Goal: Task Accomplishment & Management: Complete application form

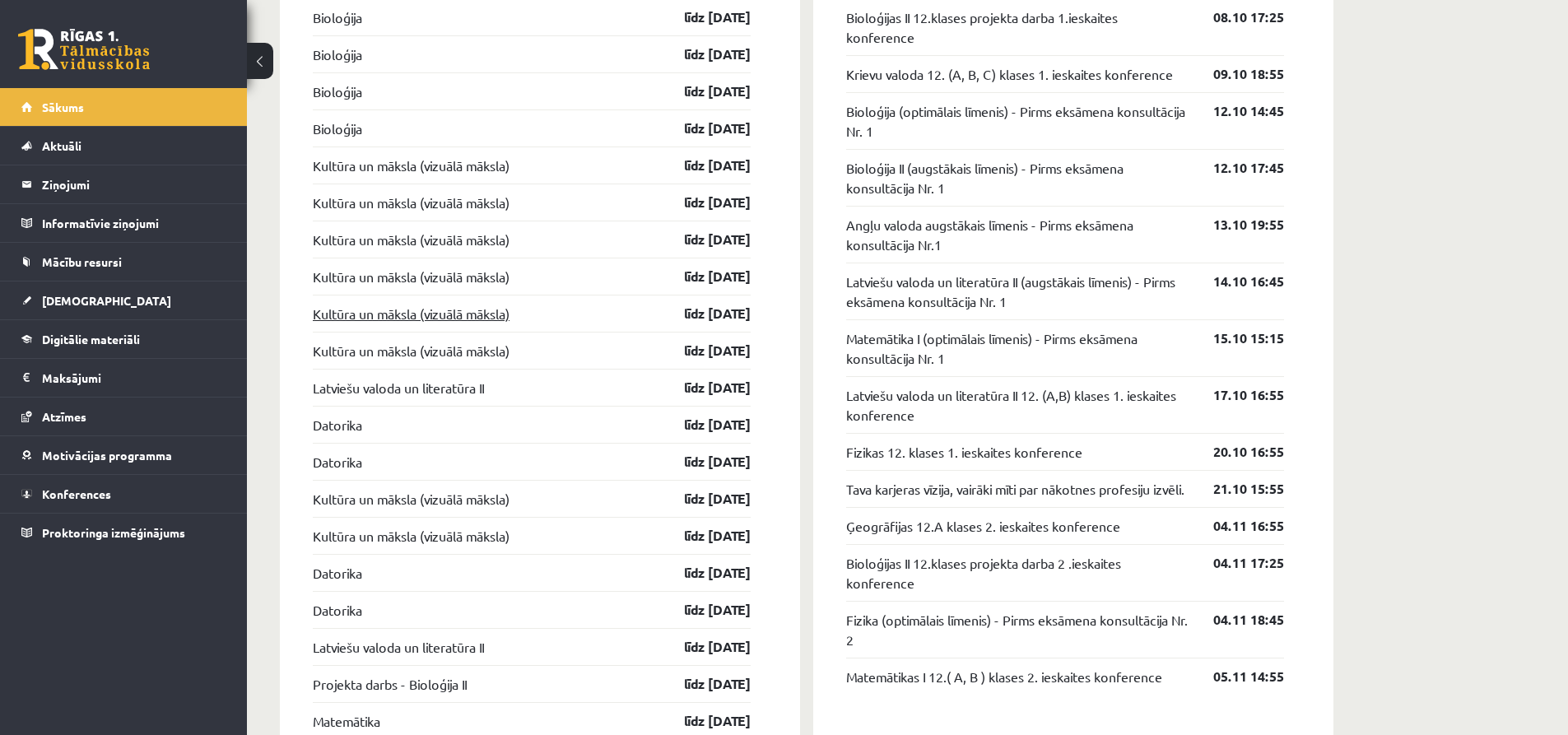
scroll to position [1482, 0]
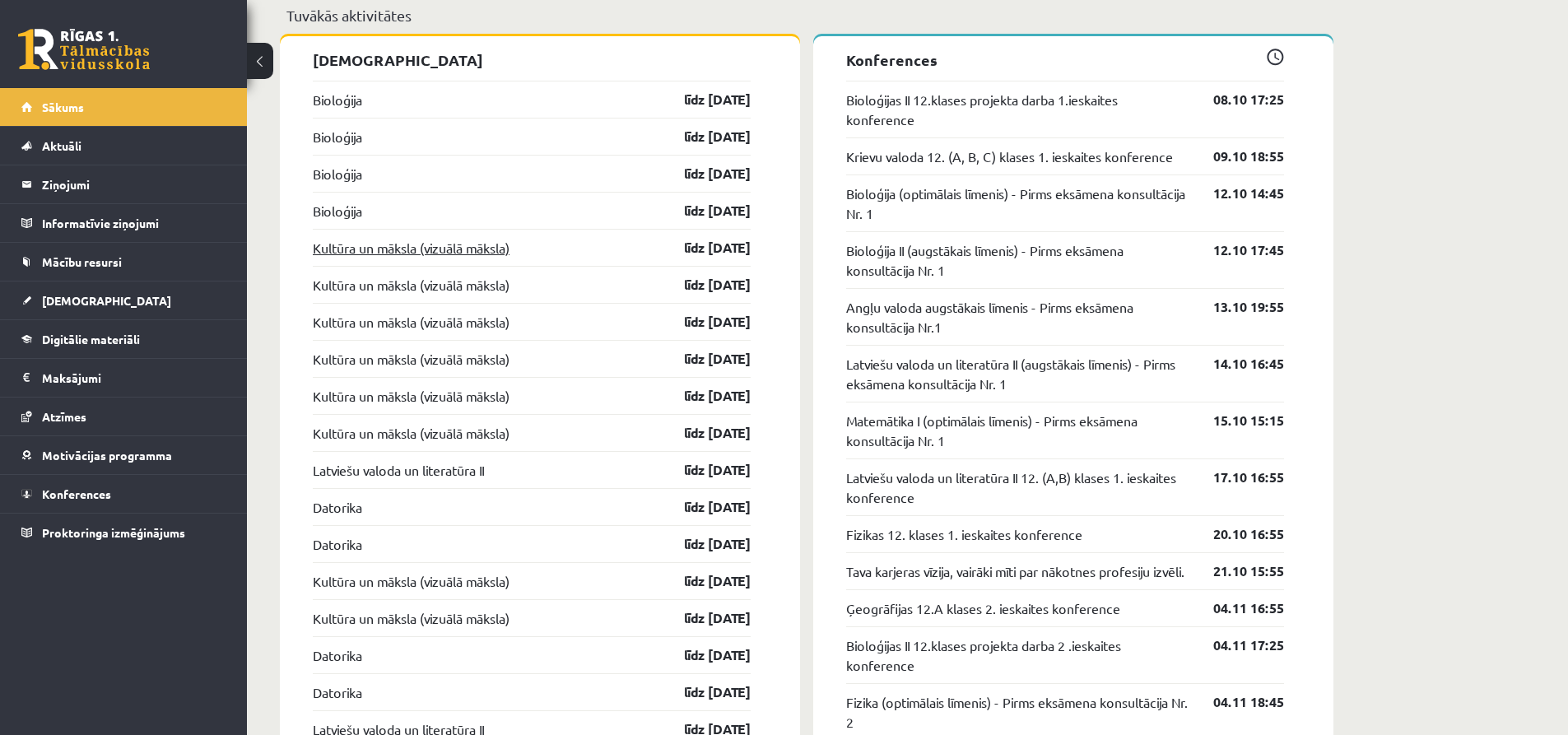
click at [459, 250] on link "Kultūra un māksla (vizuālā māksla)" at bounding box center [411, 248] width 197 height 19
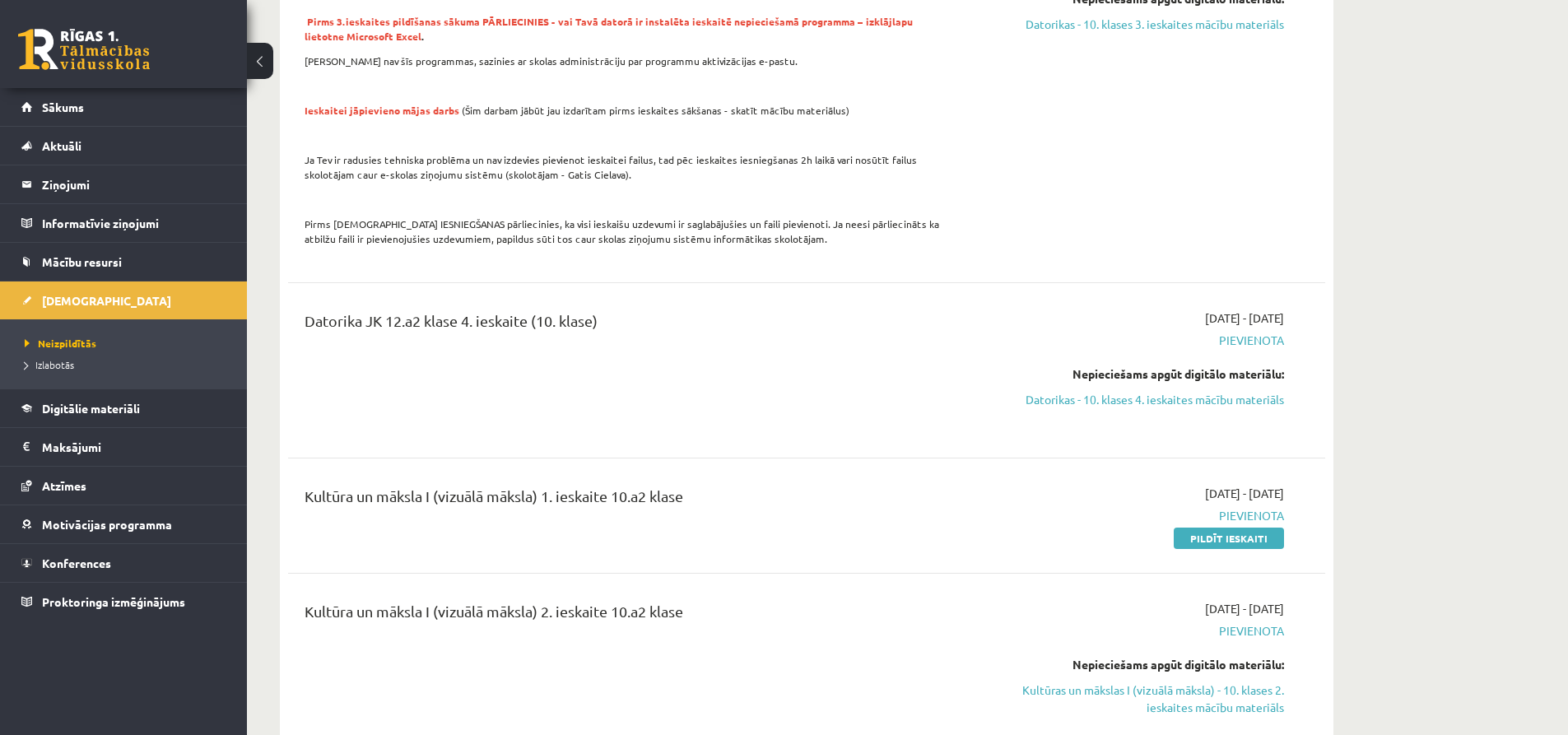
scroll to position [2553, 0]
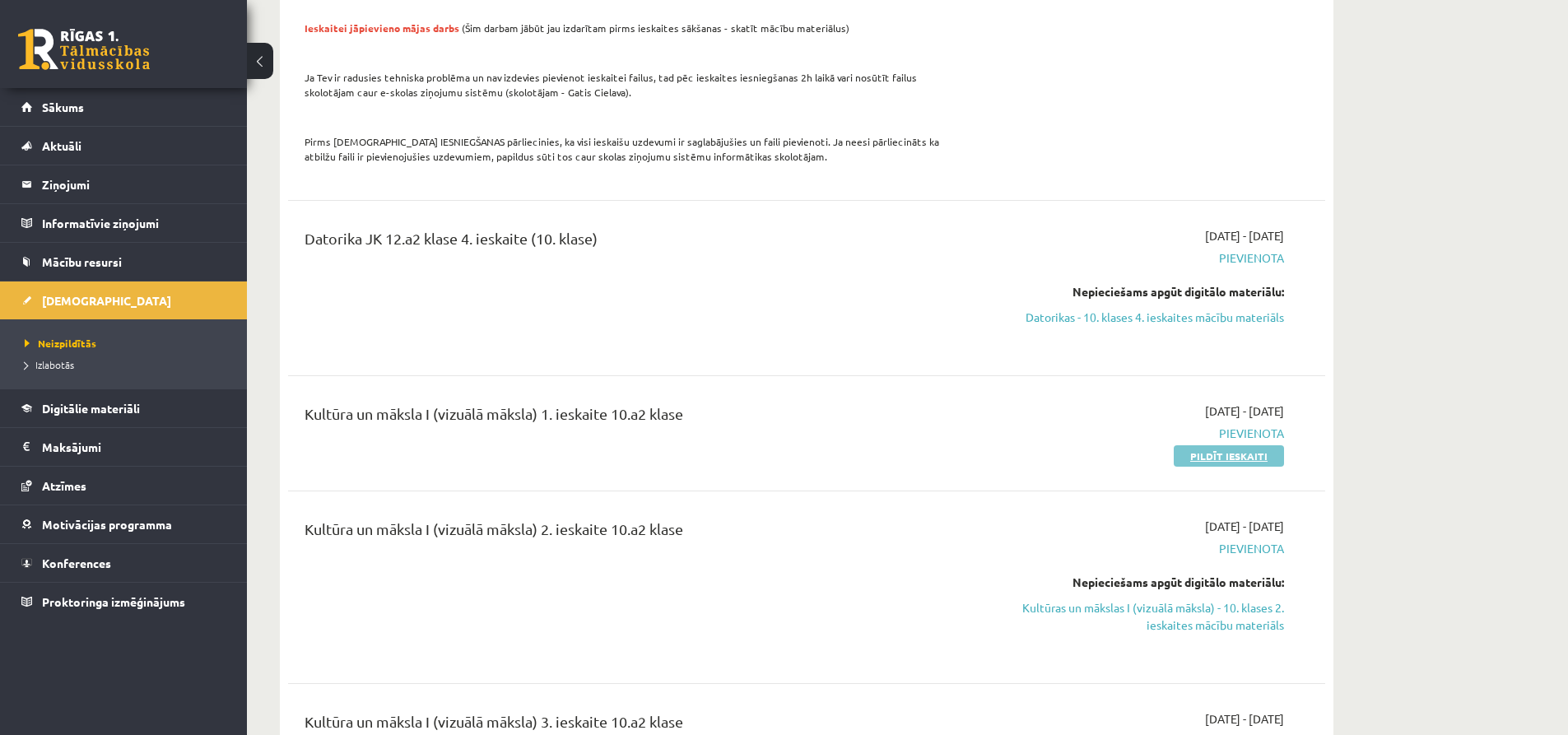
click at [1234, 446] on link "Pildīt ieskaiti" at bounding box center [1229, 456] width 111 height 21
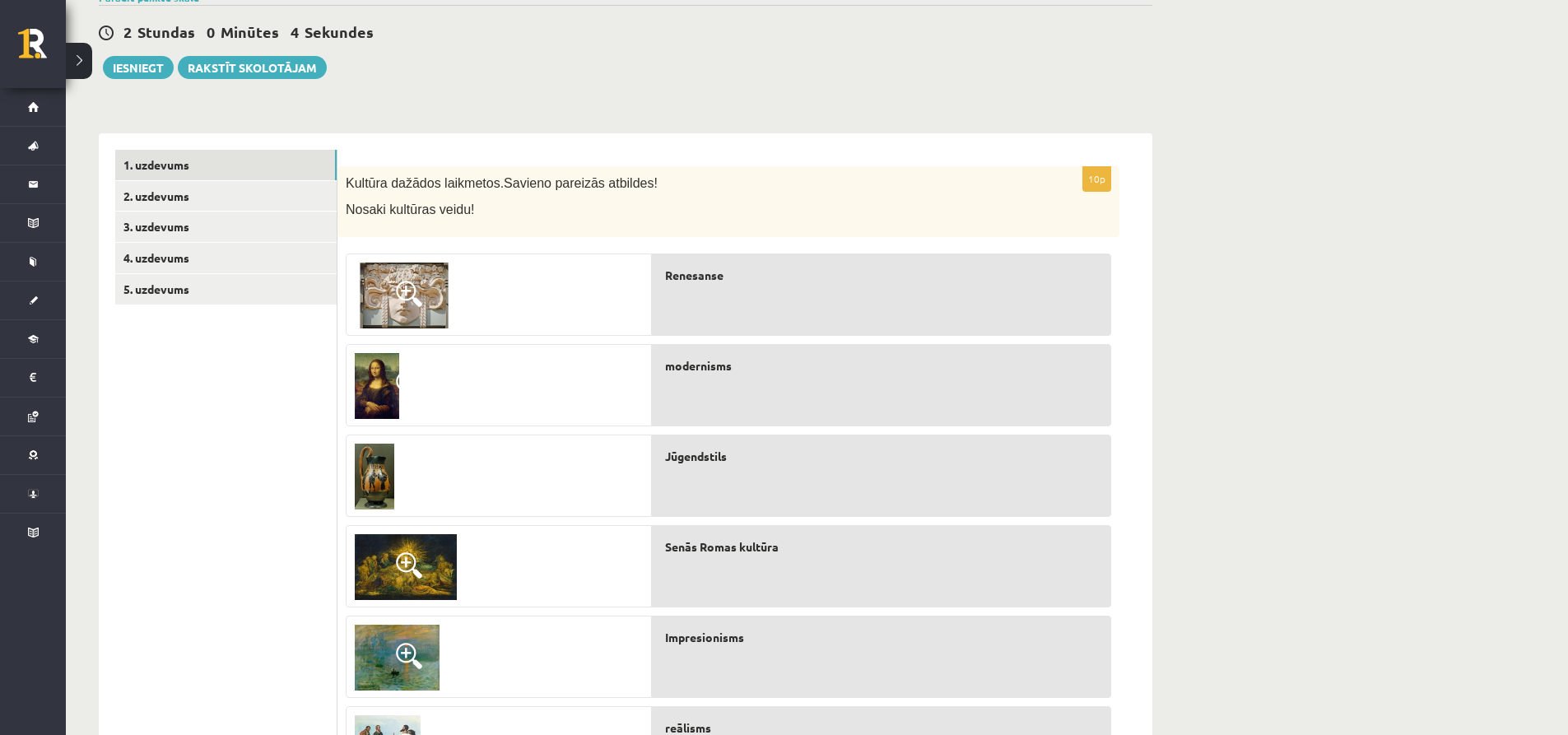
scroll to position [165, 0]
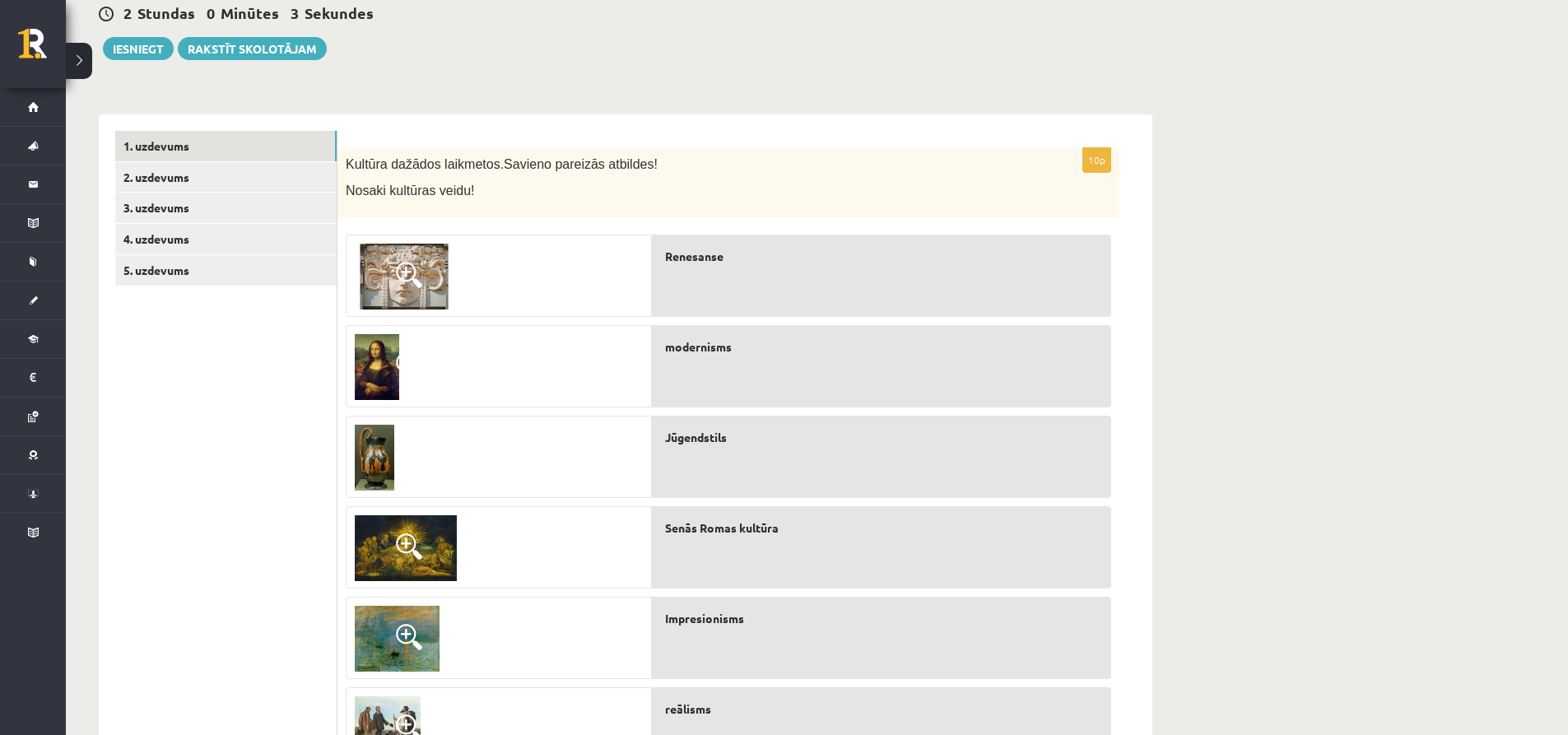
click at [395, 283] on img at bounding box center [405, 277] width 99 height 66
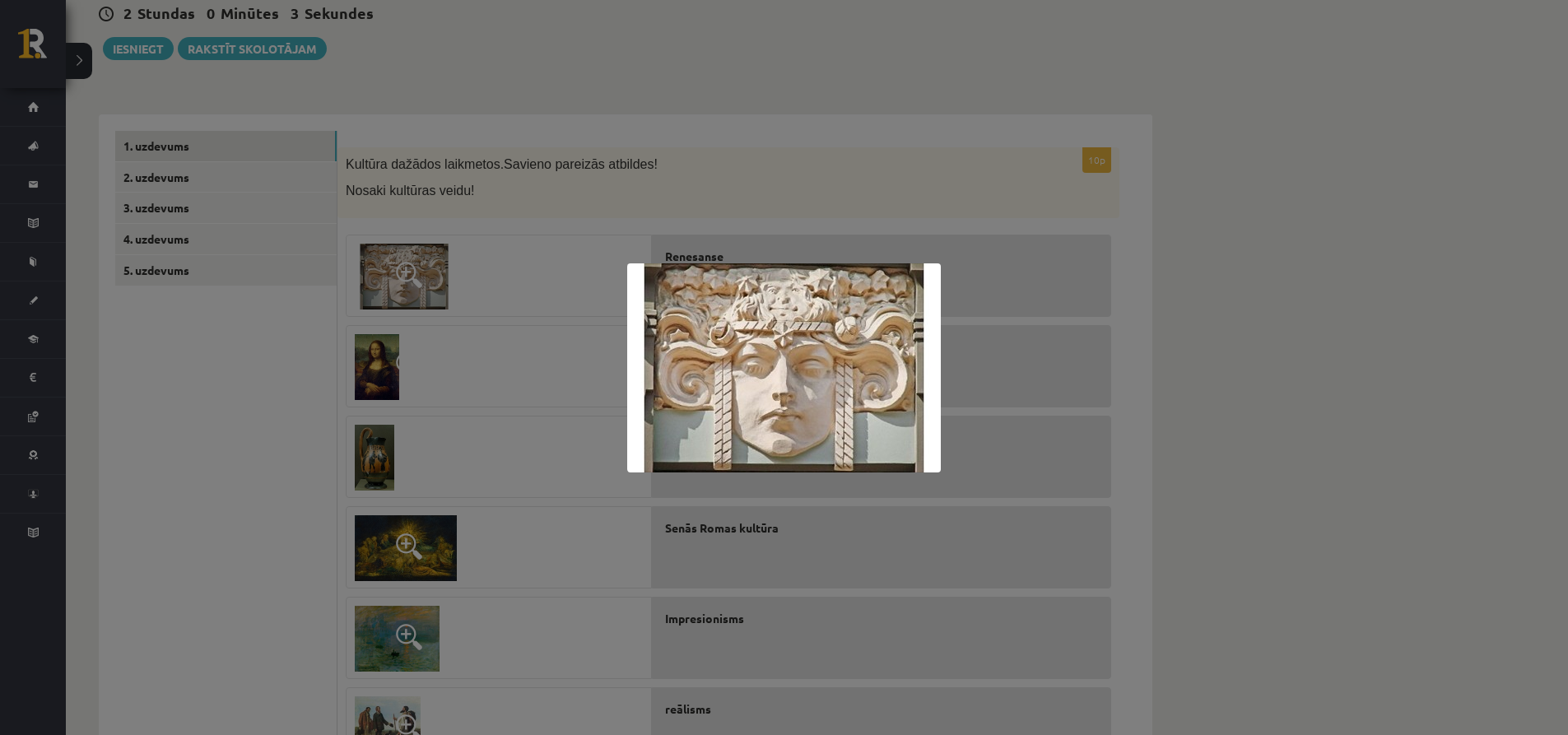
click at [395, 283] on div at bounding box center [784, 367] width 1568 height 735
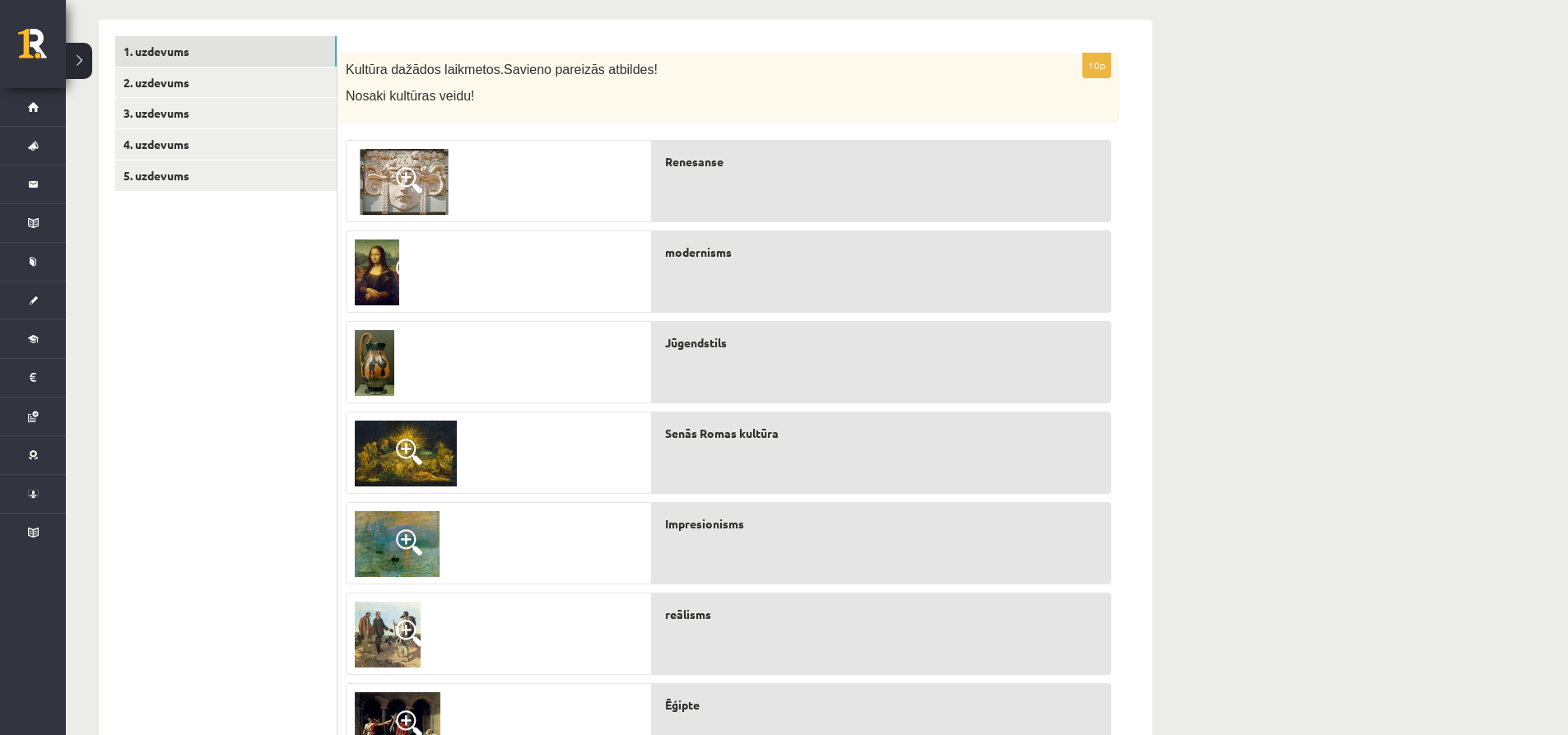
scroll to position [290, 0]
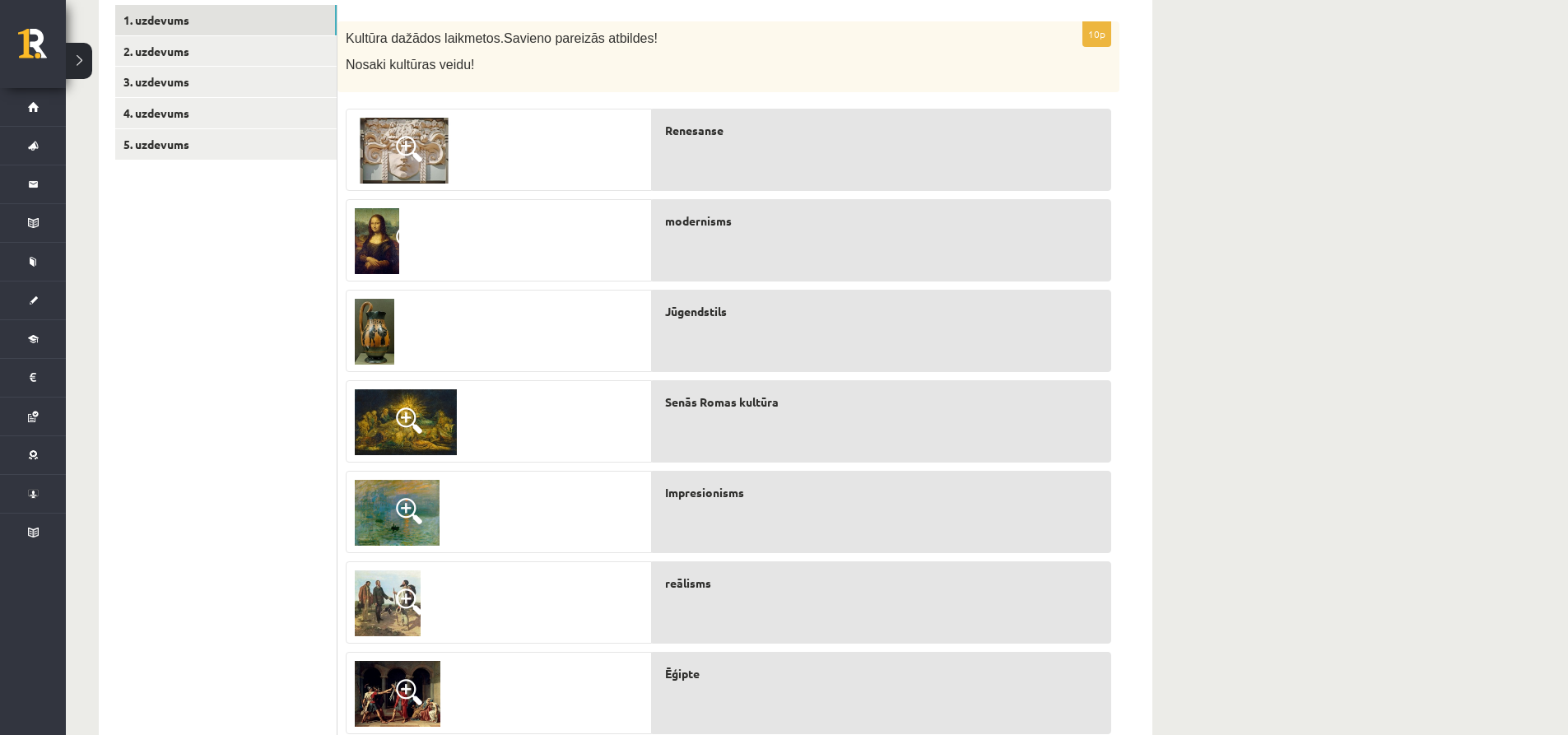
click at [355, 411] on img at bounding box center [406, 422] width 102 height 66
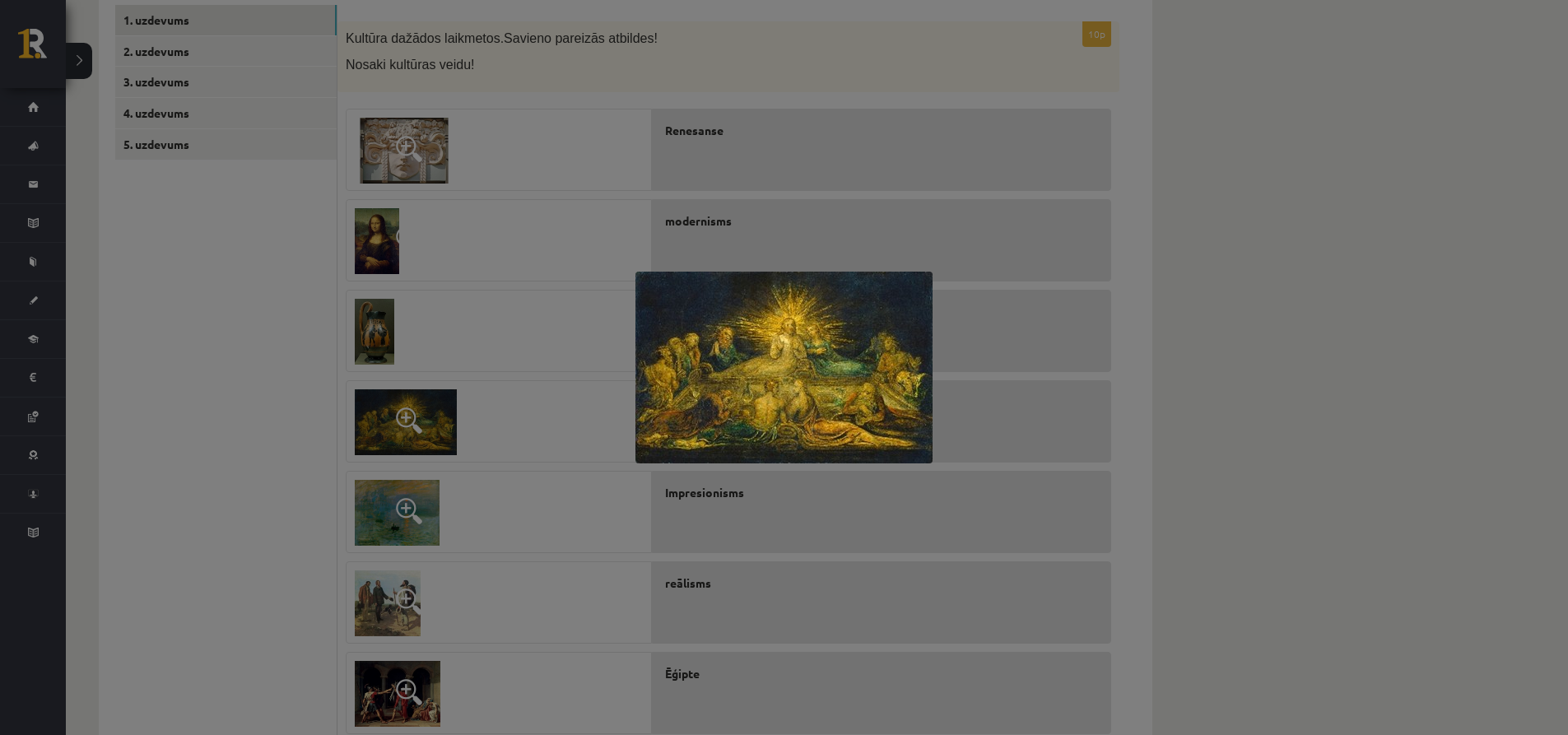
click at [382, 411] on div at bounding box center [784, 367] width 1568 height 735
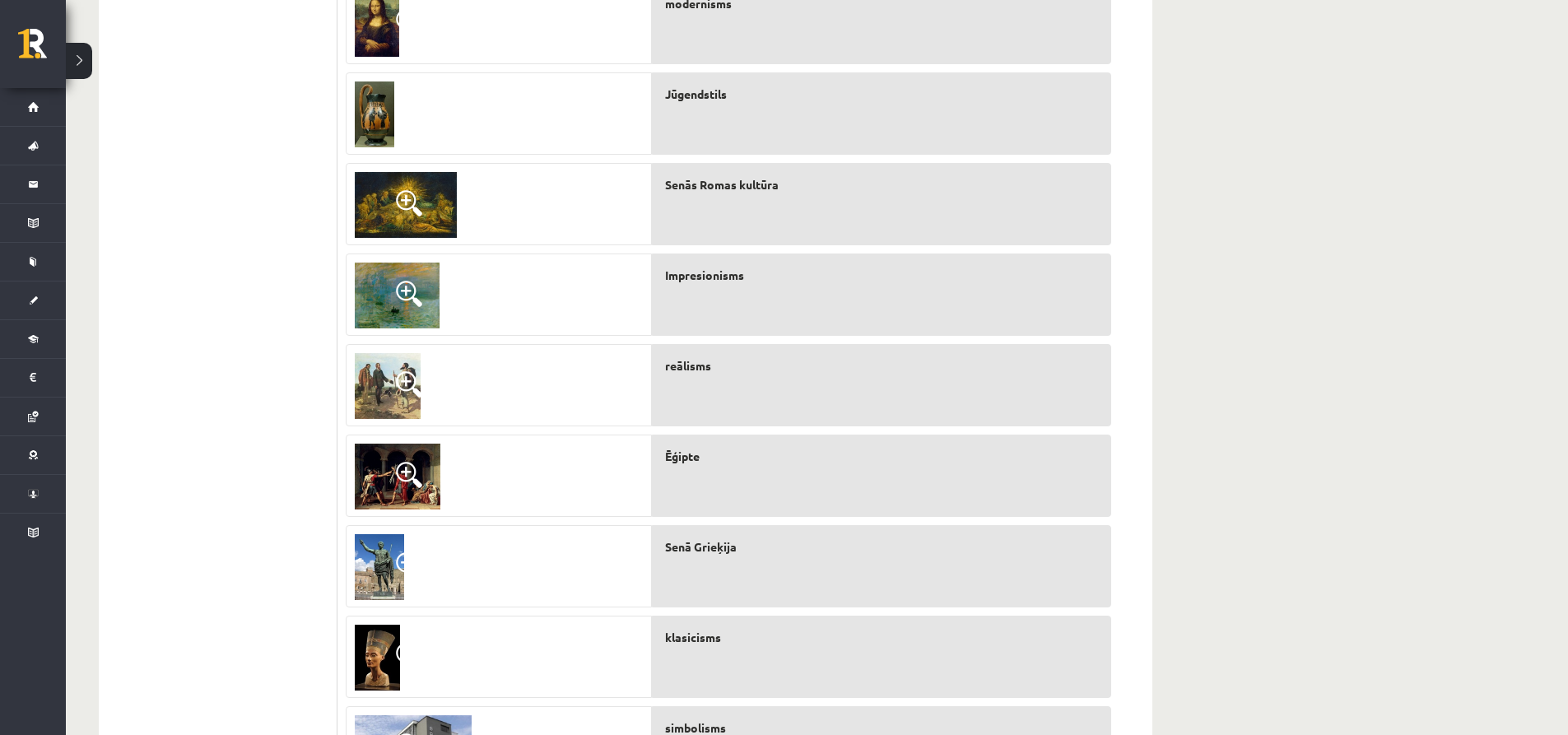
scroll to position [538, 0]
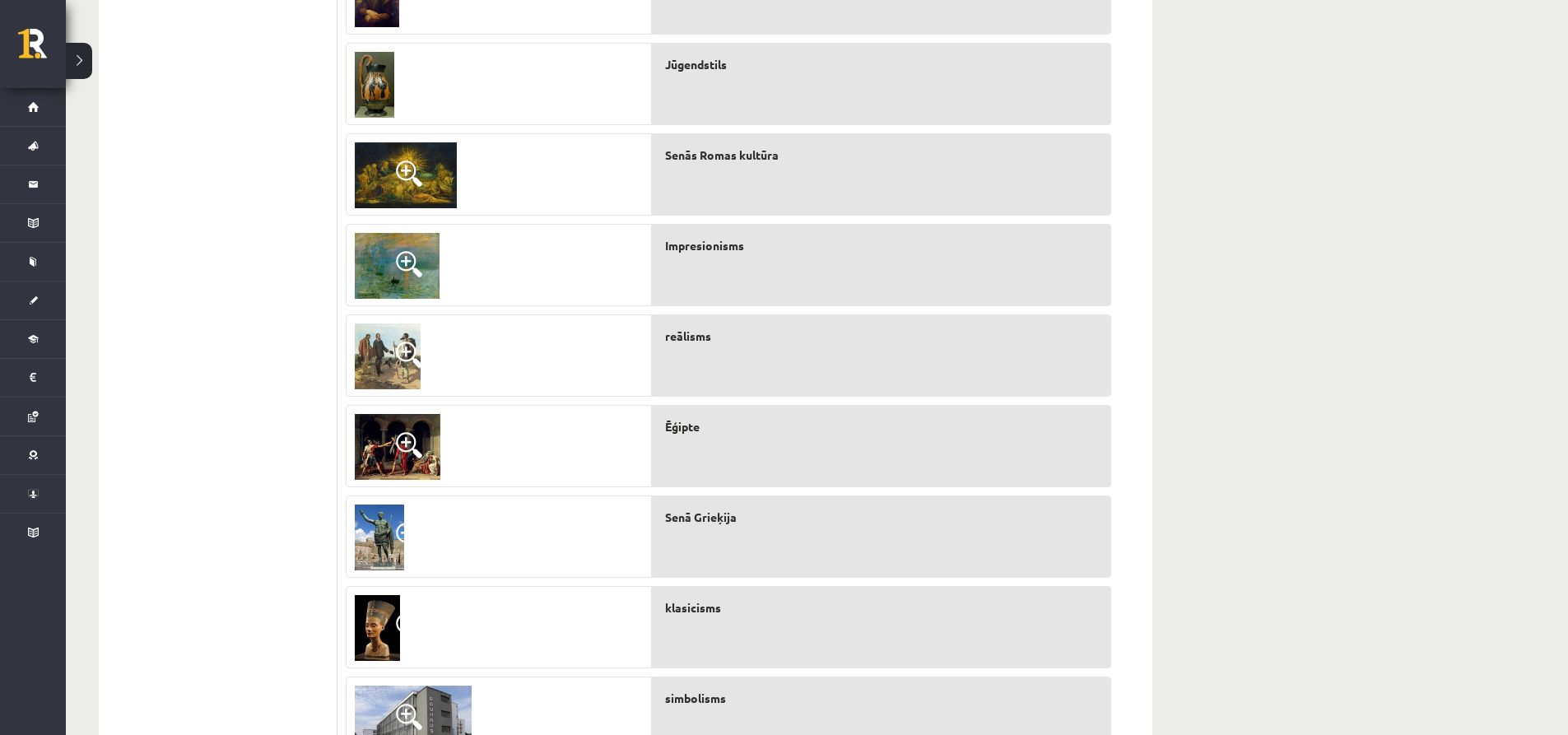
click at [387, 456] on img at bounding box center [398, 448] width 85 height 66
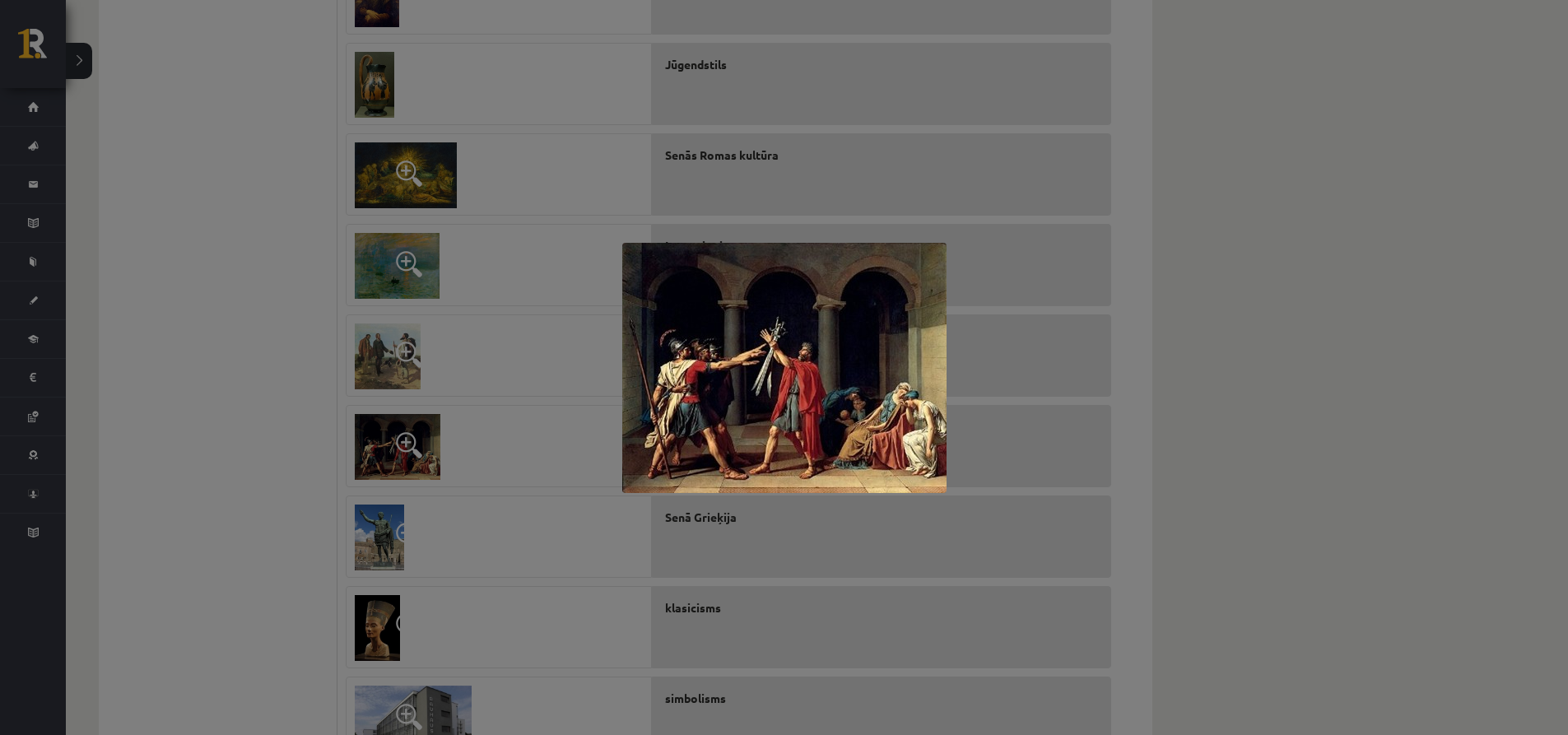
scroll to position [620, 0]
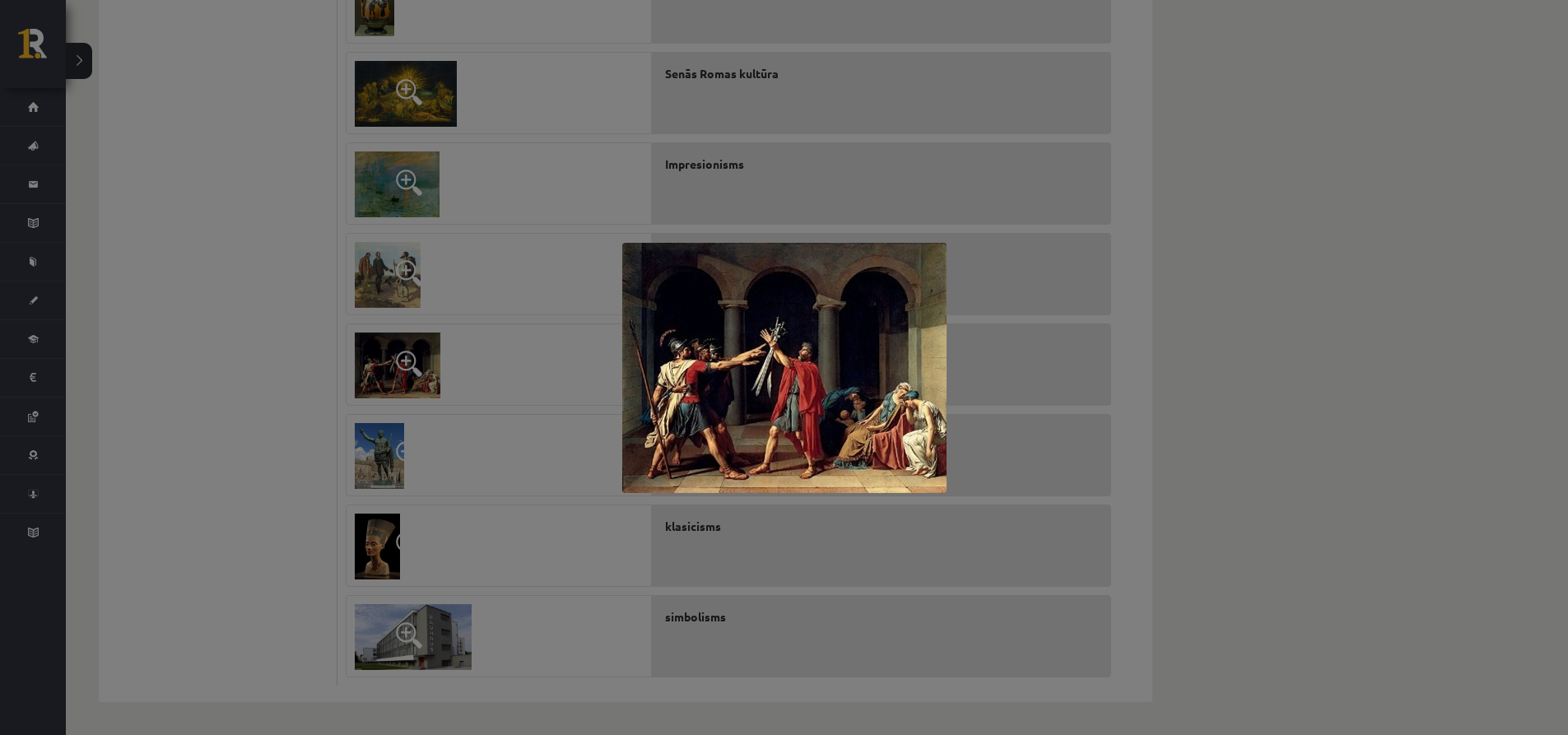
click at [452, 472] on div at bounding box center [784, 367] width 1568 height 735
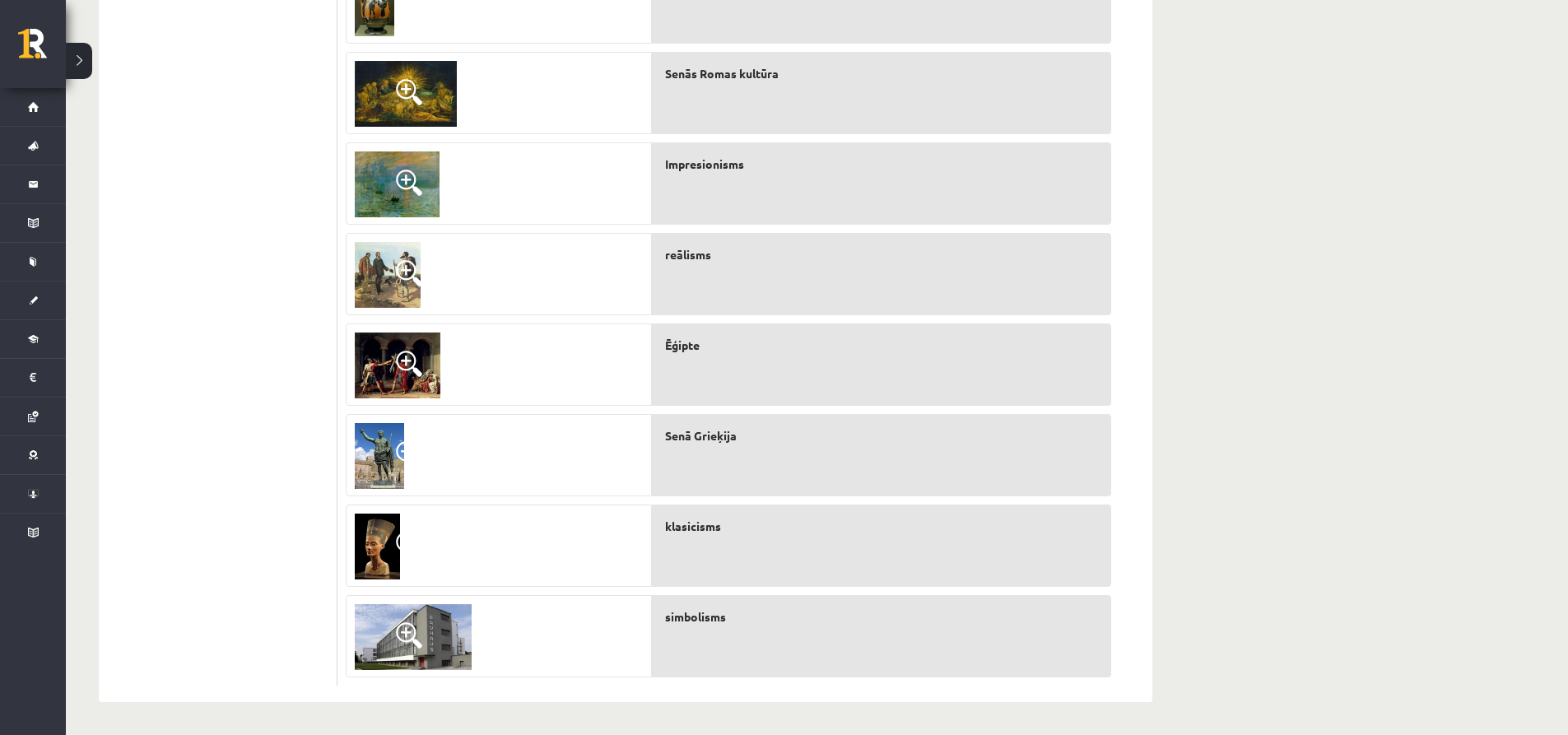
click at [411, 626] on span at bounding box center [409, 635] width 26 height 26
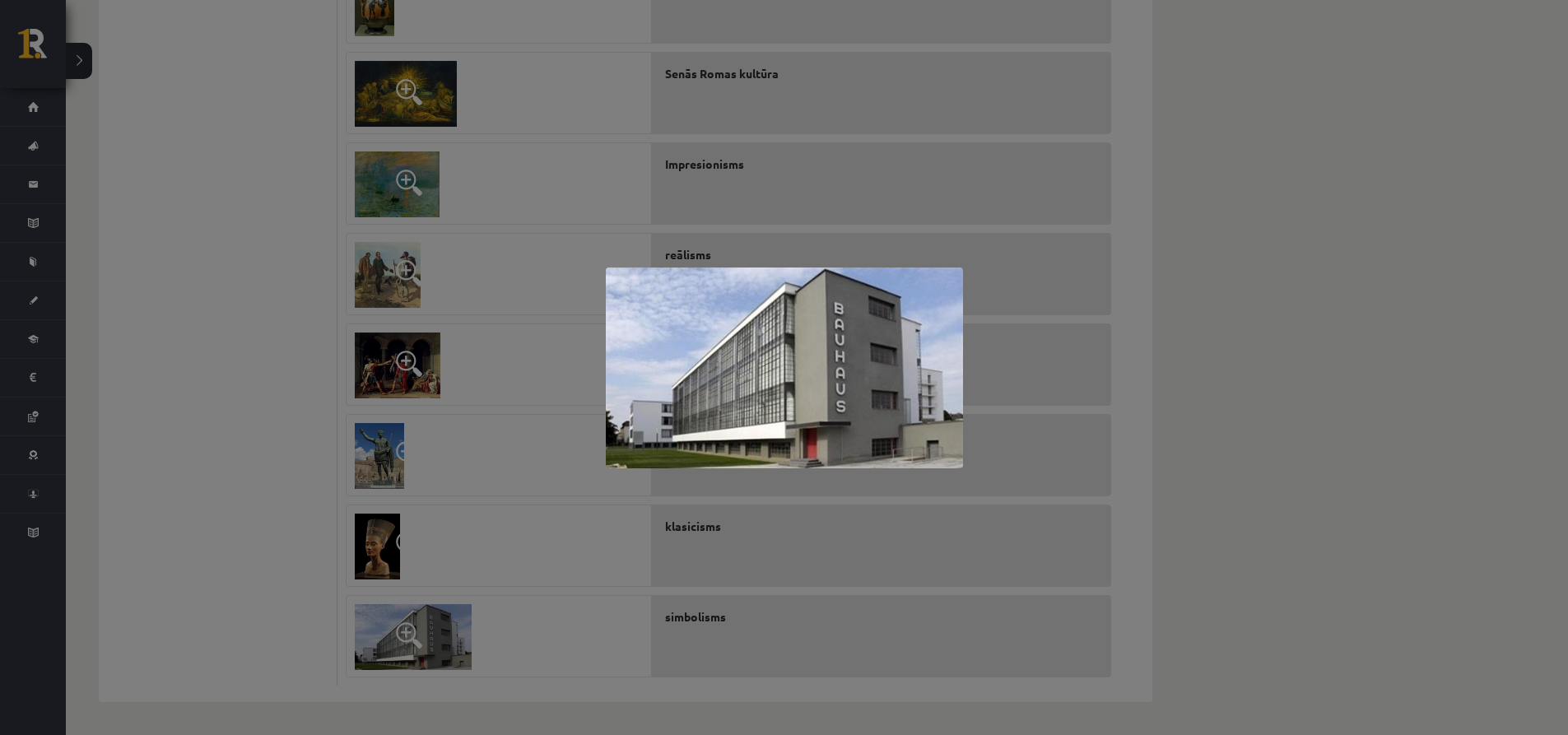
click at [445, 557] on div at bounding box center [784, 367] width 1568 height 735
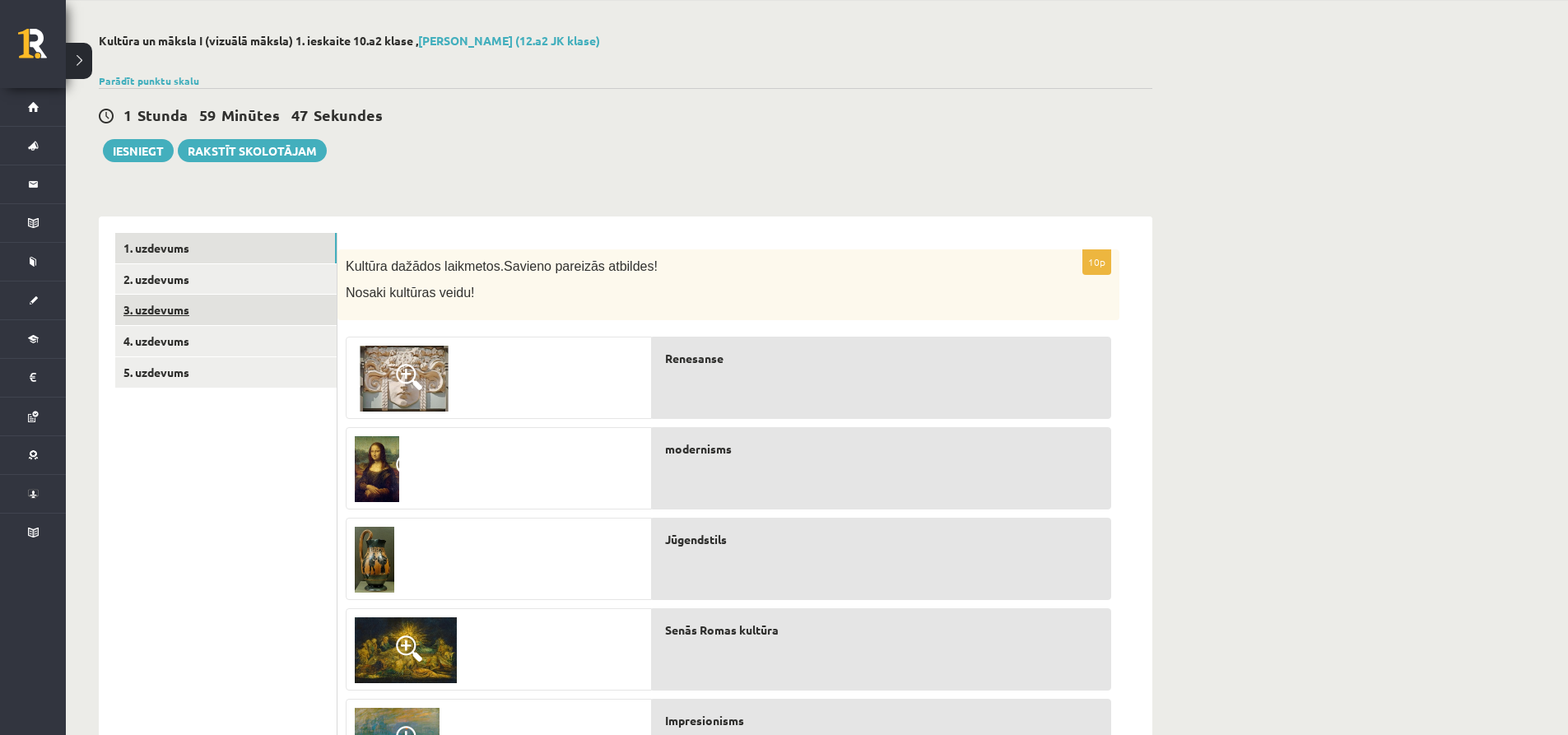
scroll to position [44, 0]
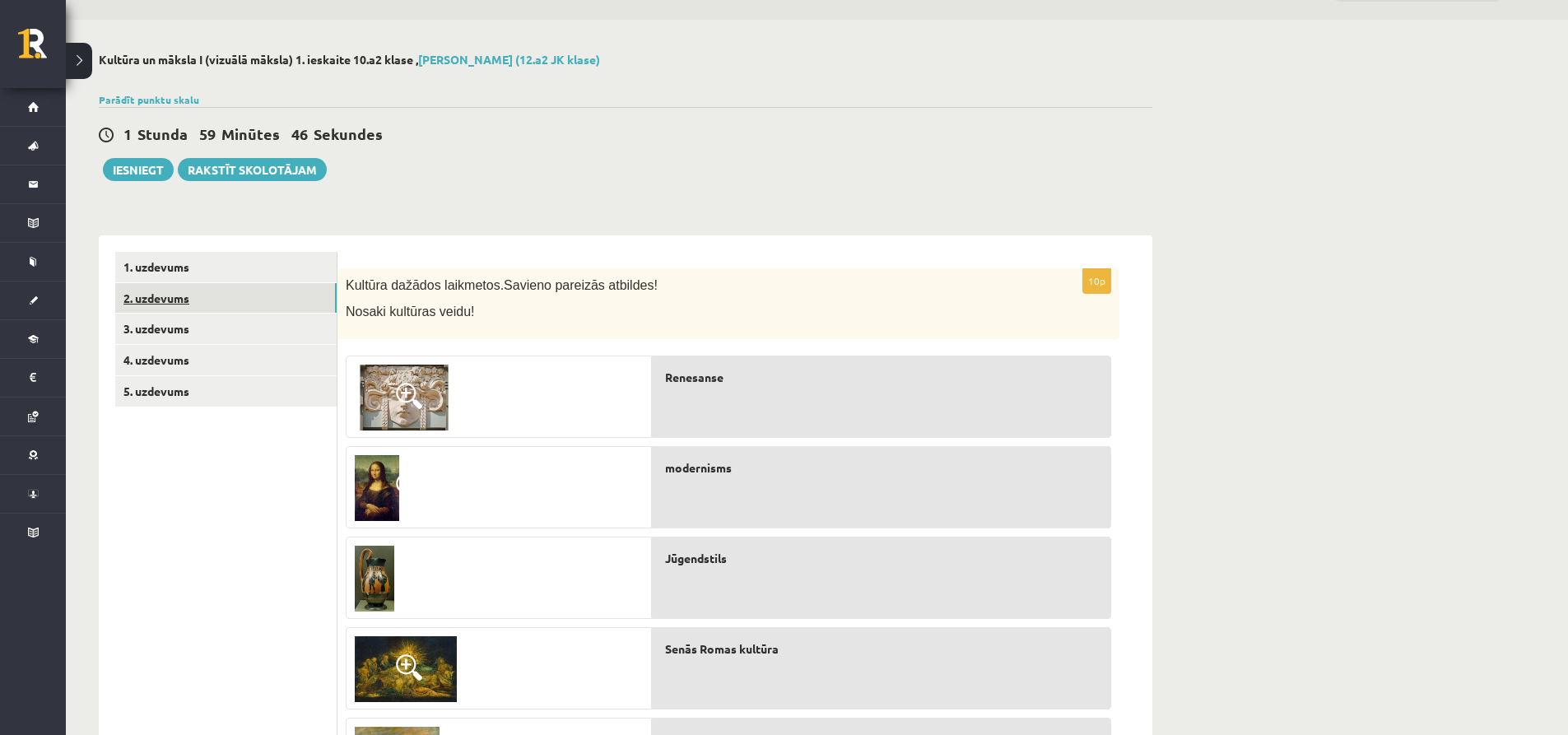
click at [173, 297] on link "2. uzdevums" at bounding box center [226, 298] width 221 height 30
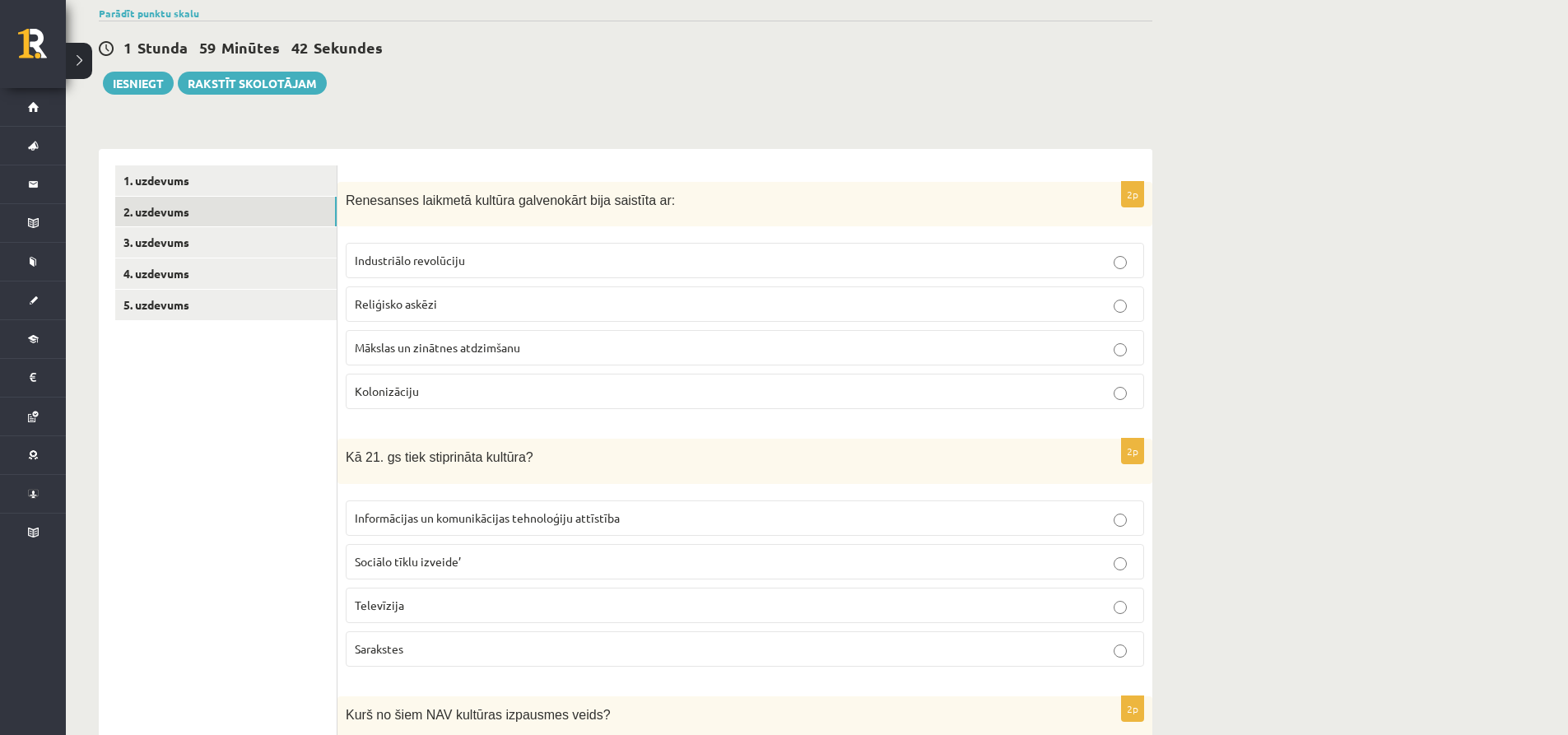
scroll to position [0, 0]
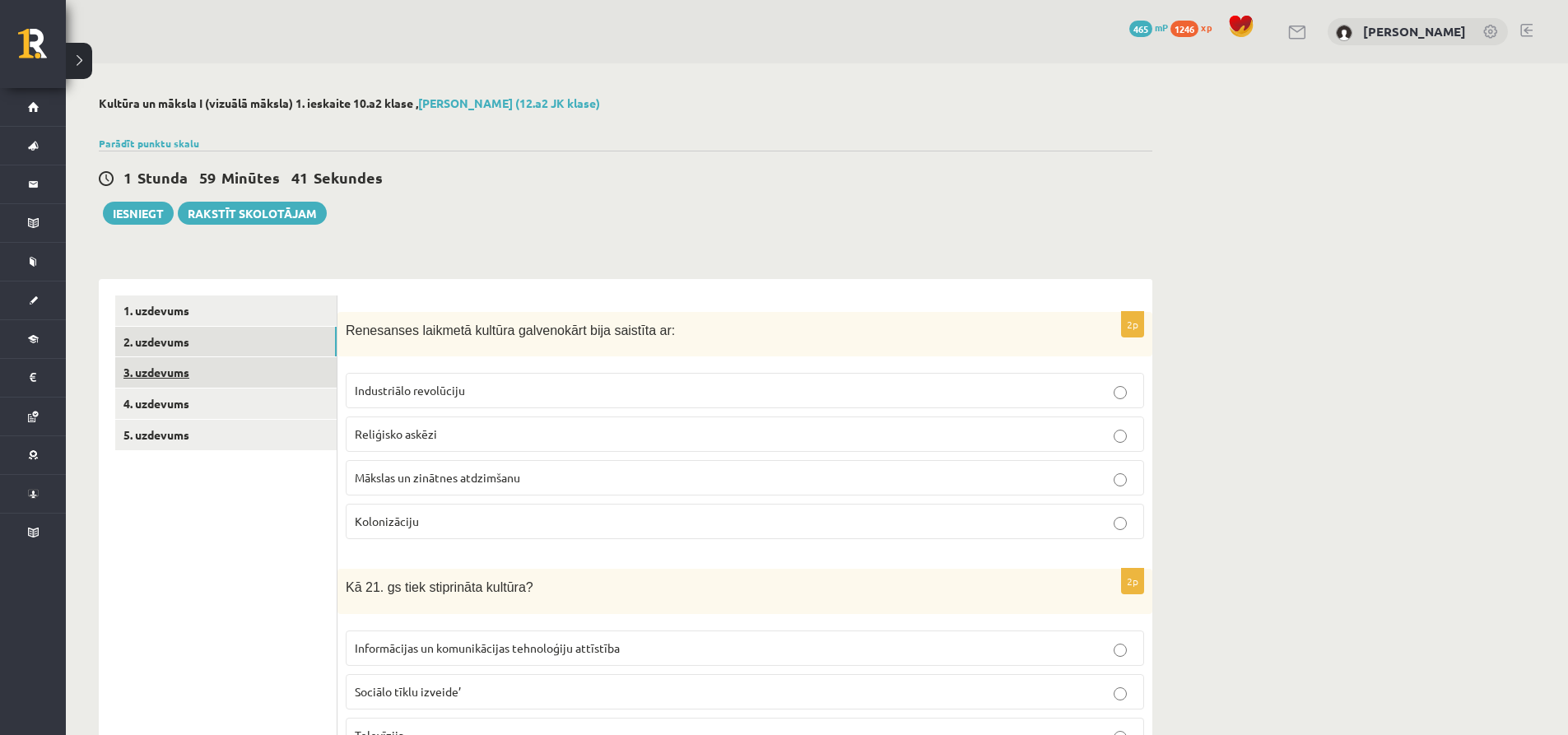
click at [144, 371] on link "3. uzdevums" at bounding box center [226, 372] width 221 height 30
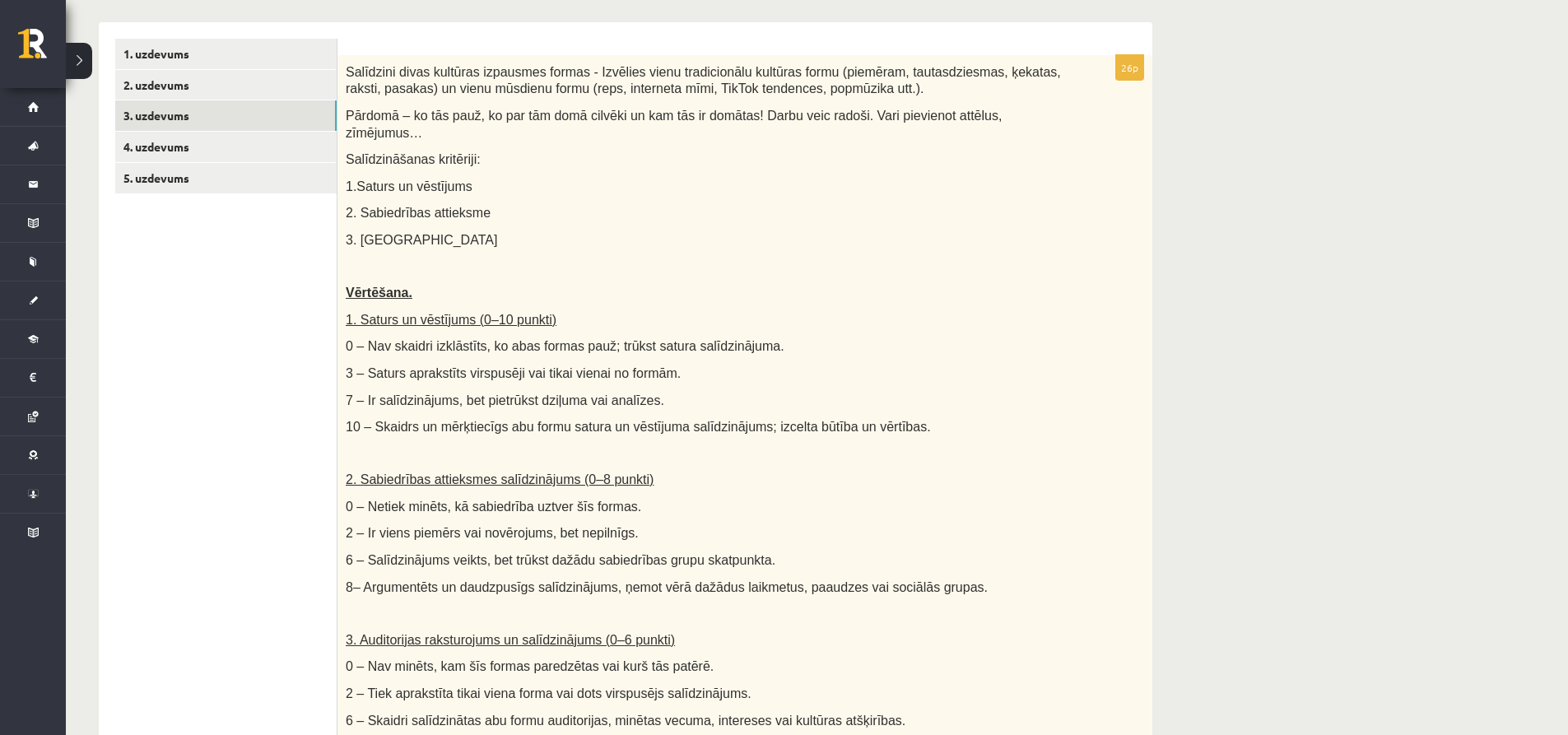
scroll to position [165, 0]
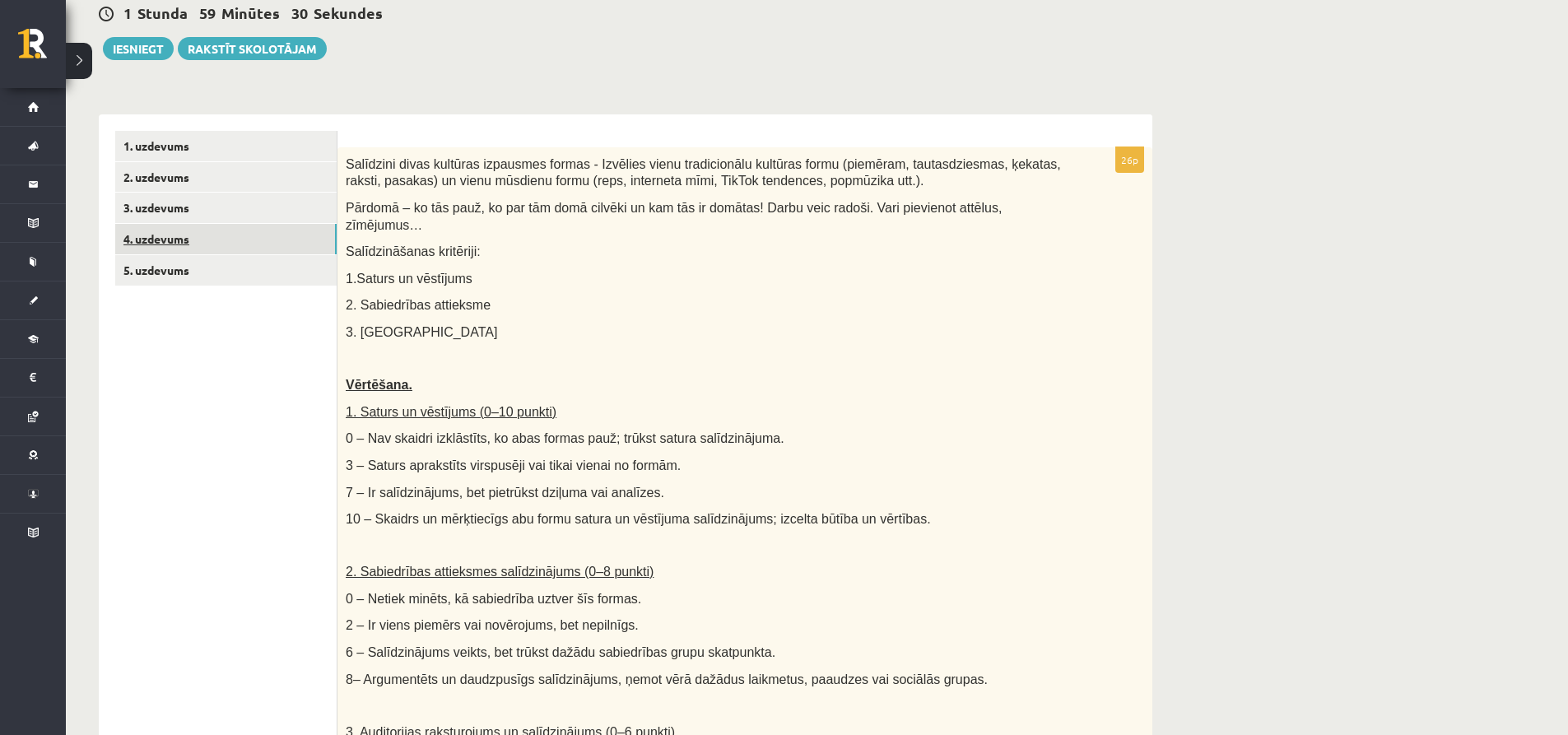
click at [167, 245] on link "4. uzdevums" at bounding box center [226, 239] width 221 height 30
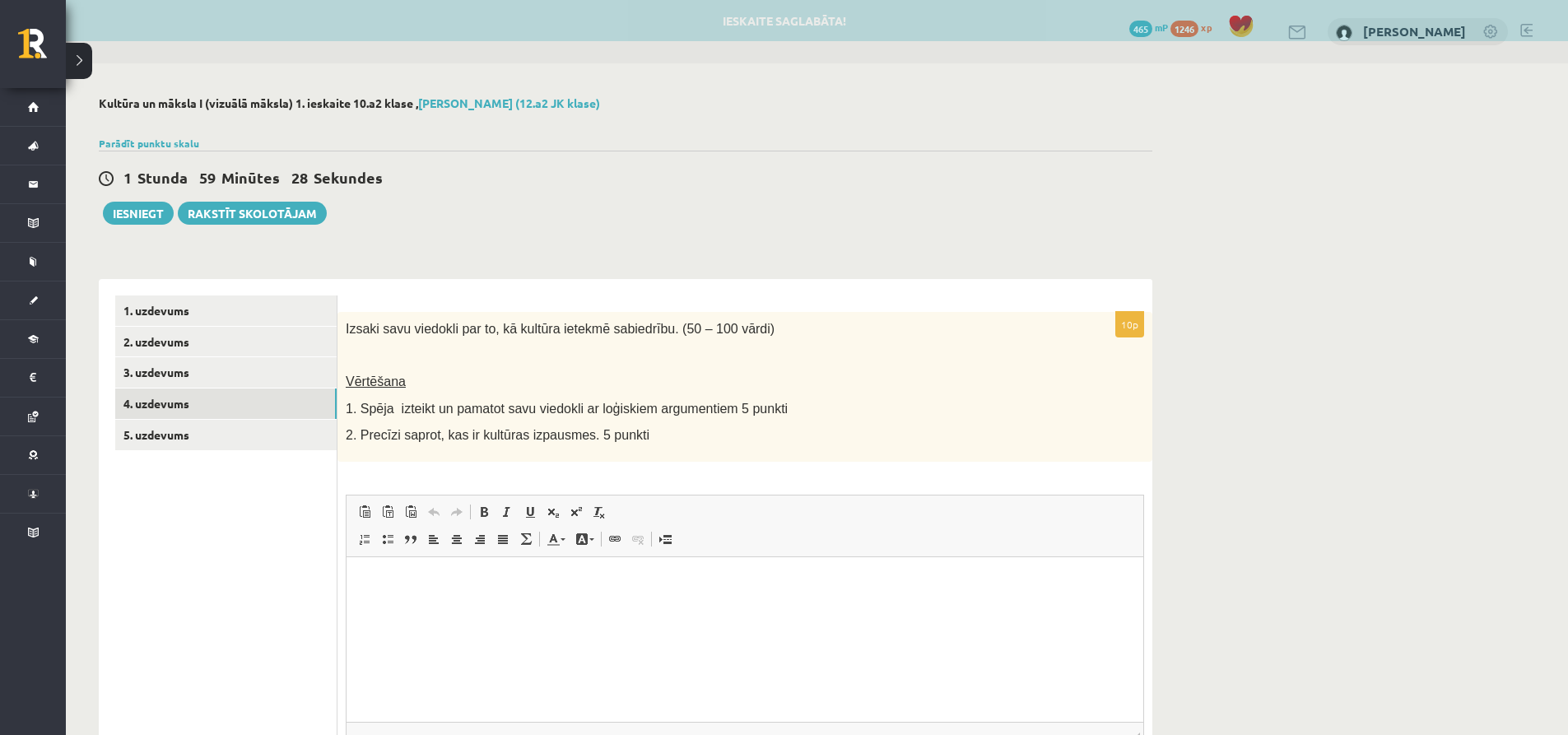
scroll to position [0, 0]
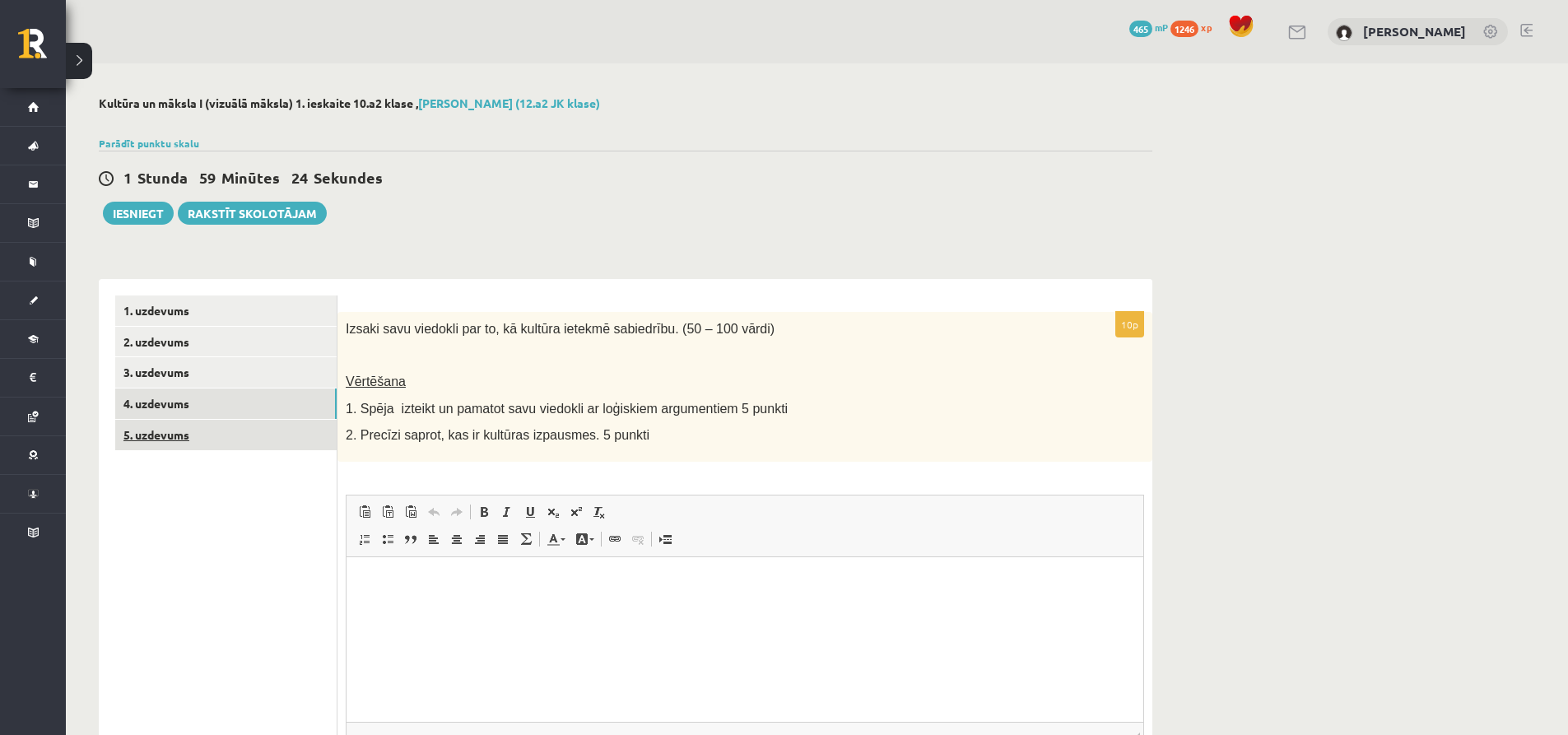
click at [165, 442] on link "5. uzdevums" at bounding box center [226, 434] width 221 height 30
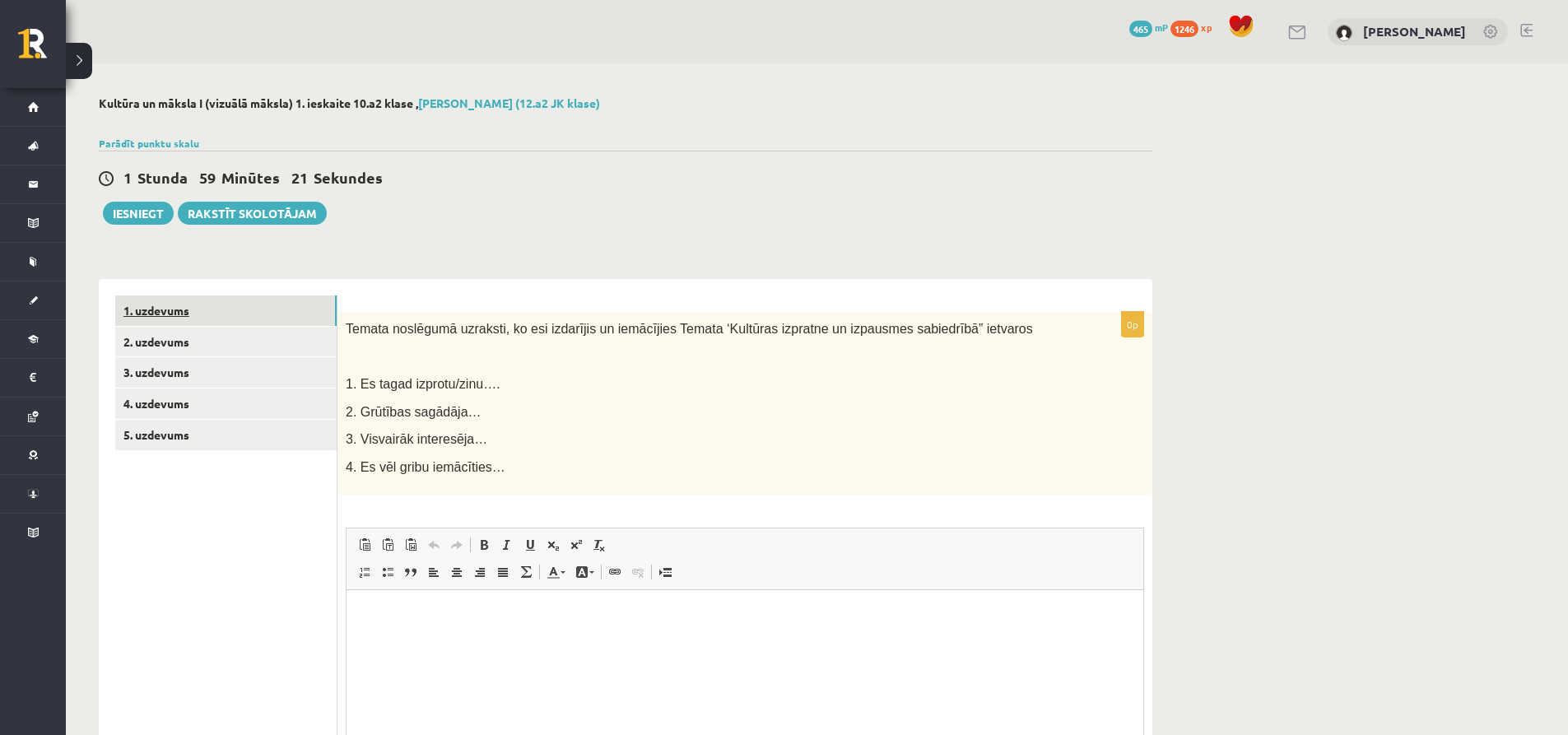
click at [166, 301] on link "1. uzdevums" at bounding box center [226, 310] width 221 height 30
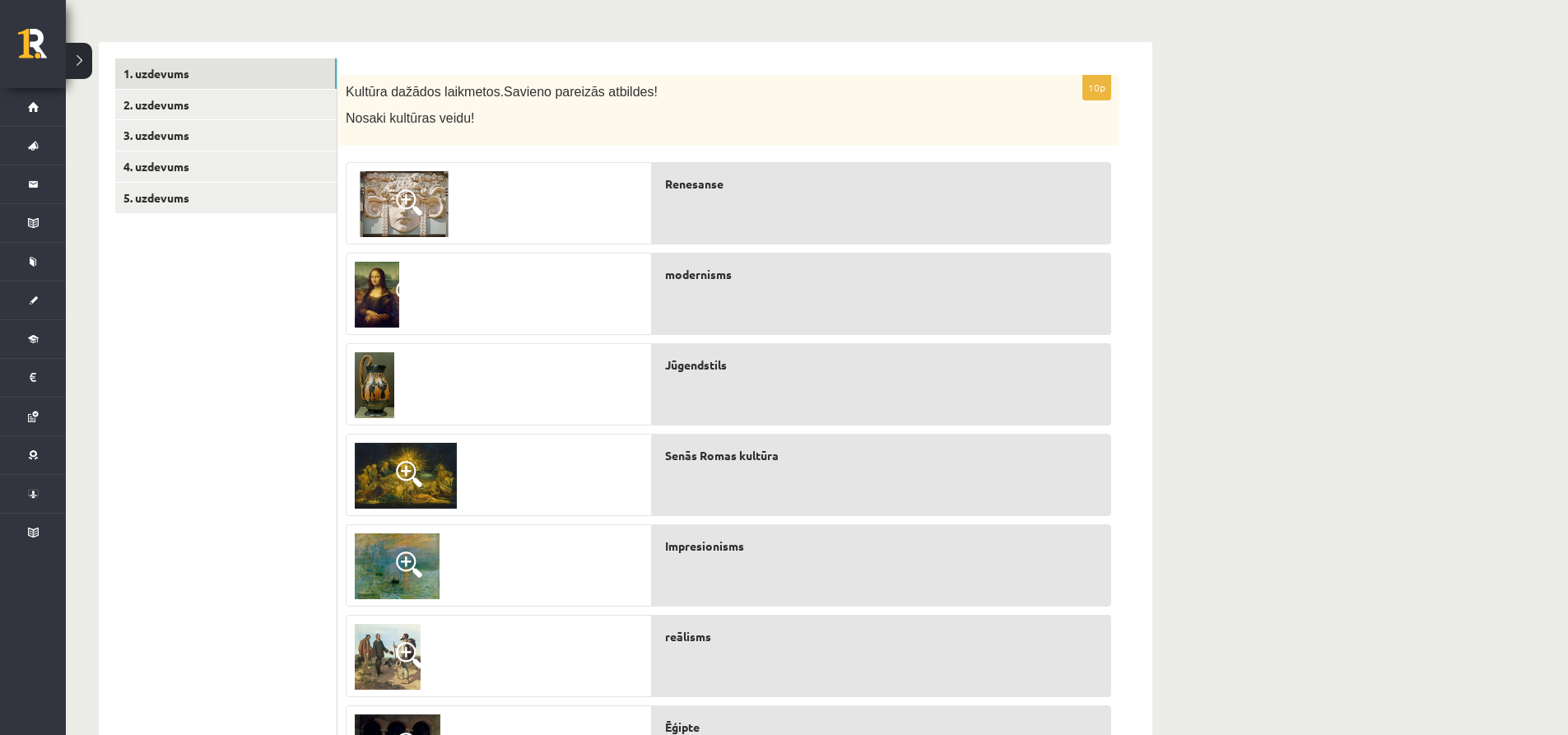
scroll to position [247, 0]
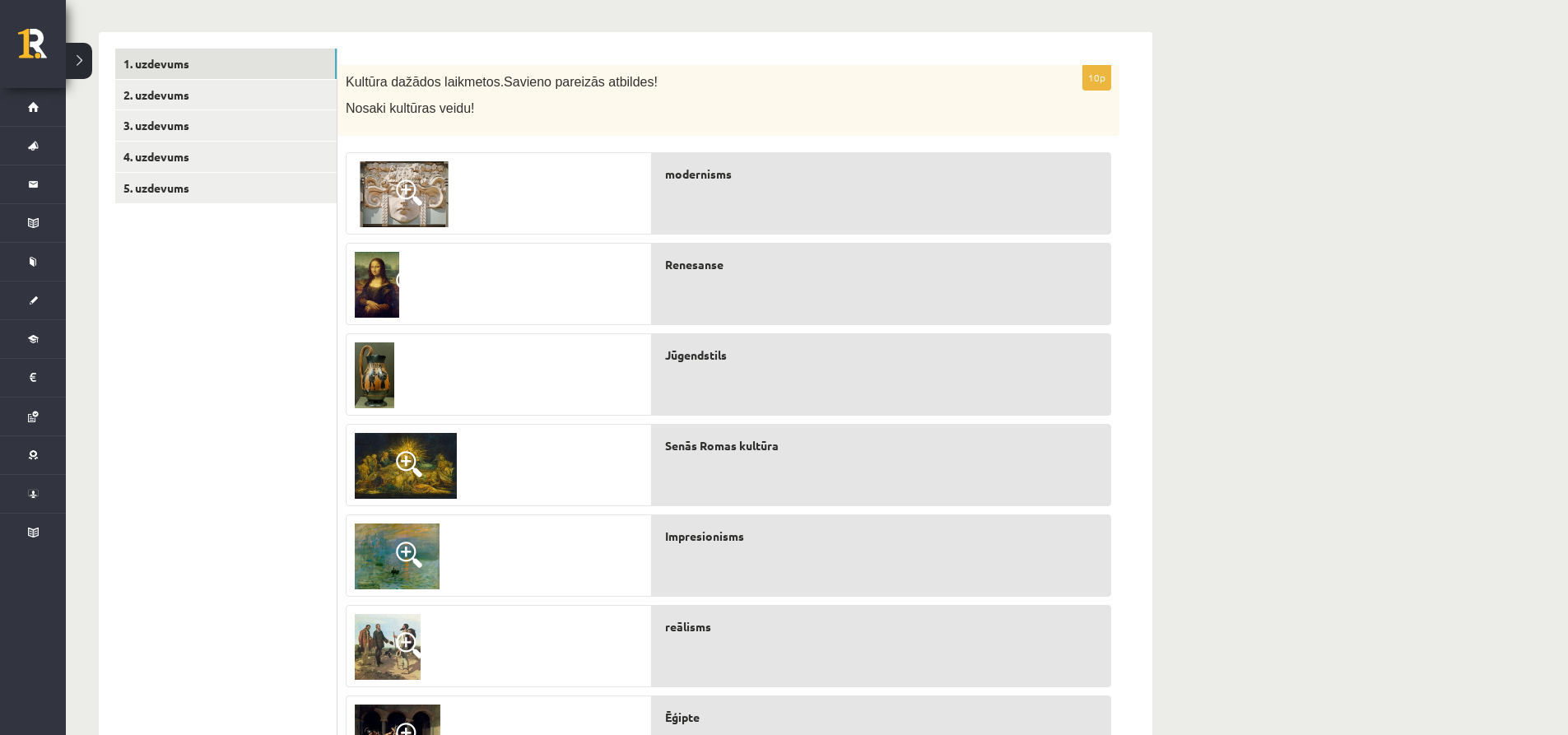
click at [398, 197] on span at bounding box center [409, 192] width 26 height 26
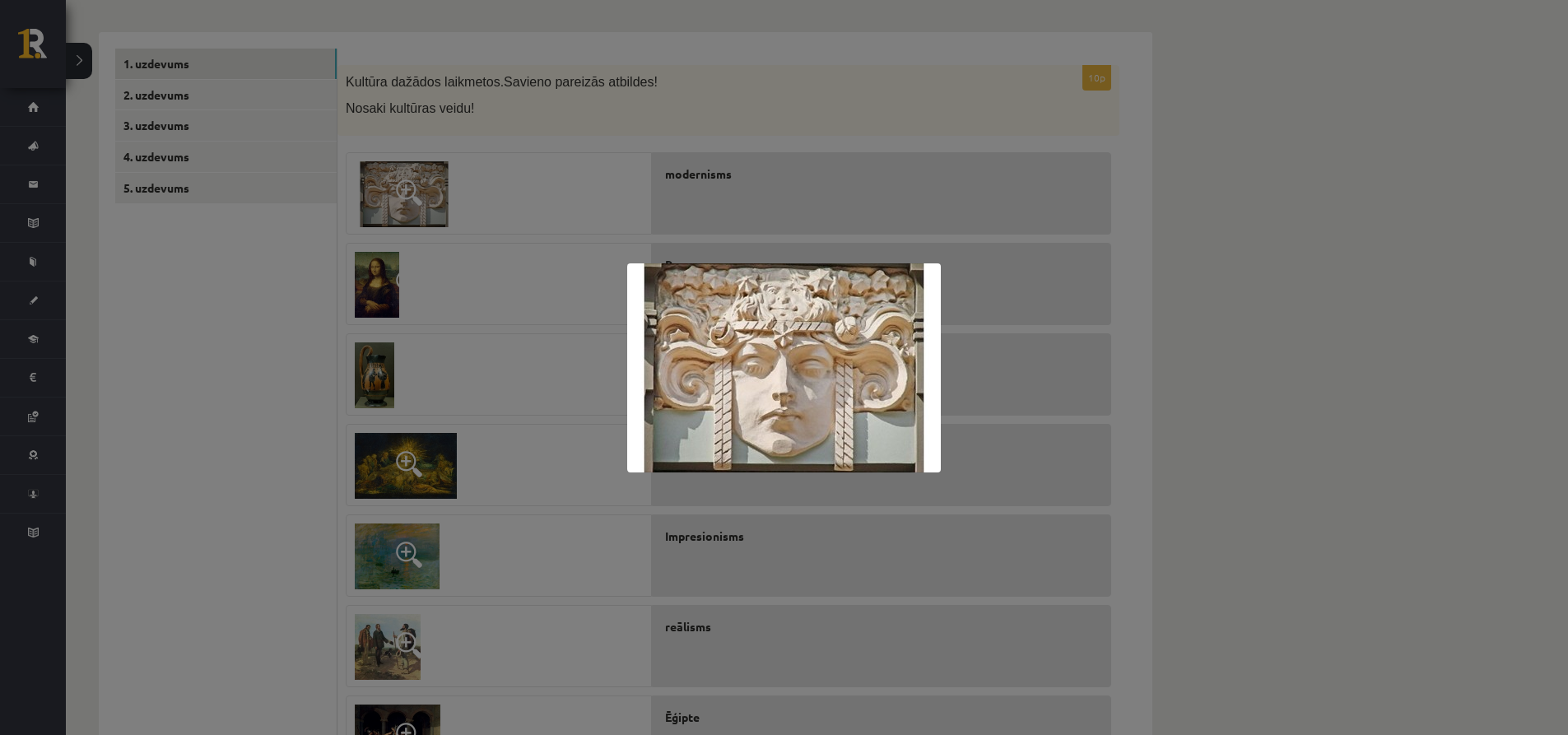
click at [398, 197] on div at bounding box center [784, 367] width 1568 height 735
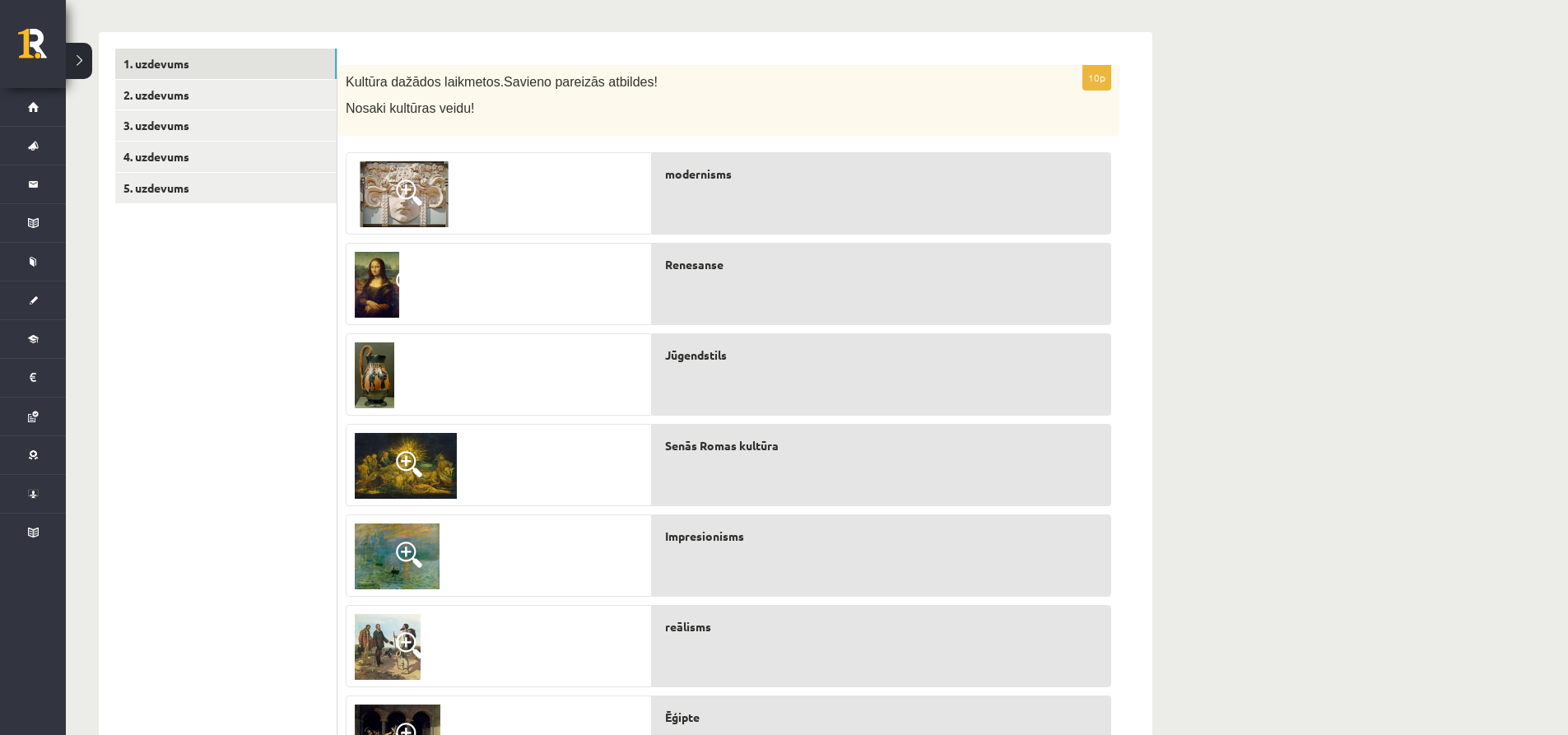
click at [374, 377] on img at bounding box center [375, 376] width 40 height 66
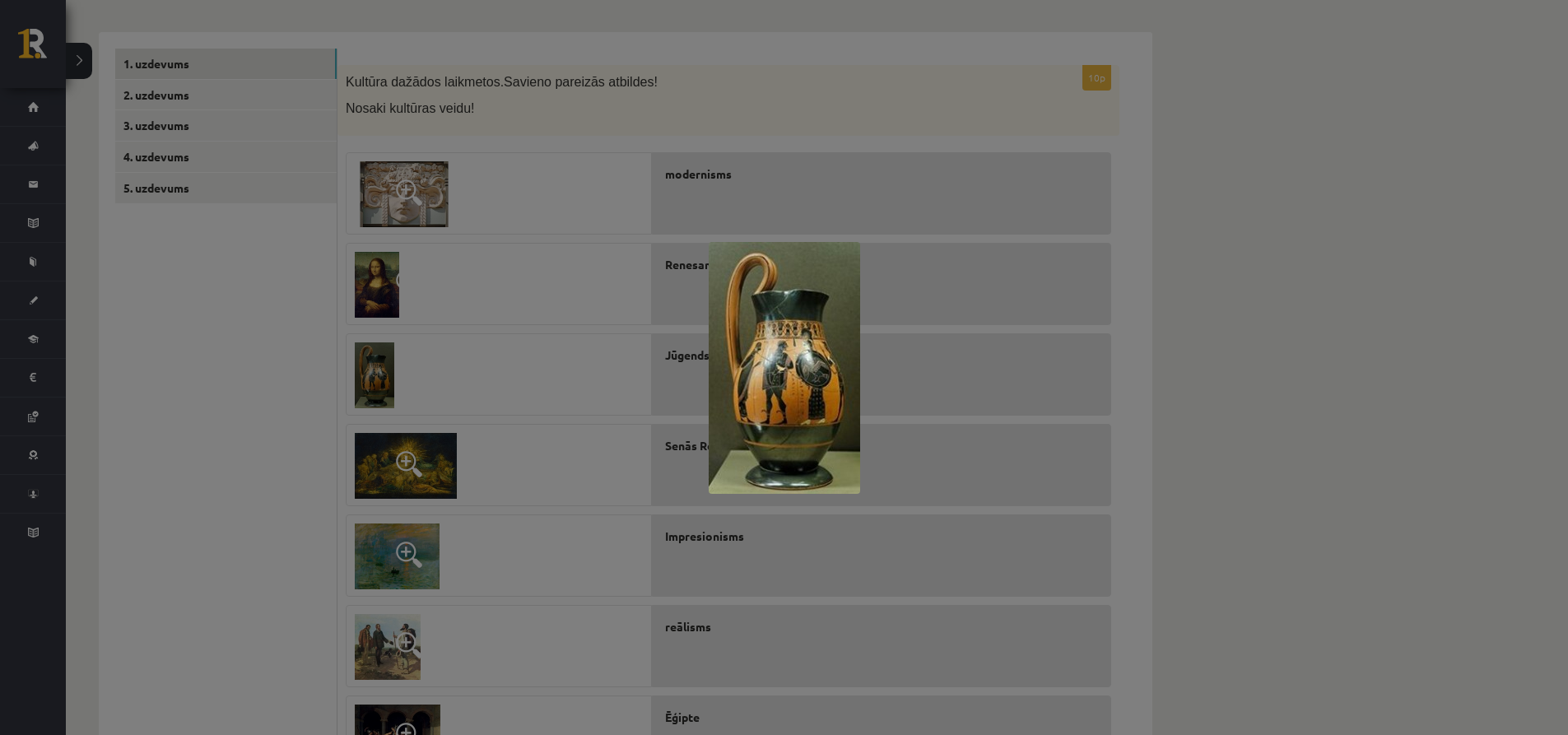
click at [374, 377] on div at bounding box center [784, 367] width 1568 height 735
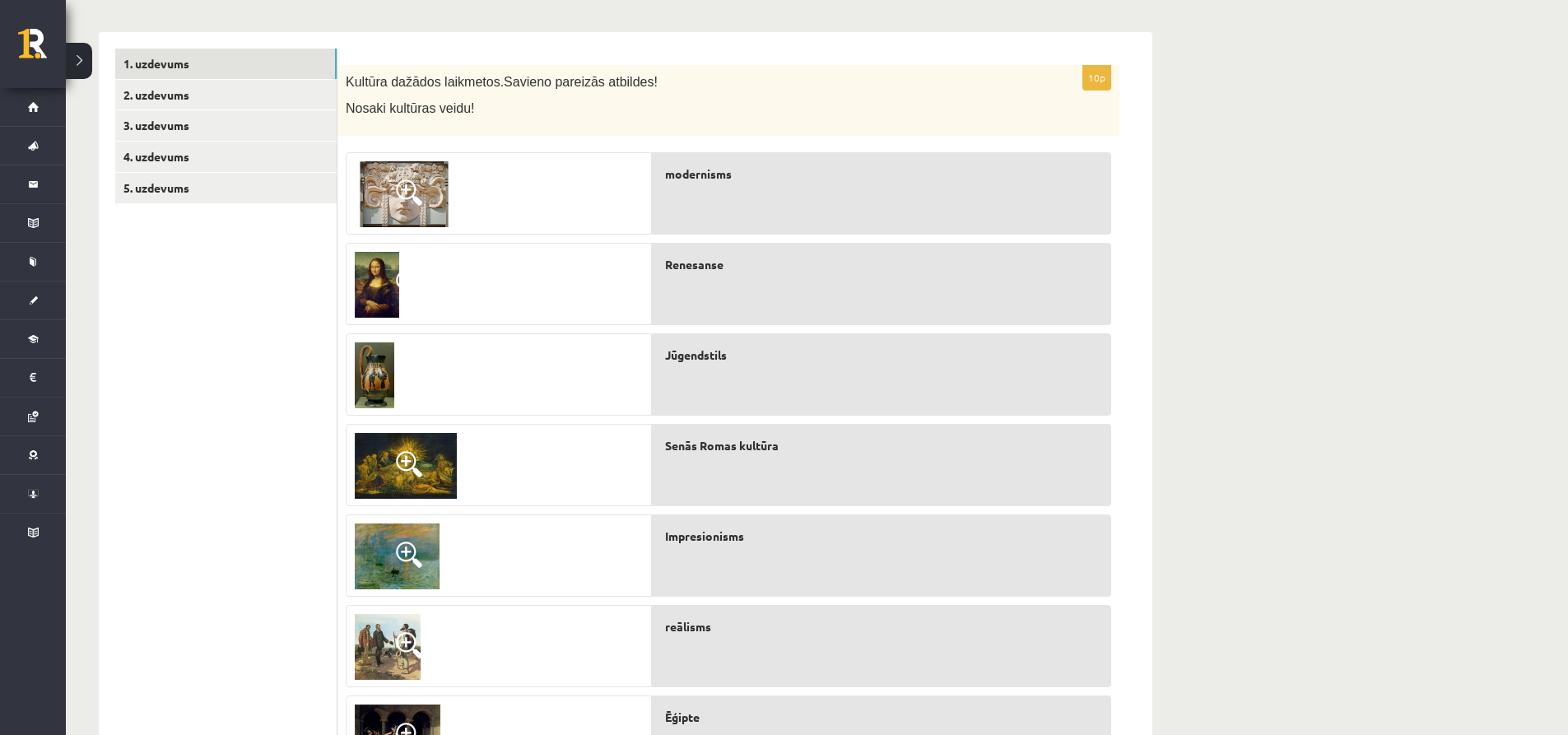
click at [374, 377] on img at bounding box center [375, 376] width 40 height 66
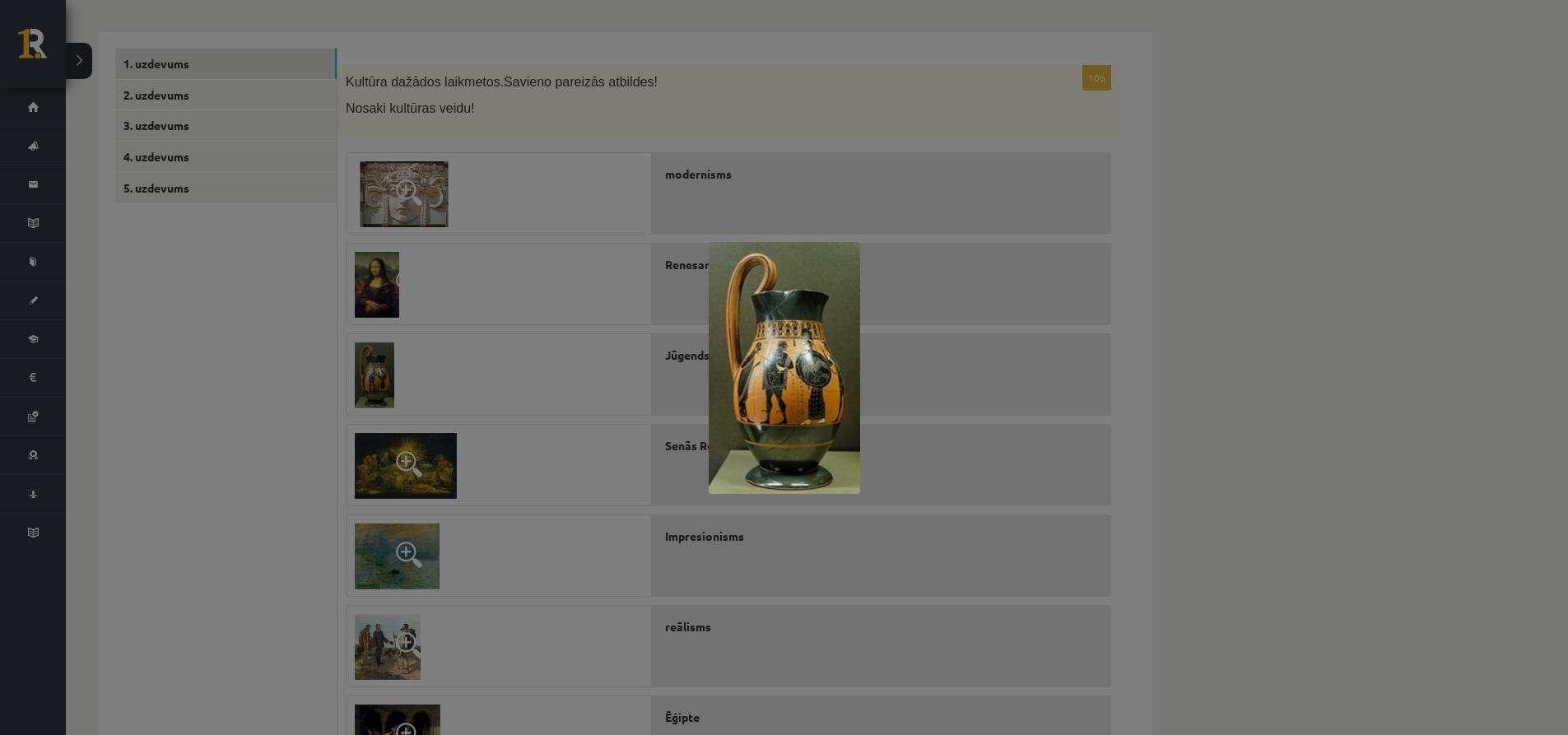
click at [463, 401] on div at bounding box center [784, 367] width 1568 height 735
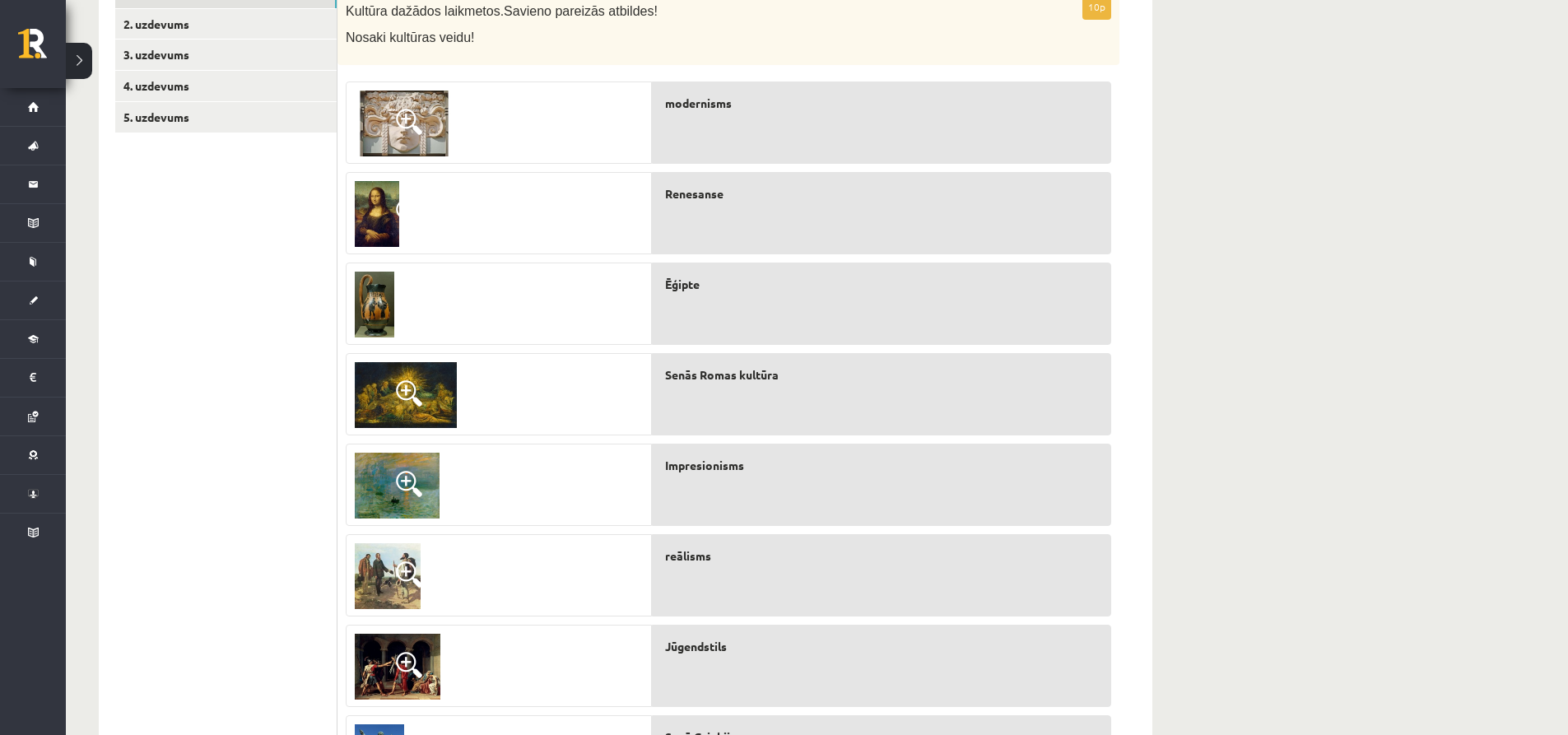
scroll to position [291, 0]
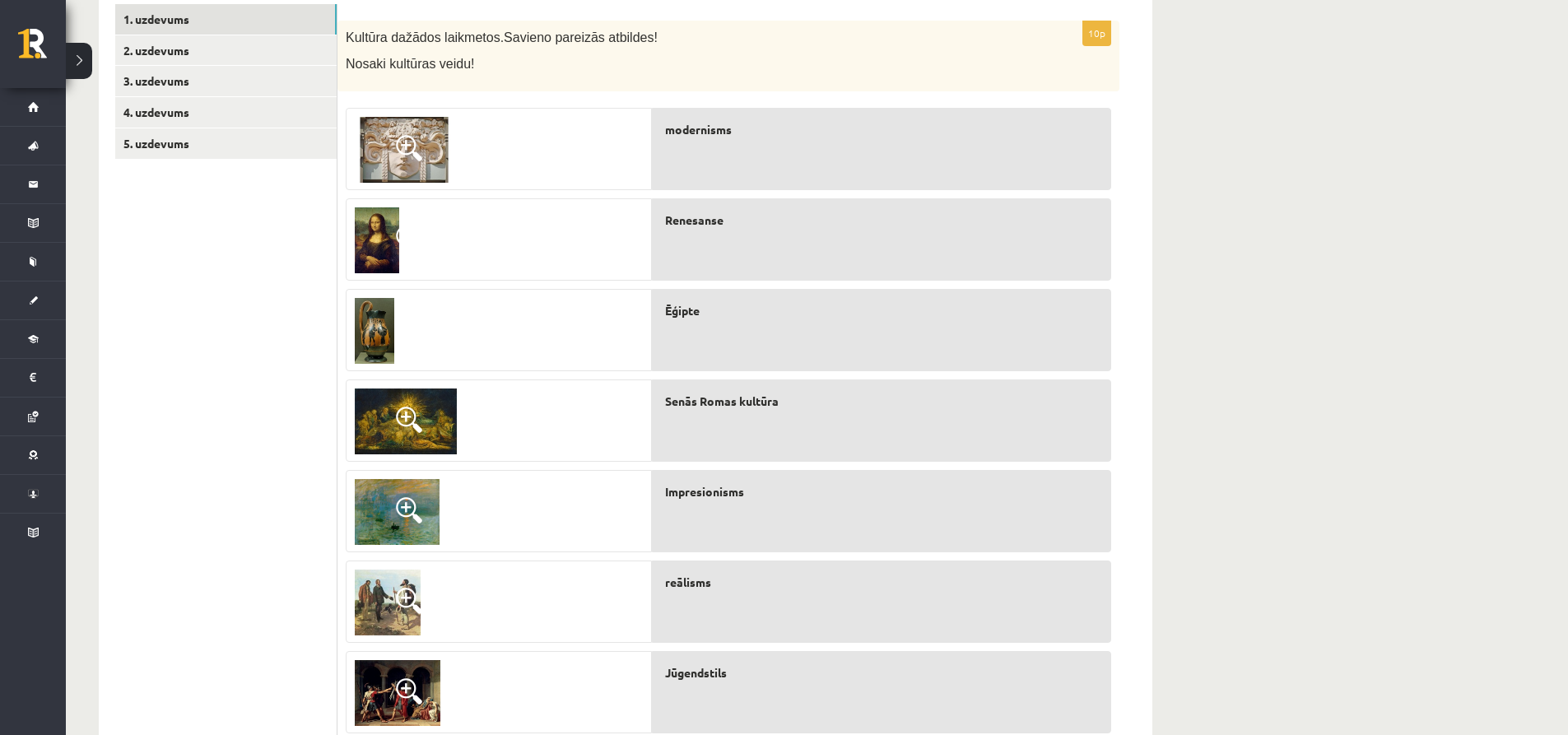
click at [397, 407] on span at bounding box center [409, 419] width 26 height 26
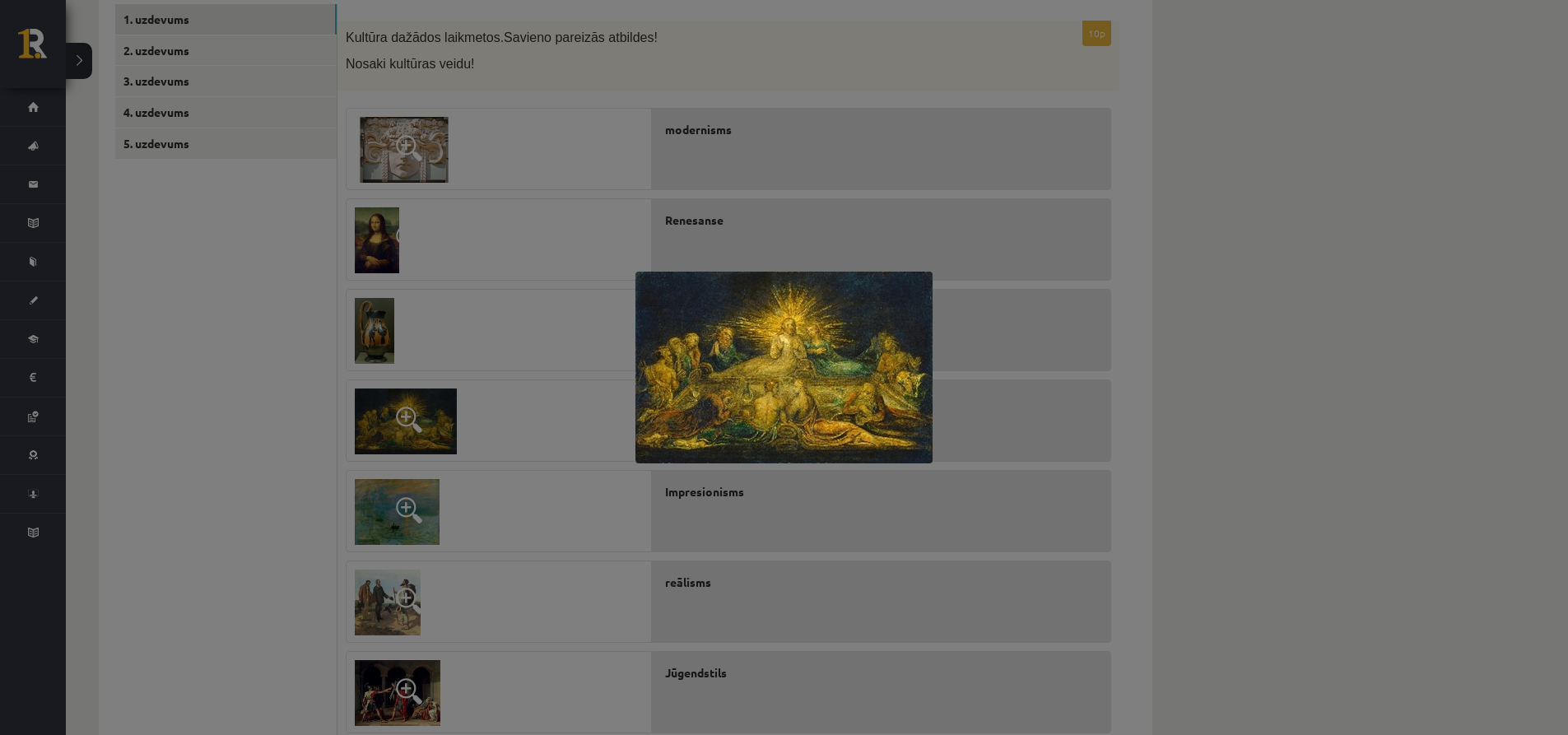
click at [474, 426] on div at bounding box center [784, 367] width 1568 height 735
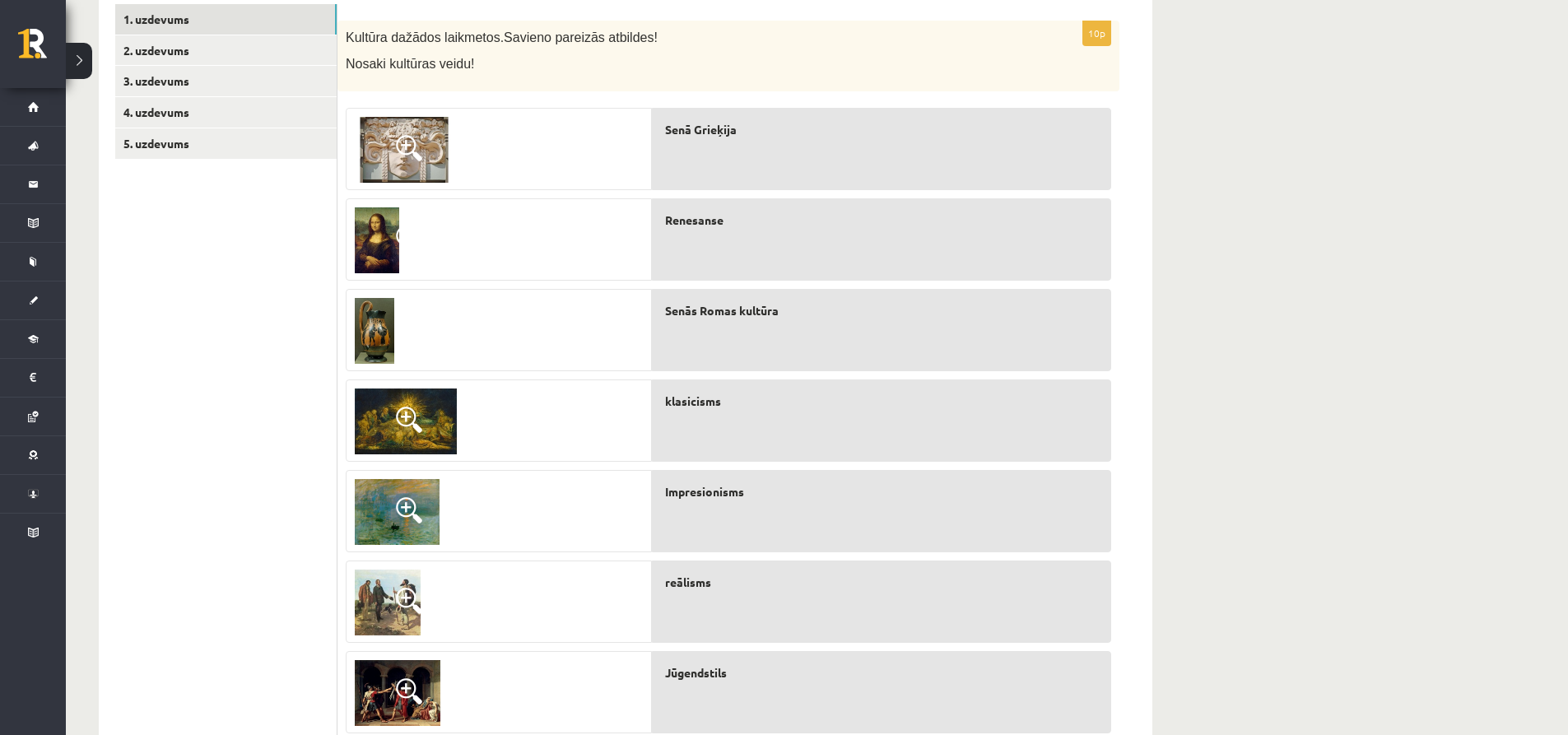
scroll to position [209, 0]
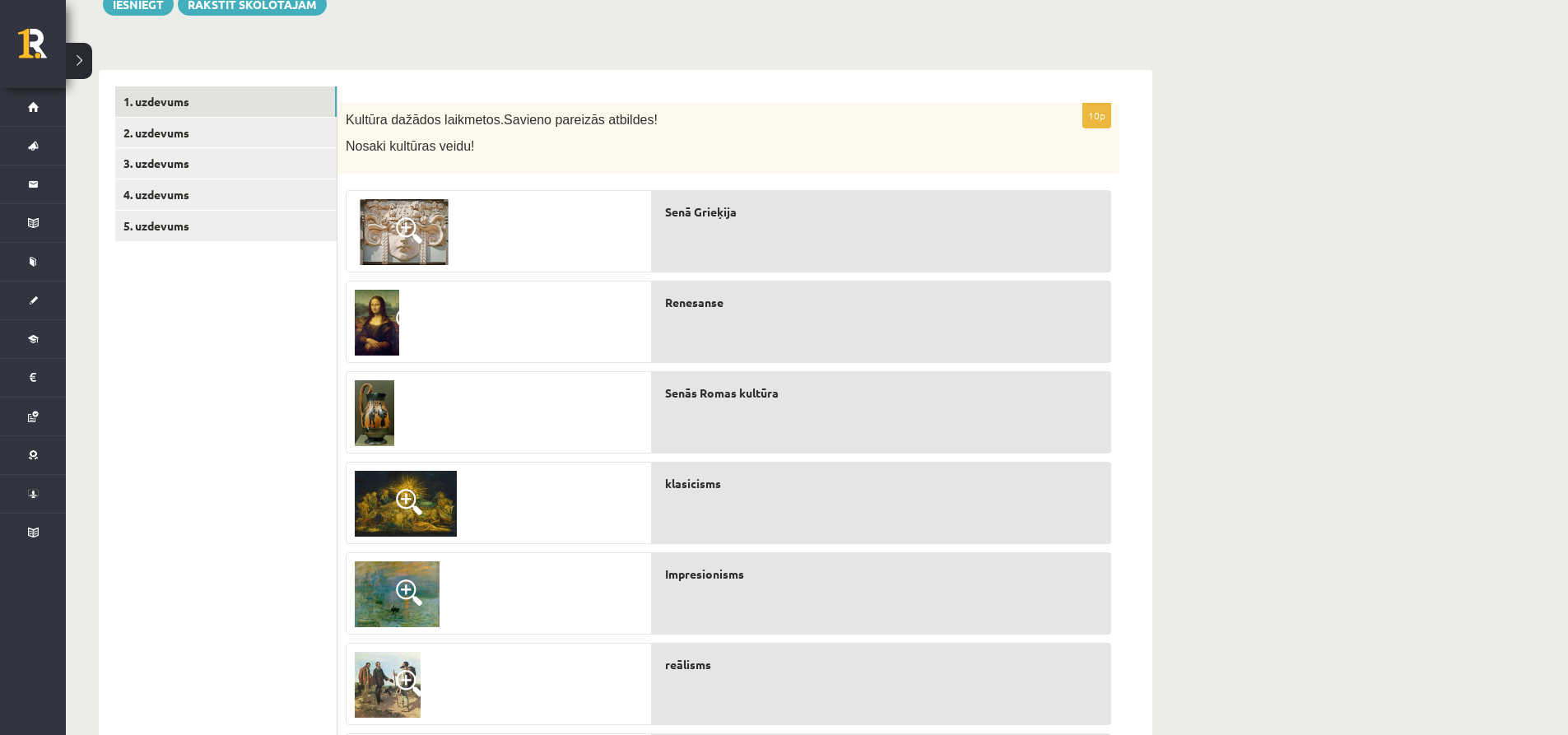
click at [406, 214] on img at bounding box center [405, 232] width 99 height 66
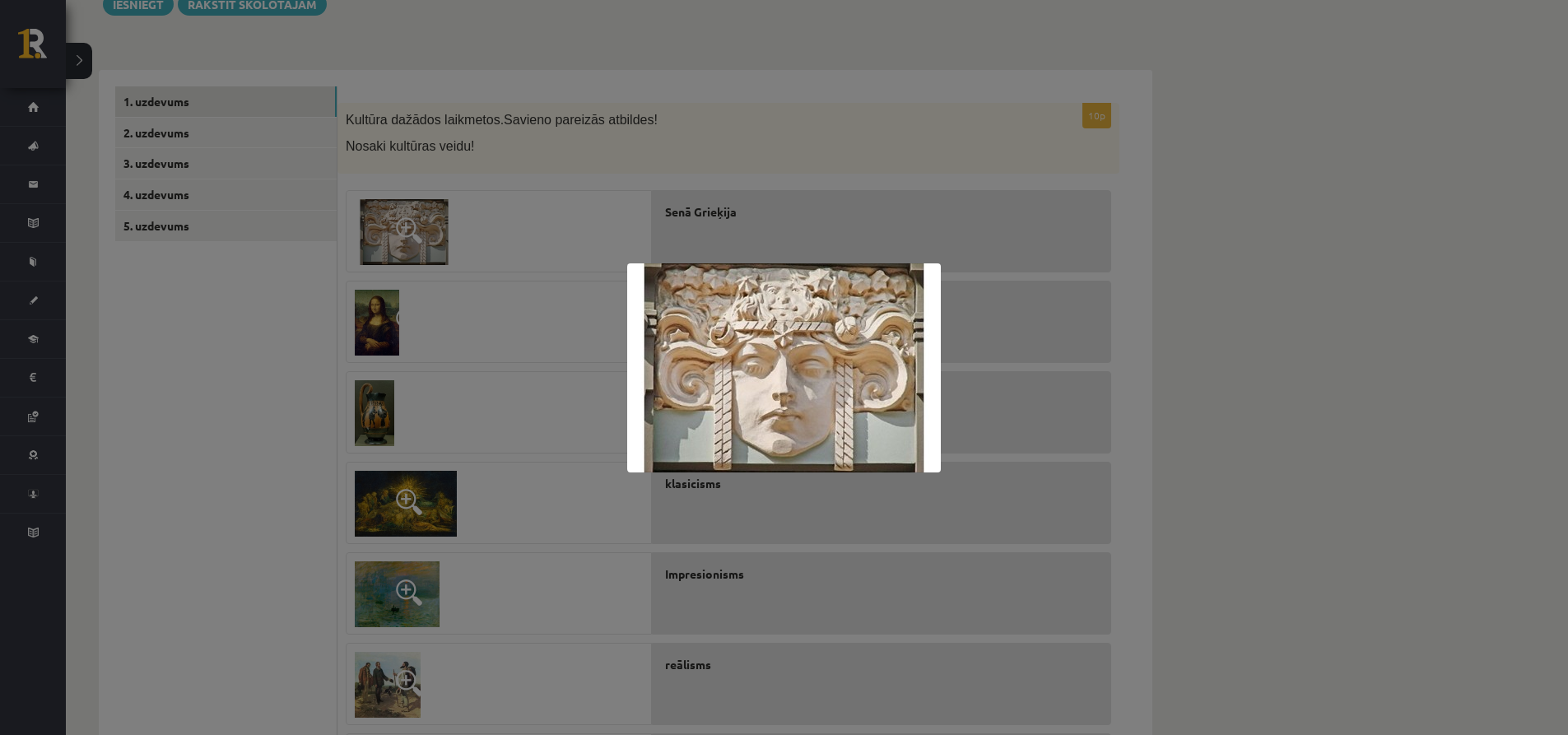
click at [406, 215] on div at bounding box center [784, 367] width 1568 height 735
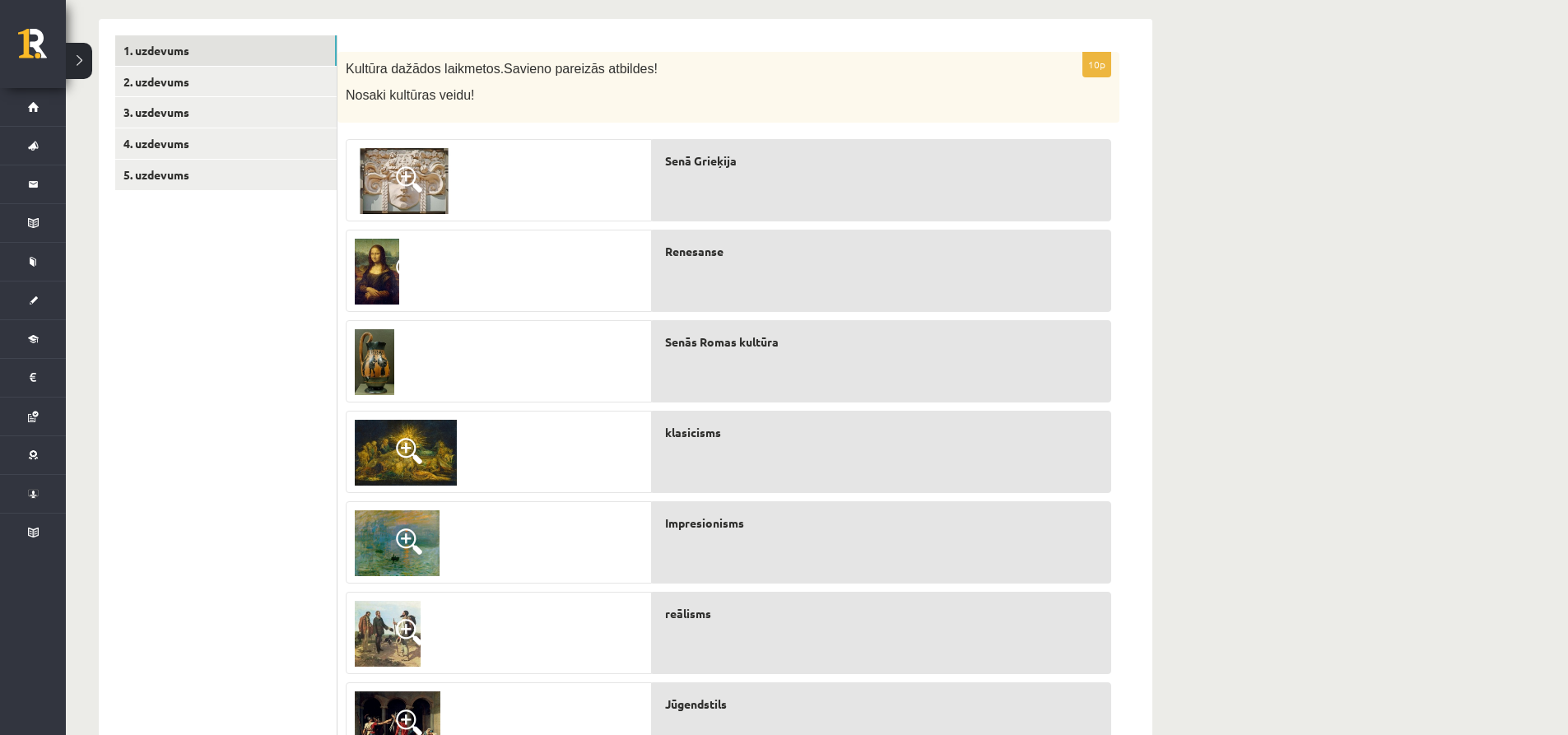
scroll to position [374, 0]
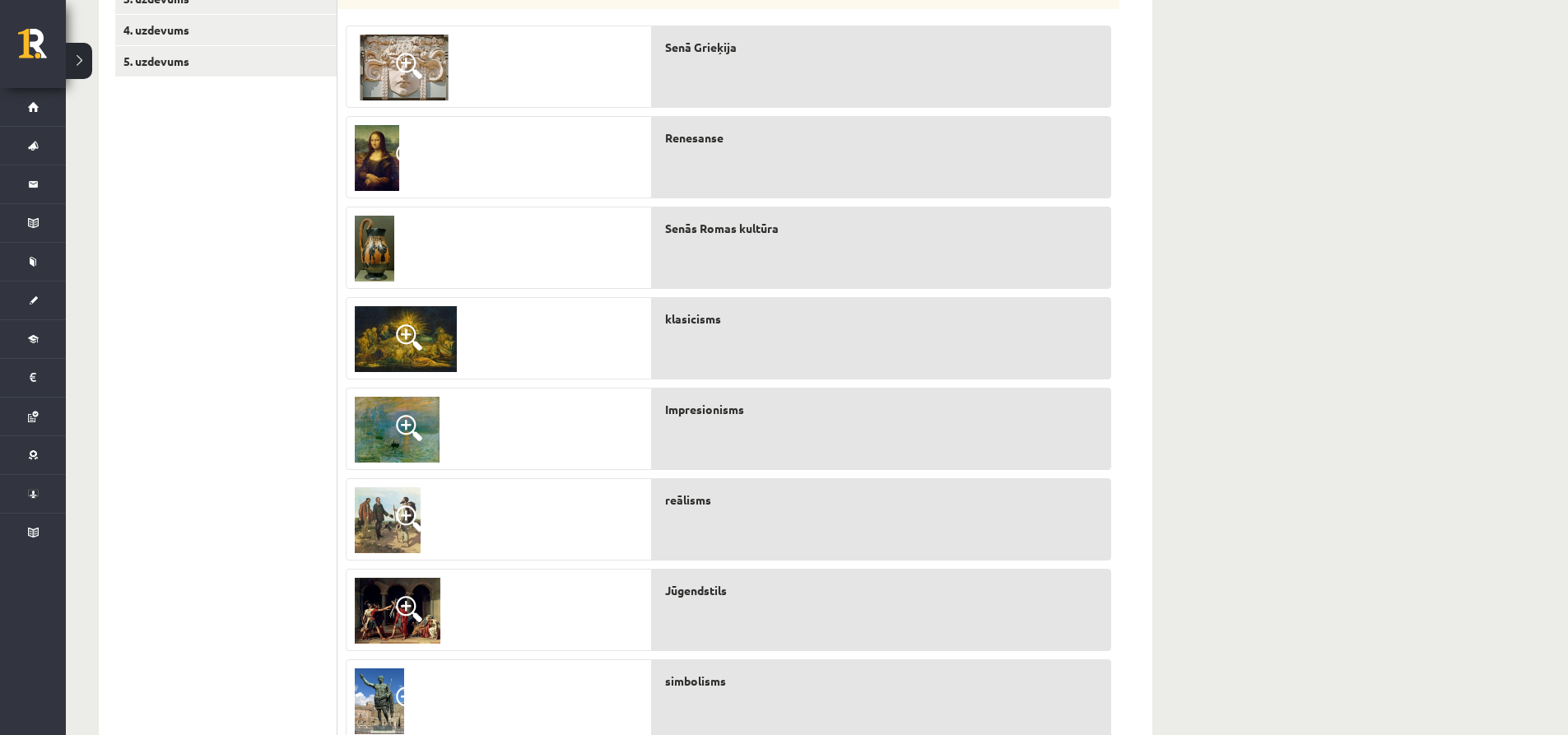
click at [412, 414] on img at bounding box center [397, 430] width 84 height 66
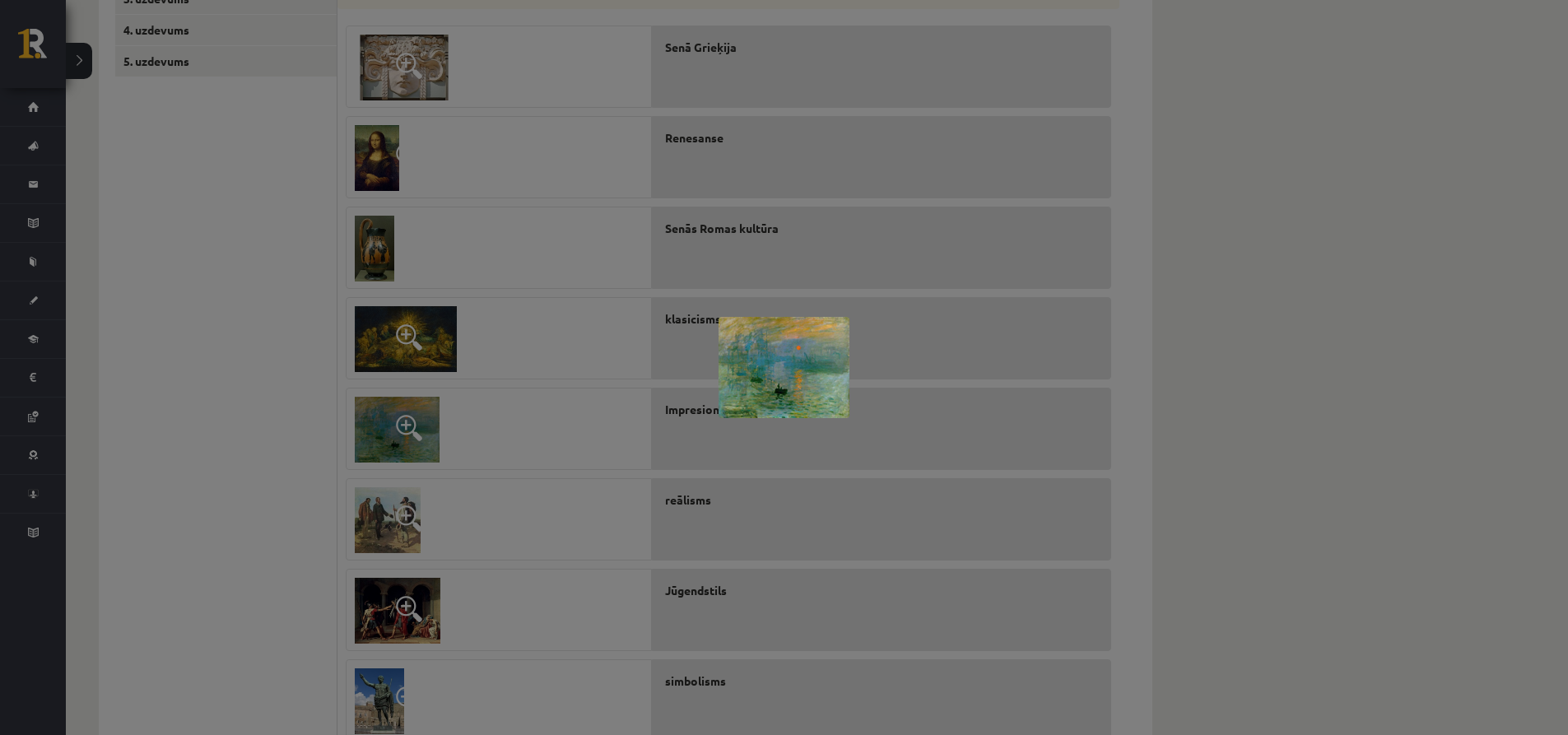
click at [414, 436] on div at bounding box center [784, 367] width 1568 height 735
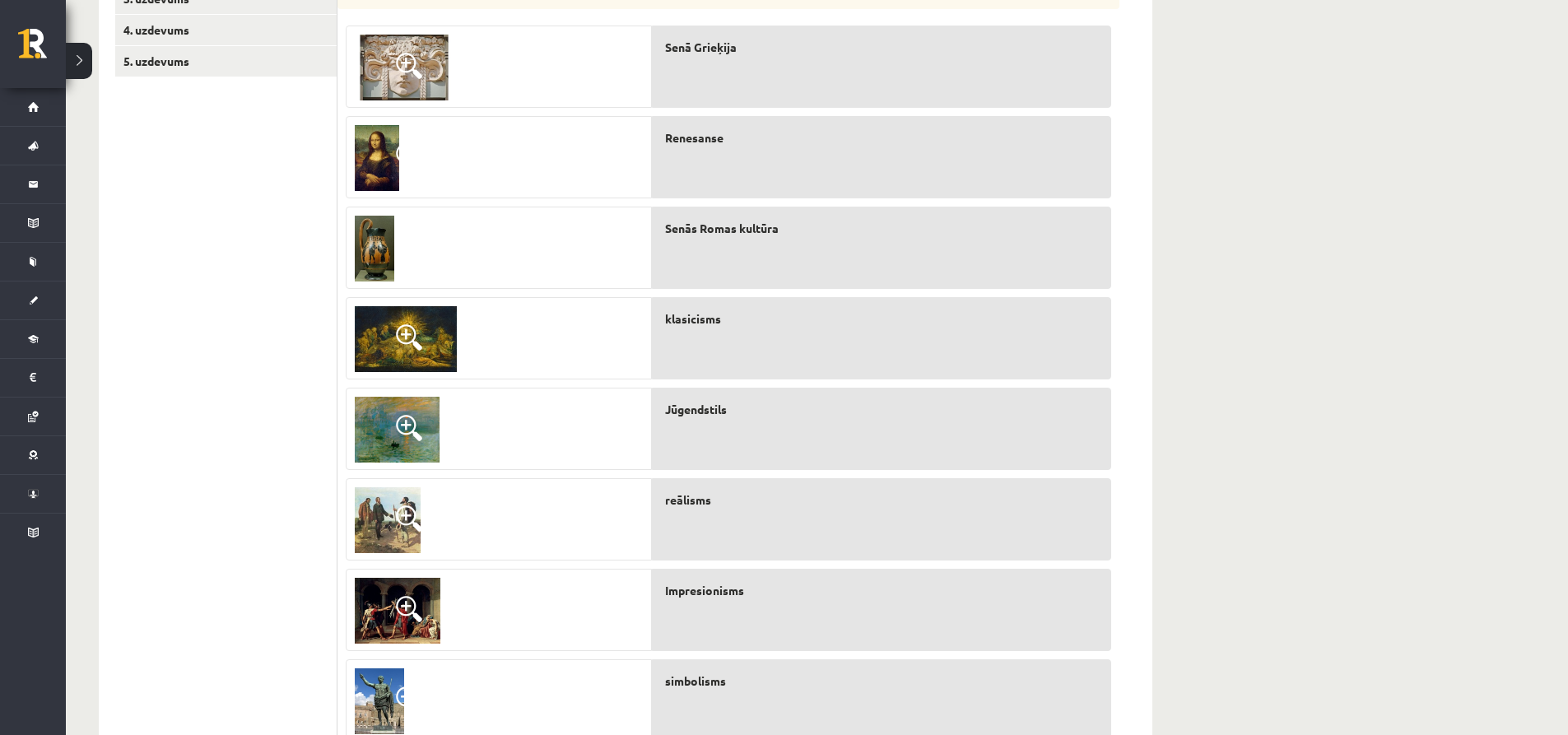
click at [394, 526] on img at bounding box center [388, 520] width 66 height 66
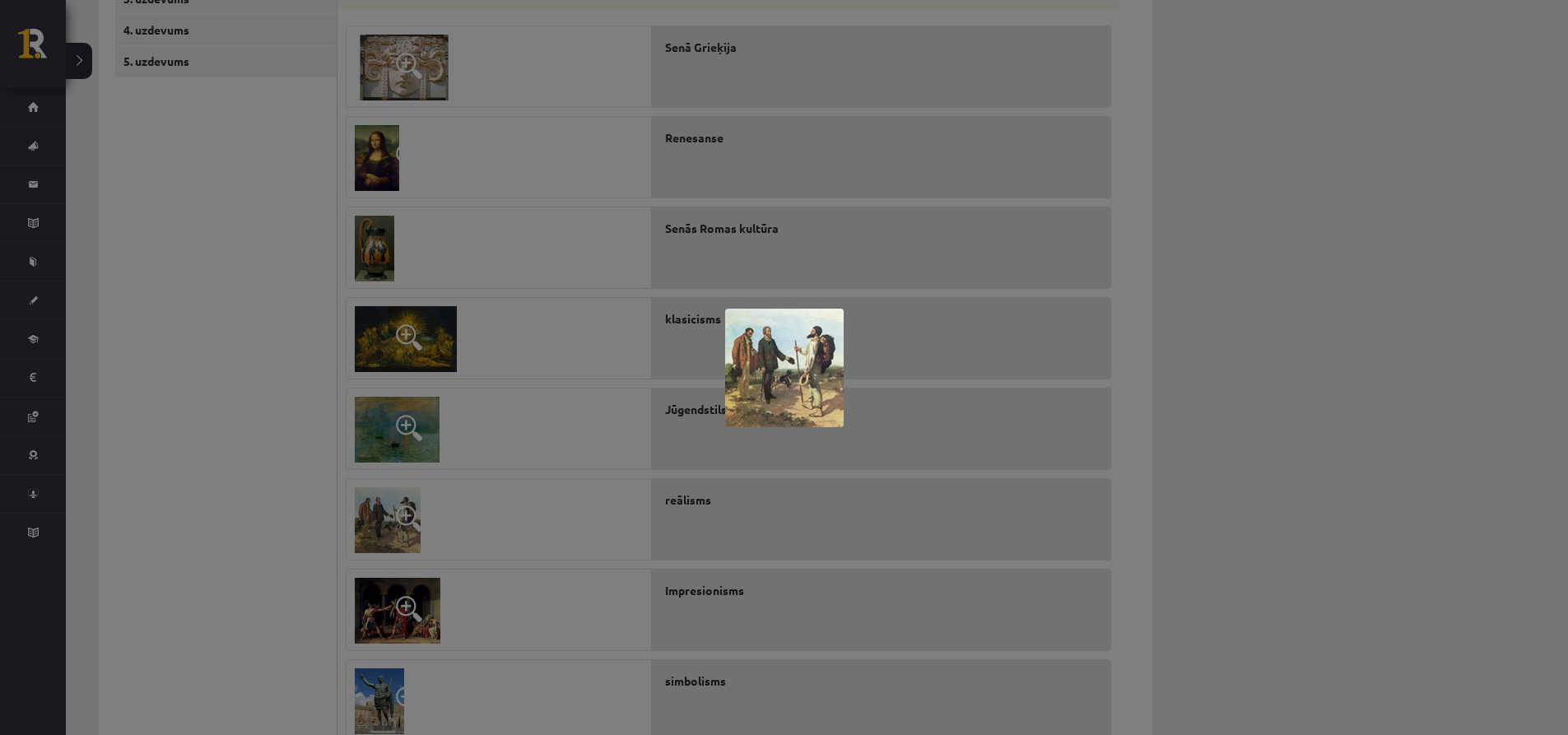
click at [394, 526] on div at bounding box center [784, 367] width 1568 height 735
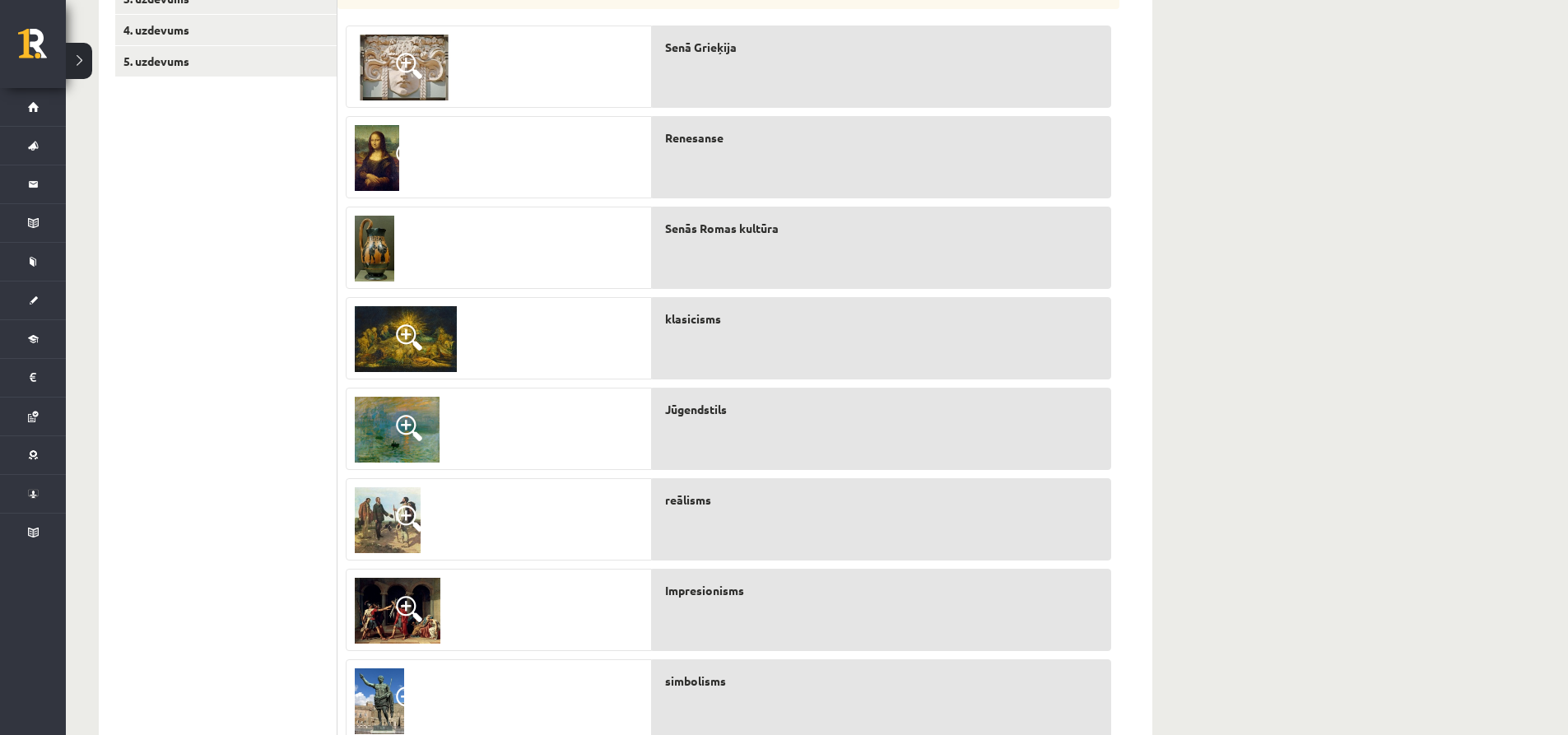
click at [415, 620] on span at bounding box center [409, 609] width 26 height 26
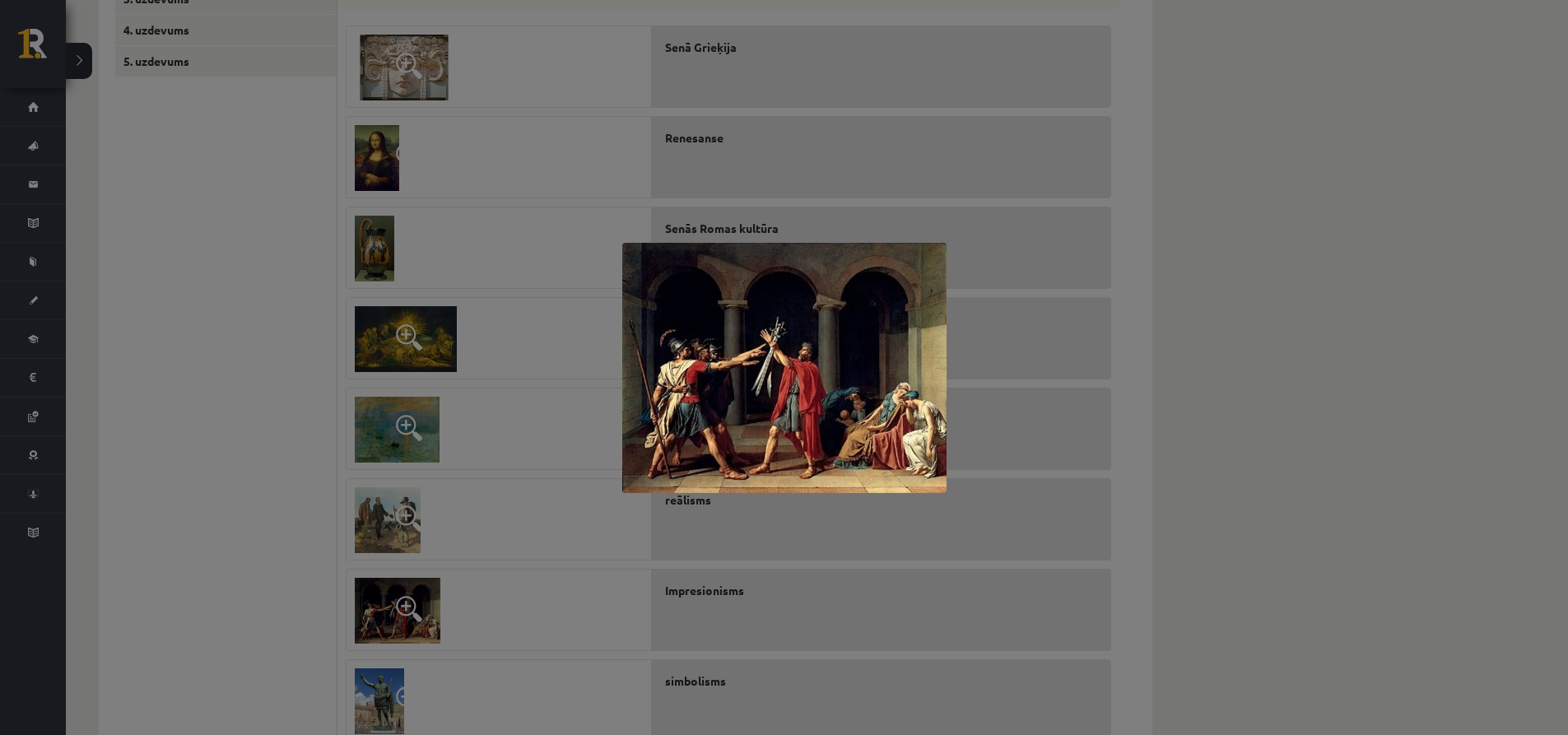
click at [415, 616] on div at bounding box center [784, 367] width 1568 height 735
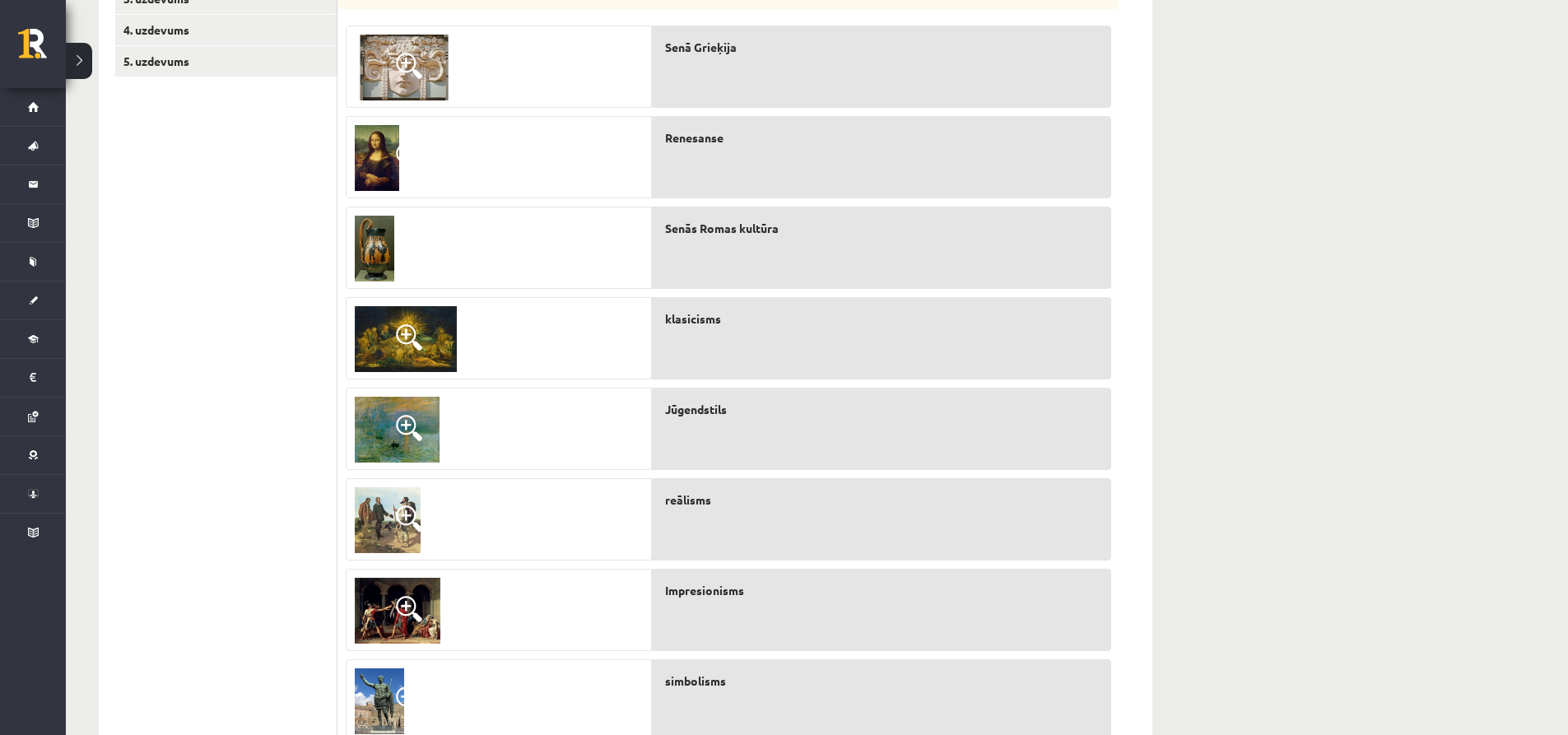
click at [384, 704] on img at bounding box center [380, 702] width 50 height 66
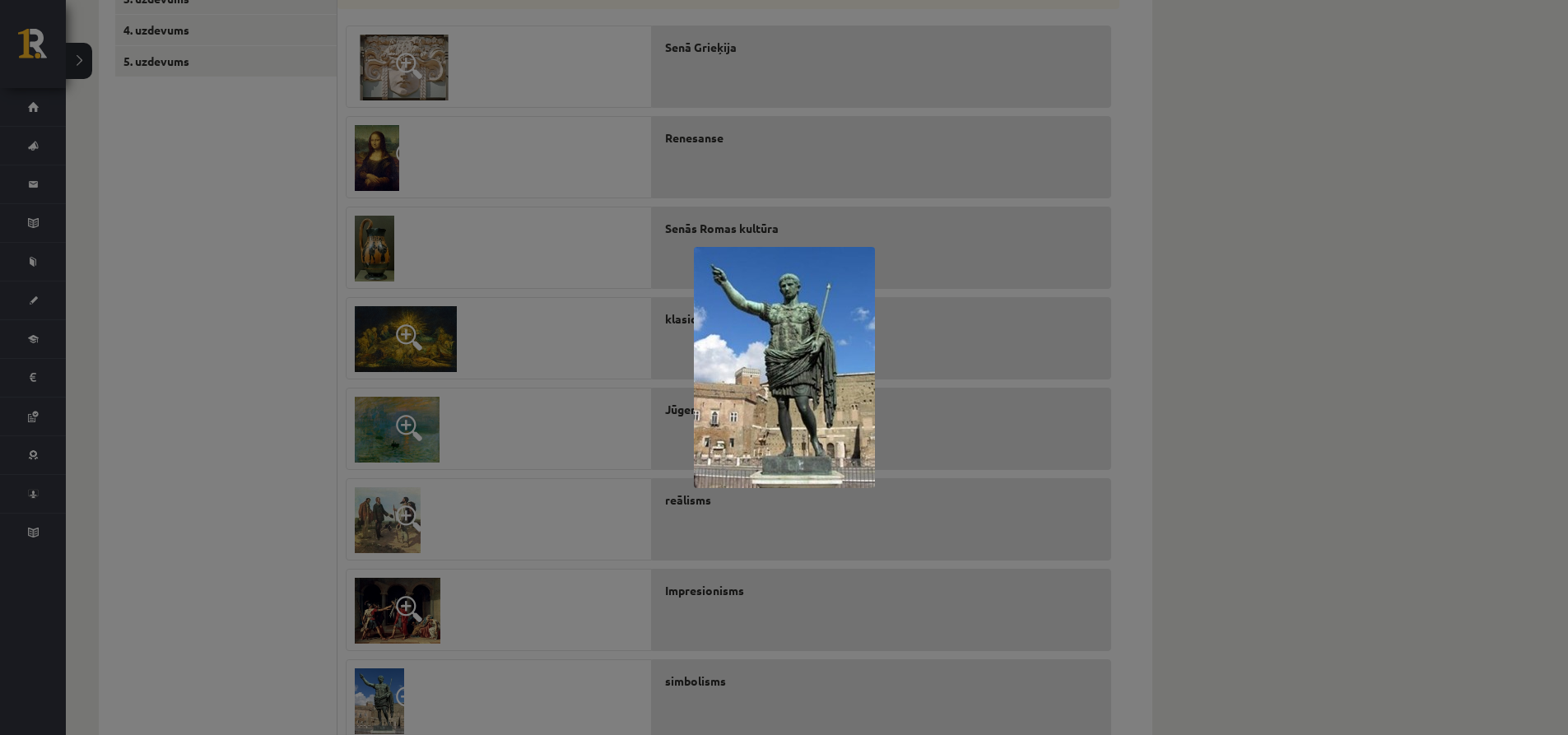
click at [384, 704] on div at bounding box center [784, 367] width 1568 height 735
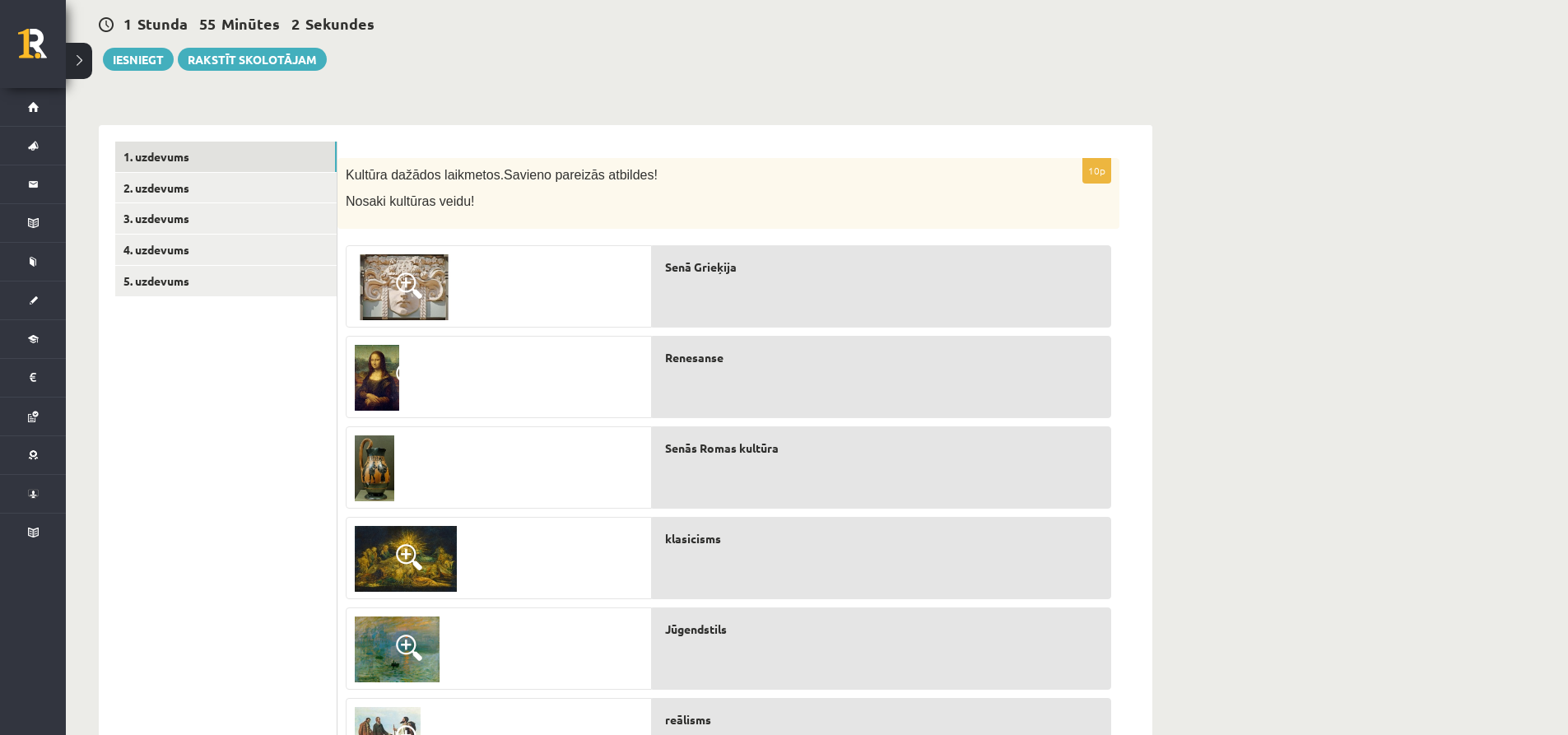
scroll to position [127, 0]
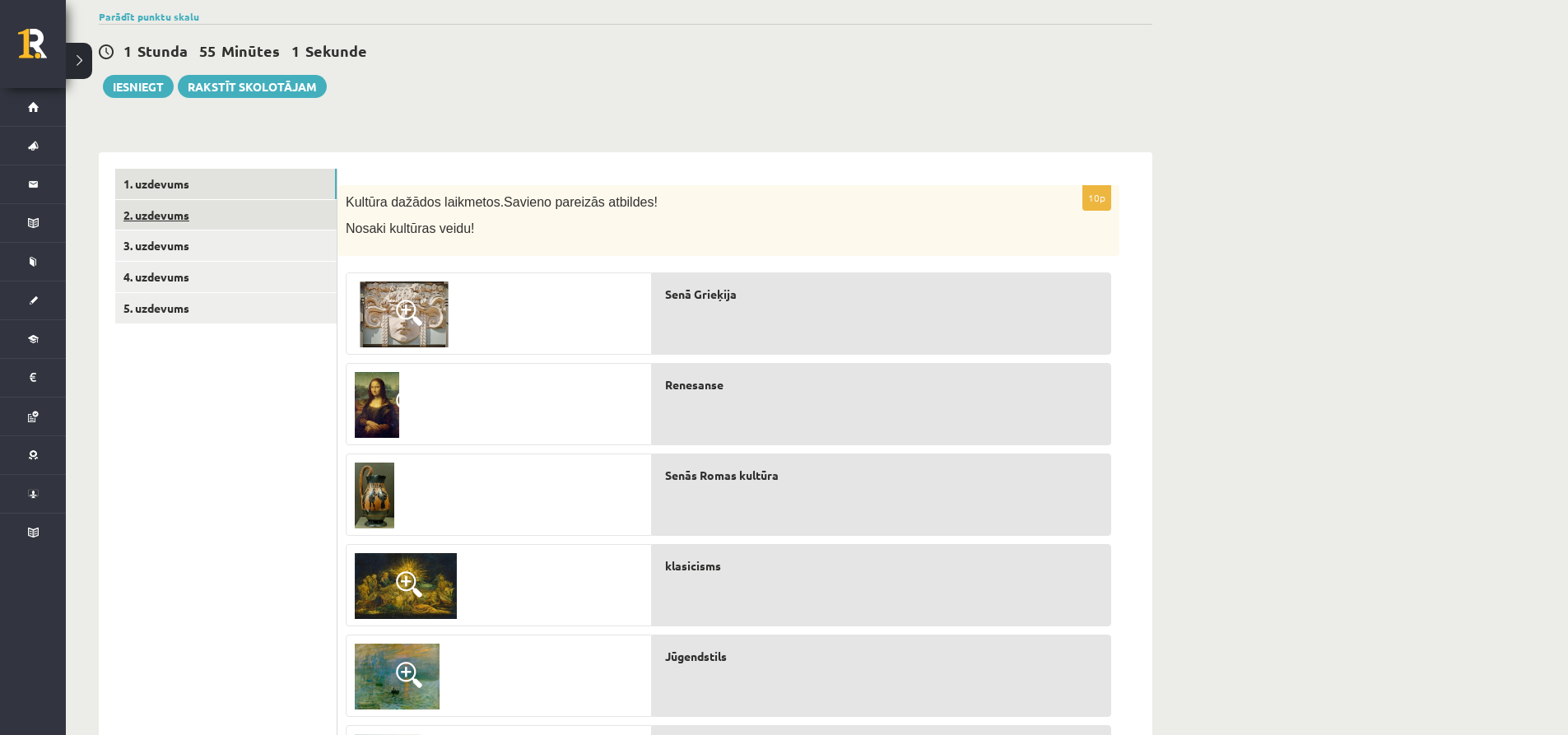
click at [203, 226] on link "2. uzdevums" at bounding box center [226, 215] width 221 height 30
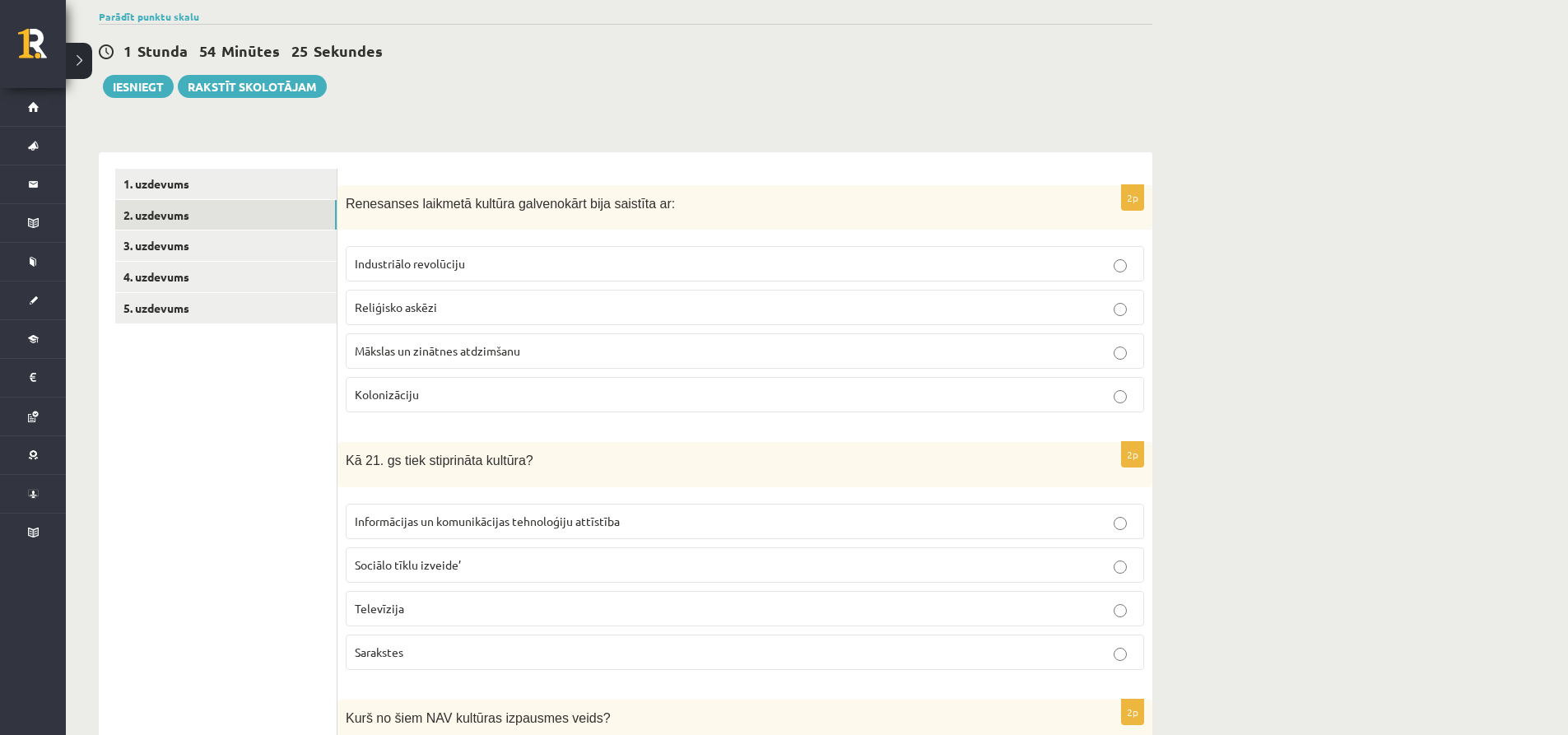
click at [507, 353] on span "Mākslas un zinātnes atdzimšanu" at bounding box center [438, 351] width 165 height 15
click at [533, 527] on span "Informācijas un komunikācijas tehnoloģiju attīstība" at bounding box center [487, 520] width 265 height 15
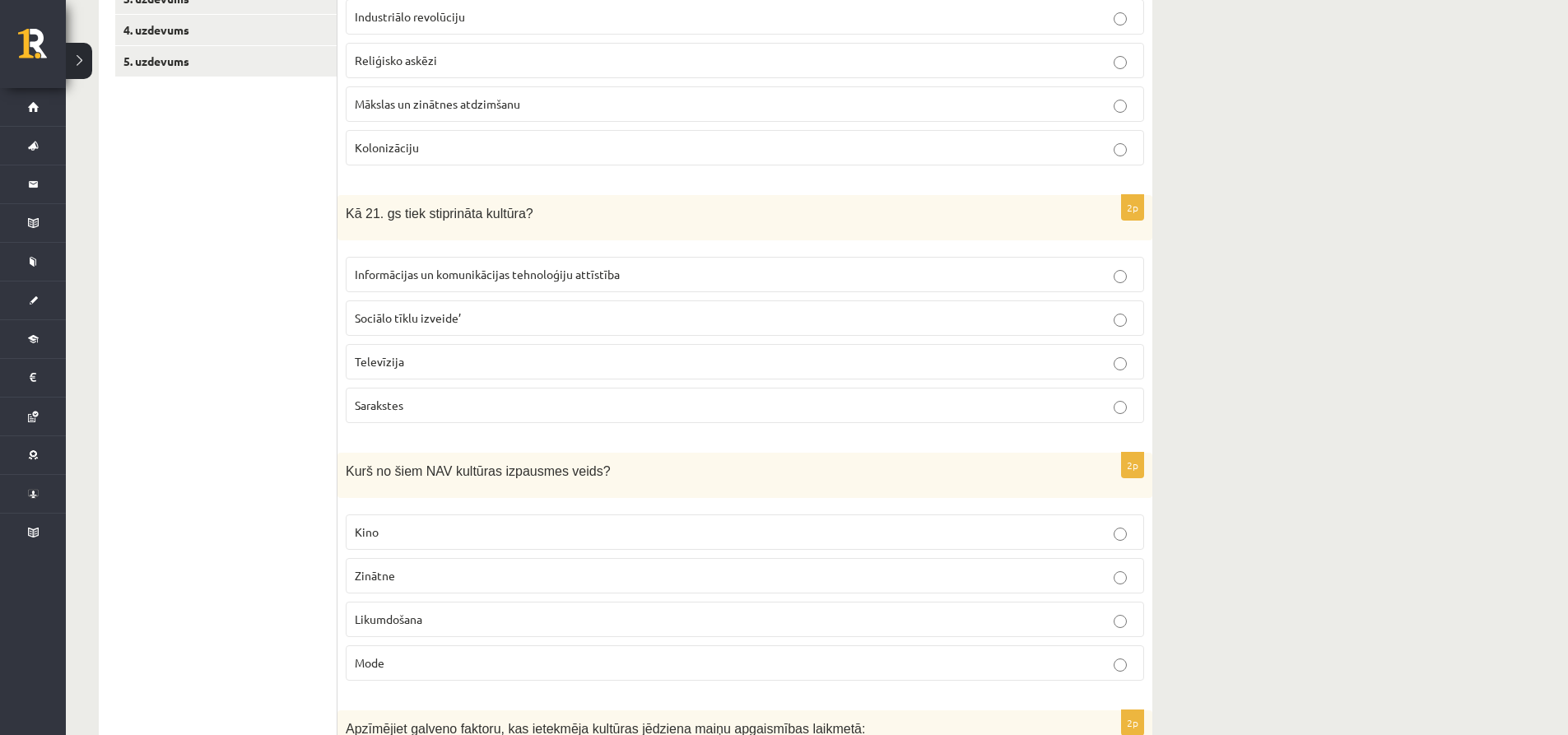
scroll to position [456, 0]
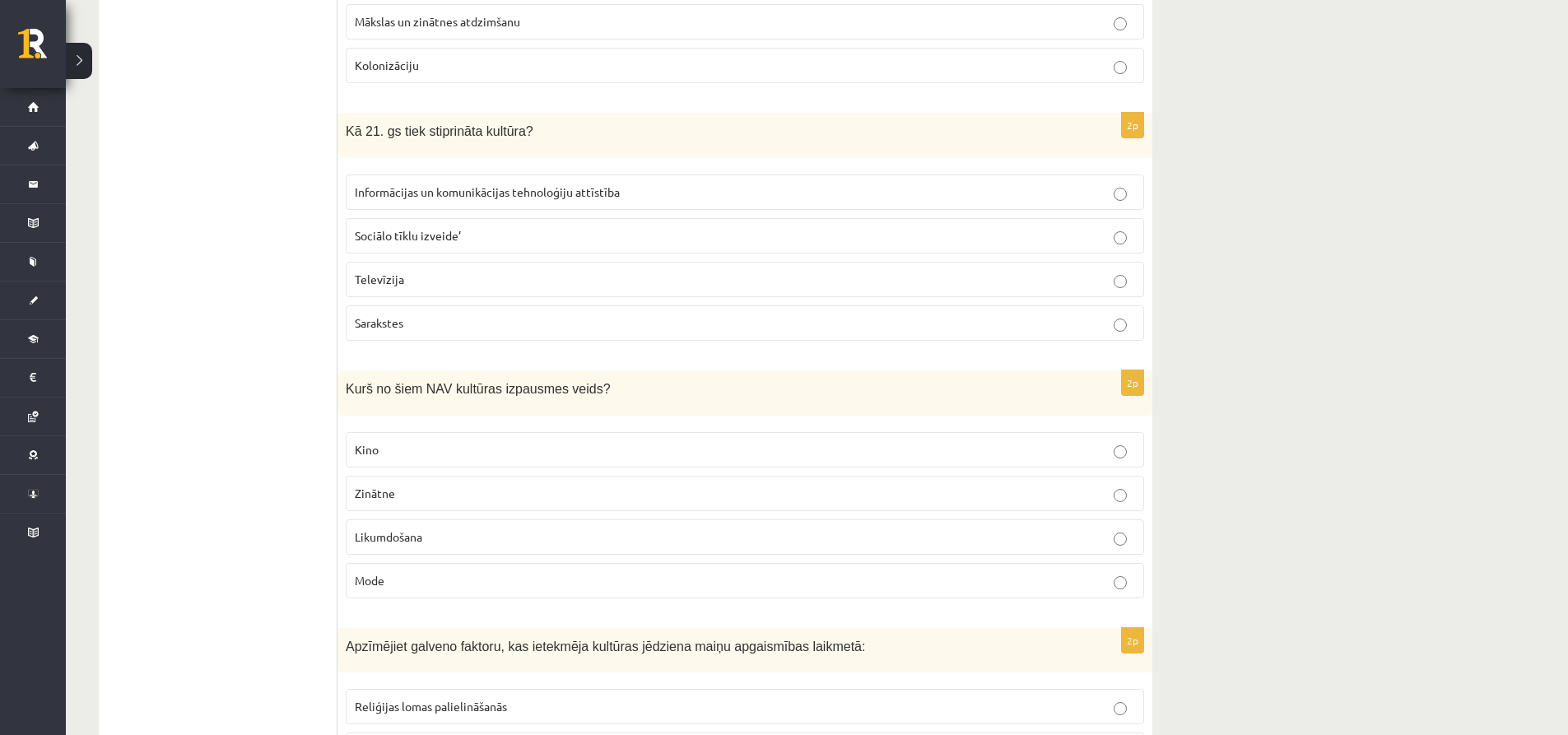
click at [452, 532] on p "Likumdošana" at bounding box center [746, 537] width 781 height 17
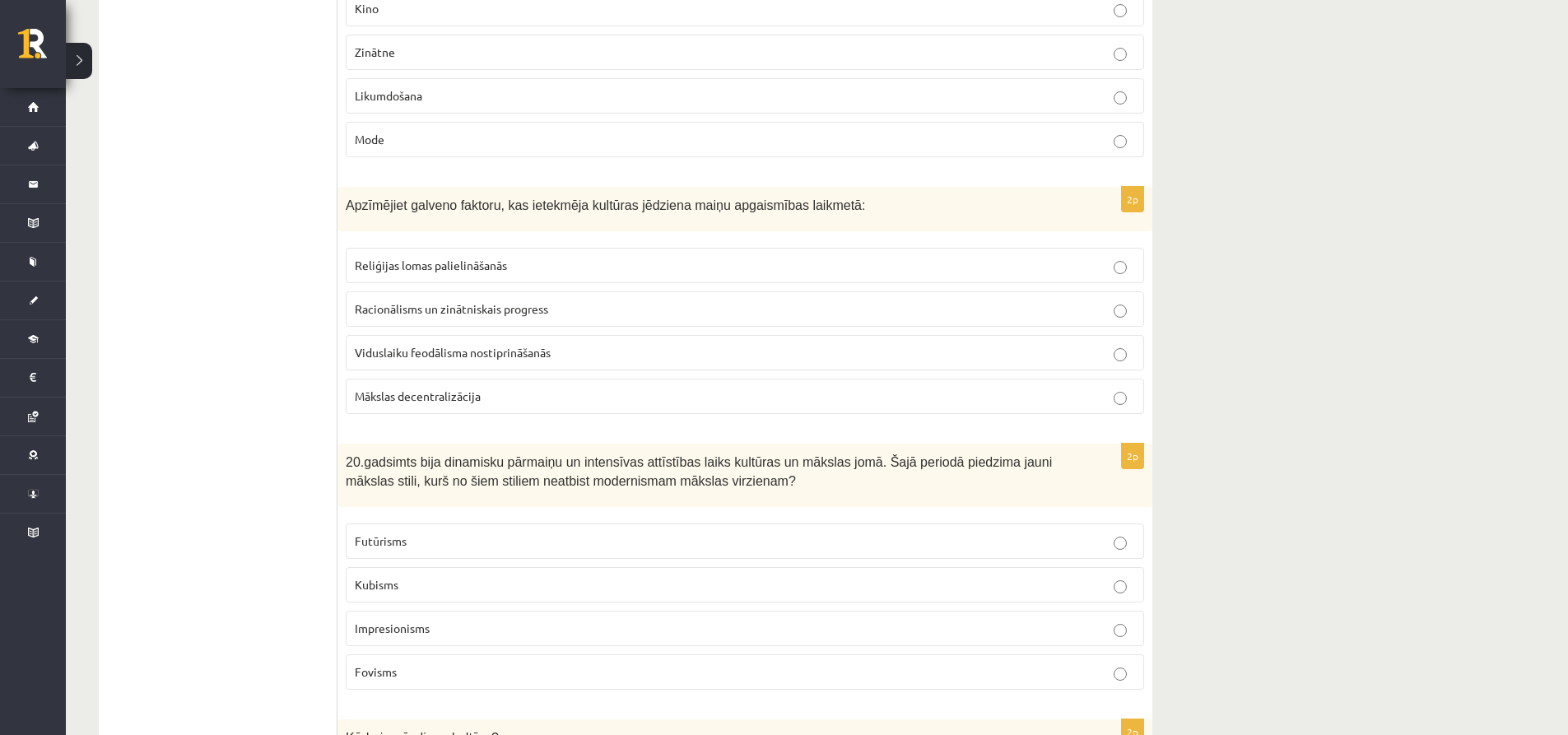
scroll to position [868, 0]
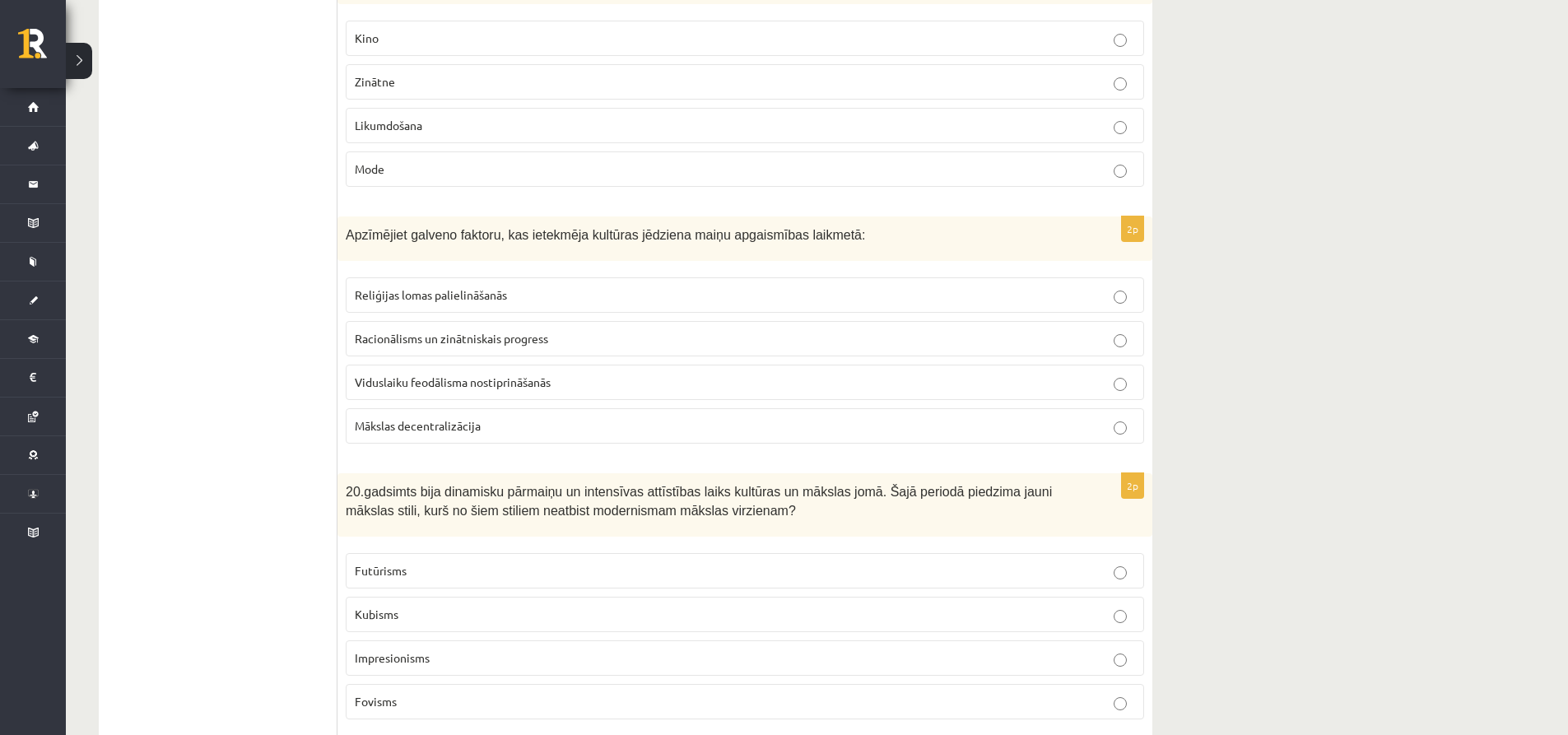
click at [419, 345] on span "Racionālisms un zinātniskais progress" at bounding box center [451, 338] width 193 height 15
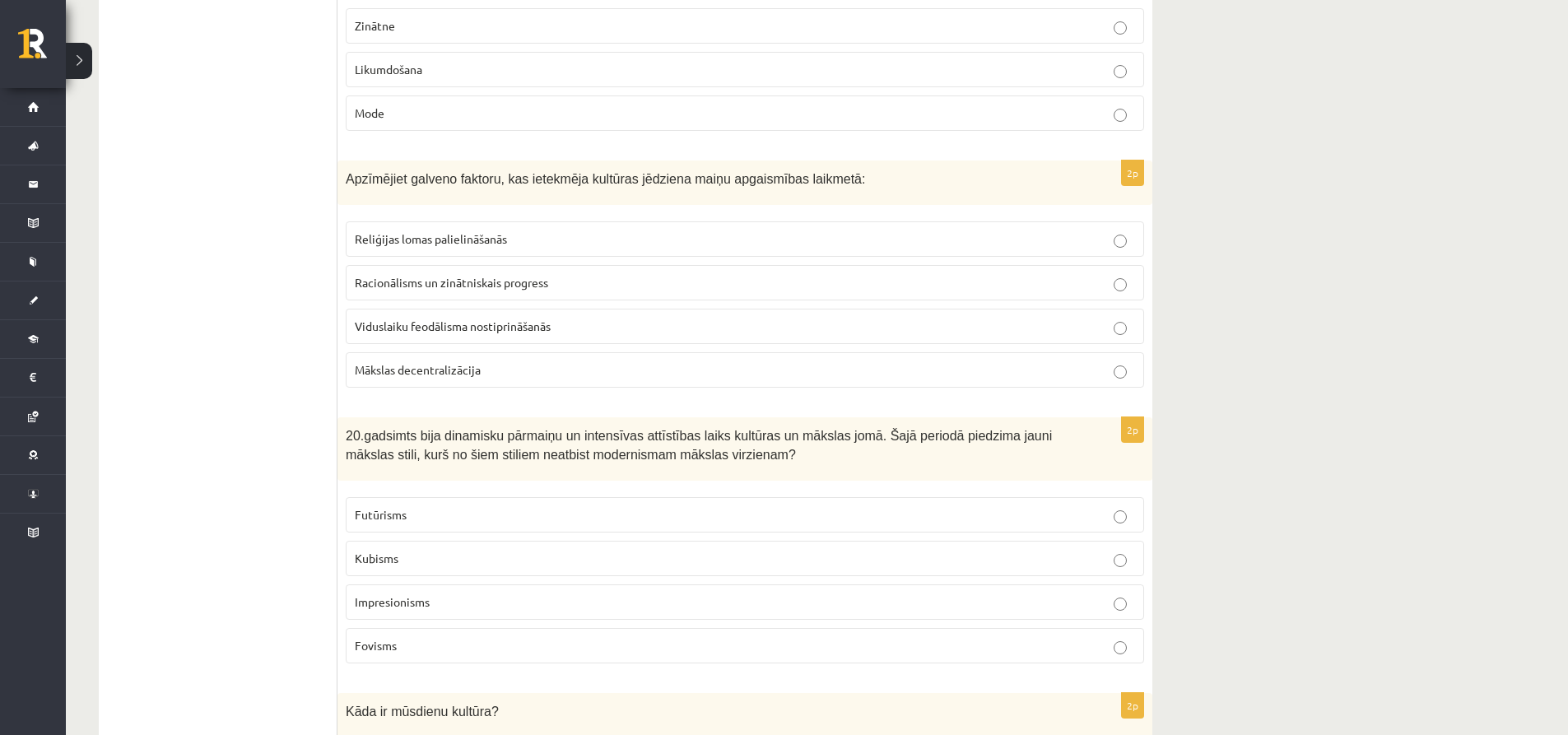
scroll to position [951, 0]
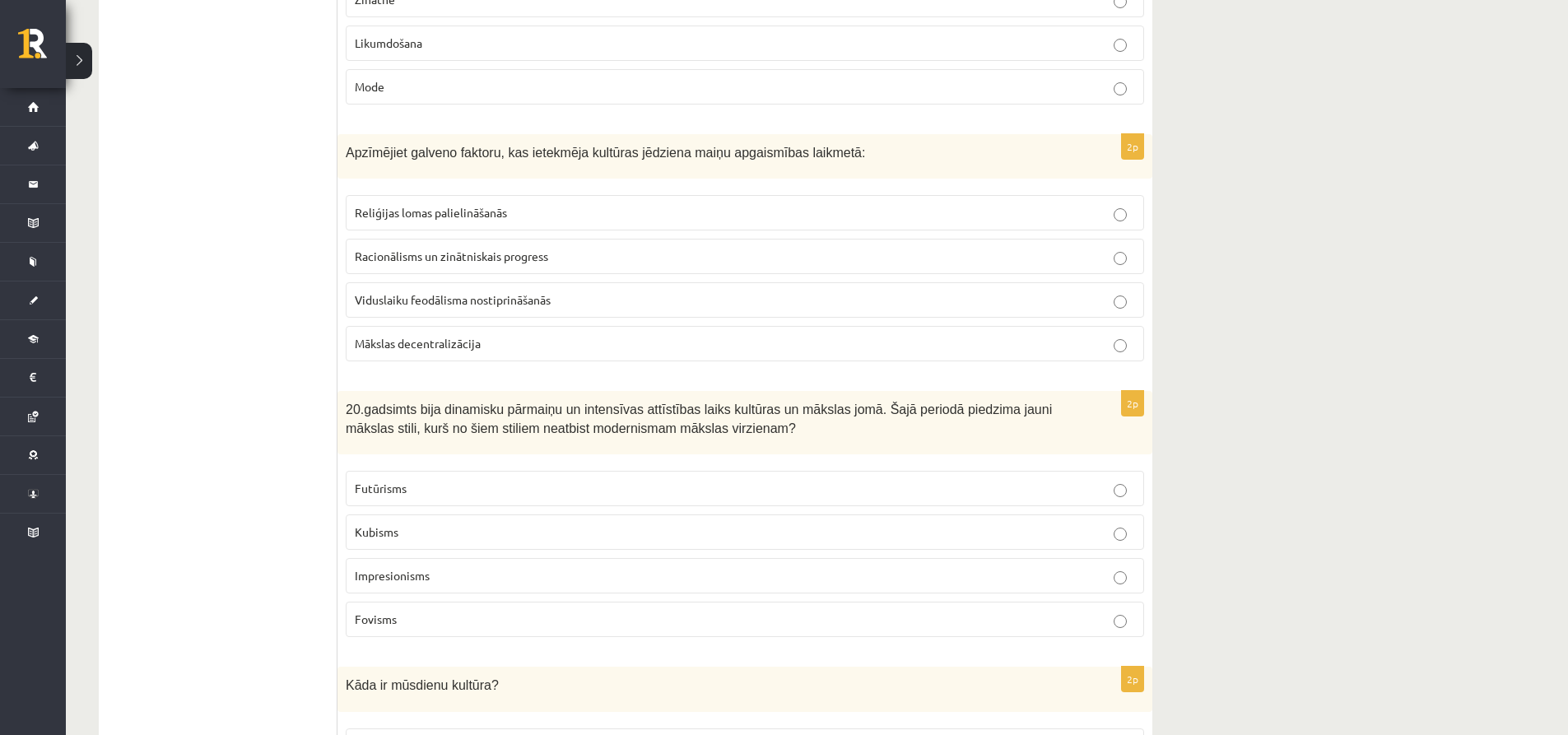
click at [425, 561] on label "Impresionisms" at bounding box center [745, 576] width 799 height 35
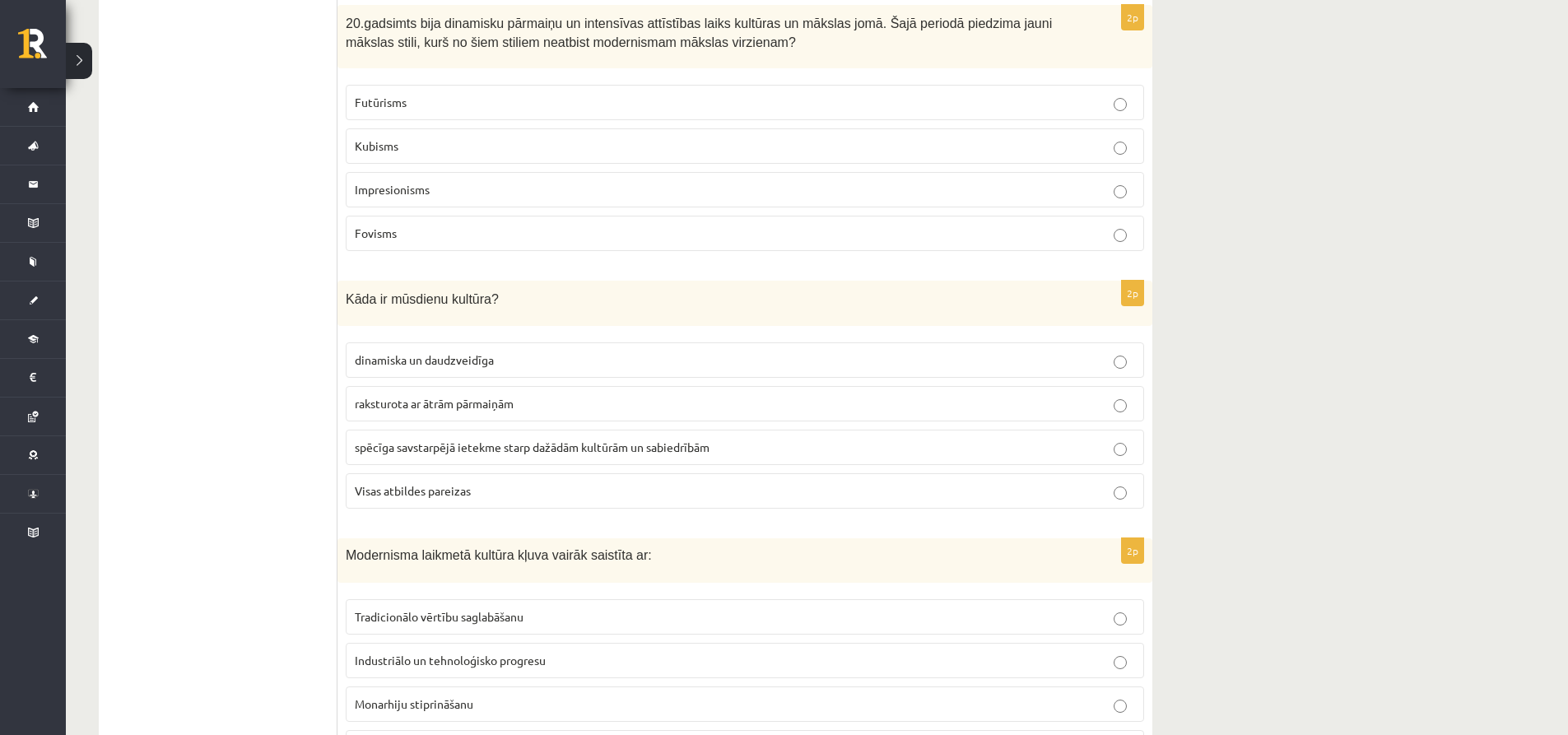
scroll to position [1362, 0]
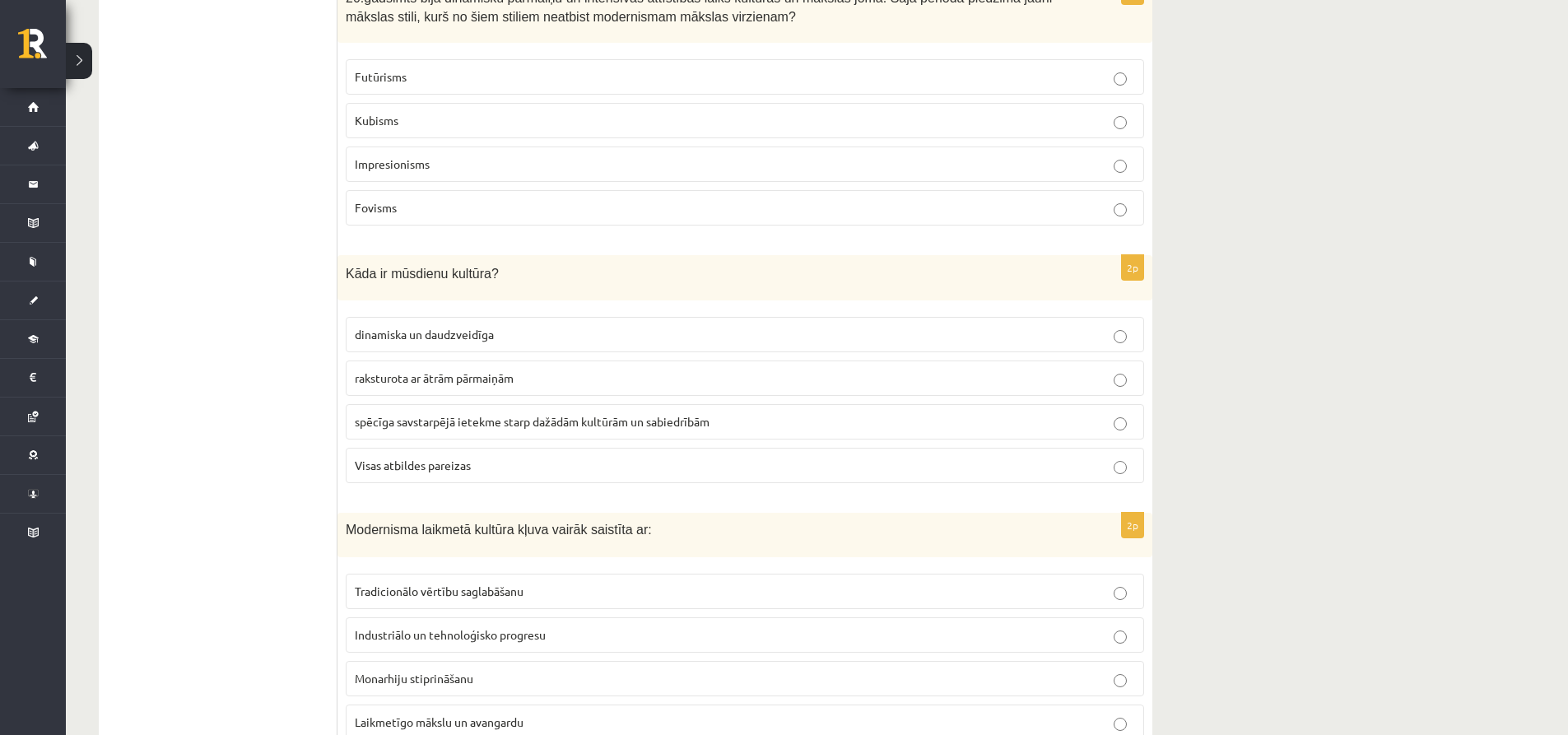
click at [480, 468] on p "Visas atbildes pareizas" at bounding box center [746, 466] width 781 height 17
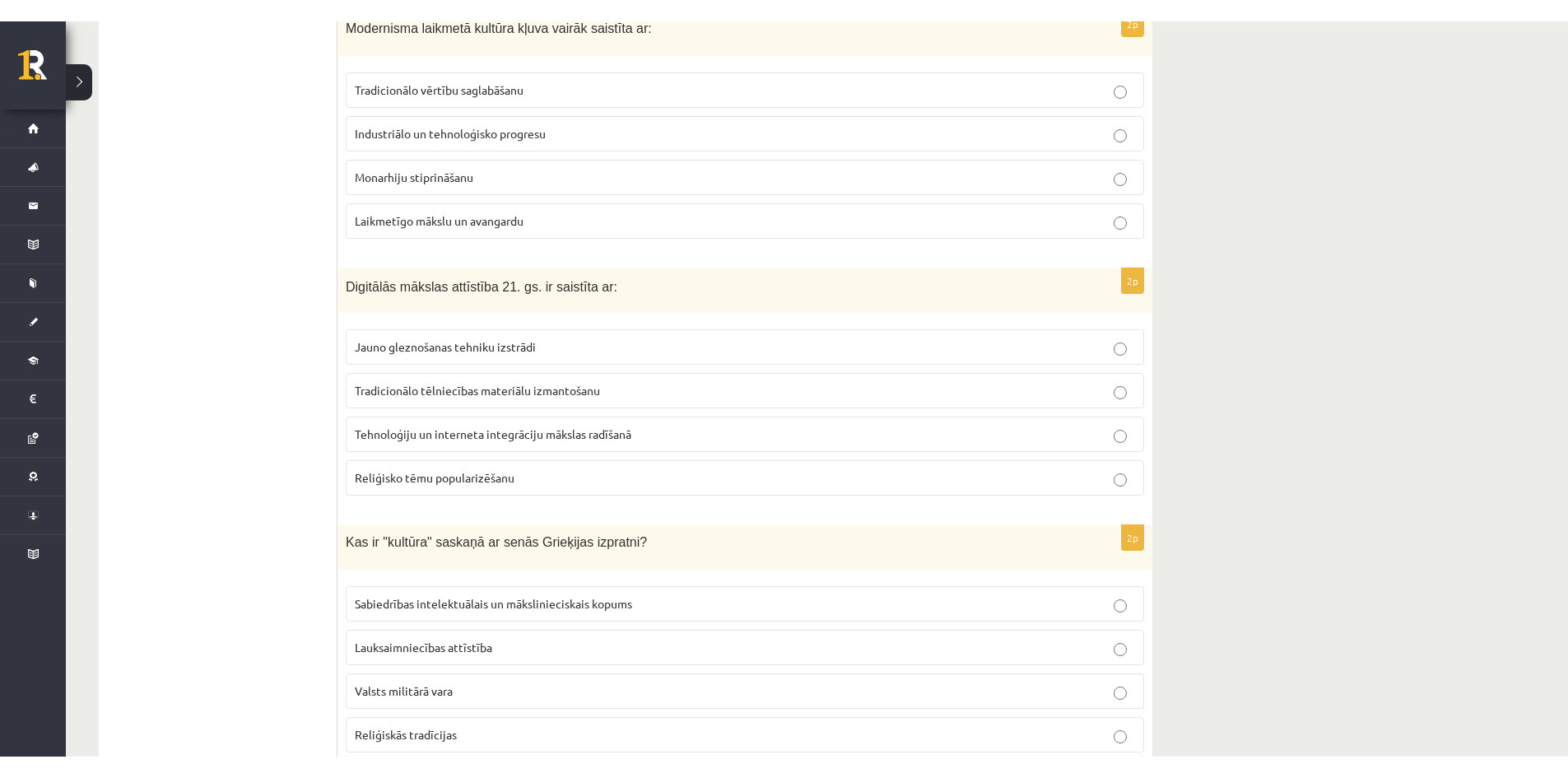
scroll to position [1856, 0]
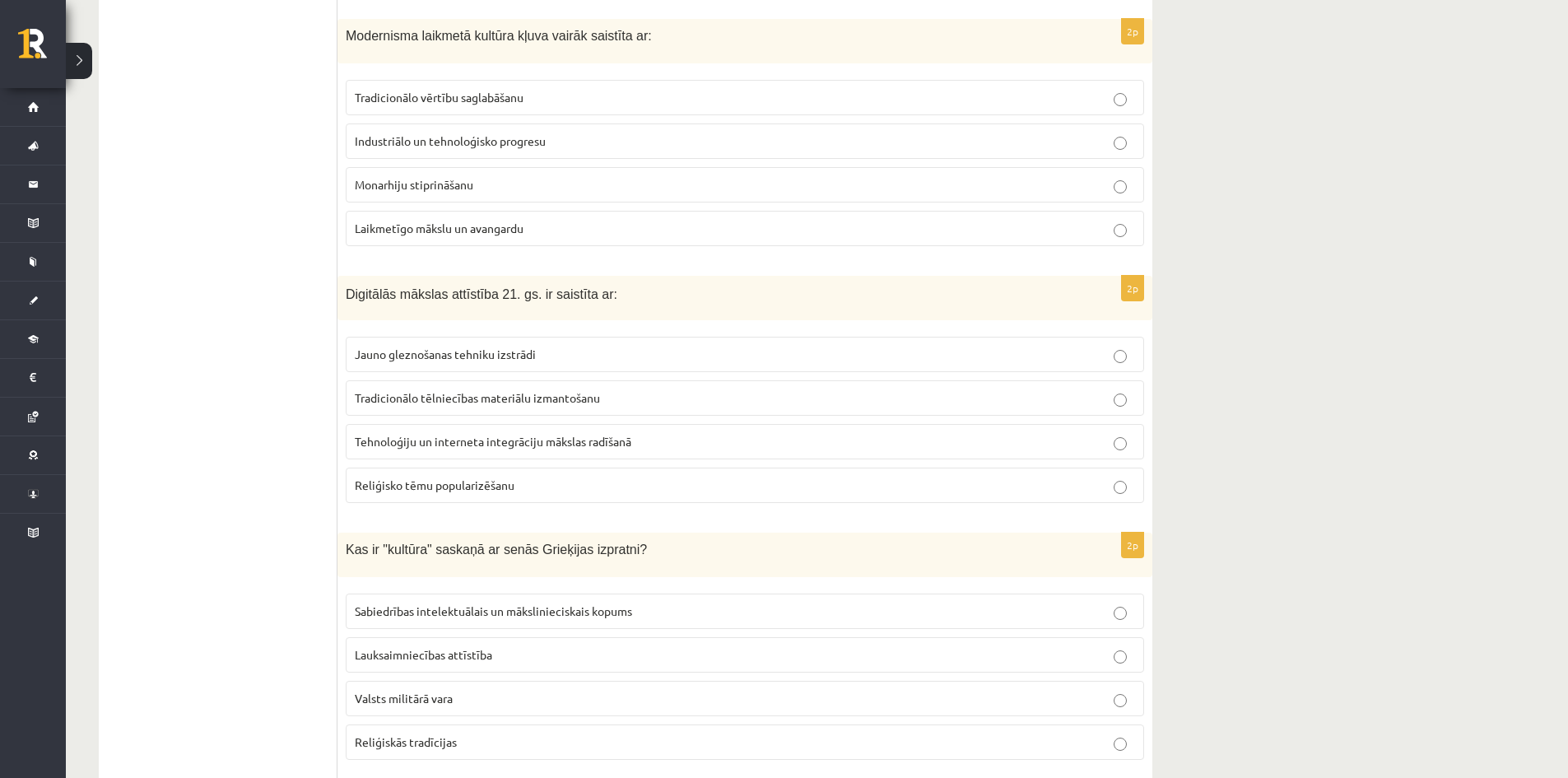
click at [451, 222] on span "Laikmetīgo mākslu un avangardu" at bounding box center [440, 227] width 169 height 15
click at [517, 442] on span "Tehnoloģiju un interneta integrāciju mākslas radīšanā" at bounding box center [493, 441] width 277 height 15
click at [530, 604] on p "Sabiedrības intelektuālais un mākslinieciskais kopums" at bounding box center [746, 612] width 781 height 17
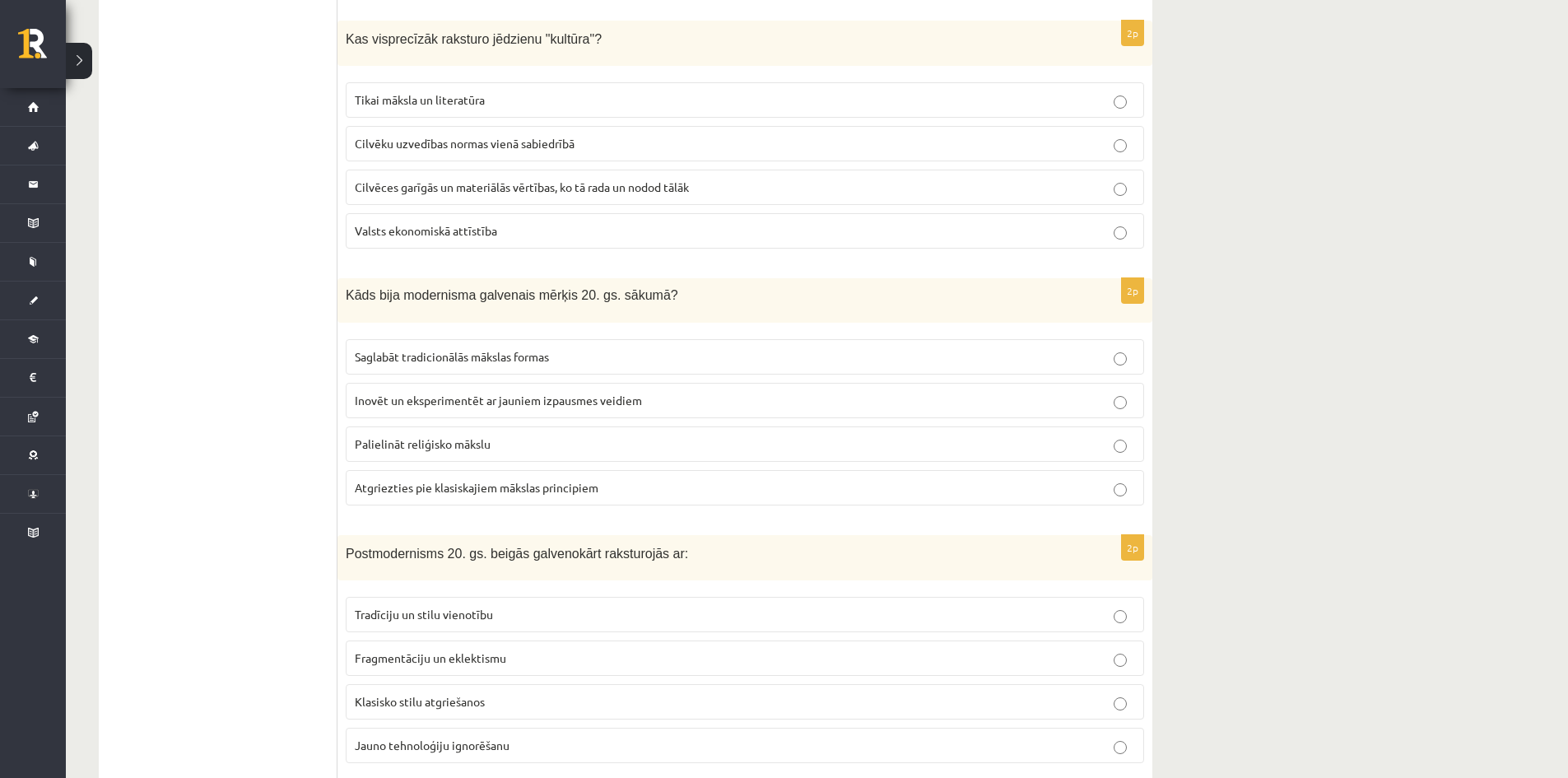
scroll to position [2598, 0]
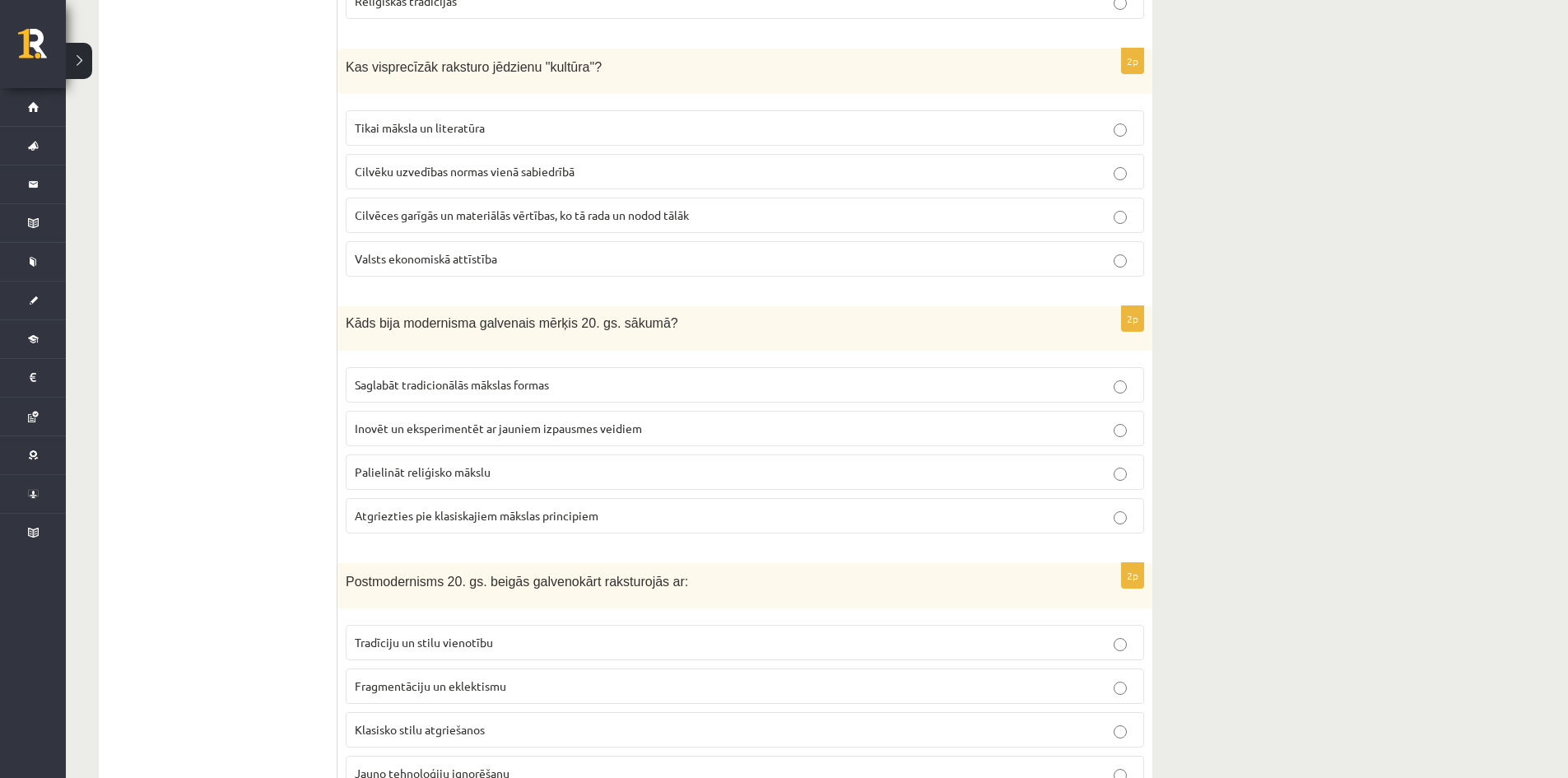
click at [624, 214] on span "Cilvēces garīgās un materiālās vērtības, ko tā rada un nodod tālāk" at bounding box center [522, 215] width 334 height 15
click at [669, 425] on p "Inovēt un eksperimentēt ar jauniem izpausmes veidiem" at bounding box center [746, 428] width 781 height 17
click at [545, 686] on p "Fragmentāciju un eklektismu" at bounding box center [746, 687] width 781 height 17
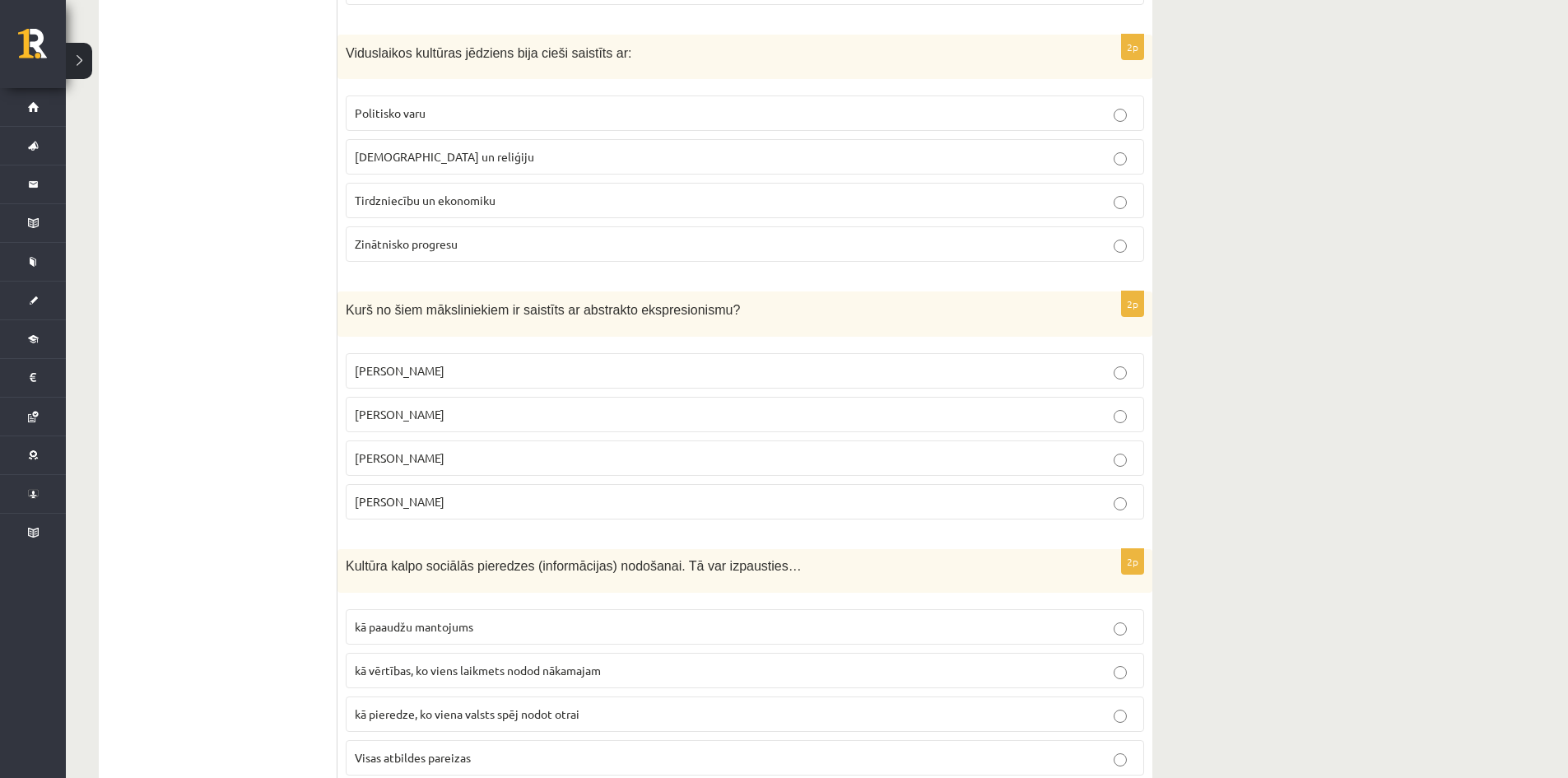
scroll to position [3422, 0]
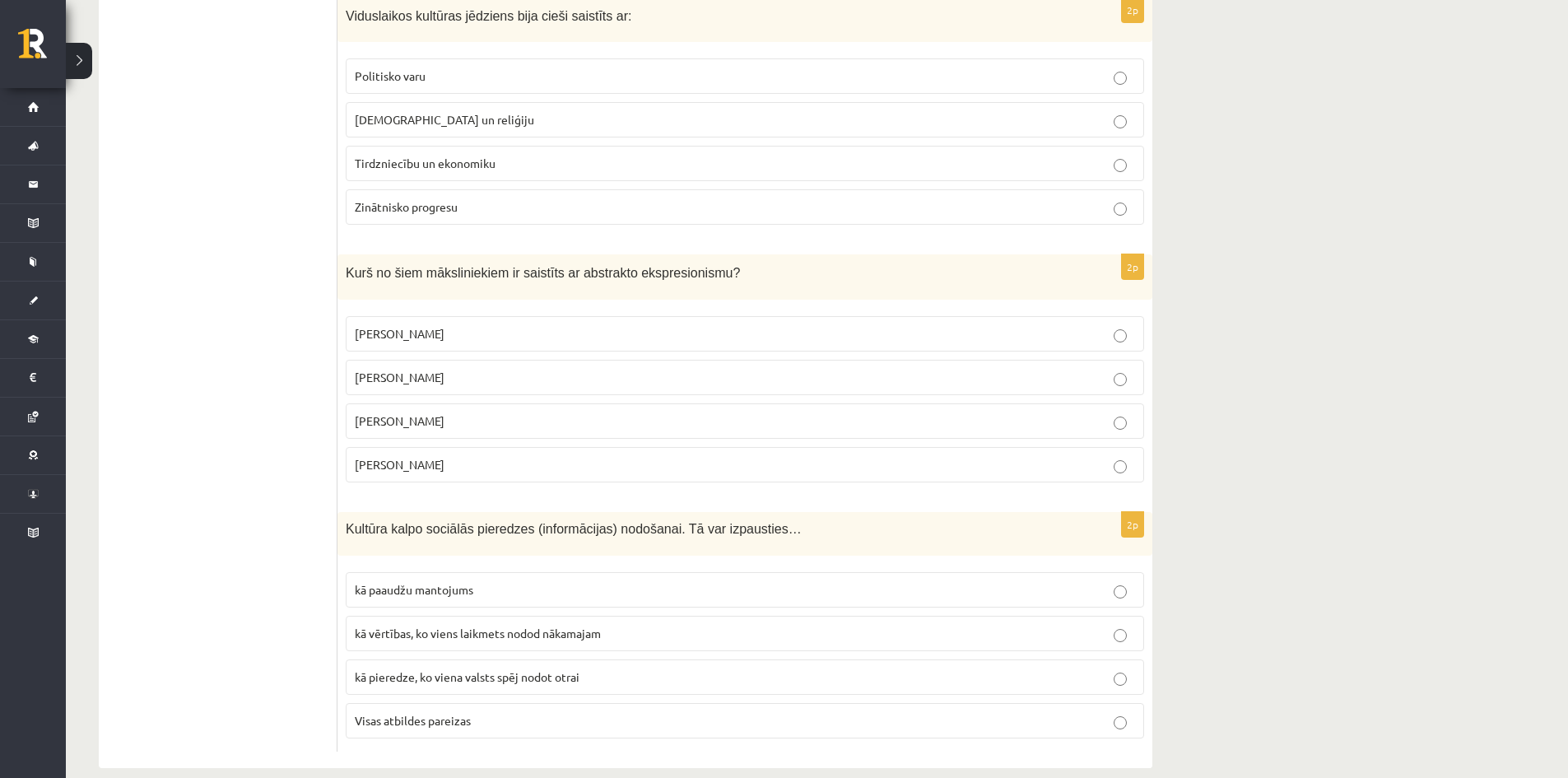
click at [446, 130] on label "Baznīcu un reliģiju" at bounding box center [745, 119] width 799 height 35
click at [509, 370] on p "Džeksons Polaks" at bounding box center [746, 378] width 781 height 17
click at [469, 714] on p "Visas atbildes pareizas" at bounding box center [746, 722] width 781 height 17
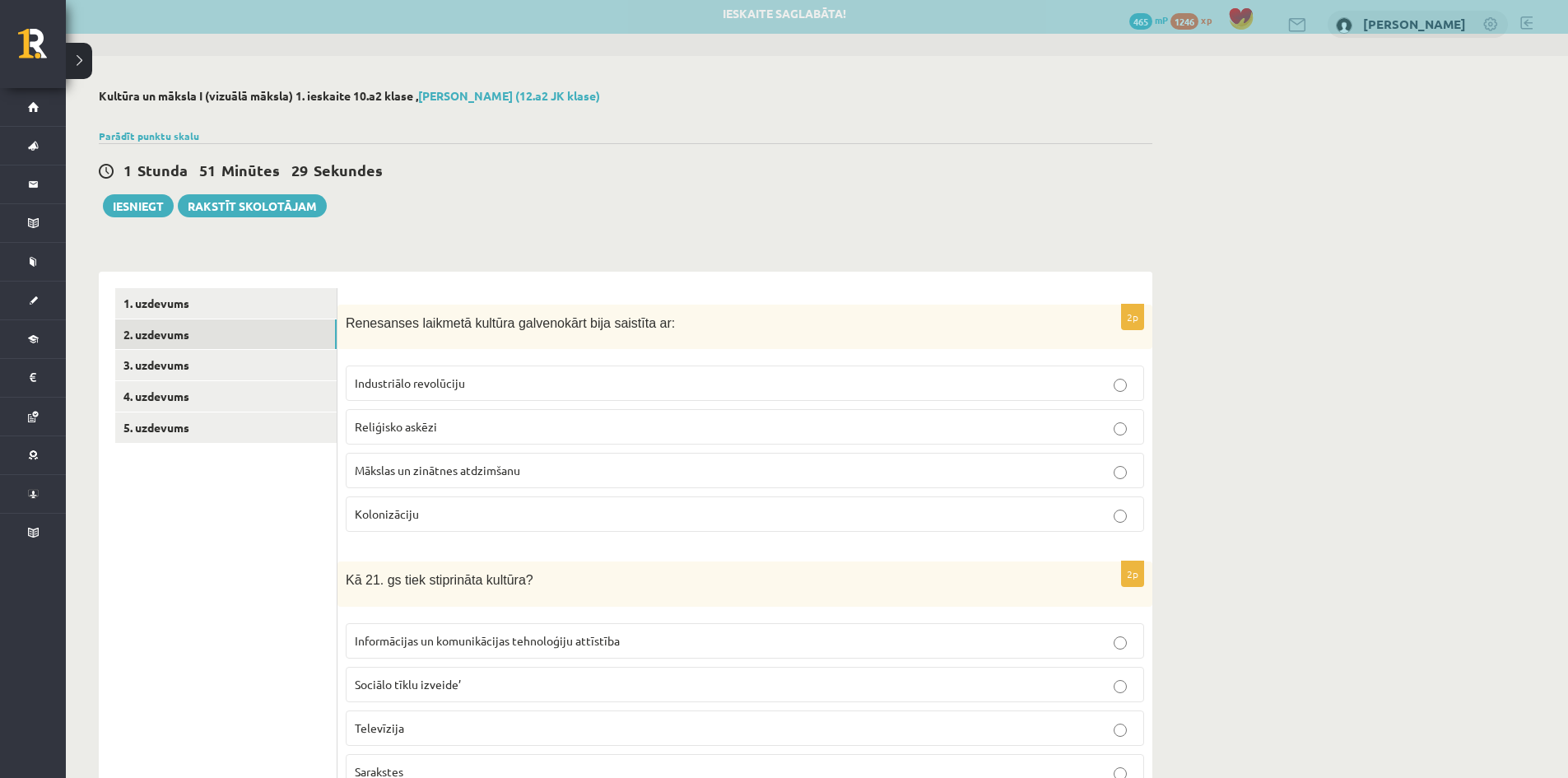
scroll to position [0, 0]
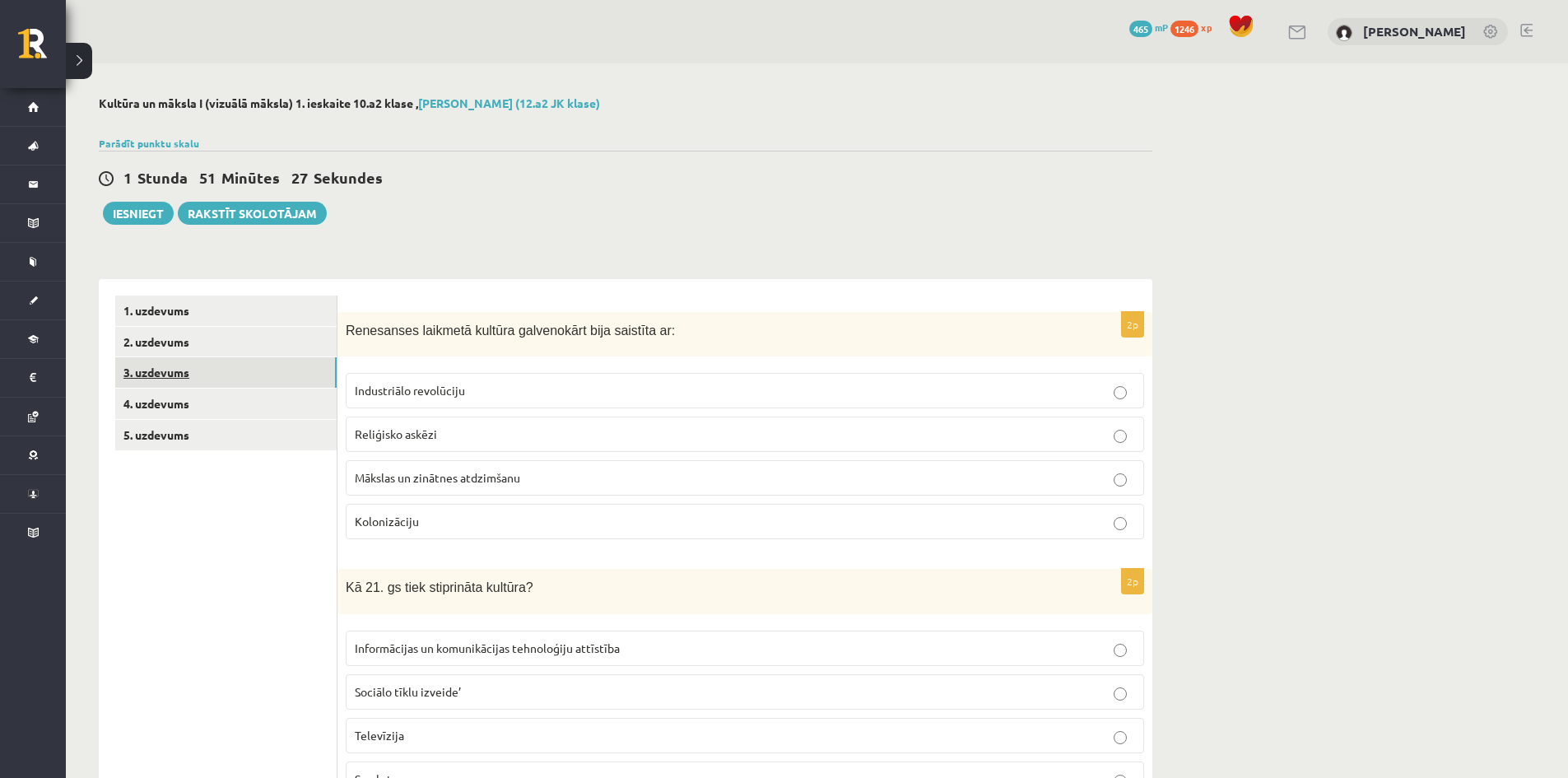
click at [132, 382] on link "3. uzdevums" at bounding box center [226, 372] width 221 height 30
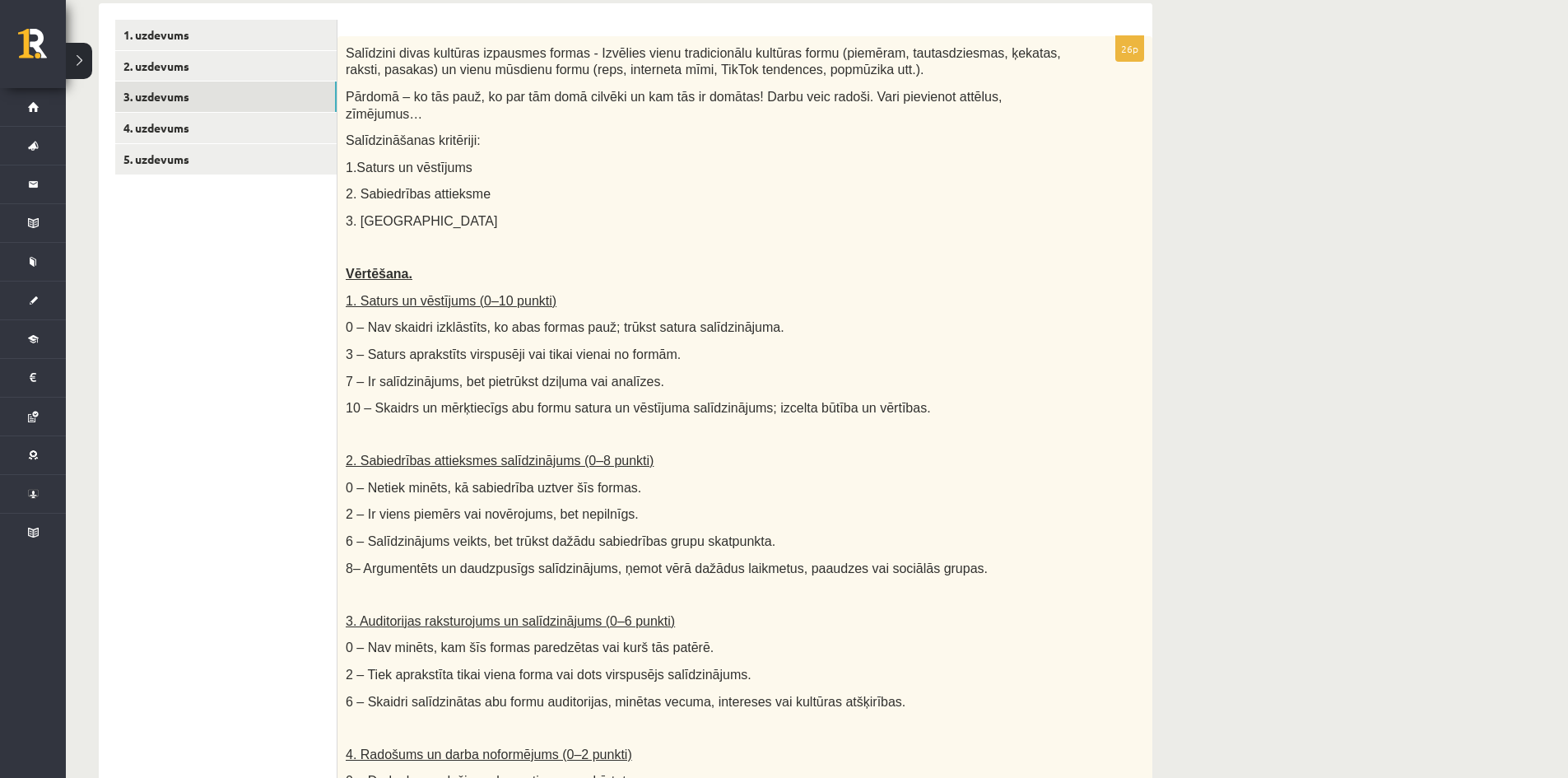
scroll to position [247, 0]
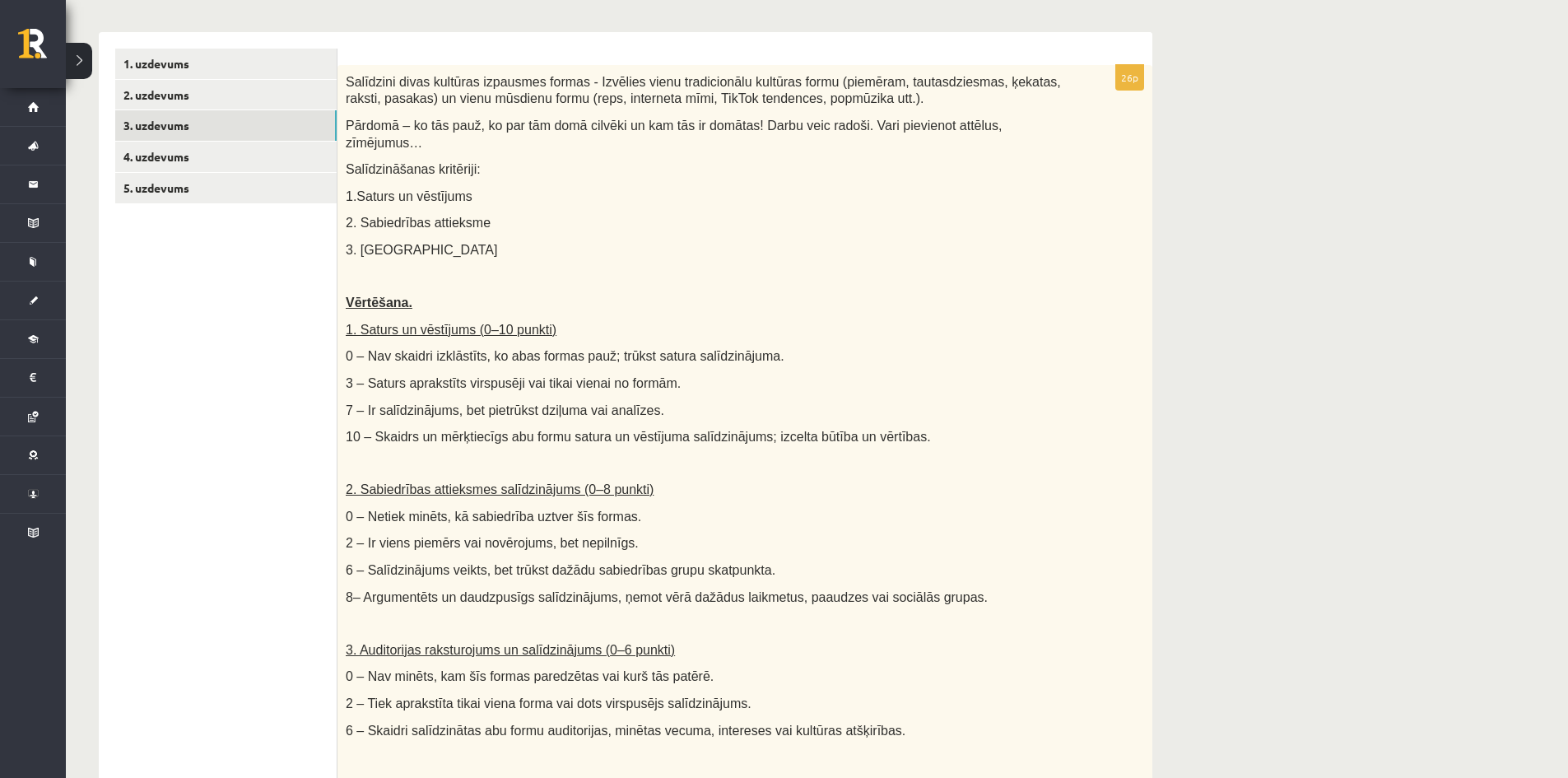
click at [939, 534] on p "2 – Ir viens piemērs vai novērojums, bet nepilnīgs." at bounding box center [704, 543] width 717 height 17
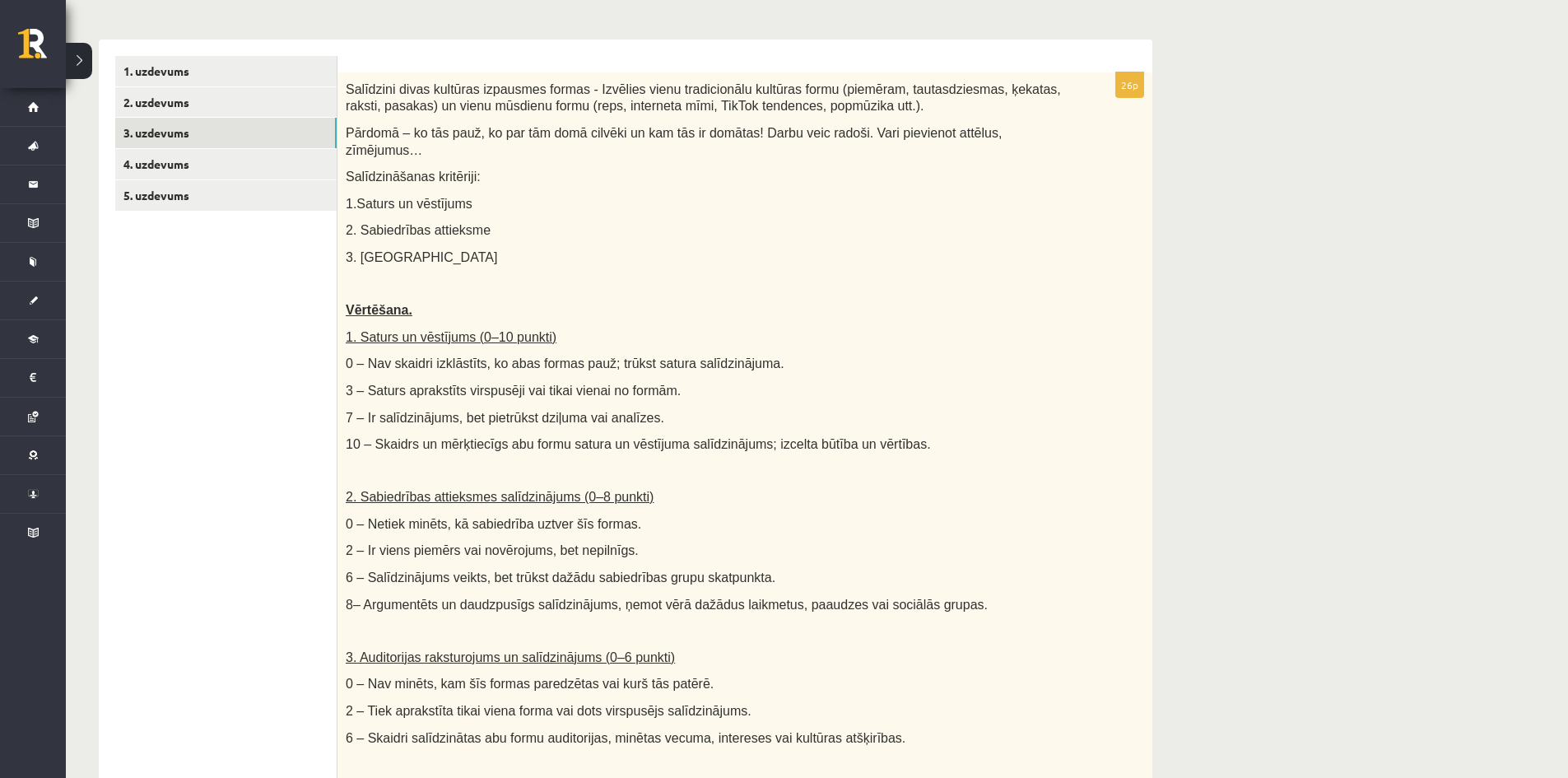
scroll to position [210, 0]
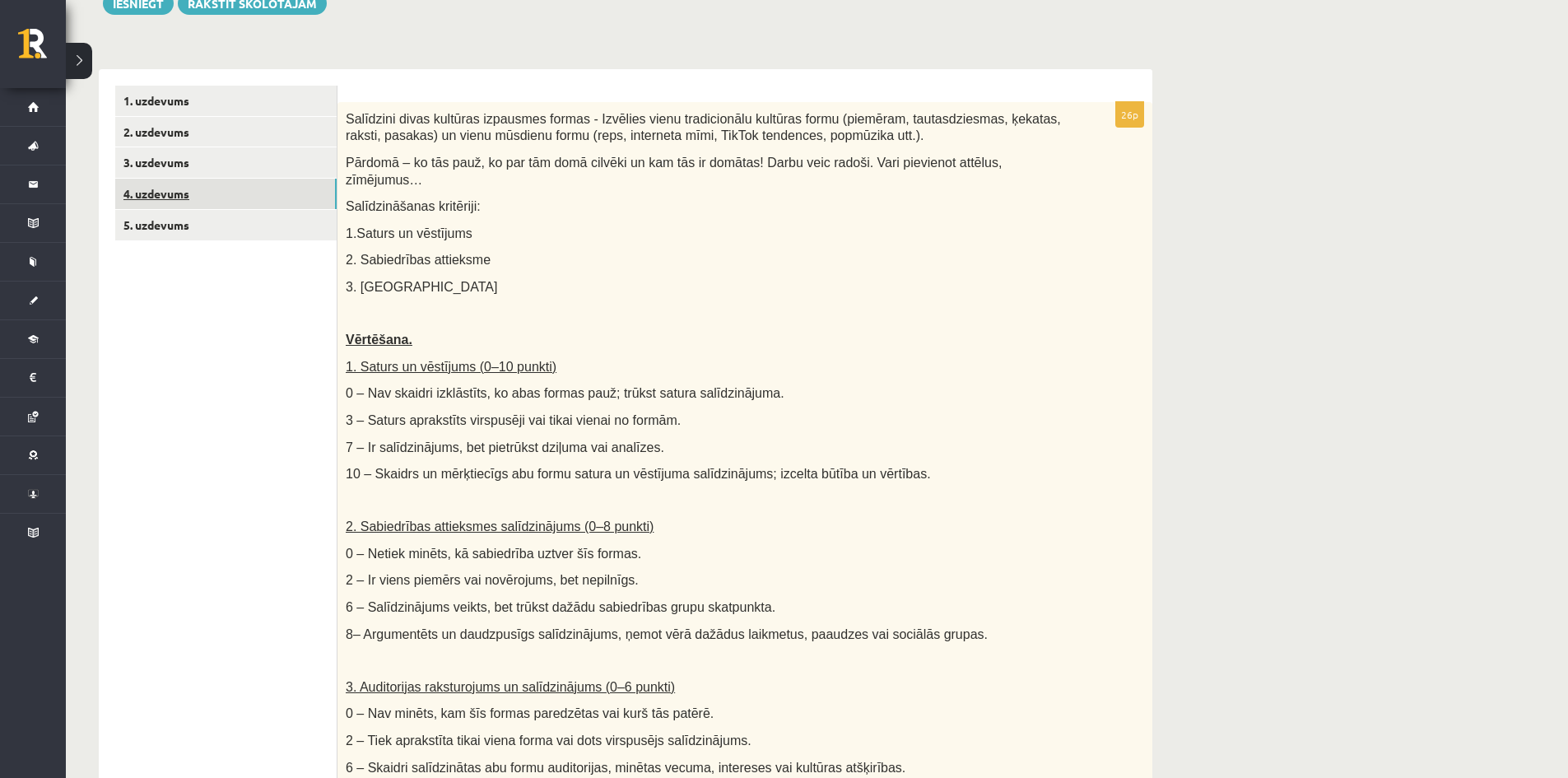
click at [128, 205] on link "4. uzdevums" at bounding box center [226, 193] width 221 height 30
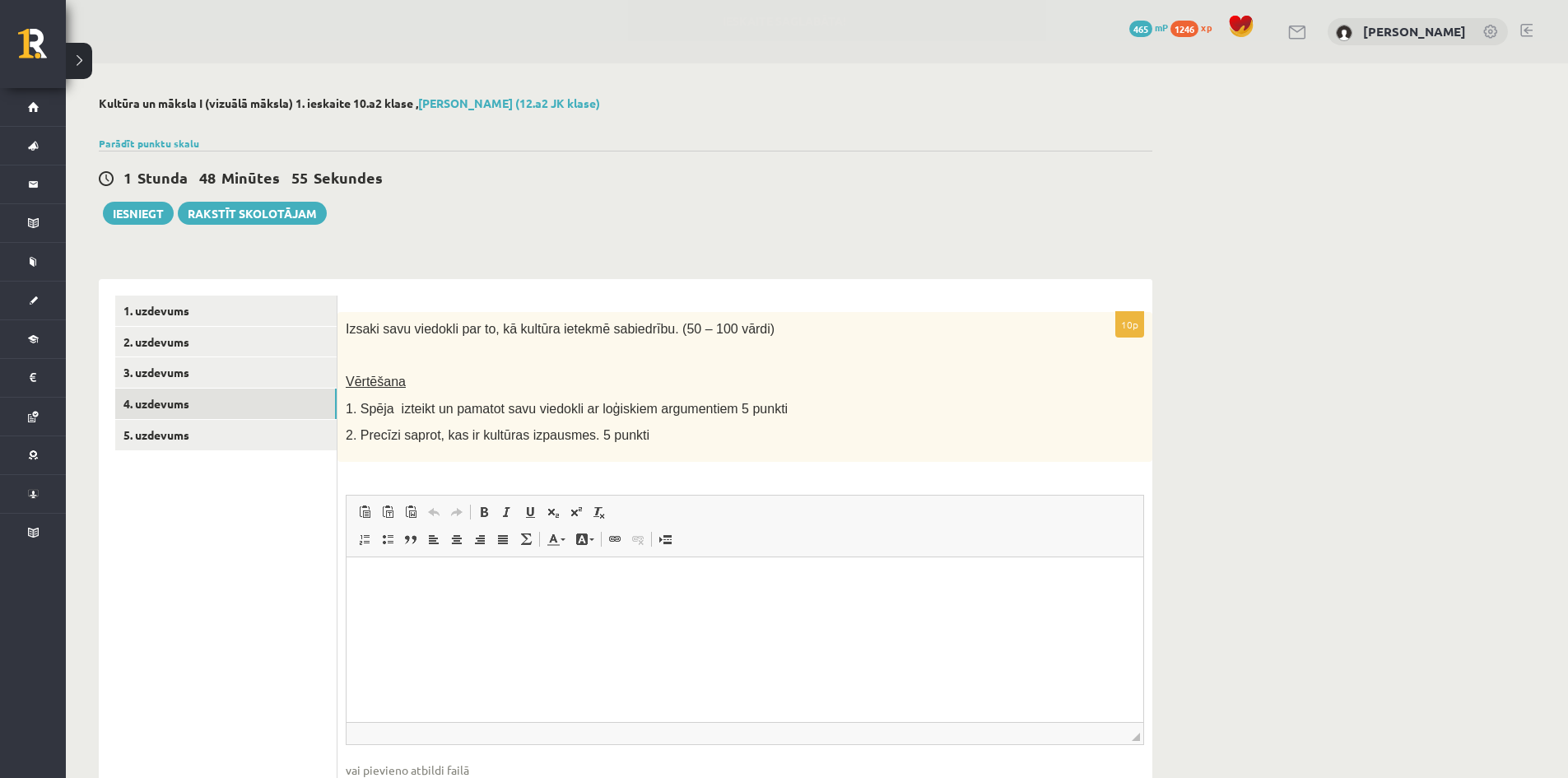
scroll to position [0, 0]
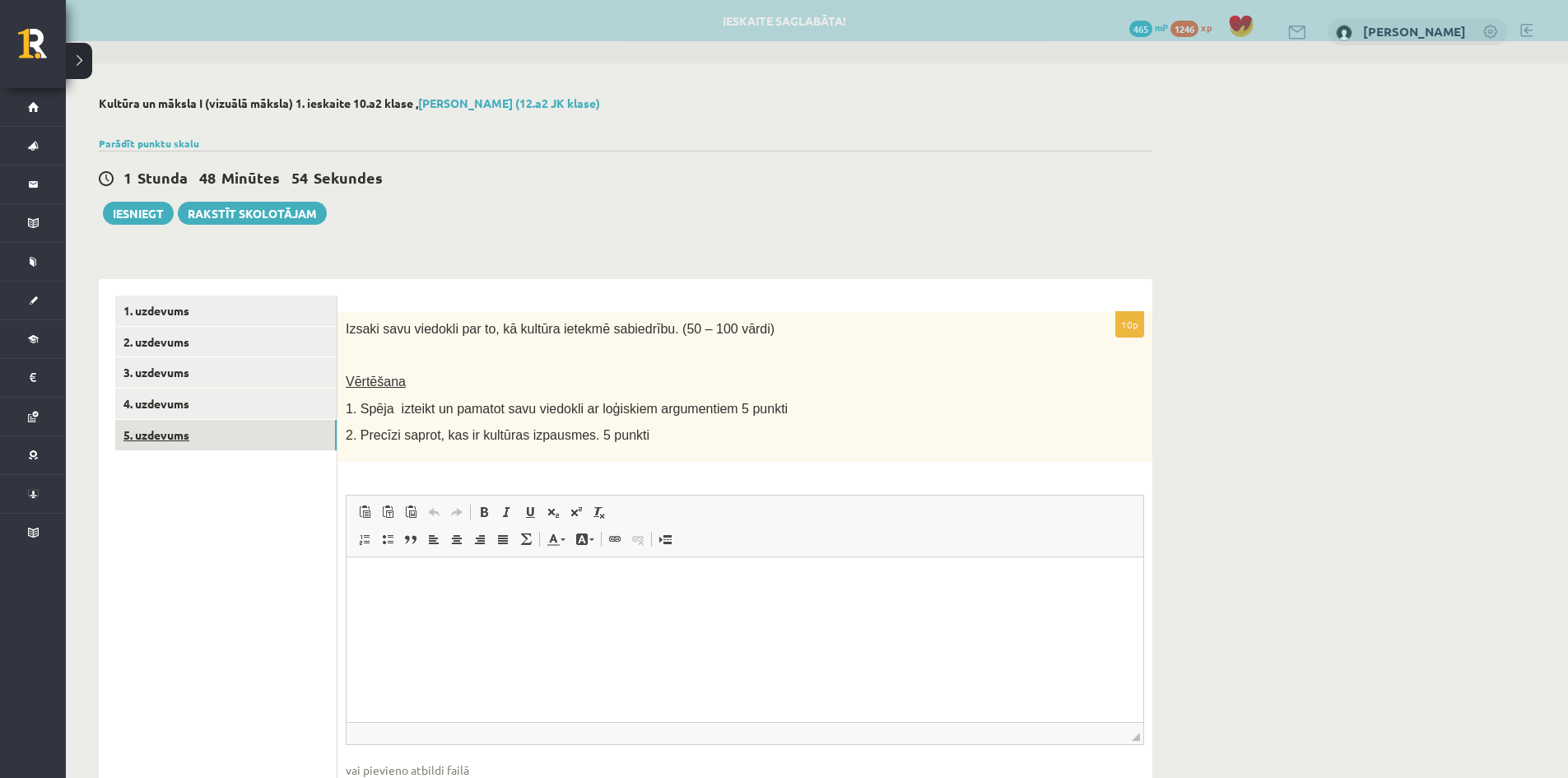
click at [147, 440] on link "5. uzdevums" at bounding box center [226, 434] width 221 height 30
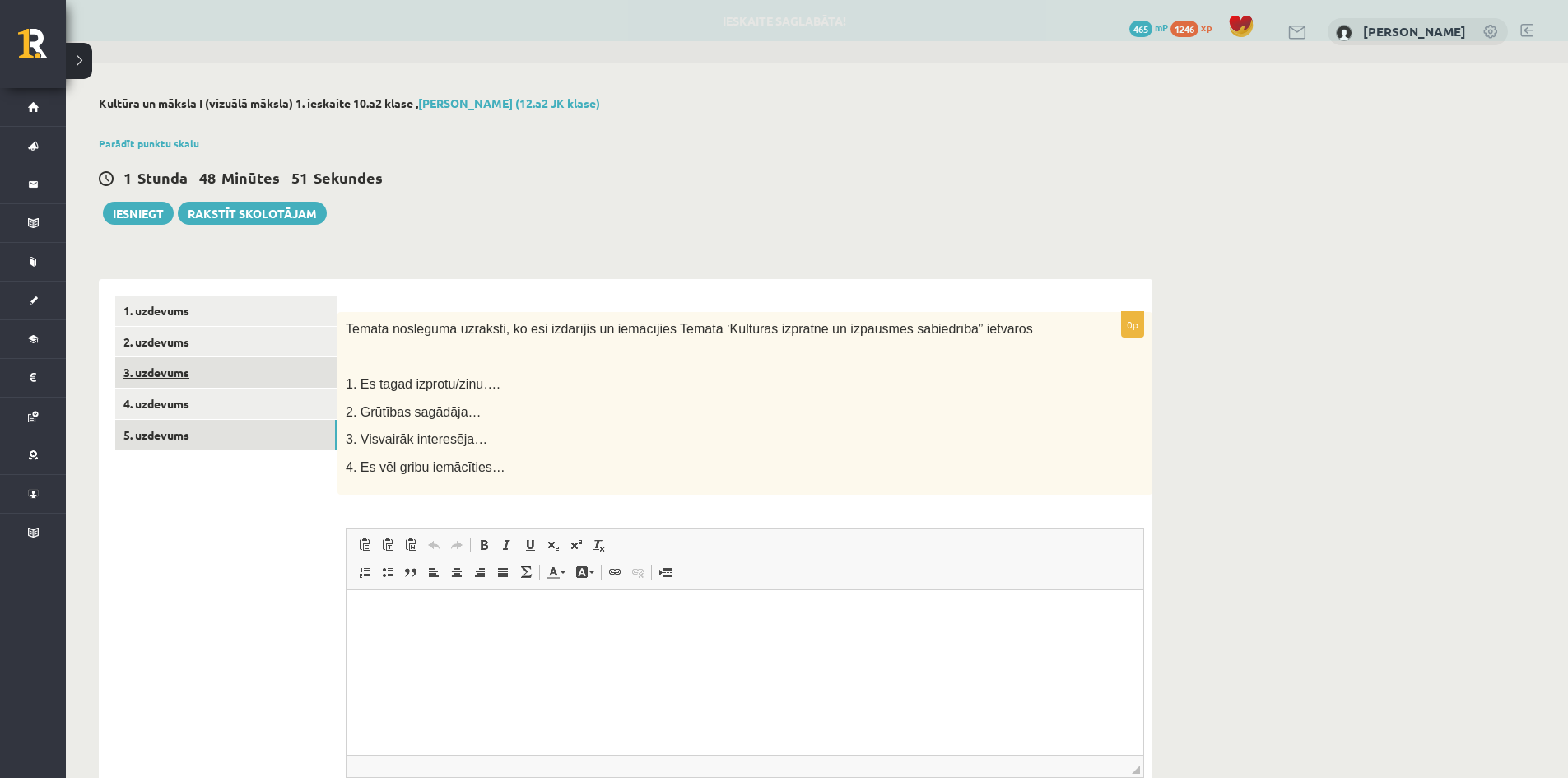
click at [168, 373] on link "3. uzdevums" at bounding box center [226, 372] width 221 height 30
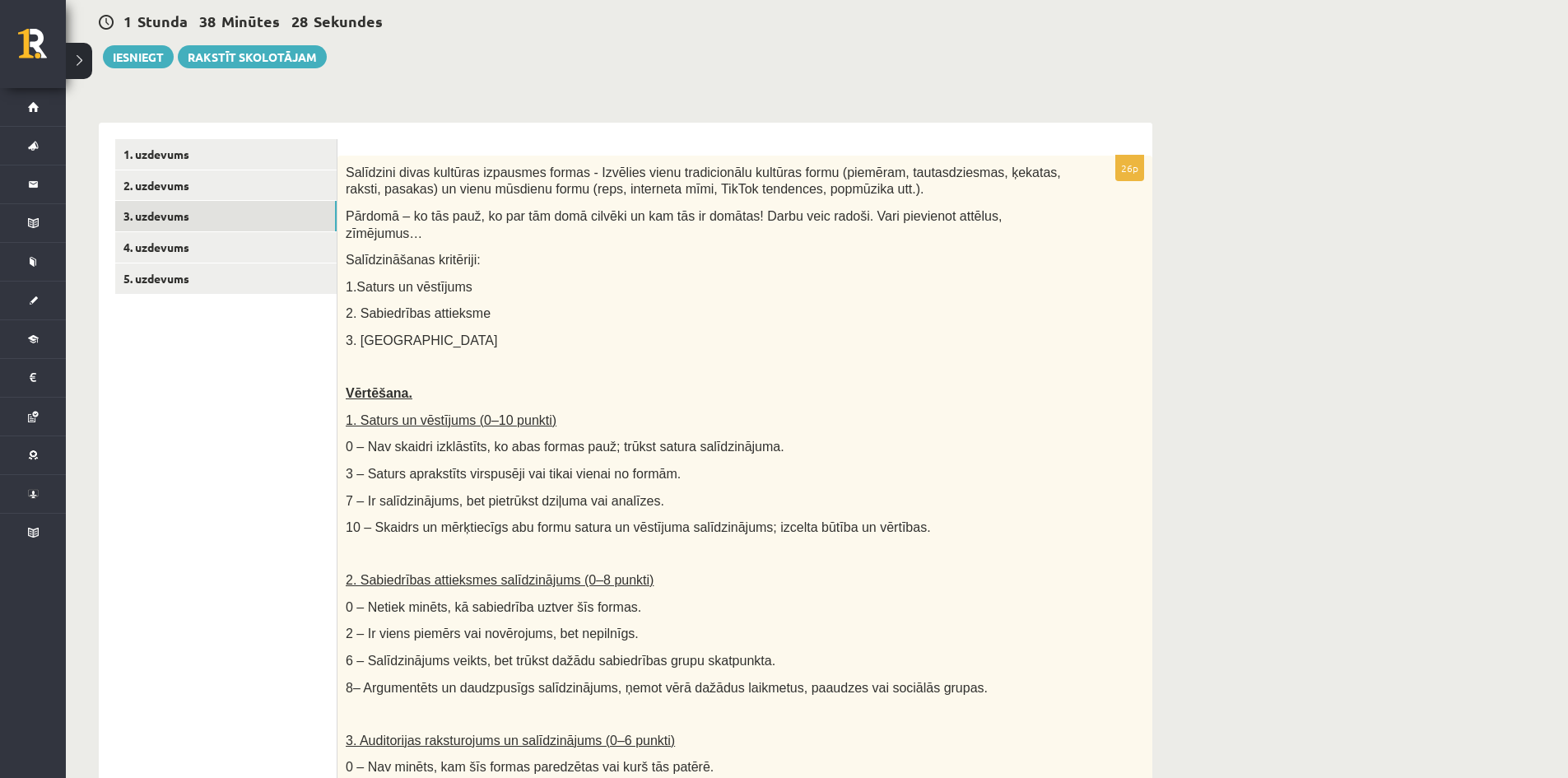
scroll to position [83, 0]
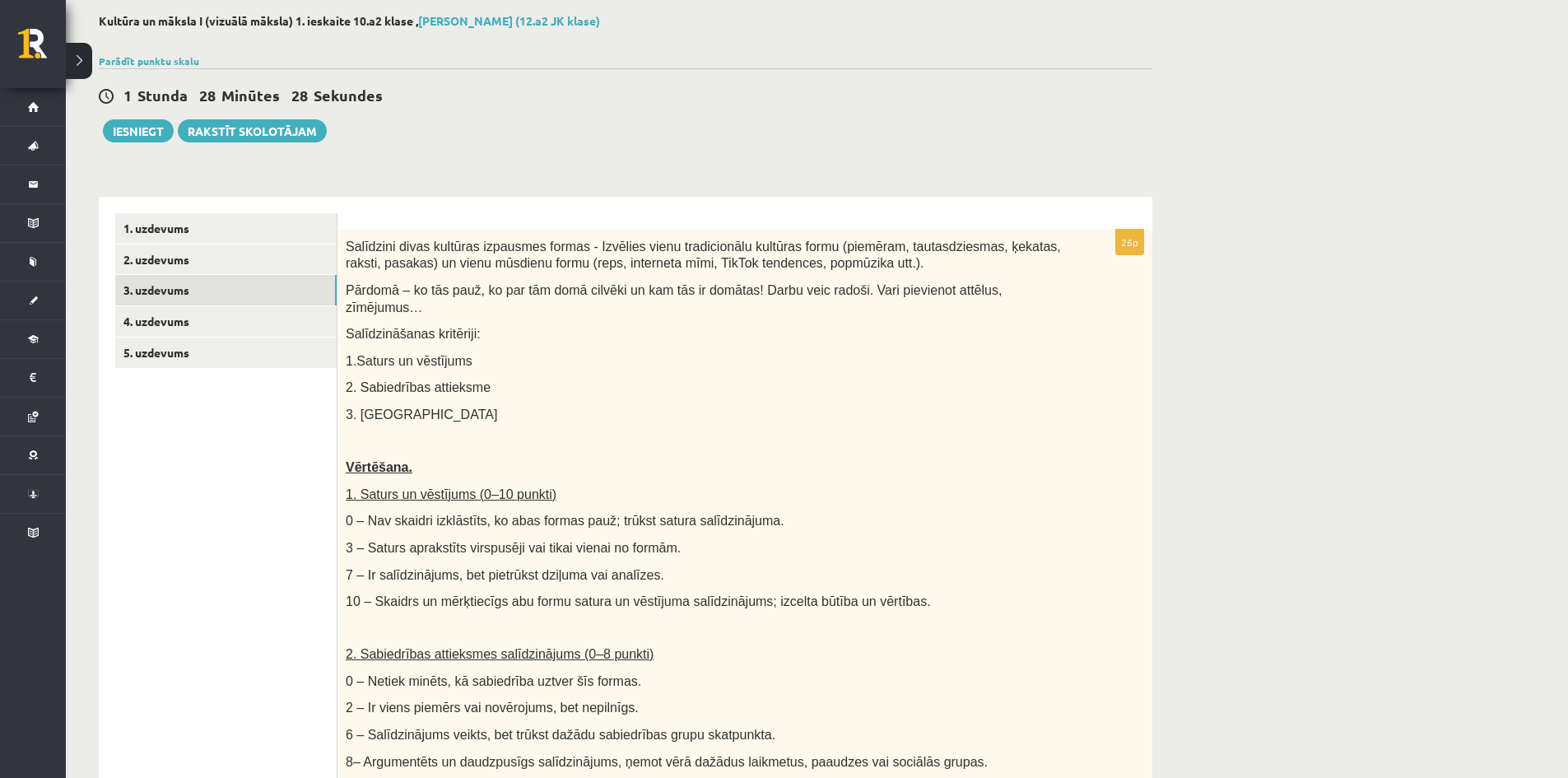
drag, startPoint x: 1315, startPoint y: 10, endPoint x: 1498, endPoint y: 218, distance: 277.0
click at [1294, 46] on div "**********" at bounding box center [817, 739] width 1503 height 1517
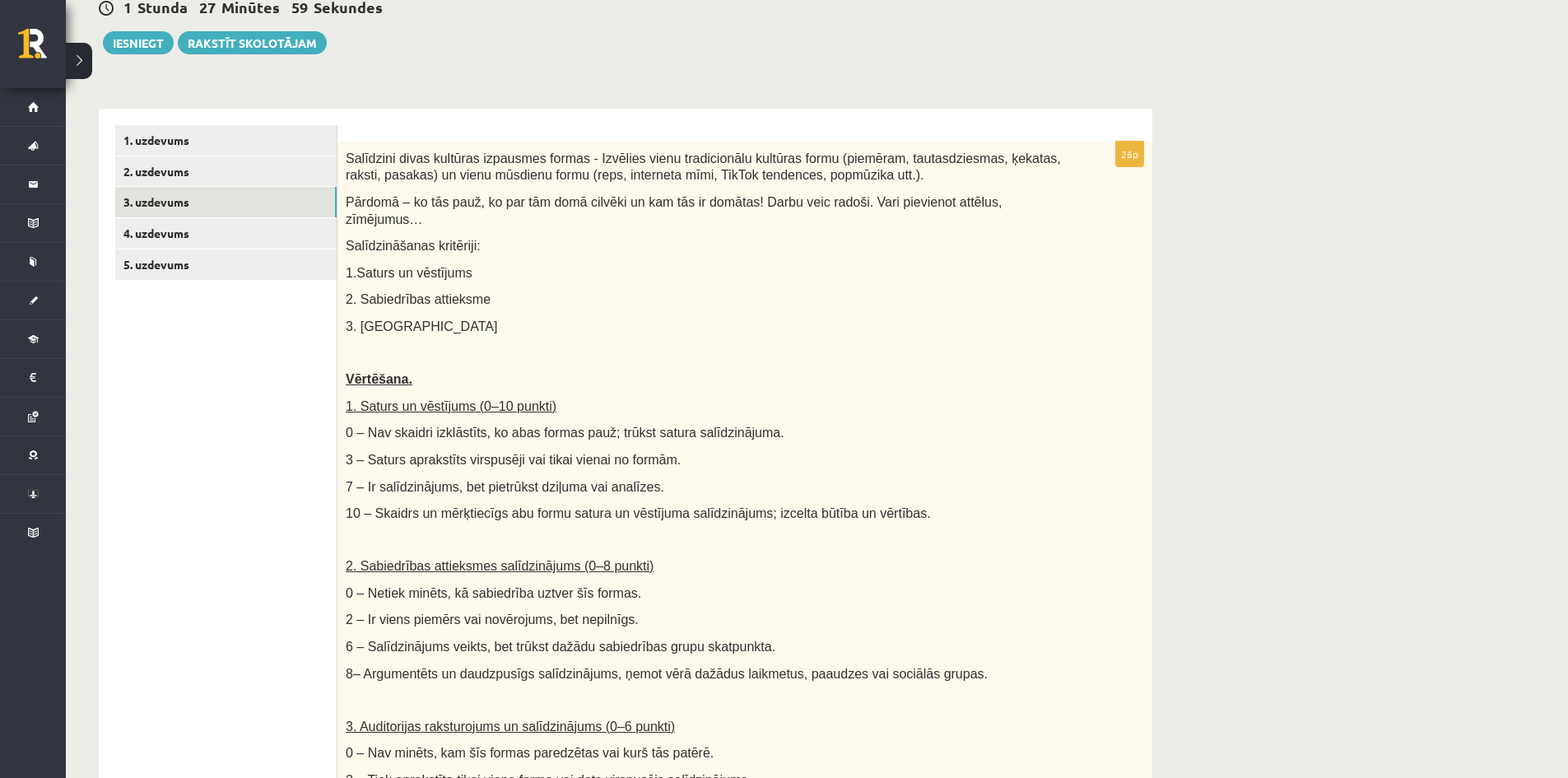
scroll to position [144, 0]
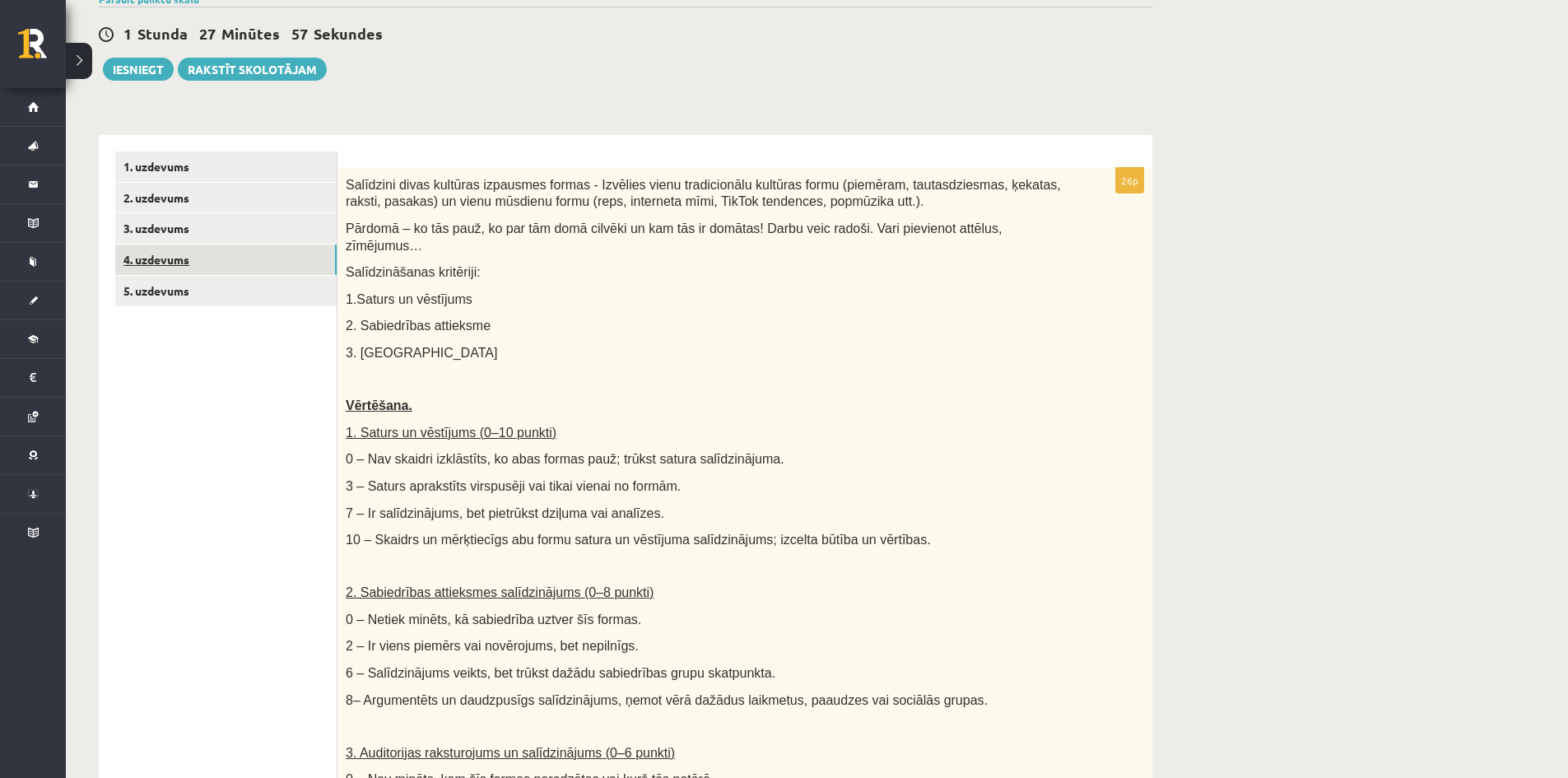
click at [209, 254] on link "4. uzdevums" at bounding box center [226, 259] width 221 height 30
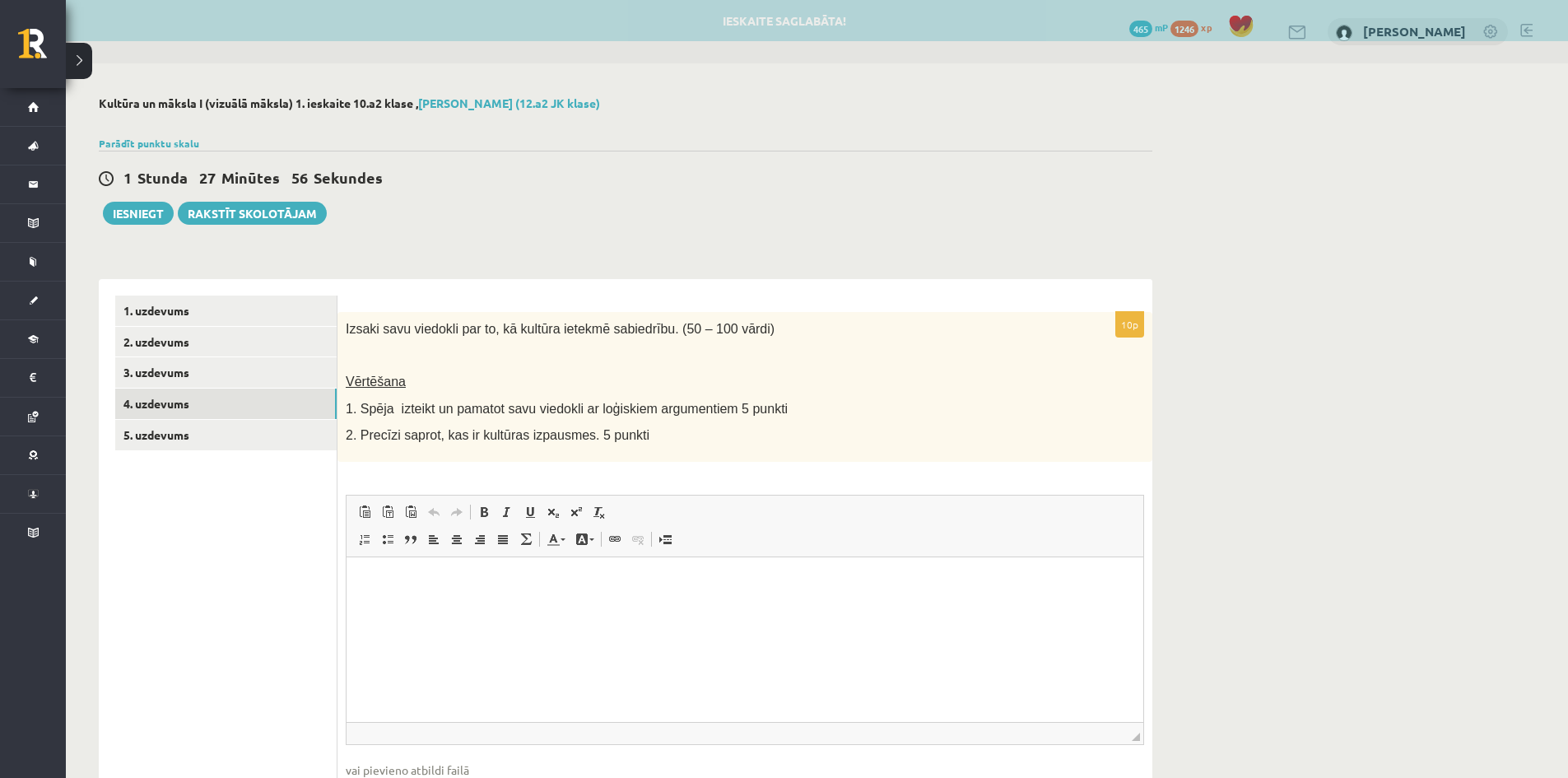
scroll to position [0, 0]
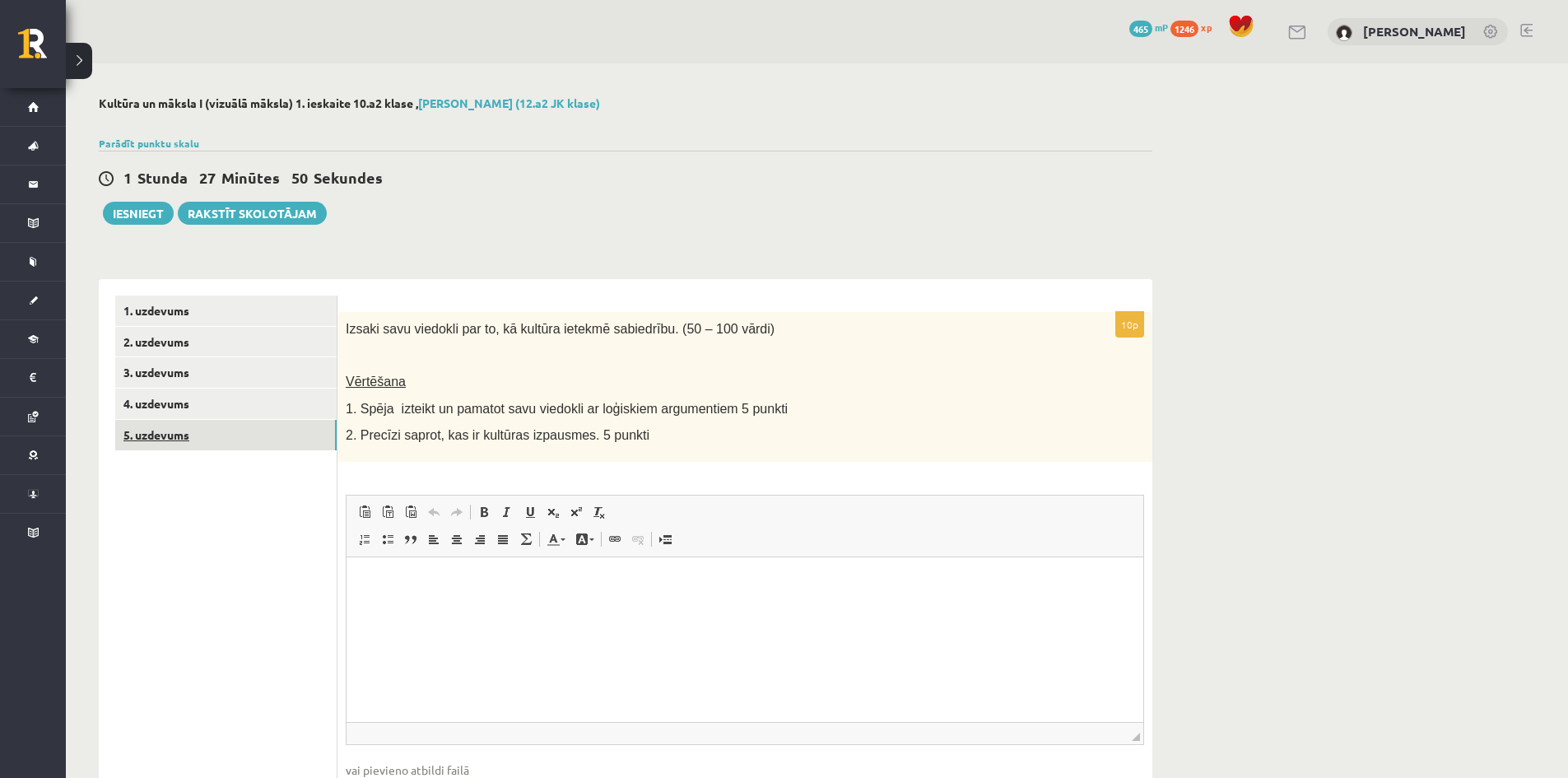
click at [144, 423] on link "5. uzdevums" at bounding box center [226, 434] width 221 height 30
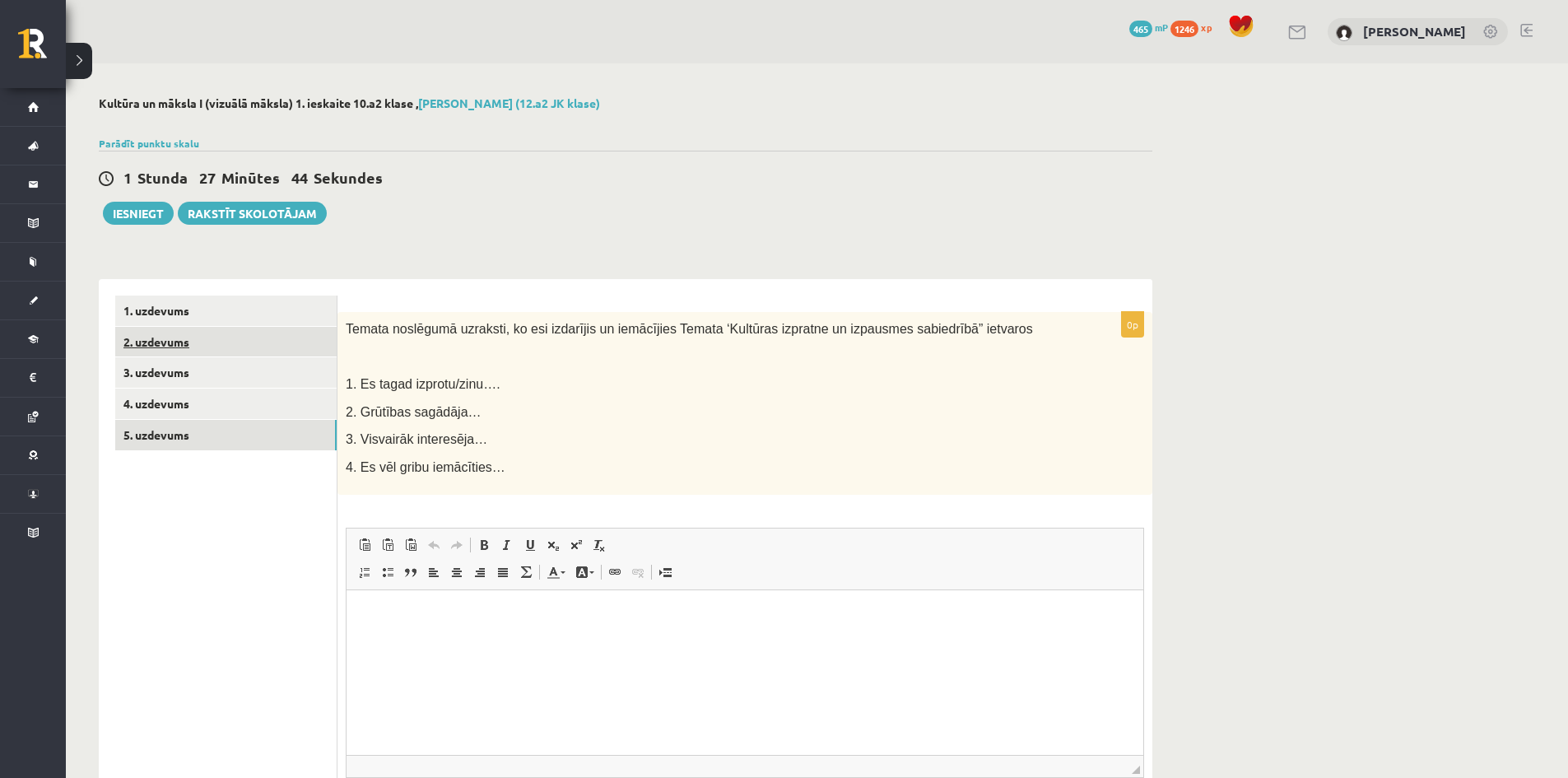
drag, startPoint x: 161, startPoint y: 339, endPoint x: 149, endPoint y: 356, distance: 20.8
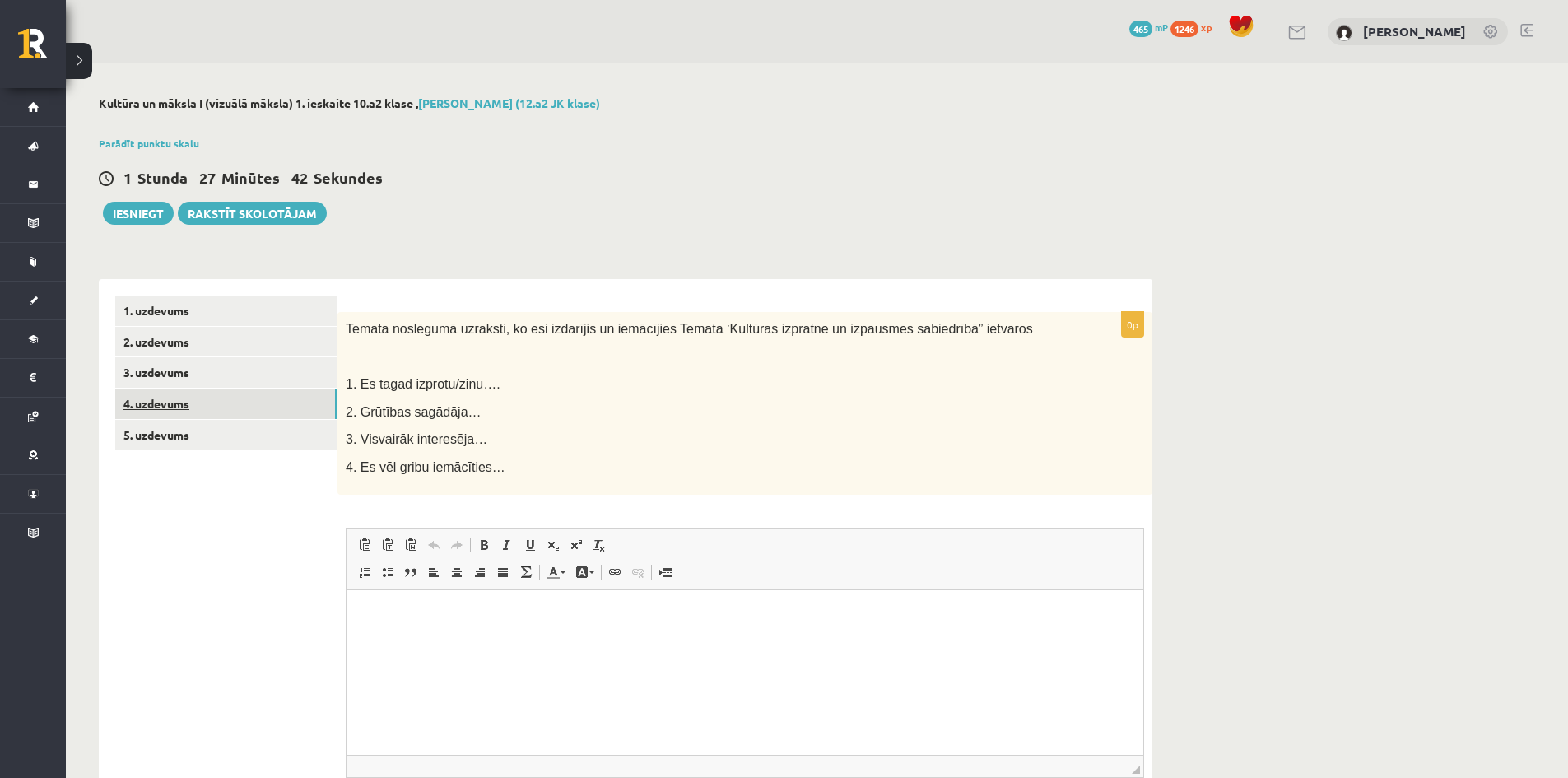
drag, startPoint x: 149, startPoint y: 356, endPoint x: 121, endPoint y: 407, distance: 58.2
click at [121, 407] on link "4. uzdevums" at bounding box center [226, 403] width 221 height 30
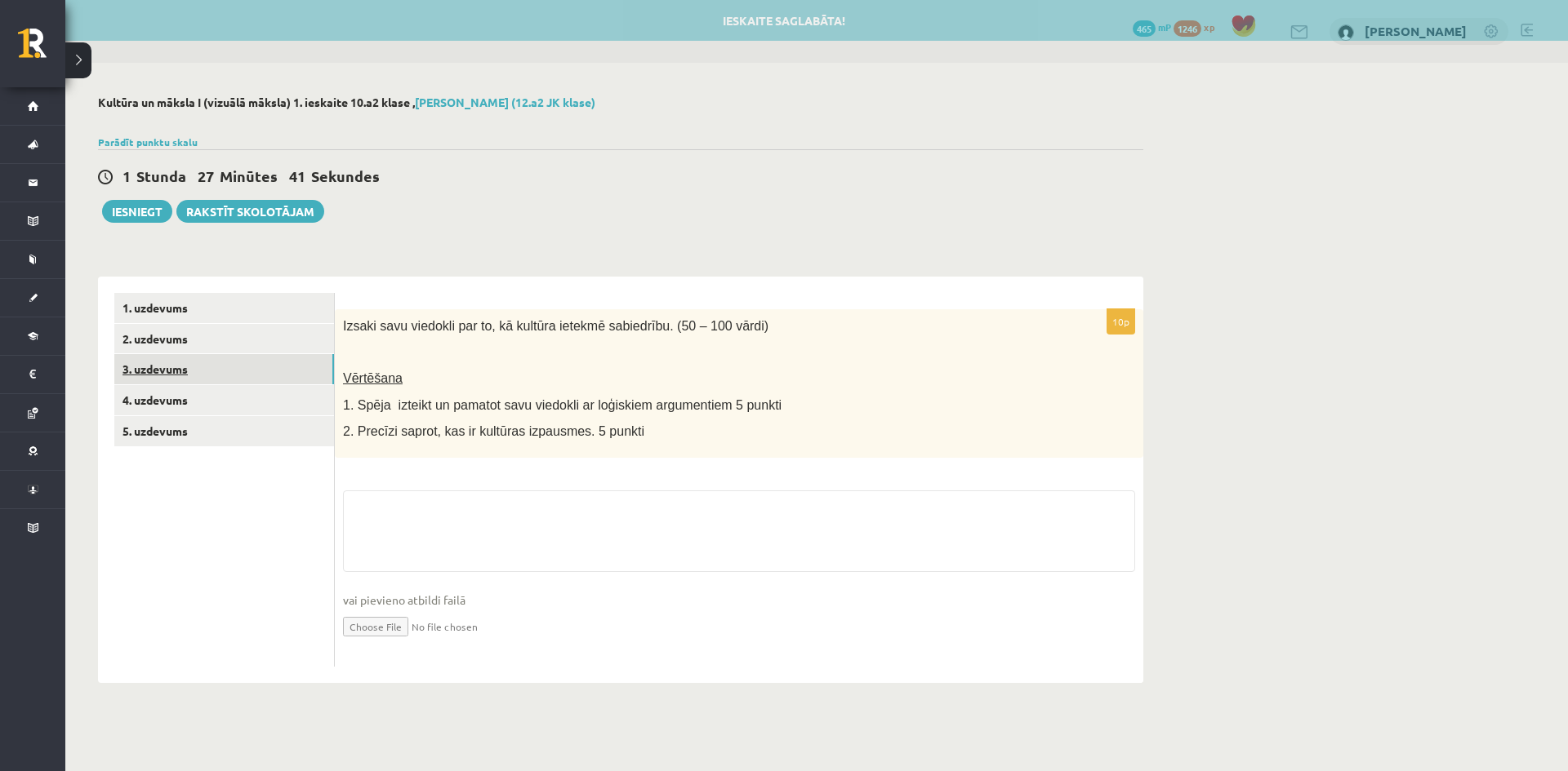
click at [162, 365] on link "3. uzdevums" at bounding box center [224, 369] width 220 height 30
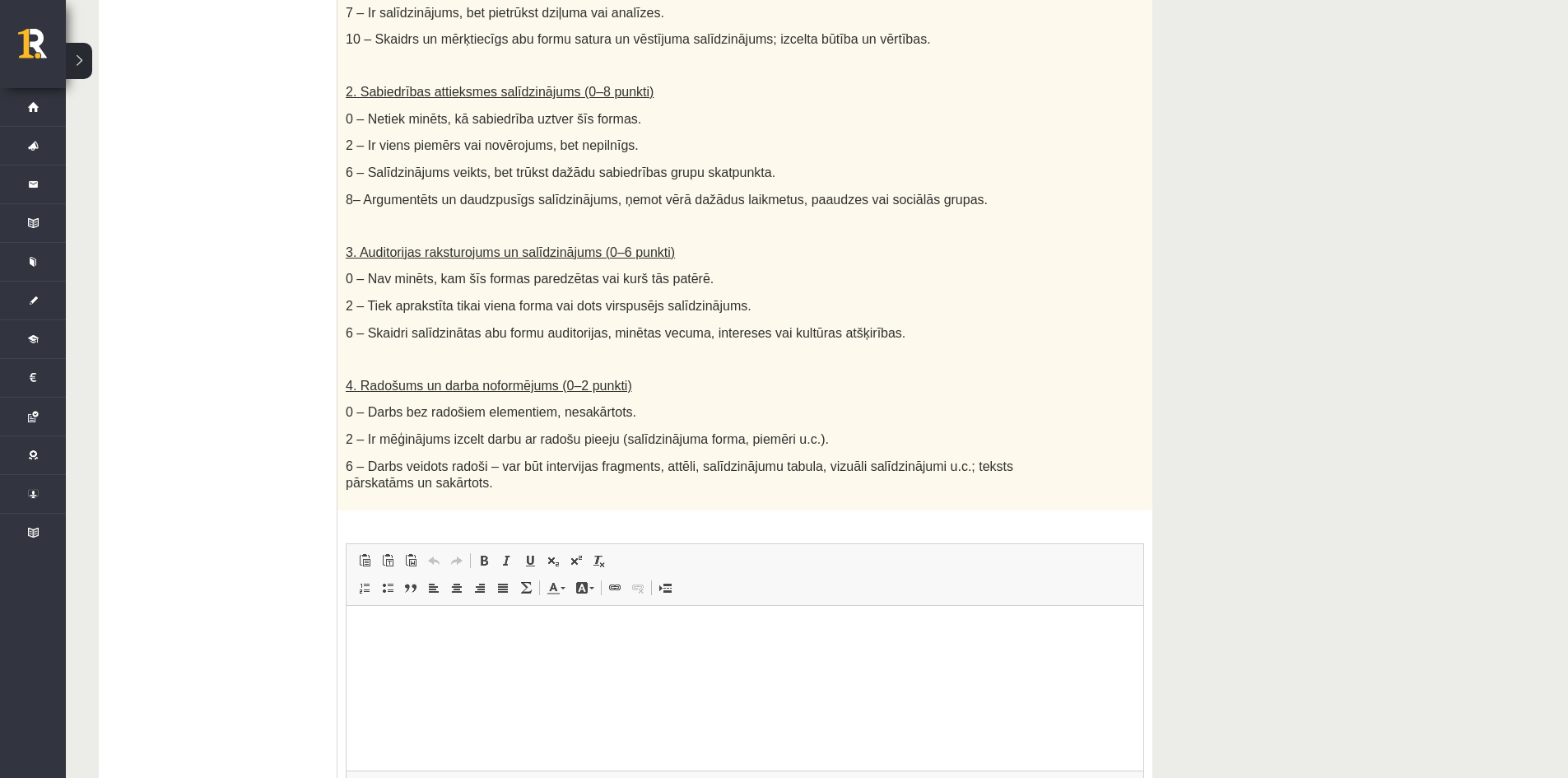
scroll to position [787, 0]
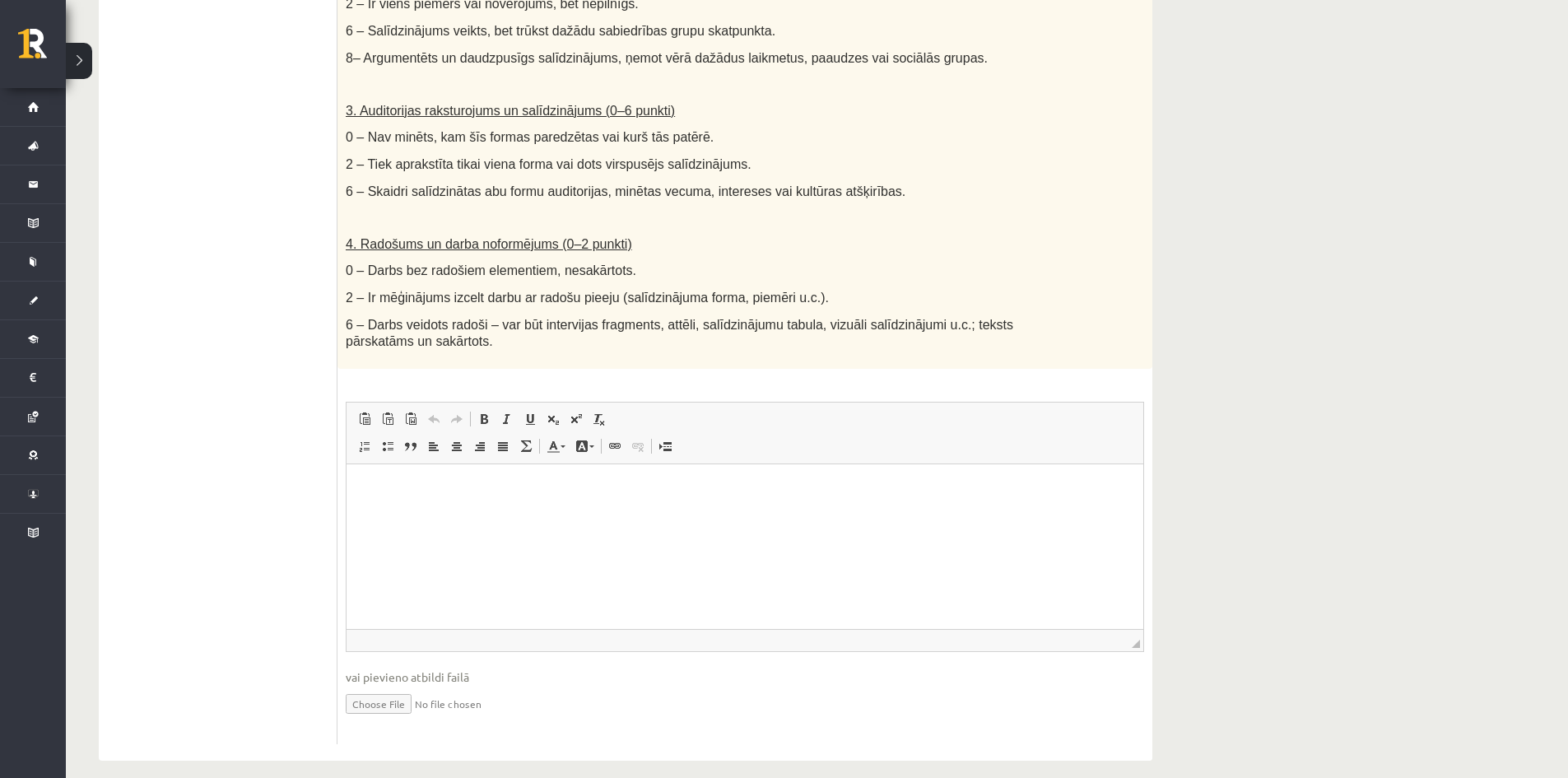
click at [401, 697] on input "file" at bounding box center [745, 702] width 799 height 34
click at [398, 686] on input "file" at bounding box center [745, 702] width 799 height 34
type input "**********"
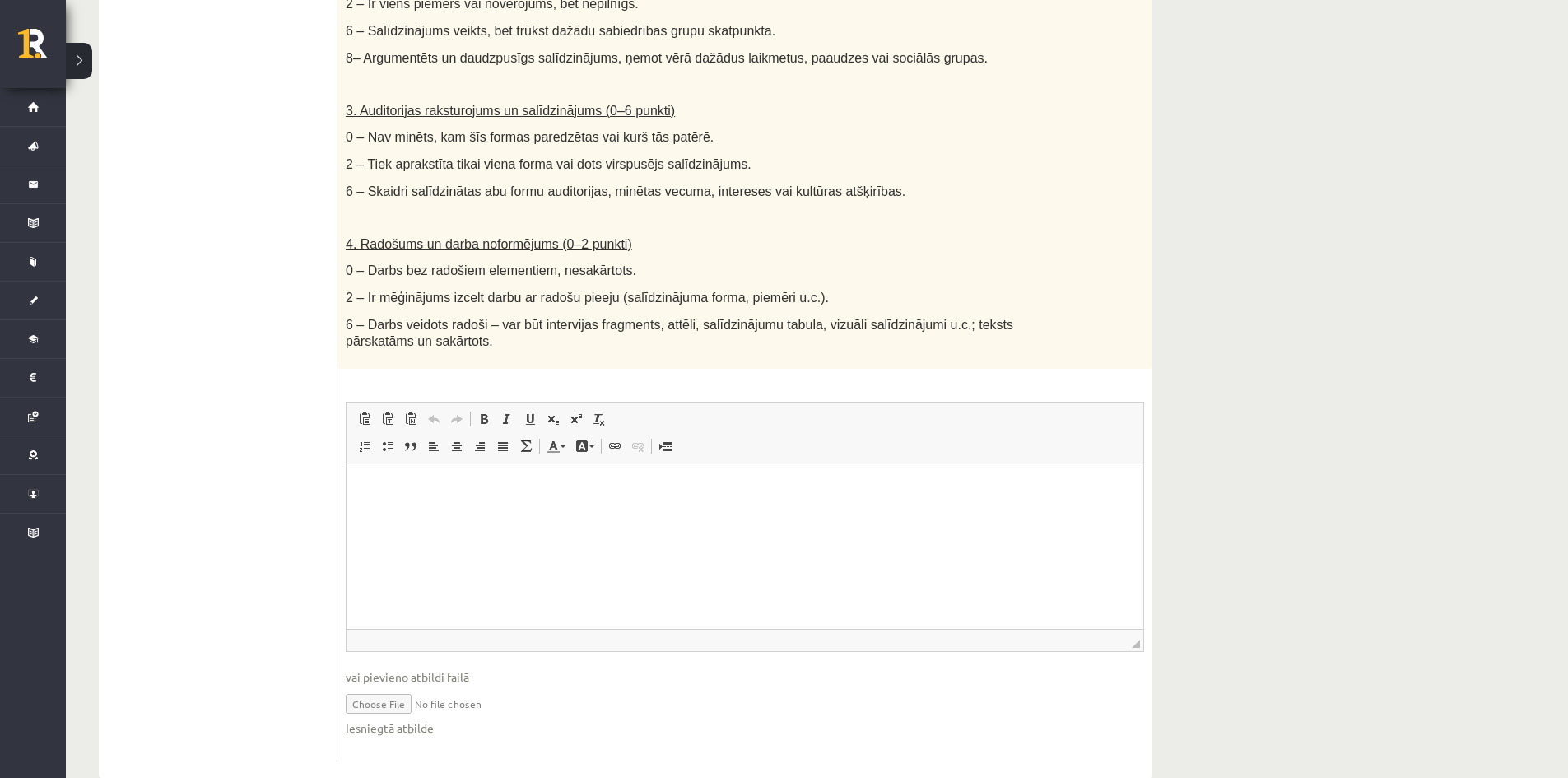
scroll to position [804, 0]
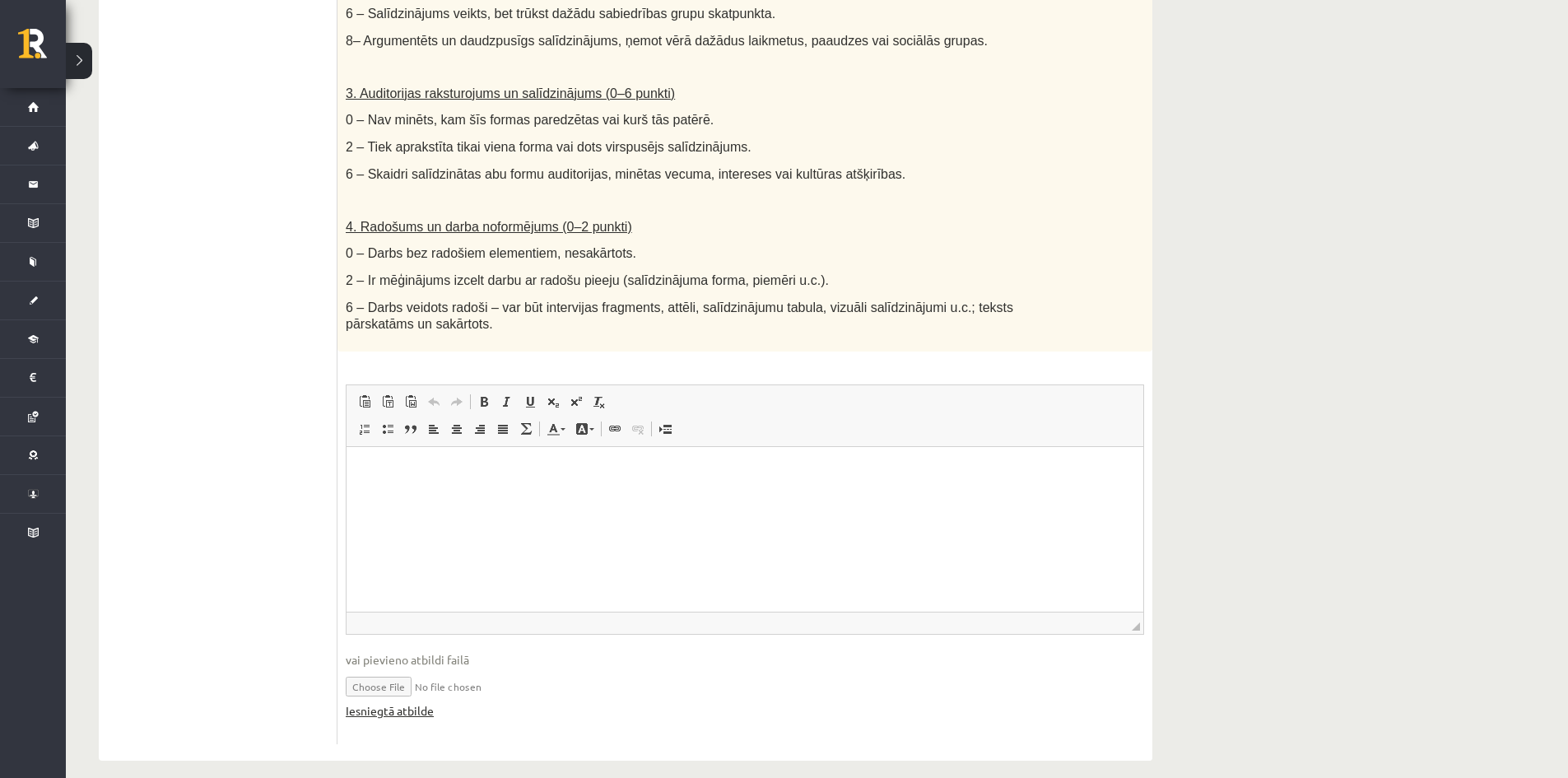
click at [393, 702] on link "Iesniegtā atbilde" at bounding box center [389, 711] width 88 height 17
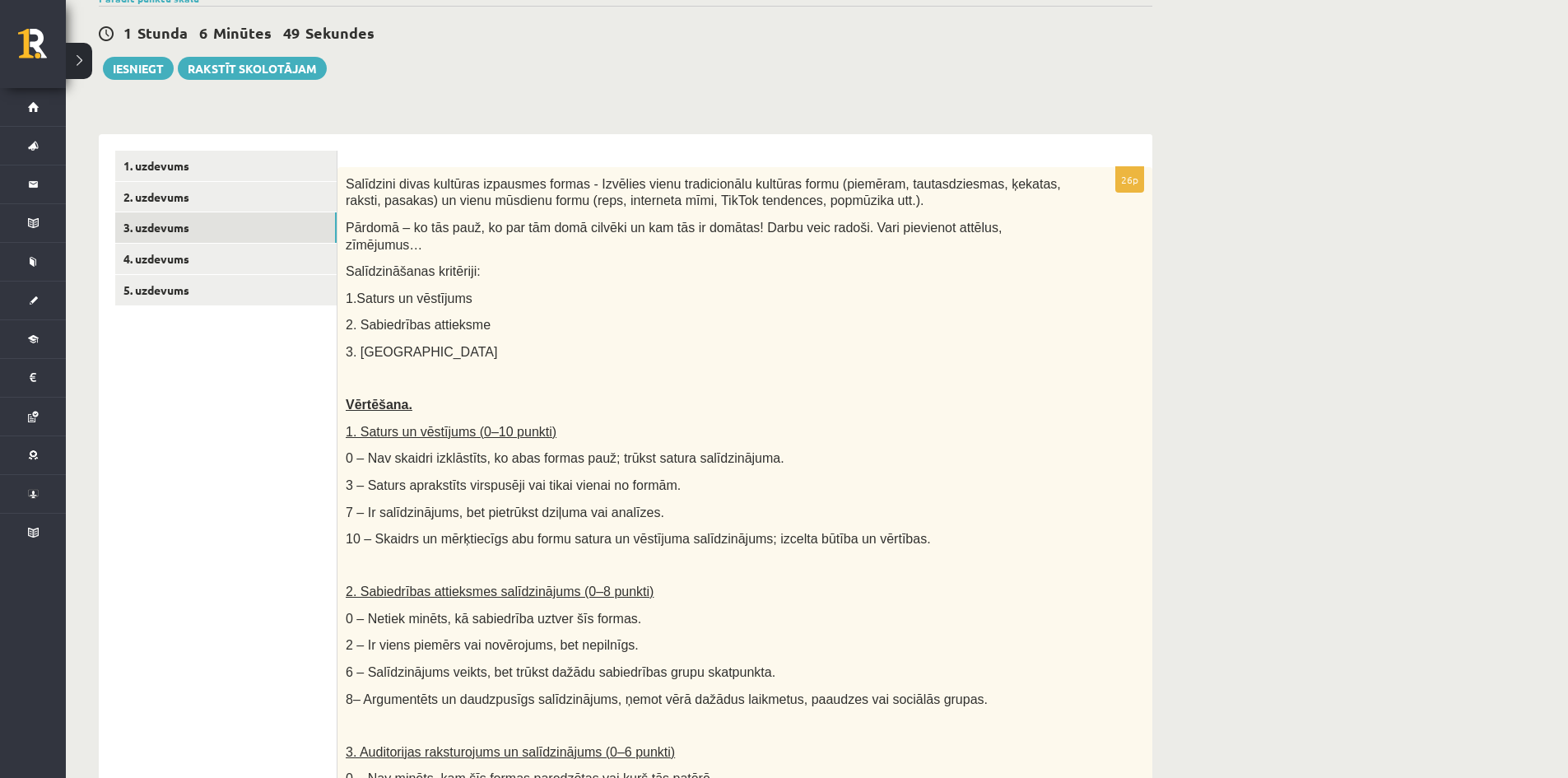
scroll to position [62, 0]
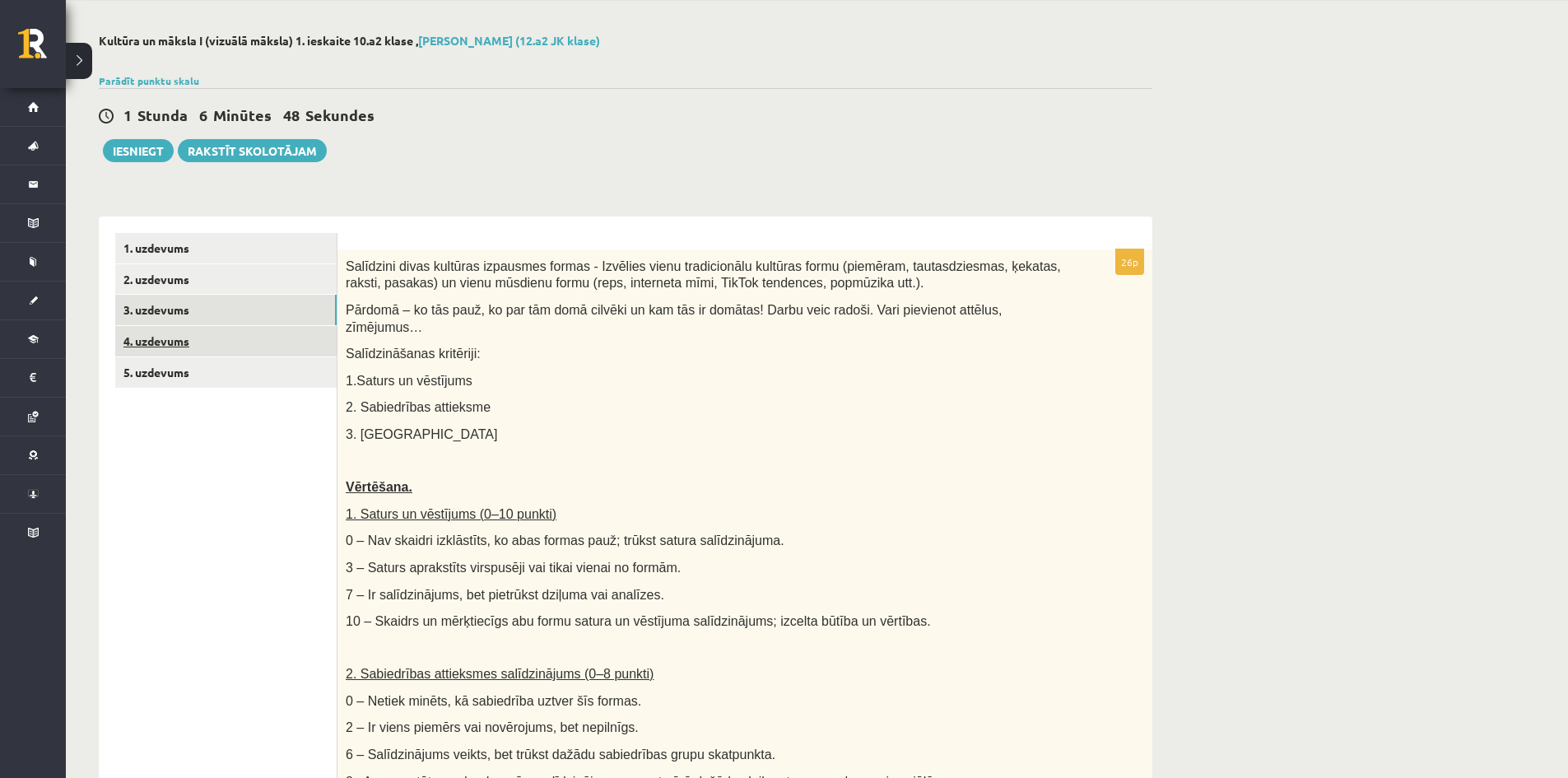
click at [154, 343] on link "4. uzdevums" at bounding box center [226, 341] width 221 height 30
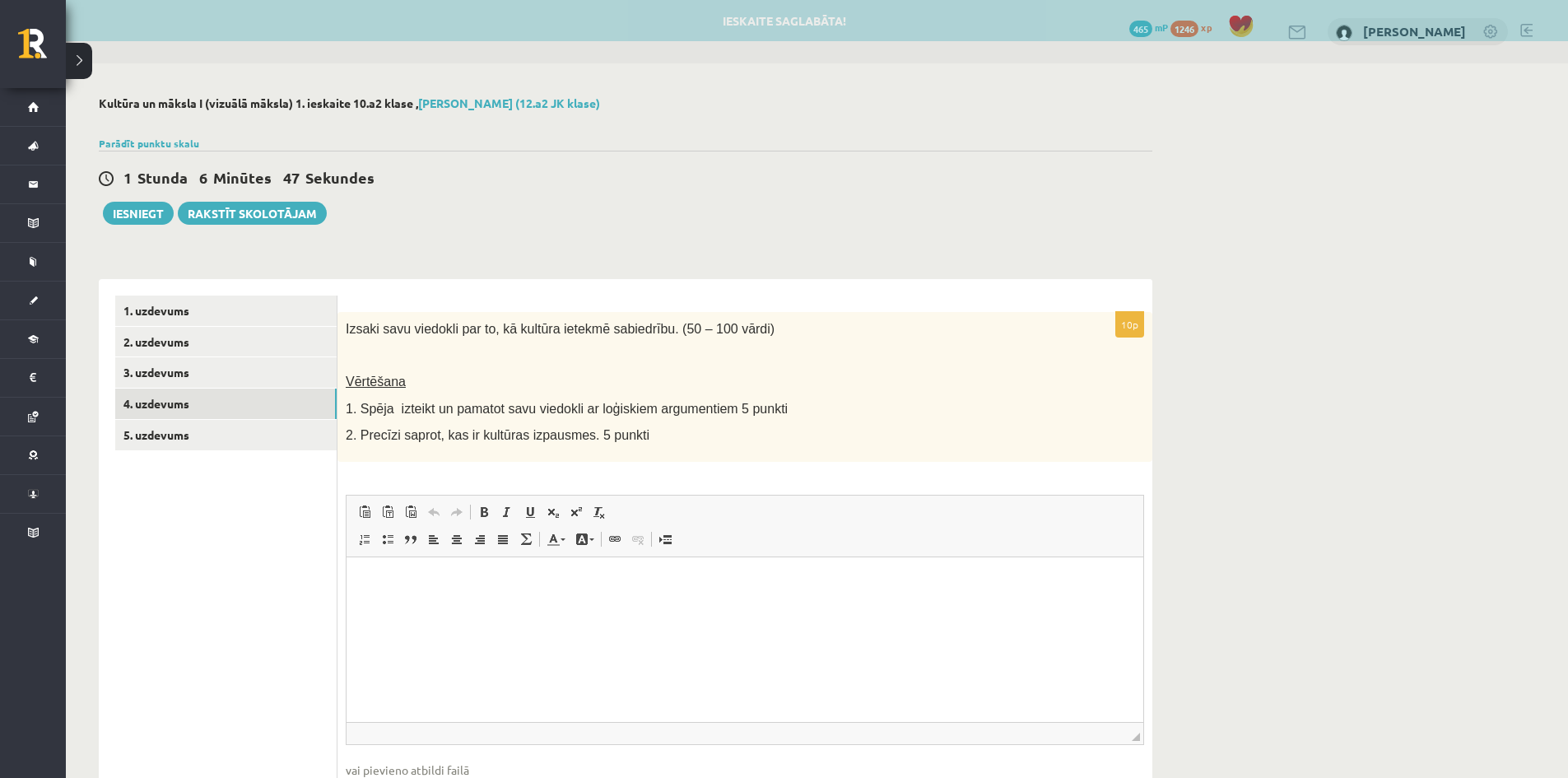
scroll to position [0, 0]
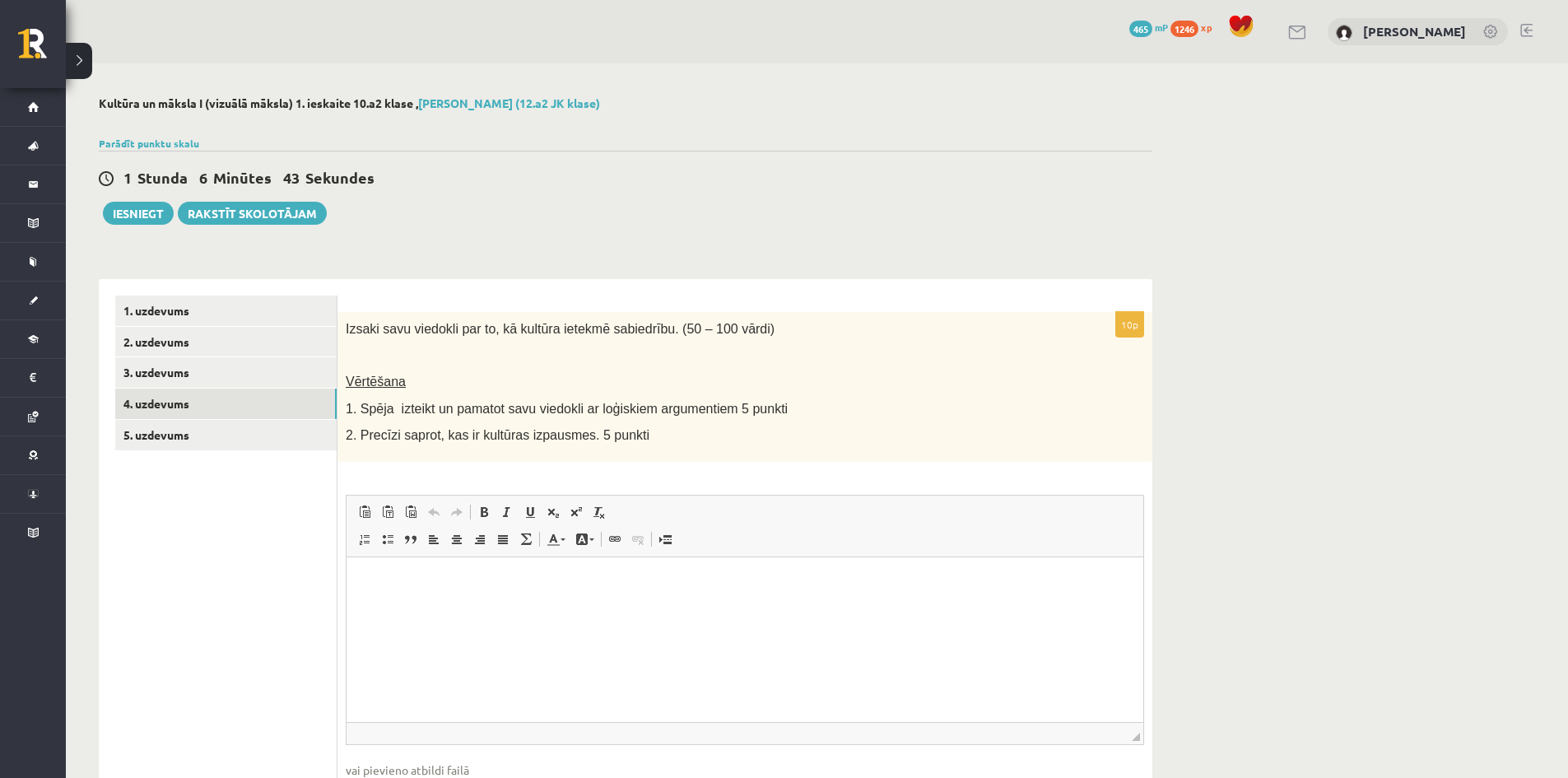
click at [420, 607] on html at bounding box center [745, 582] width 797 height 51
click at [636, 577] on p "**********" at bounding box center [745, 582] width 764 height 17
click at [709, 588] on p "**********" at bounding box center [745, 582] width 764 height 17
click at [710, 577] on p "**********" at bounding box center [745, 582] width 764 height 17
click at [713, 586] on p "**********" at bounding box center [745, 582] width 764 height 17
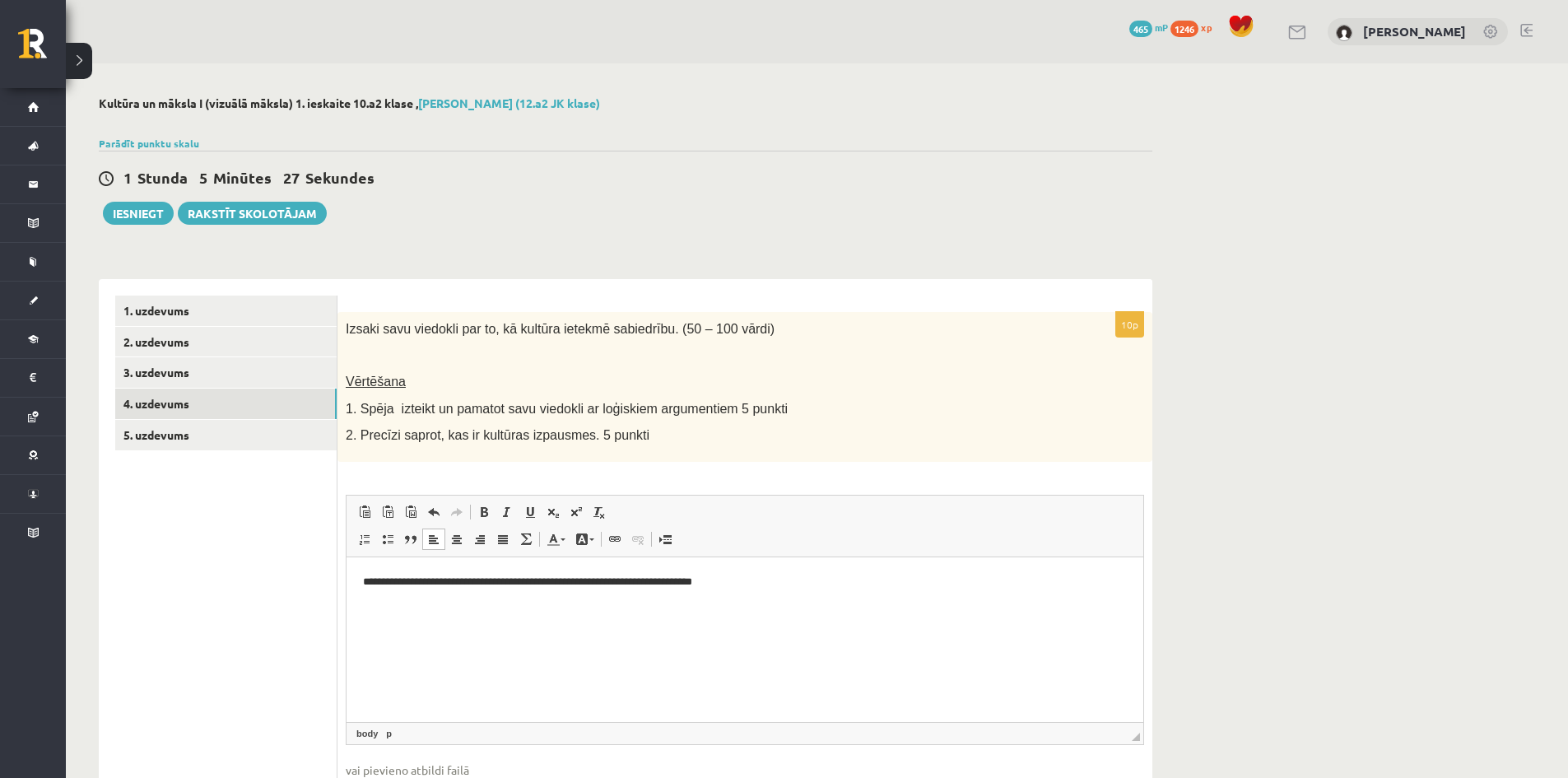
click at [732, 585] on p "**********" at bounding box center [745, 582] width 764 height 17
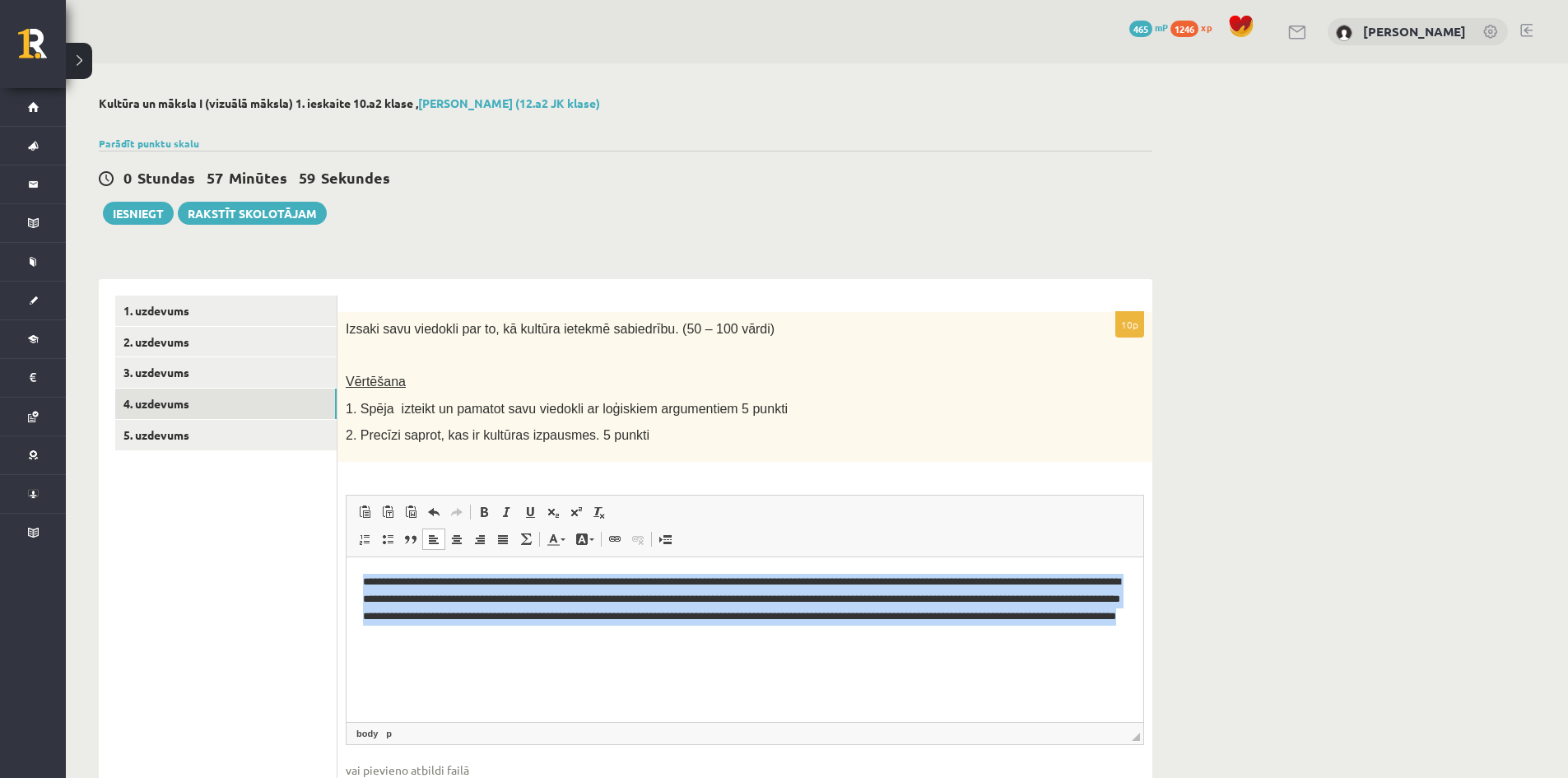
drag, startPoint x: 363, startPoint y: 585, endPoint x: 764, endPoint y: 649, distance: 406.1
click at [764, 649] on html "**********" at bounding box center [745, 607] width 797 height 101
copy p "**********"
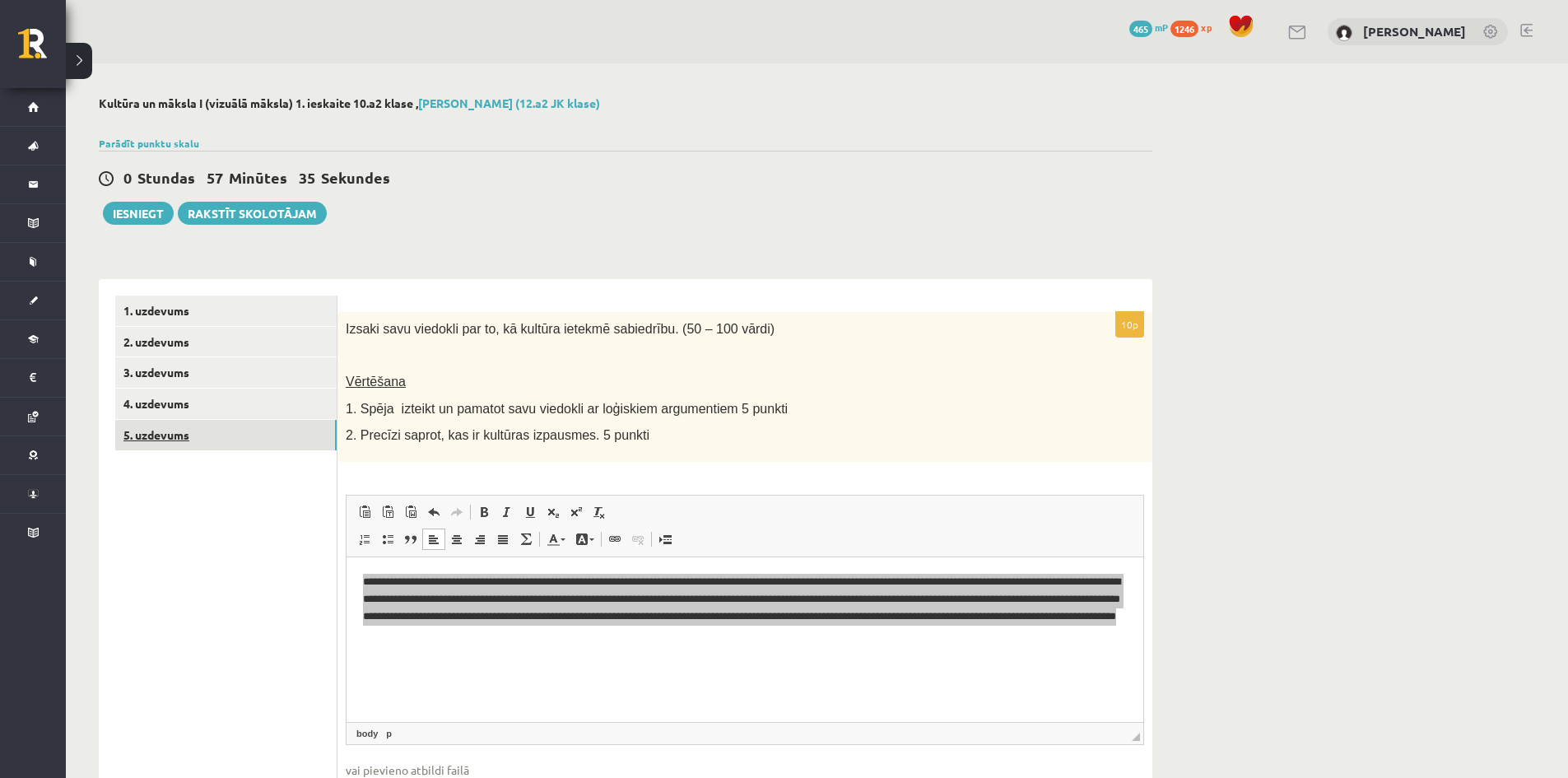
click at [151, 434] on link "5. uzdevums" at bounding box center [226, 434] width 221 height 30
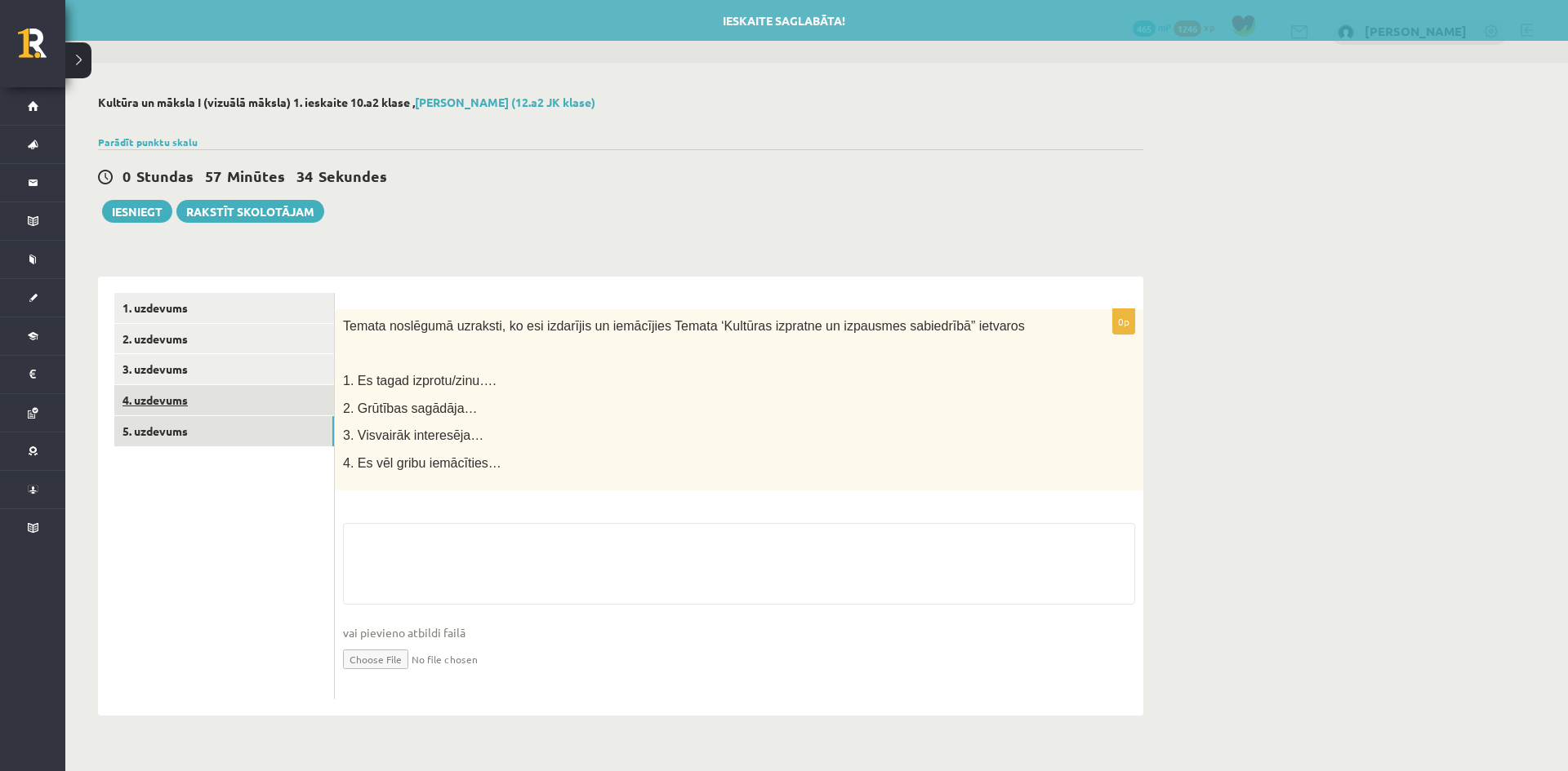
click at [159, 404] on link "4. uzdevums" at bounding box center [224, 399] width 220 height 30
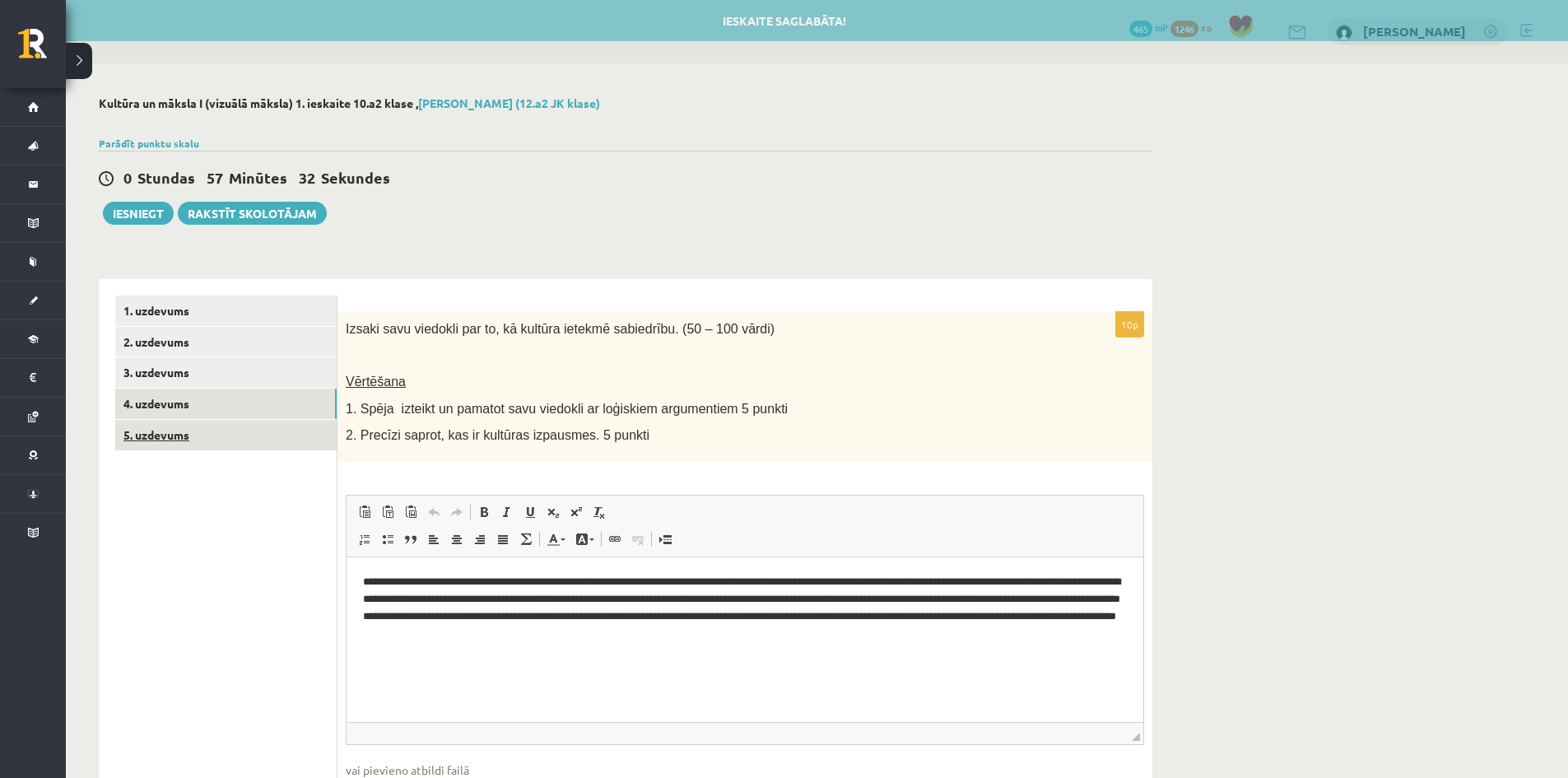
click at [171, 436] on link "5. uzdevums" at bounding box center [226, 434] width 221 height 30
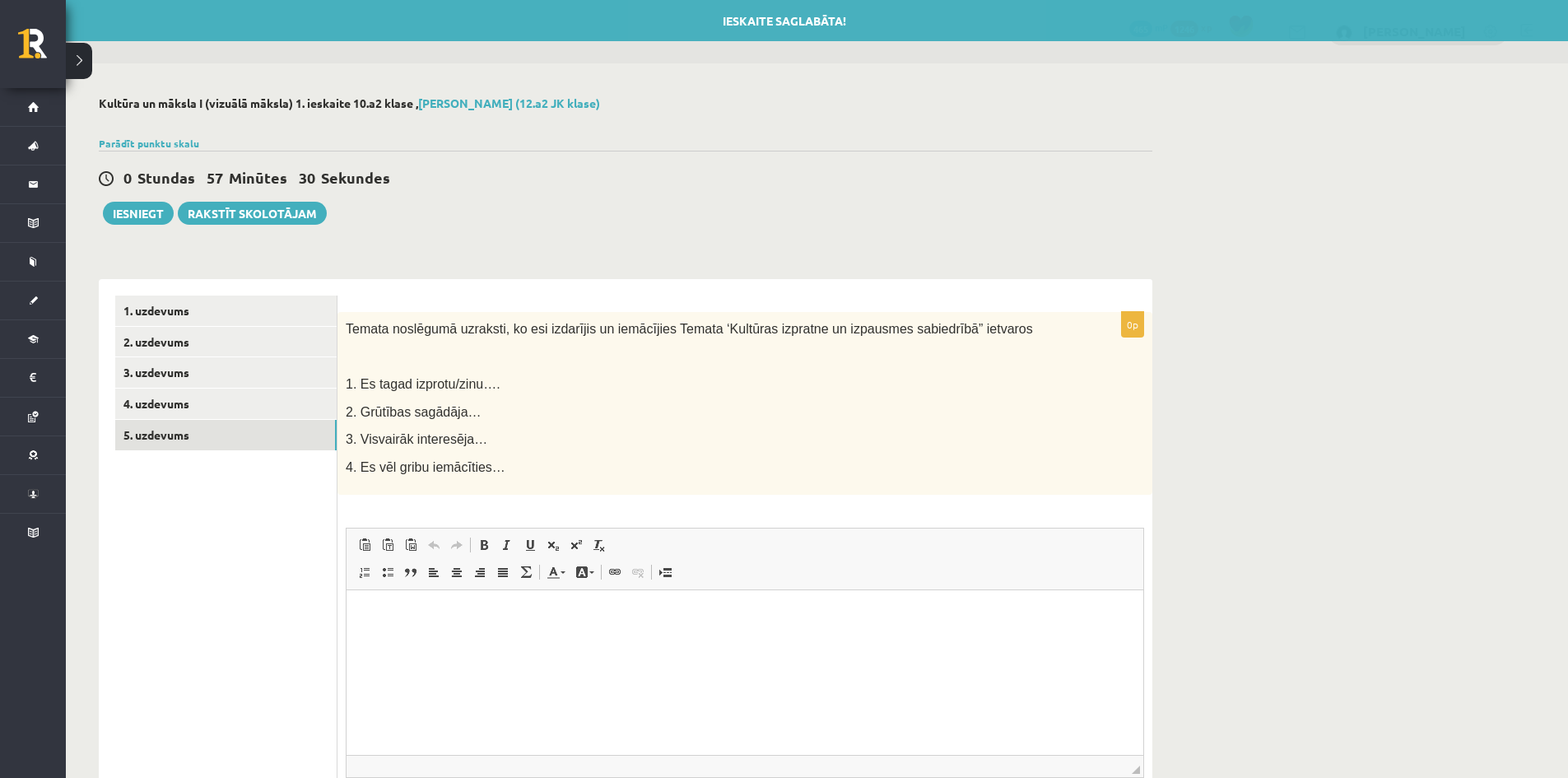
click at [388, 539] on span at bounding box center [388, 546] width 14 height 14
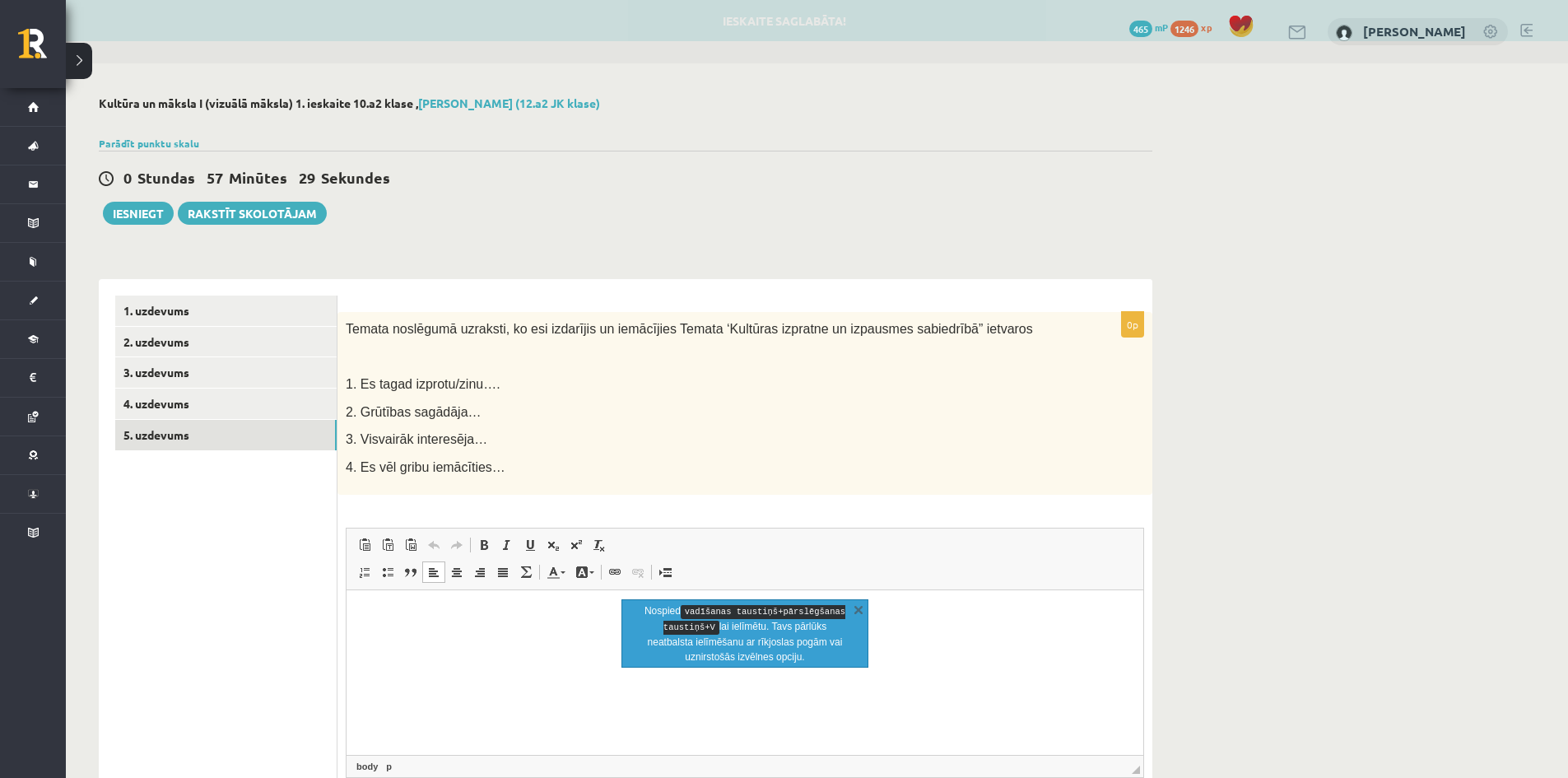
click at [384, 619] on p "Bagātinātā teksta redaktors, wiswyg-editor-user-answer-47433916905740" at bounding box center [745, 616] width 764 height 17
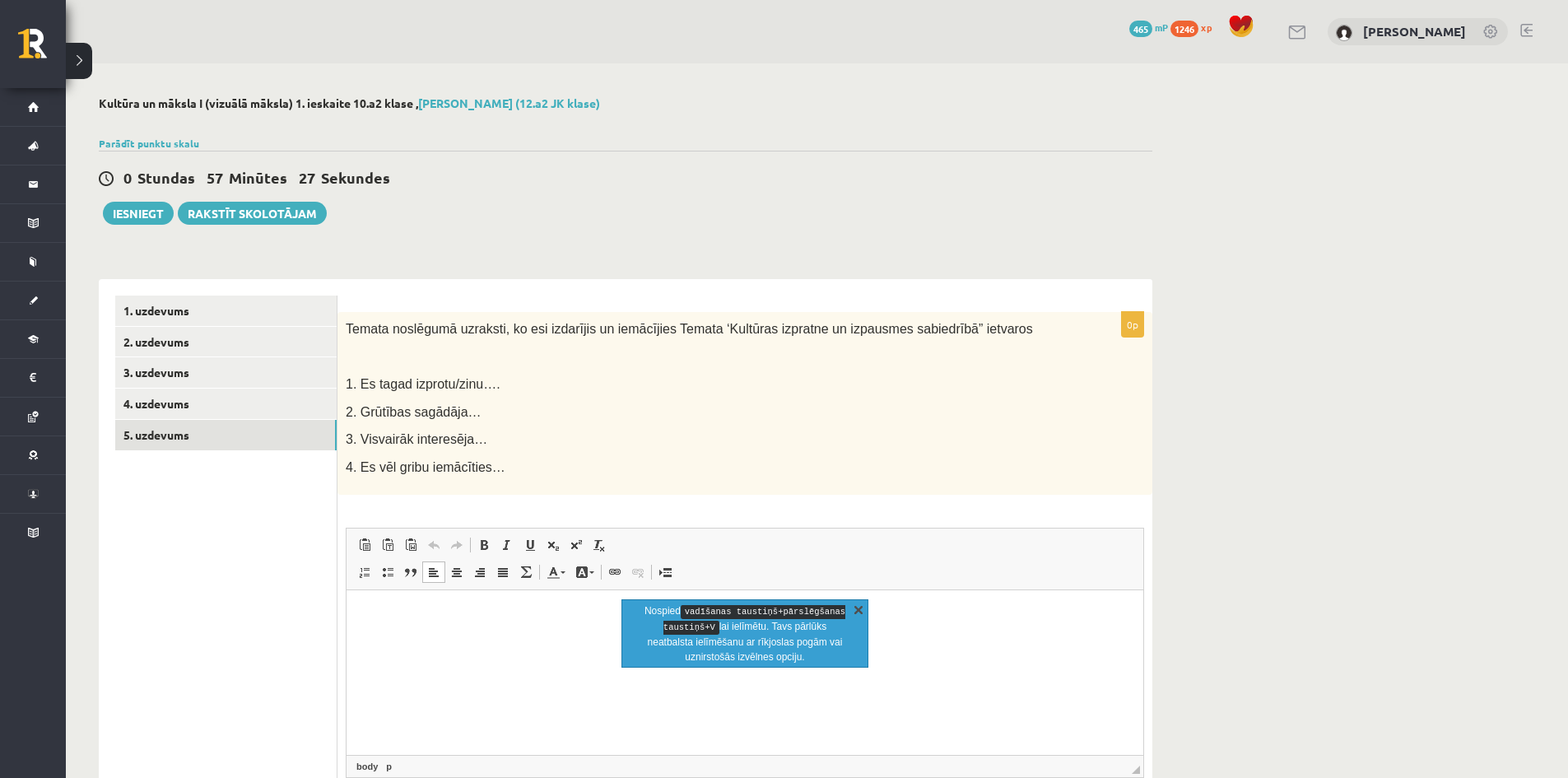
click at [859, 608] on link "X" at bounding box center [858, 609] width 17 height 17
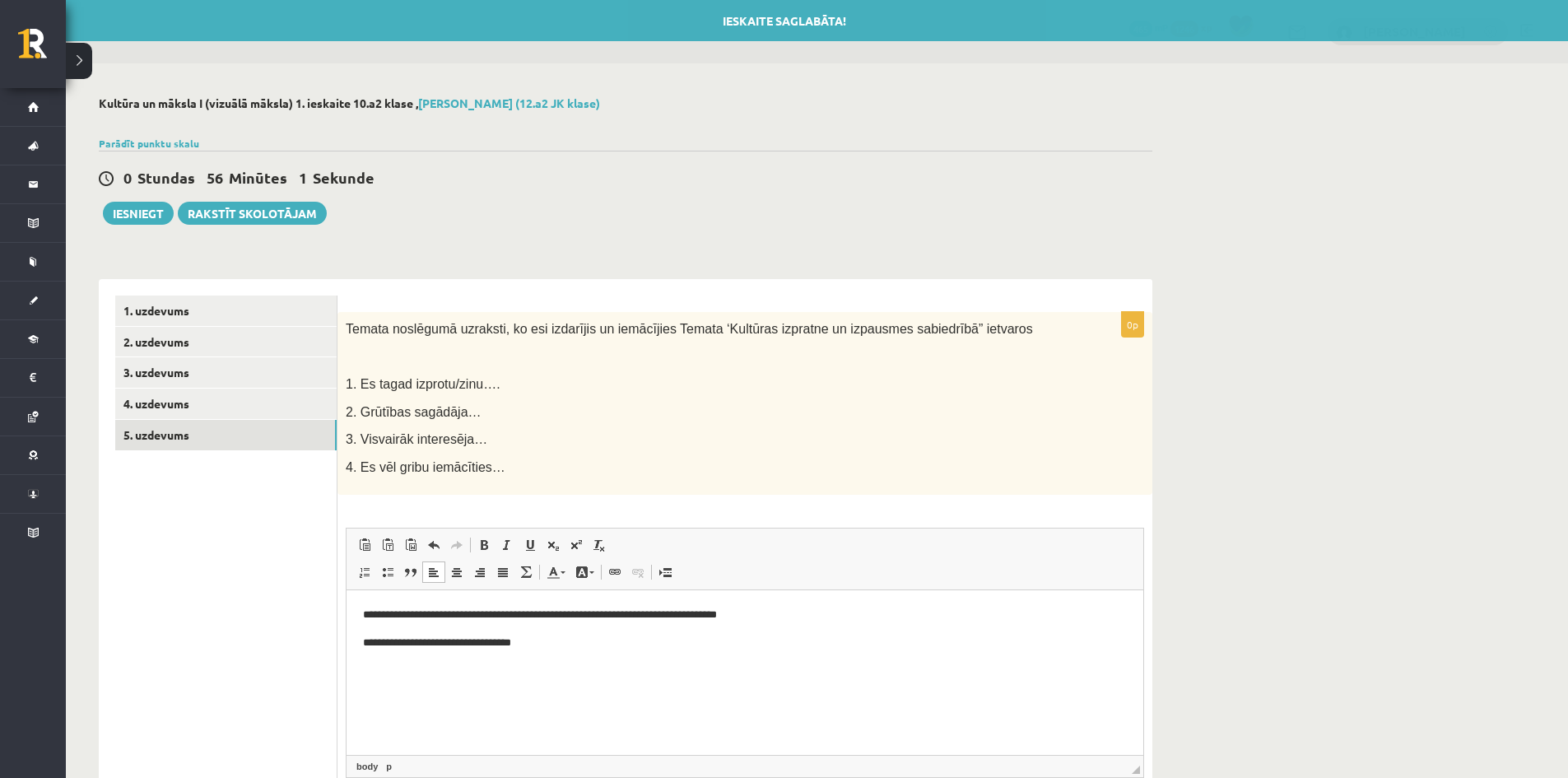
click at [384, 640] on p "**********" at bounding box center [745, 644] width 764 height 17
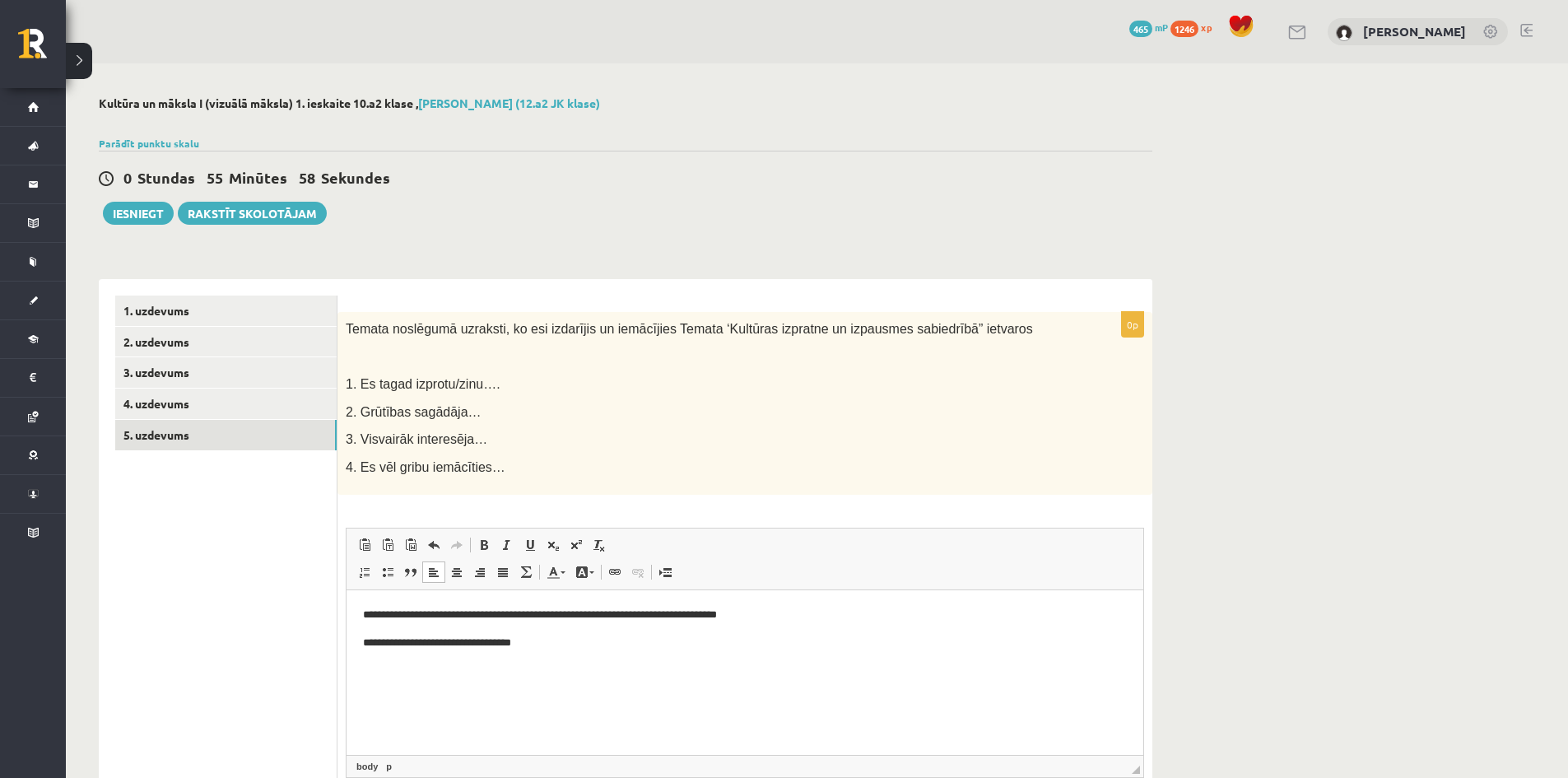
click at [387, 642] on p "**********" at bounding box center [745, 644] width 764 height 17
click at [415, 642] on p "**********" at bounding box center [745, 644] width 764 height 17
click at [569, 642] on p "**********" at bounding box center [745, 644] width 764 height 17
click at [603, 675] on p "**********" at bounding box center [745, 671] width 764 height 17
click at [596, 670] on p "**********" at bounding box center [745, 671] width 764 height 17
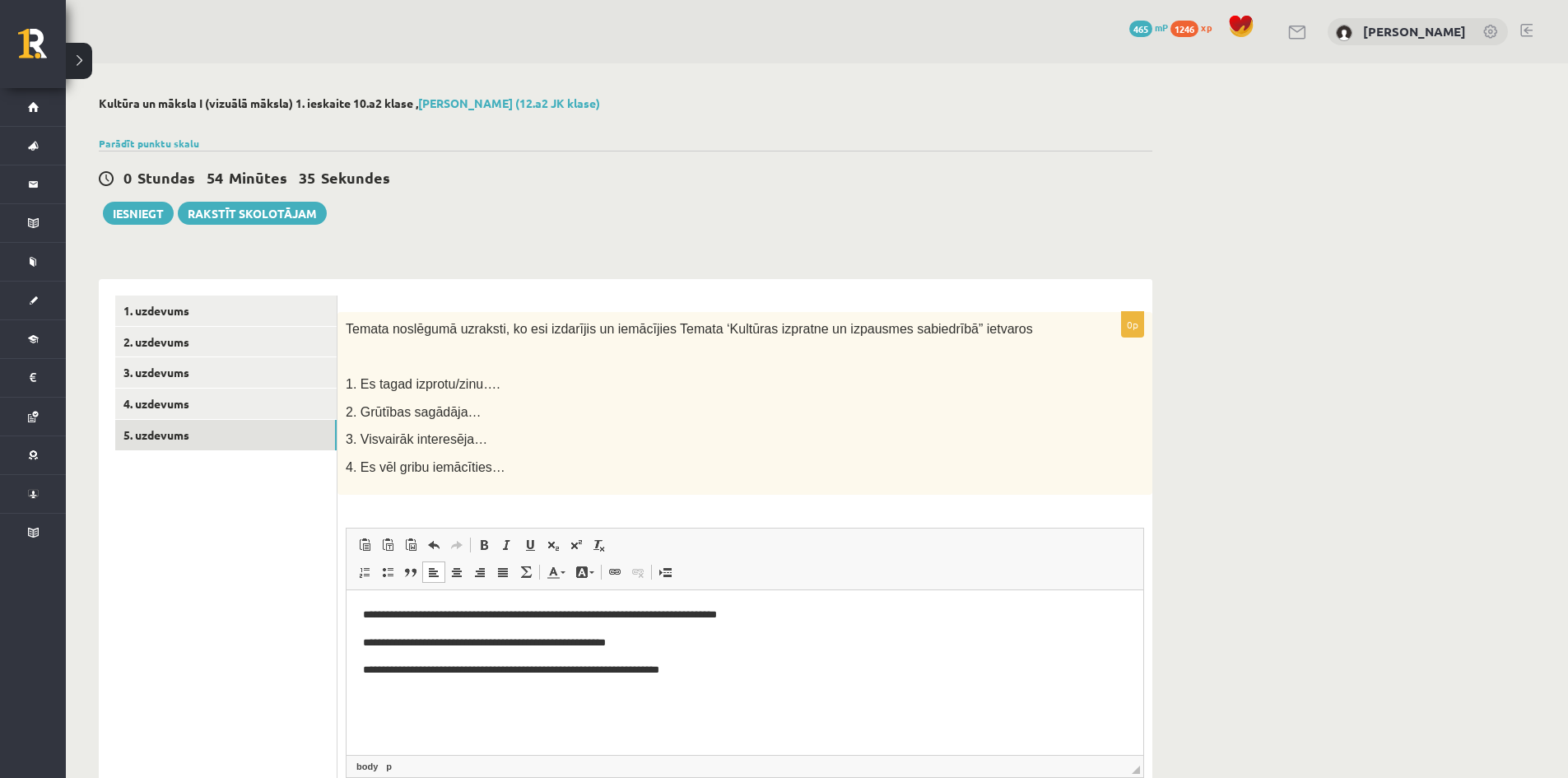
click at [711, 667] on p "**********" at bounding box center [745, 671] width 764 height 17
click at [148, 220] on button "Iesniegt" at bounding box center [138, 214] width 71 height 23
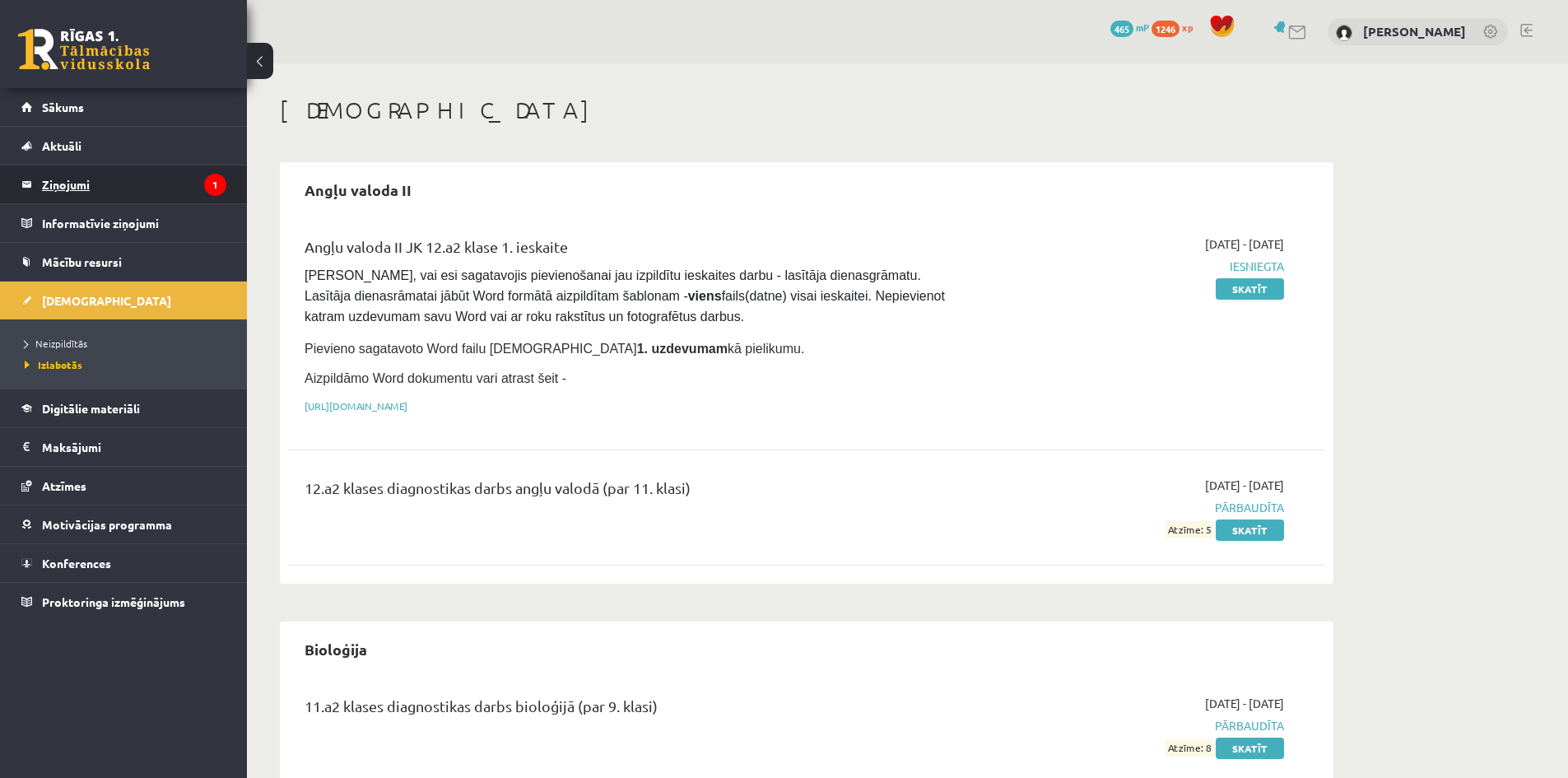
click at [169, 195] on legend "Ziņojumi 1" at bounding box center [134, 184] width 184 height 38
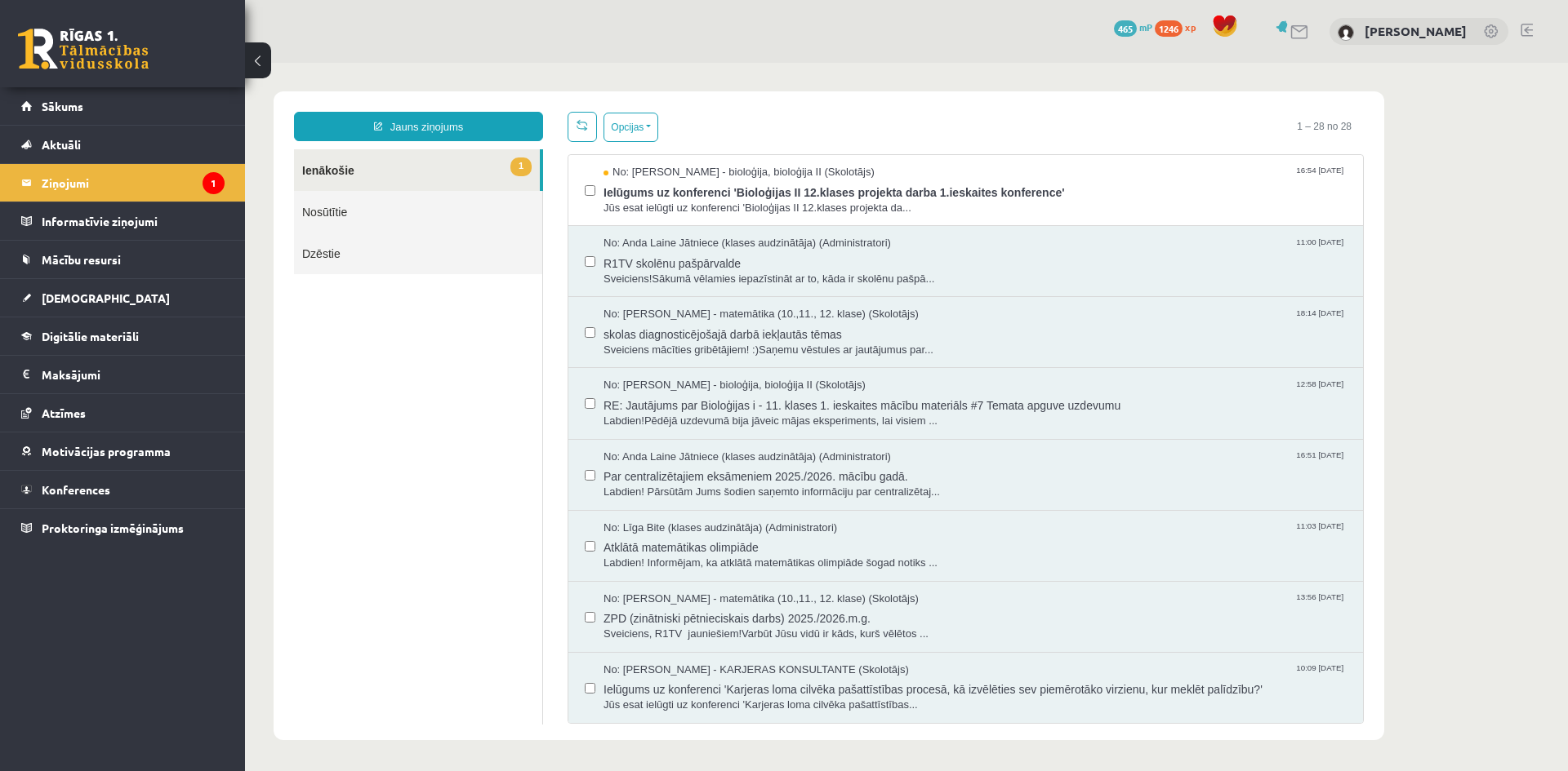
click at [327, 217] on link "Nosūtītie" at bounding box center [418, 211] width 248 height 41
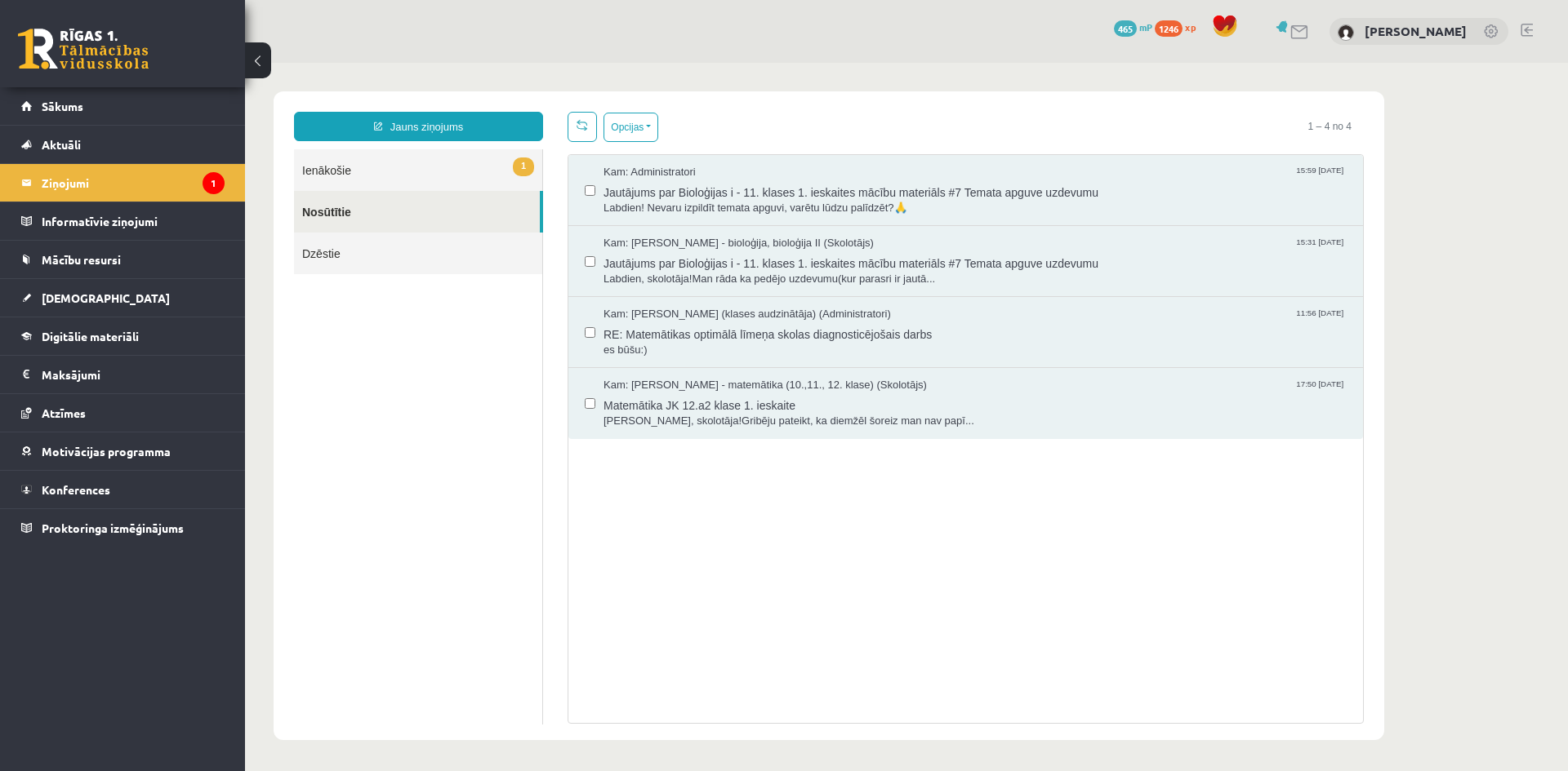
click at [347, 248] on link "Dzēstie" at bounding box center [418, 253] width 248 height 41
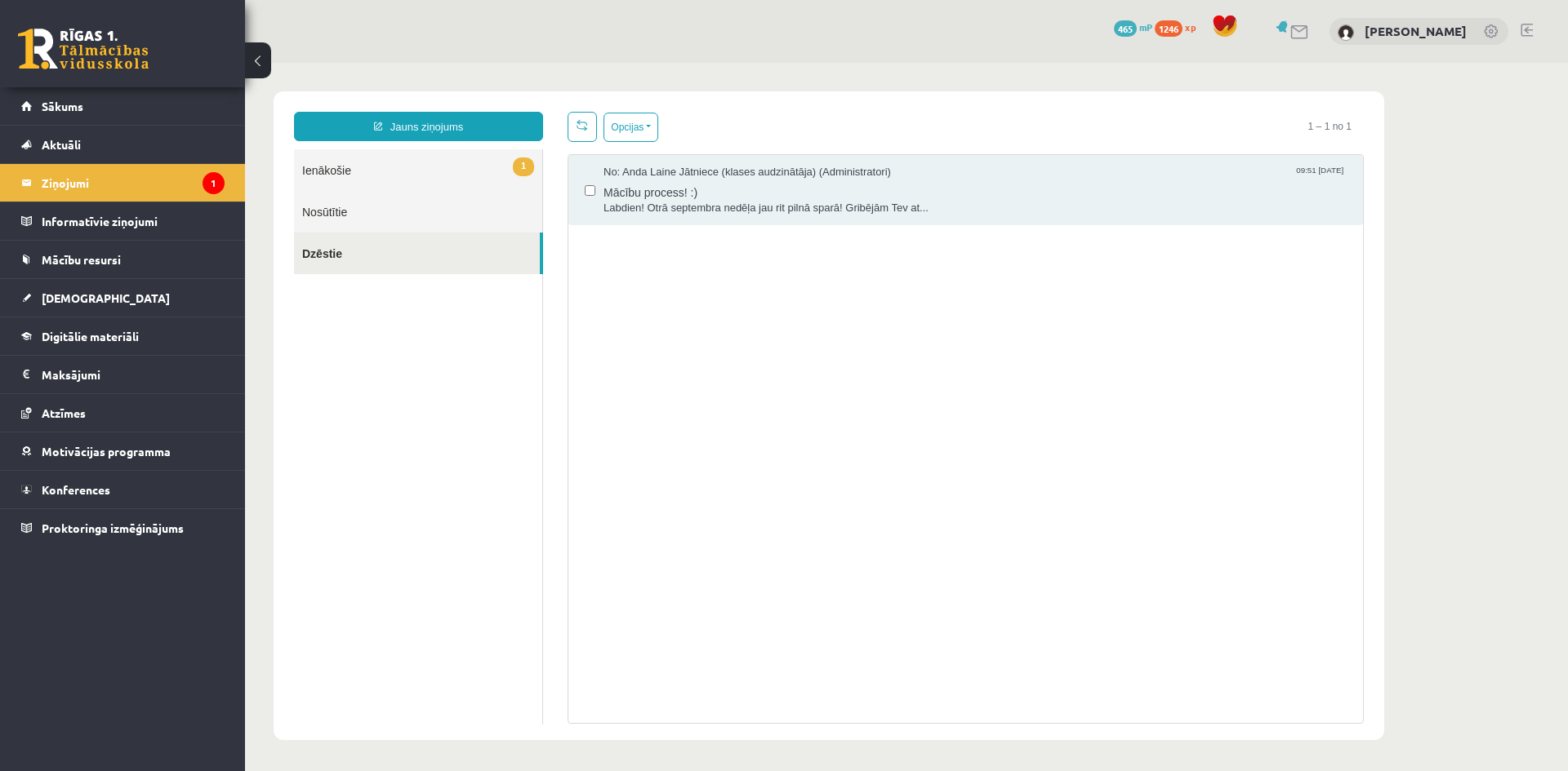
click at [346, 215] on link "Nosūtītie" at bounding box center [418, 211] width 248 height 41
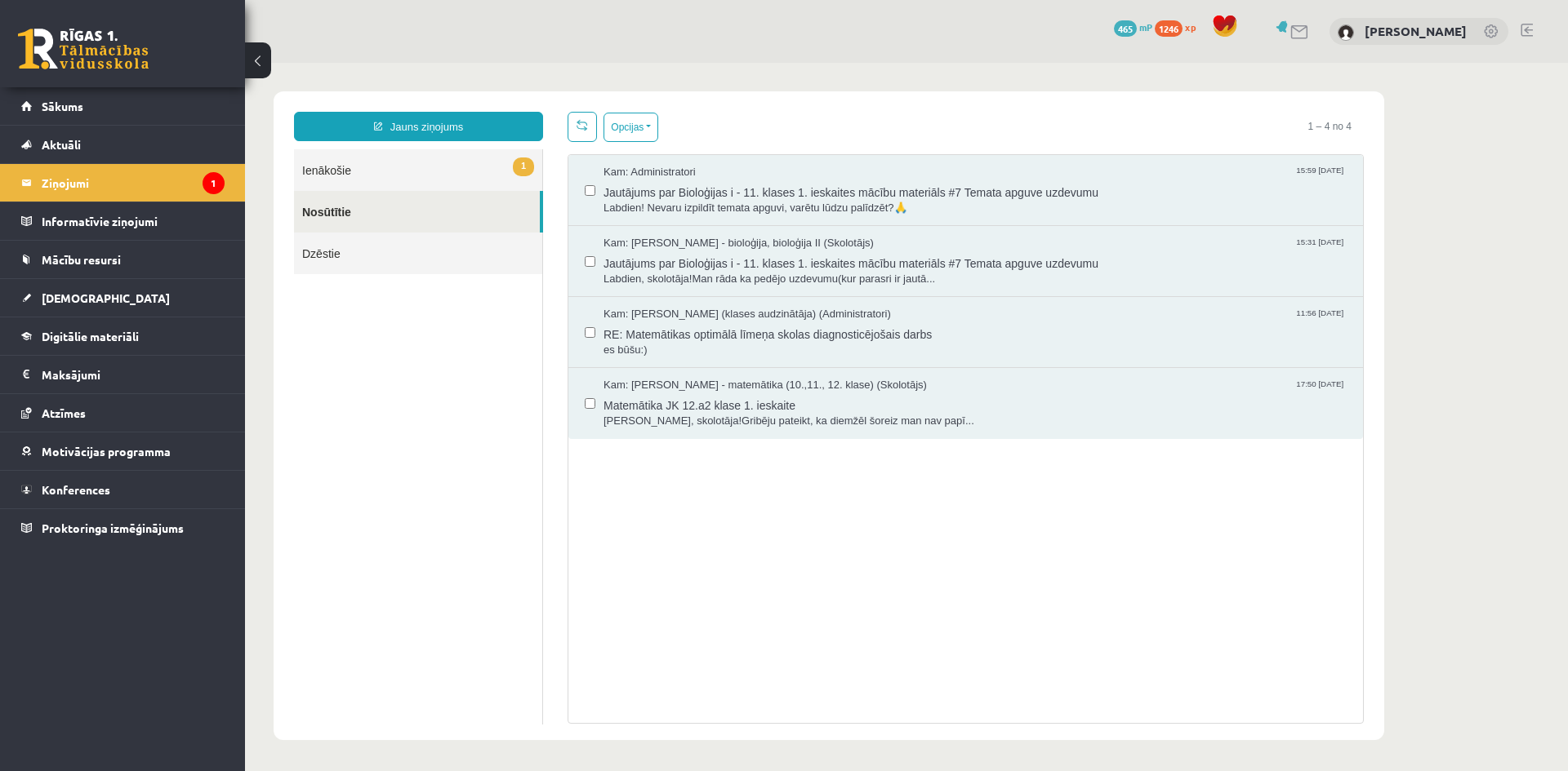
click at [341, 174] on link "1 Ienākošie" at bounding box center [418, 169] width 248 height 41
click at [377, 162] on link "1 Ienākošie" at bounding box center [418, 169] width 248 height 41
click at [480, 169] on link "1 Ienākošie" at bounding box center [418, 169] width 248 height 41
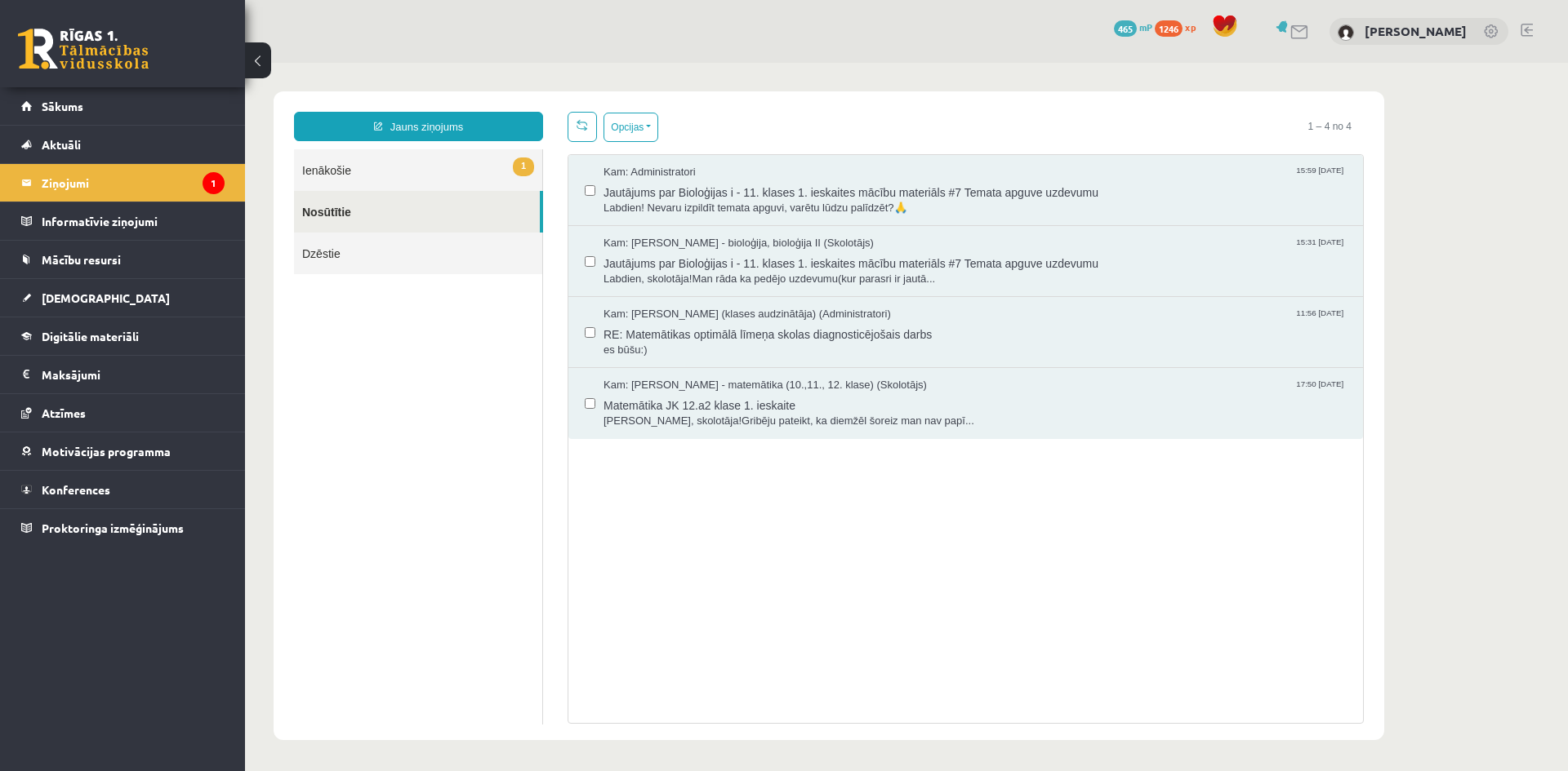
click at [311, 168] on link "1 Ienākošie" at bounding box center [418, 169] width 248 height 41
click at [116, 220] on legend "Informatīvie ziņojumi 0" at bounding box center [133, 220] width 183 height 38
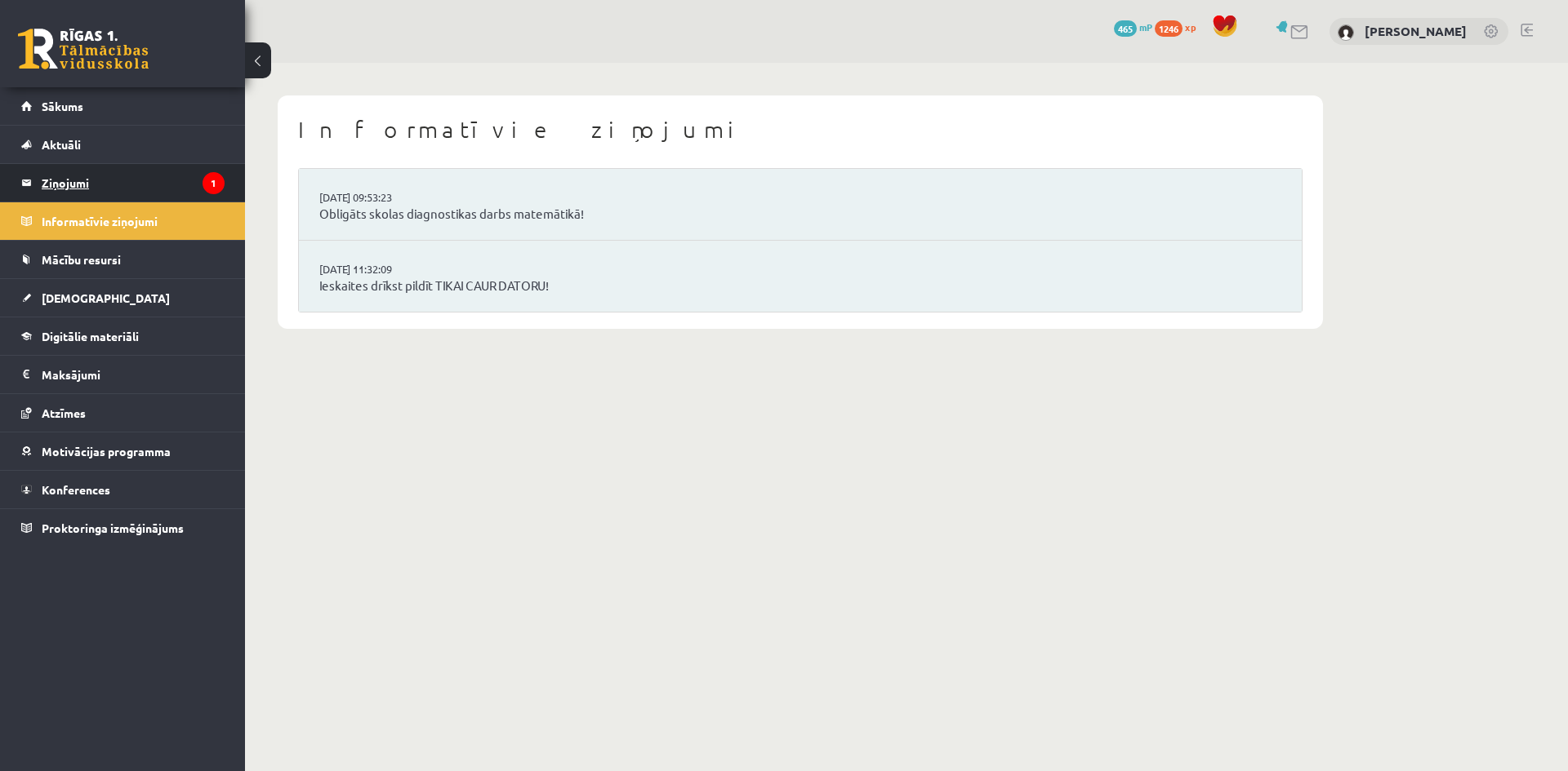
click at [76, 174] on legend "Ziņojumi 1" at bounding box center [133, 182] width 183 height 38
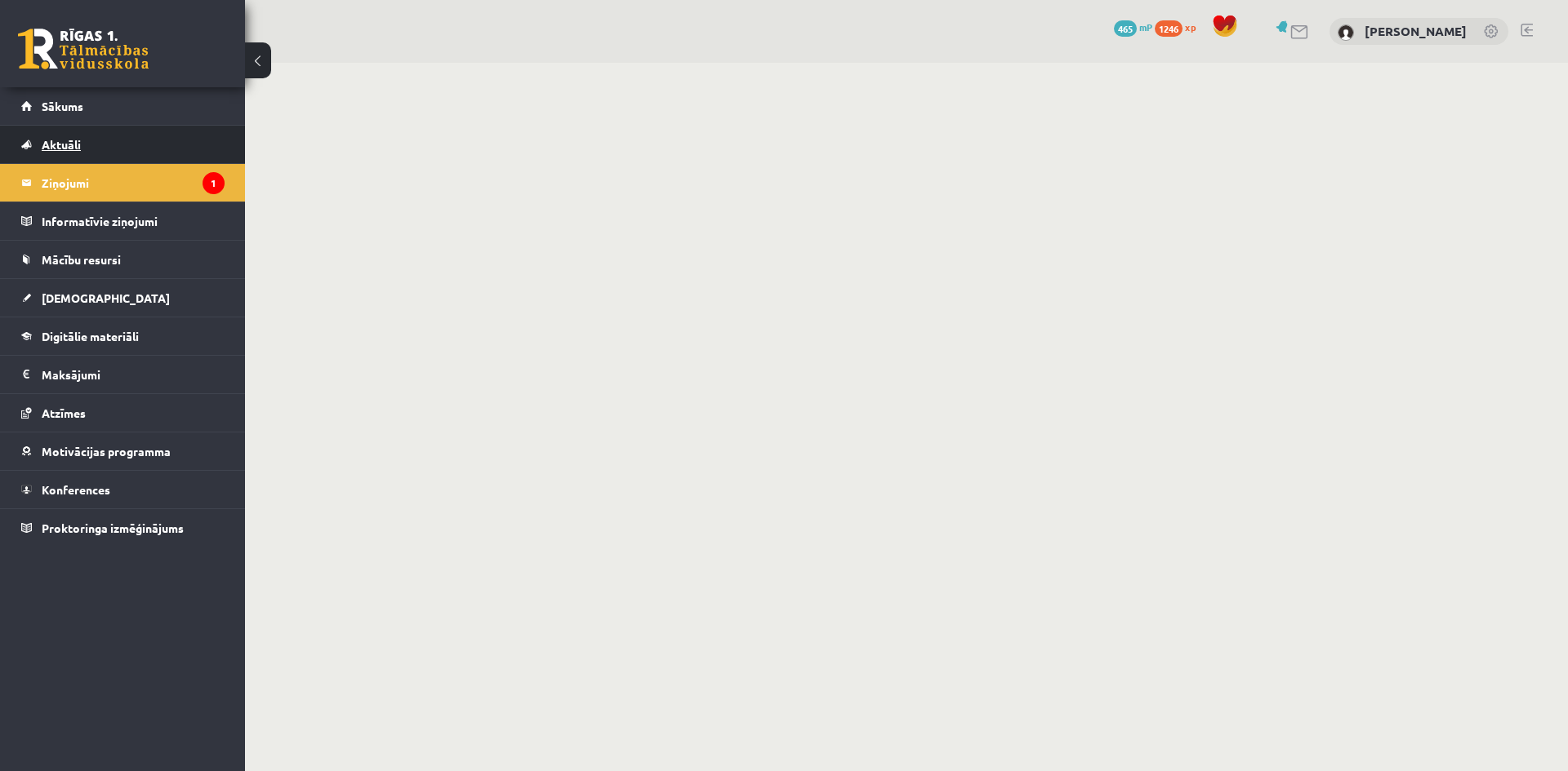
click at [57, 144] on span "Aktuāli" at bounding box center [61, 143] width 39 height 14
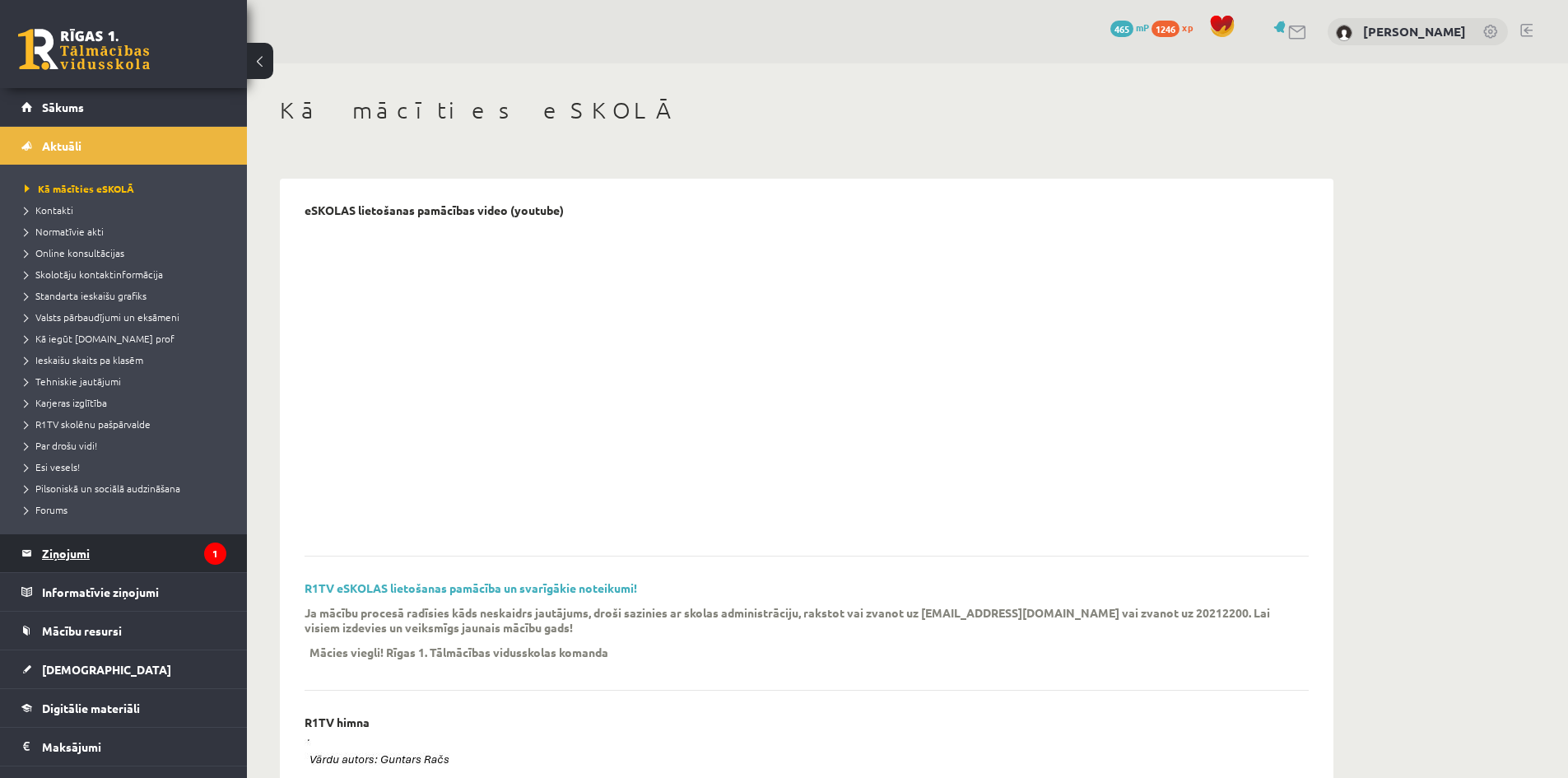
click at [73, 555] on legend "Ziņojumi 1" at bounding box center [134, 553] width 184 height 38
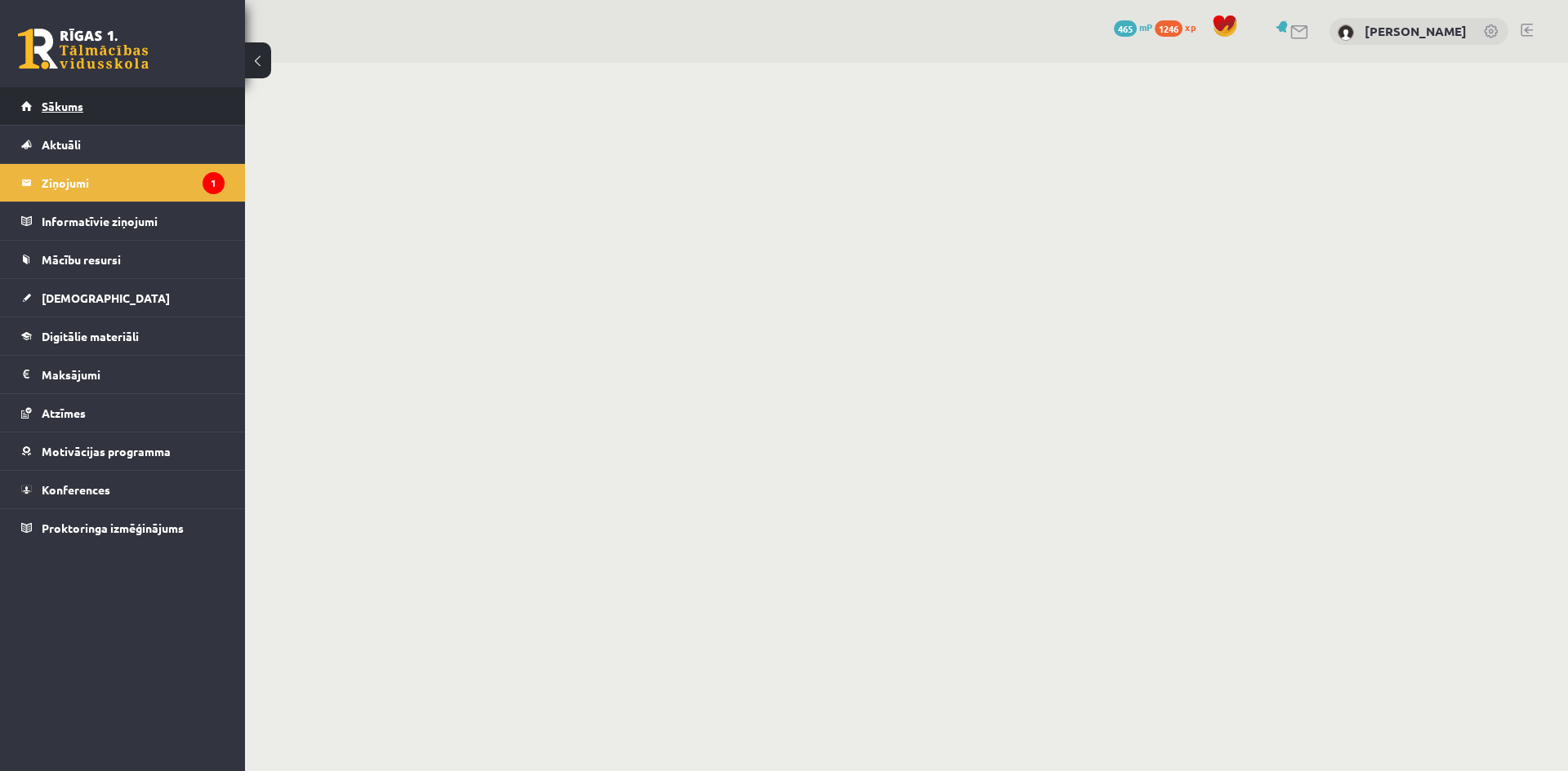
click at [45, 101] on span "Sākums" at bounding box center [62, 106] width 41 height 14
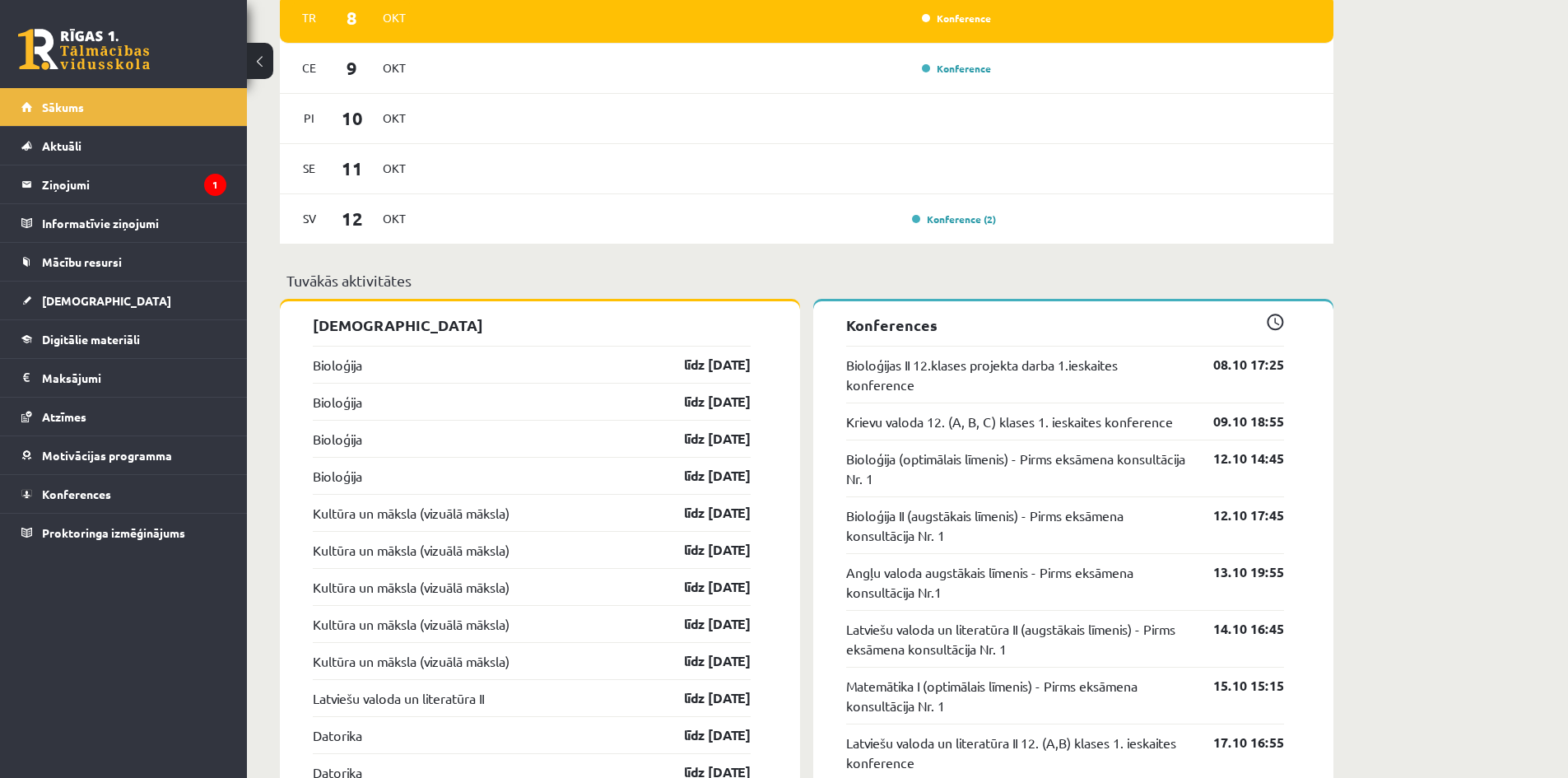
scroll to position [1401, 0]
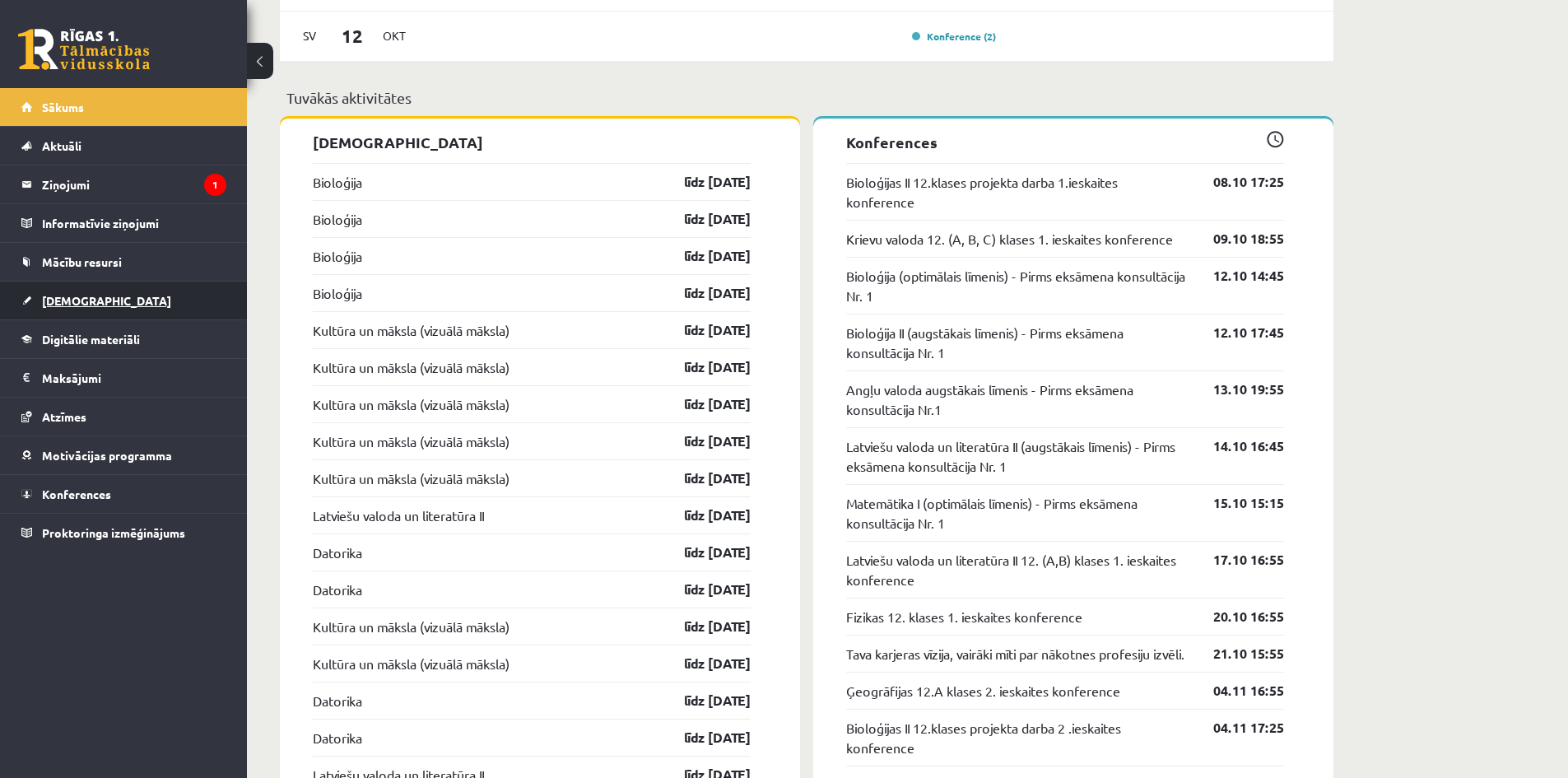
click at [64, 302] on span "[DEMOGRAPHIC_DATA]" at bounding box center [106, 300] width 129 height 15
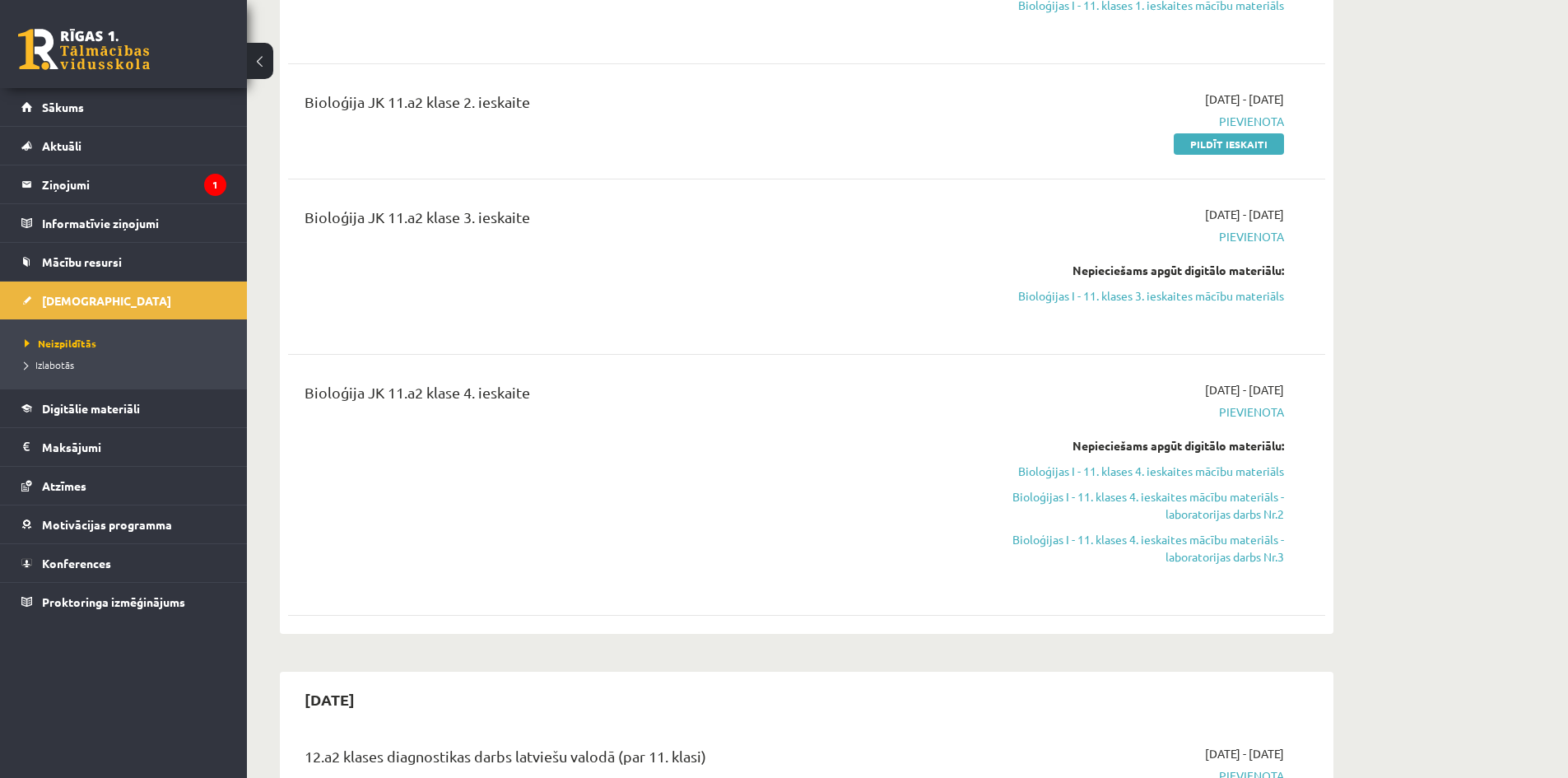
scroll to position [906, 0]
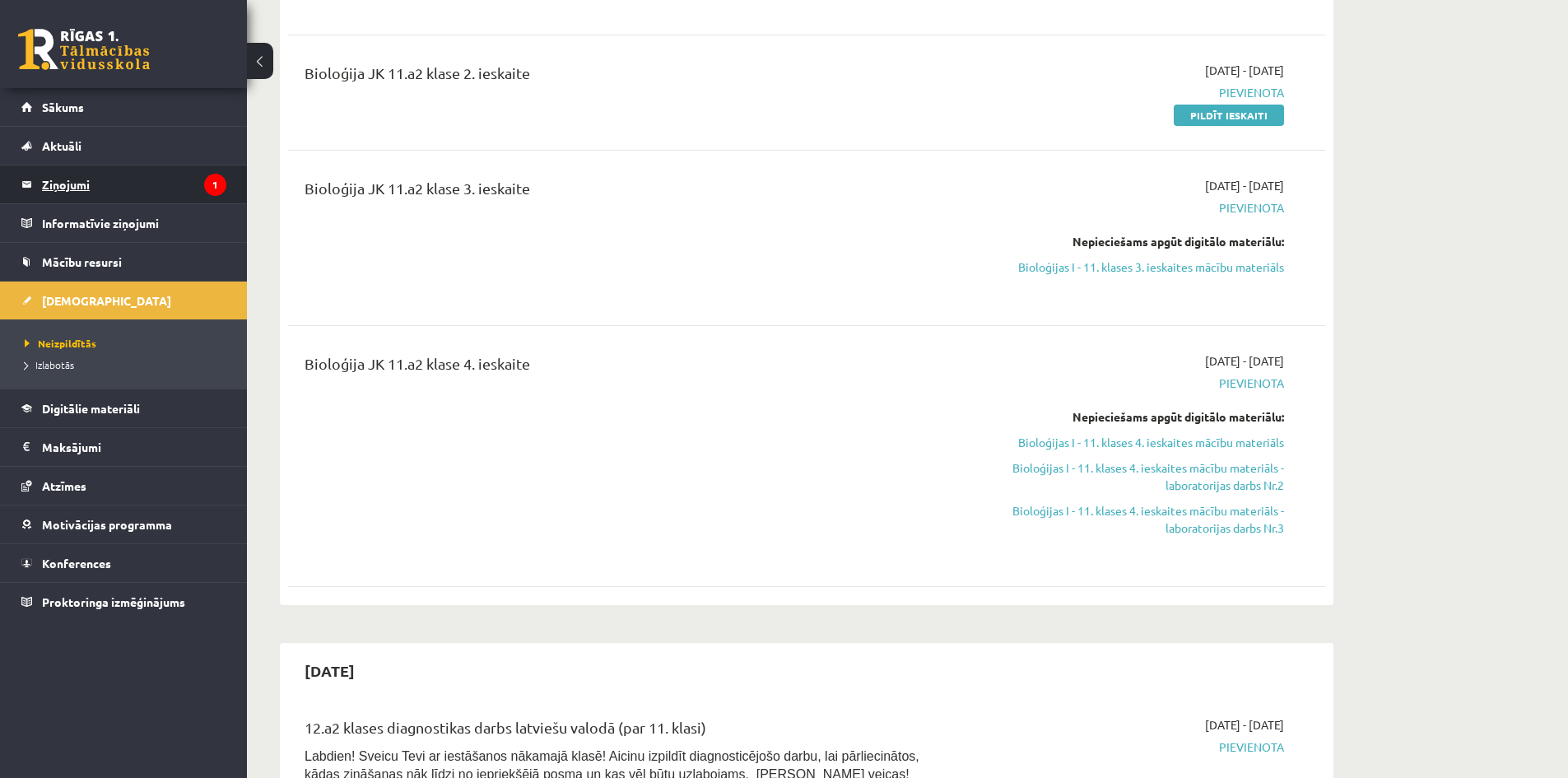
click at [57, 180] on legend "Ziņojumi 1" at bounding box center [134, 184] width 184 height 38
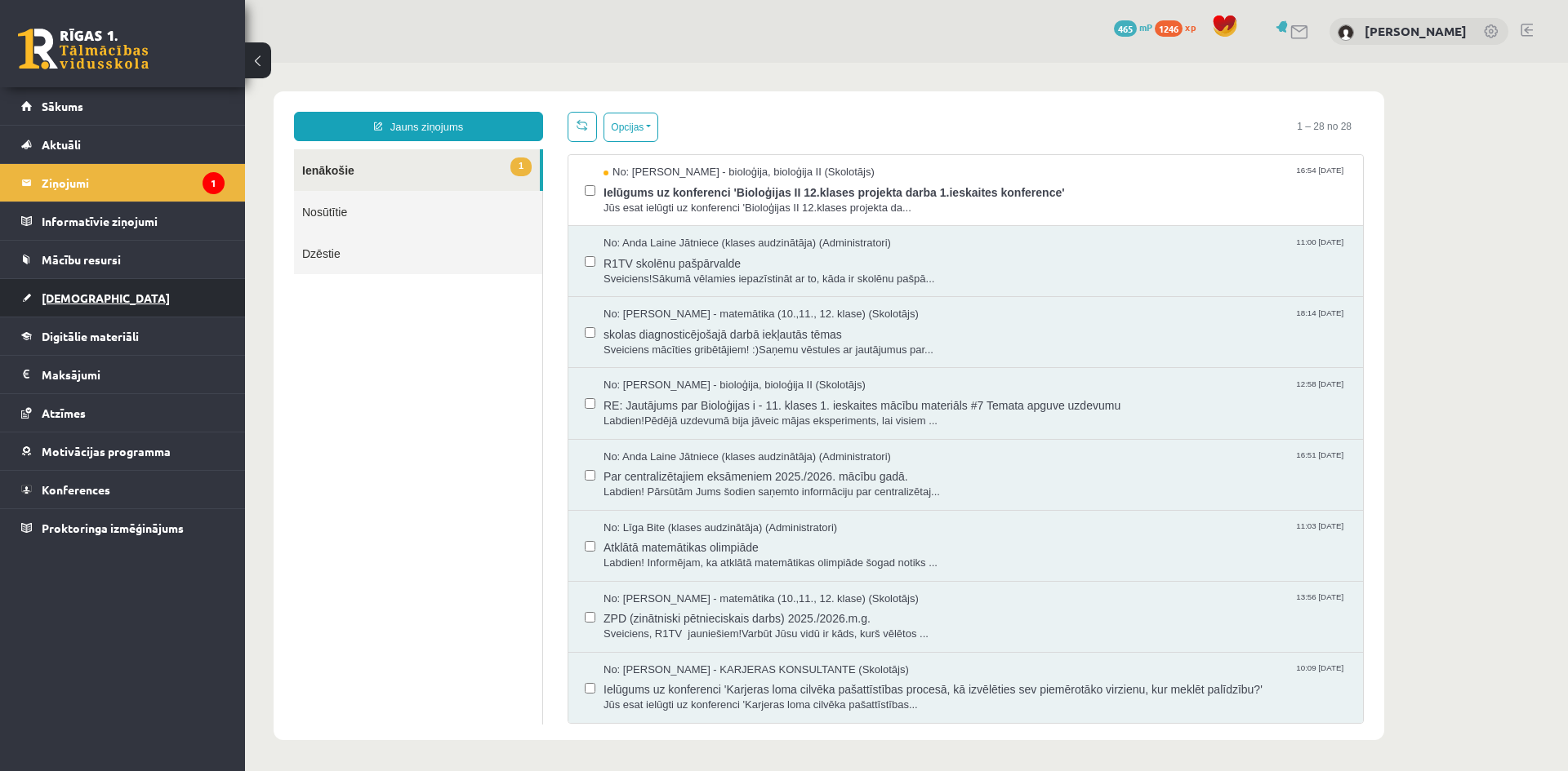
click at [51, 295] on span "[DEMOGRAPHIC_DATA]" at bounding box center [105, 297] width 128 height 14
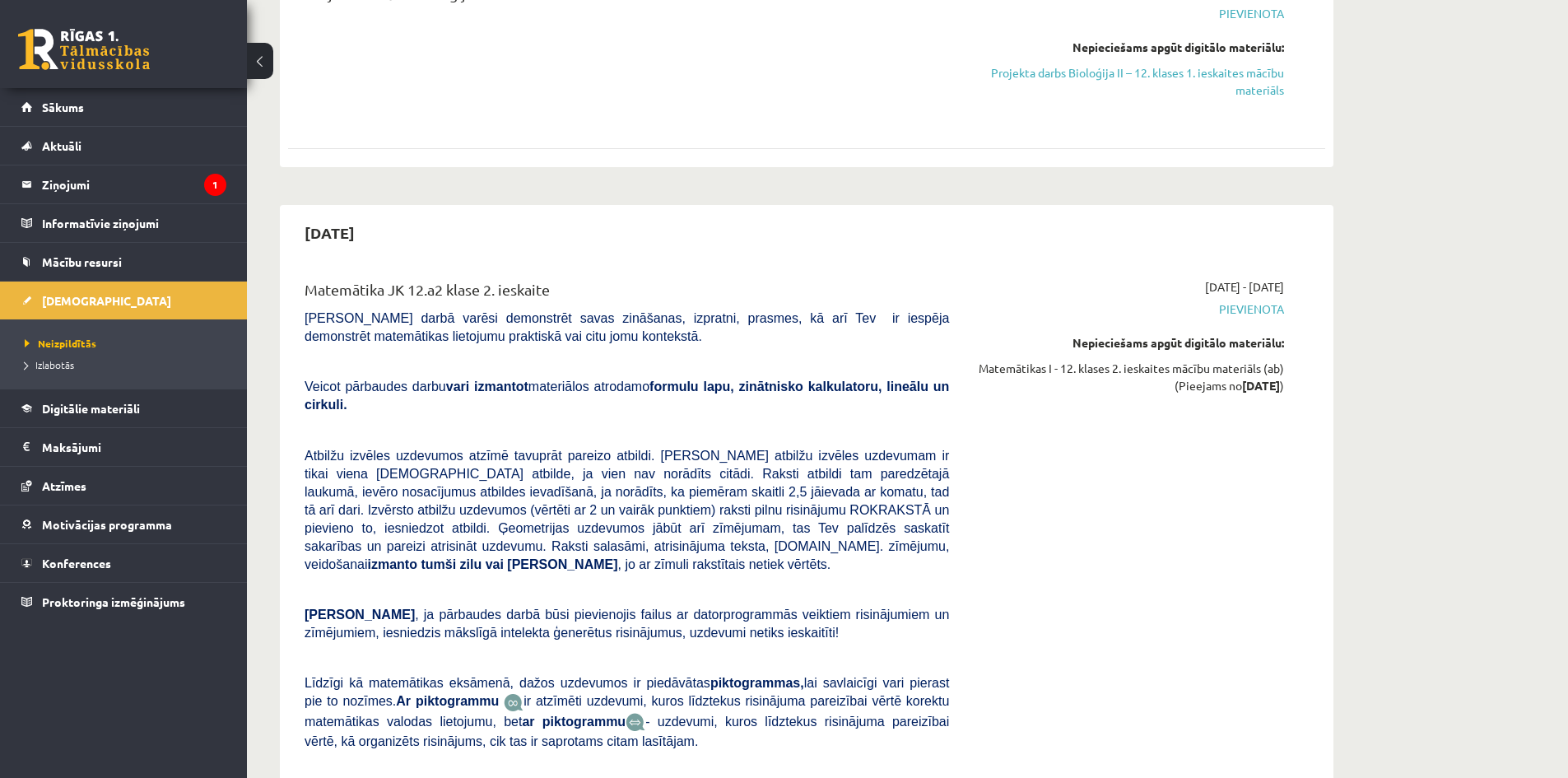
scroll to position [4695, 0]
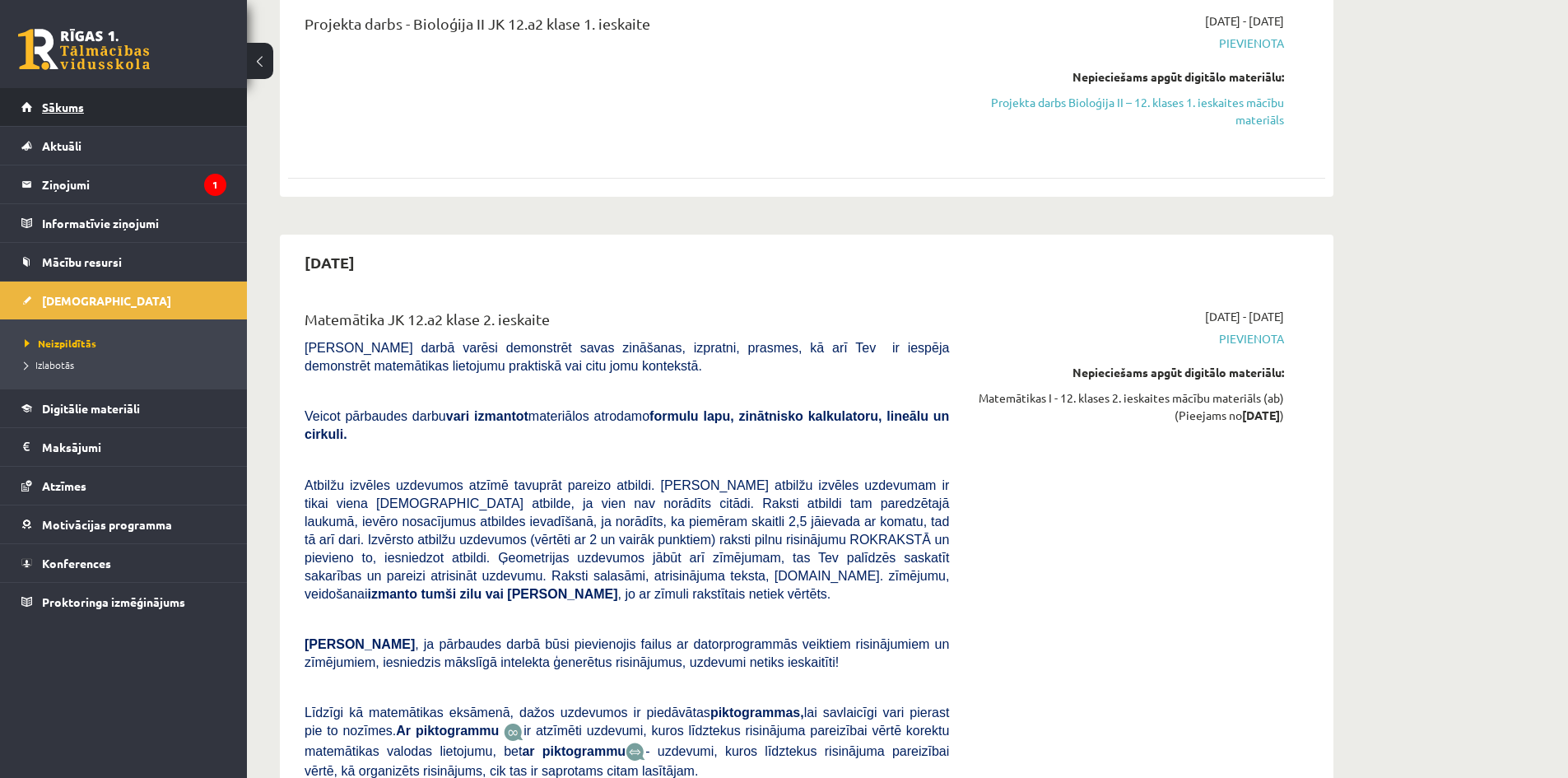
click at [36, 95] on link "Sākums" at bounding box center [123, 107] width 205 height 38
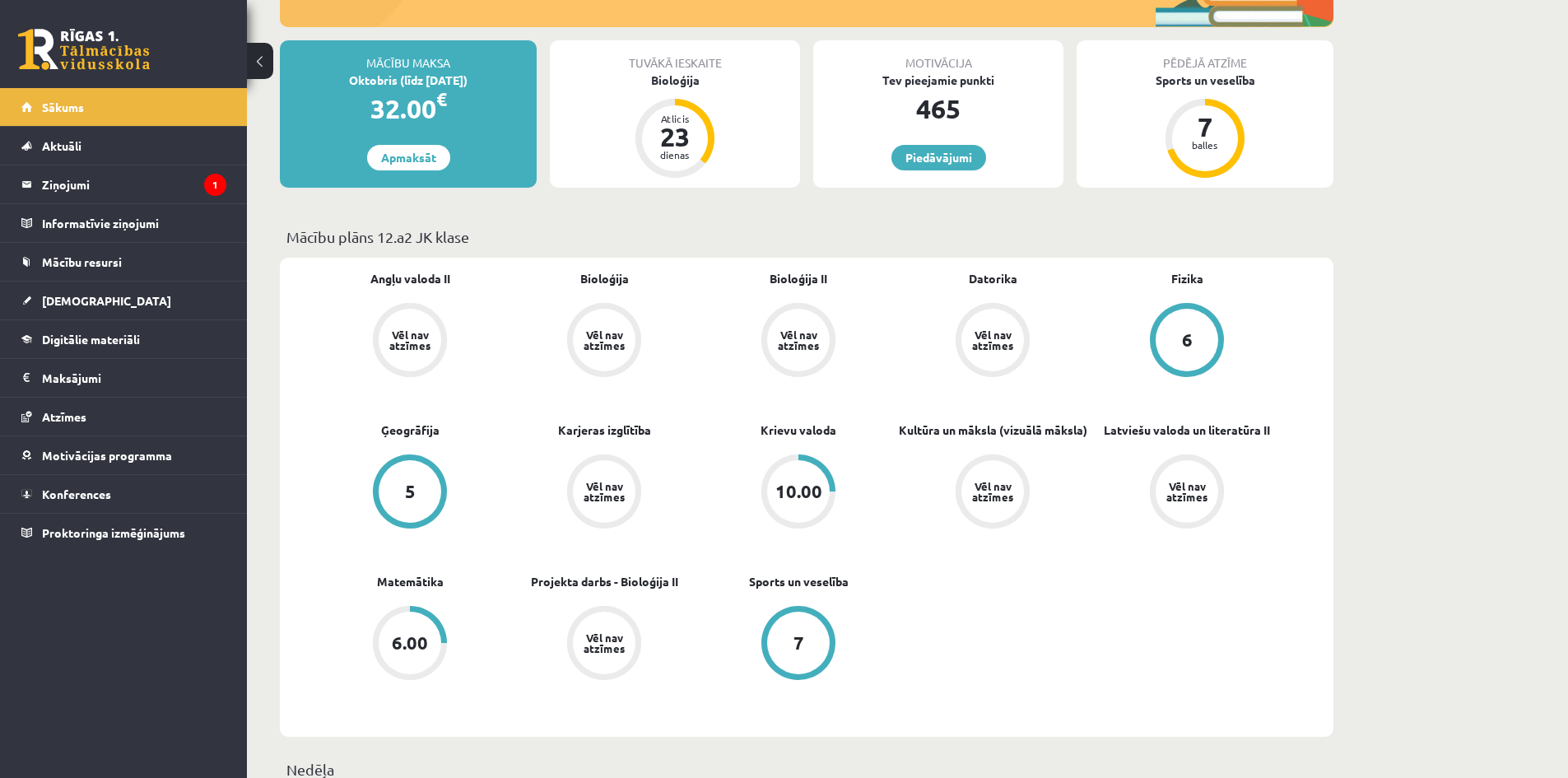
scroll to position [247, 0]
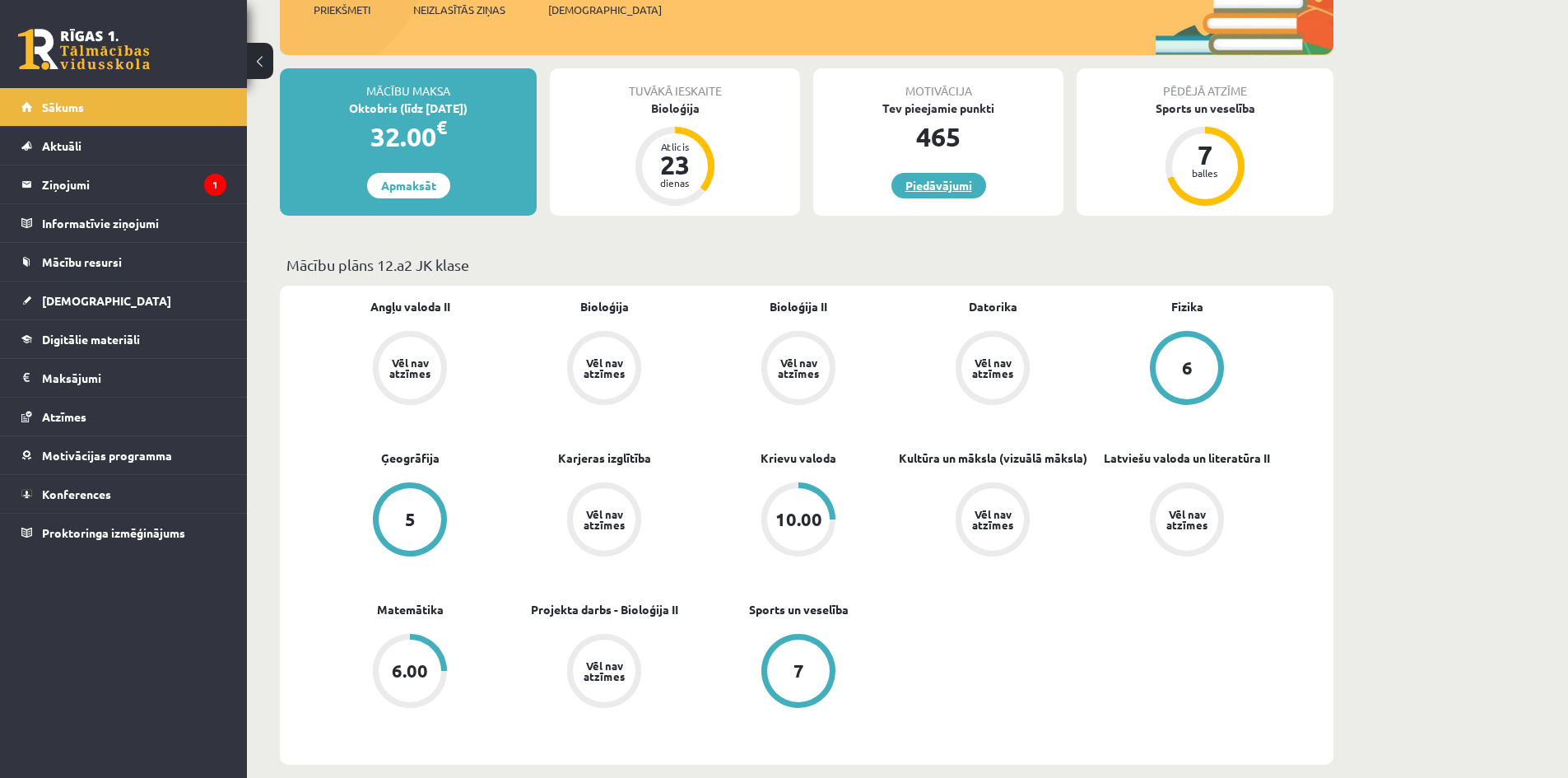
click at [916, 186] on link "Piedāvājumi" at bounding box center [939, 186] width 95 height 25
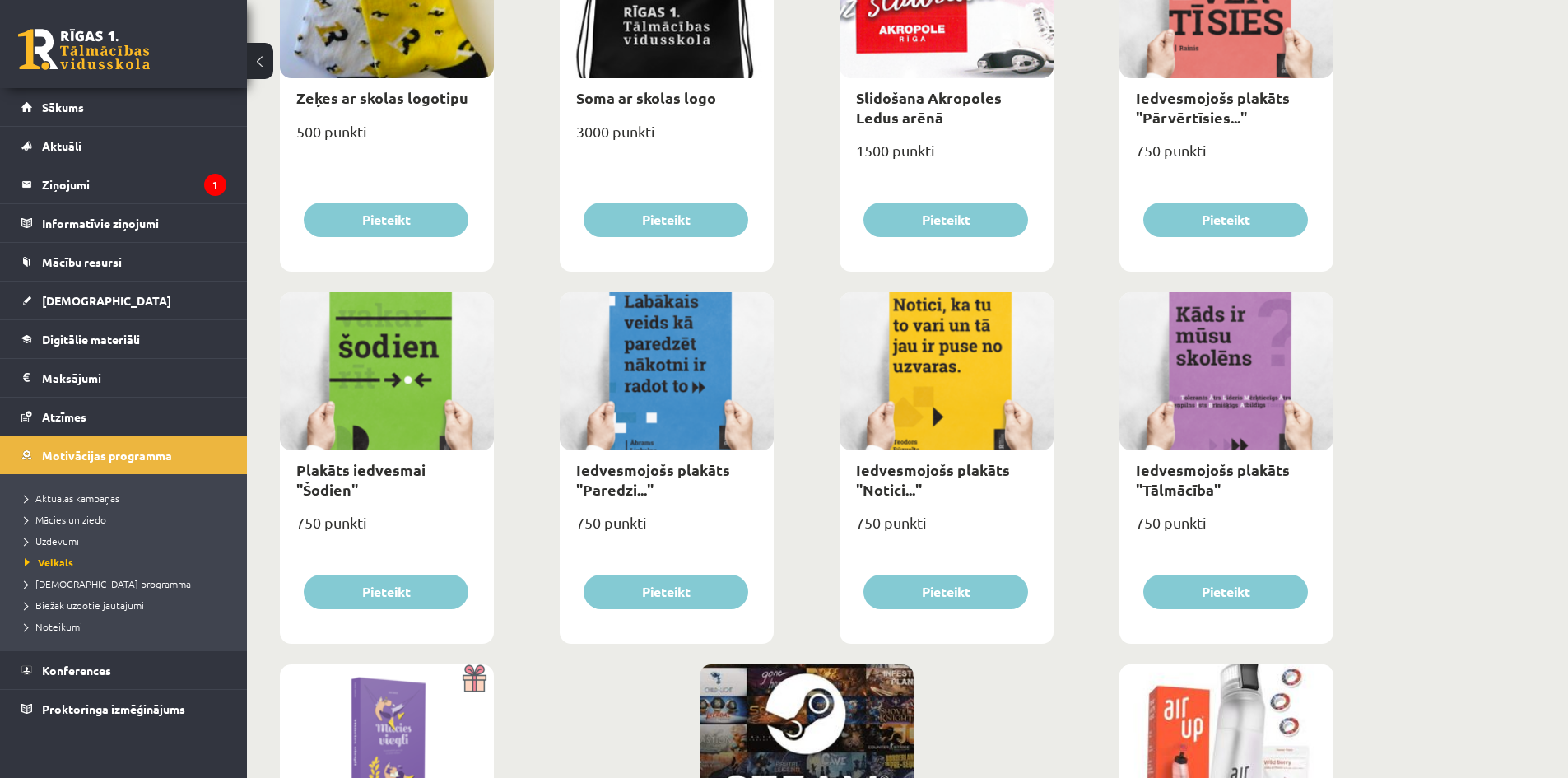
scroll to position [1482, 0]
